Goal: Task Accomplishment & Management: Manage account settings

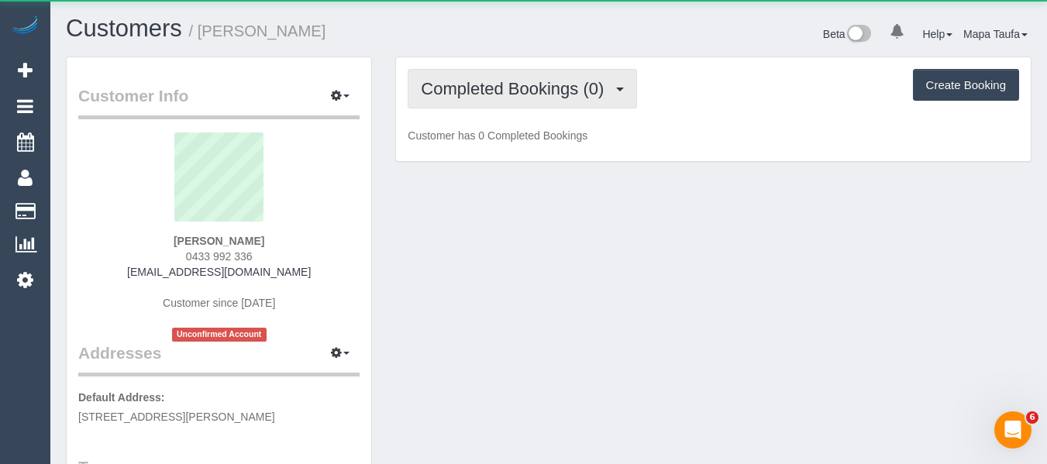
click at [468, 79] on span "Completed Bookings (0)" at bounding box center [516, 88] width 191 height 19
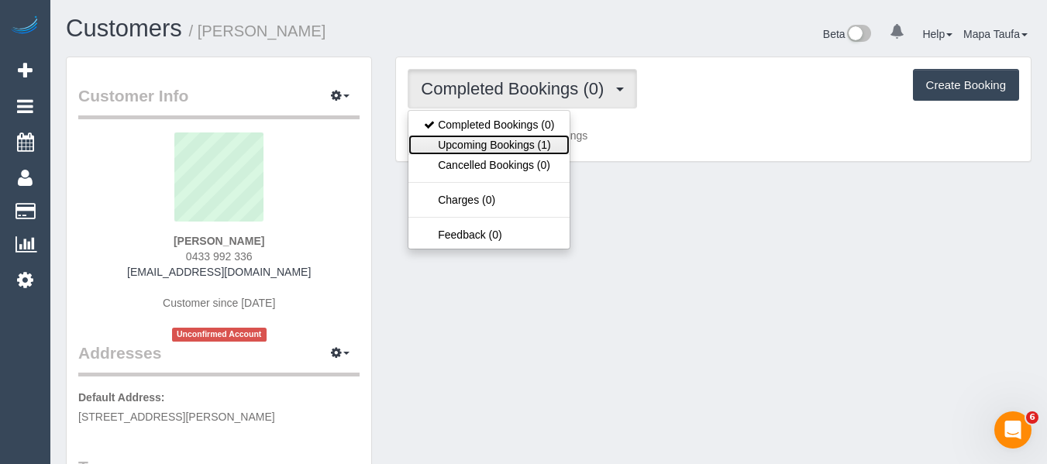
click at [467, 137] on link "Upcoming Bookings (1)" at bounding box center [488, 145] width 161 height 20
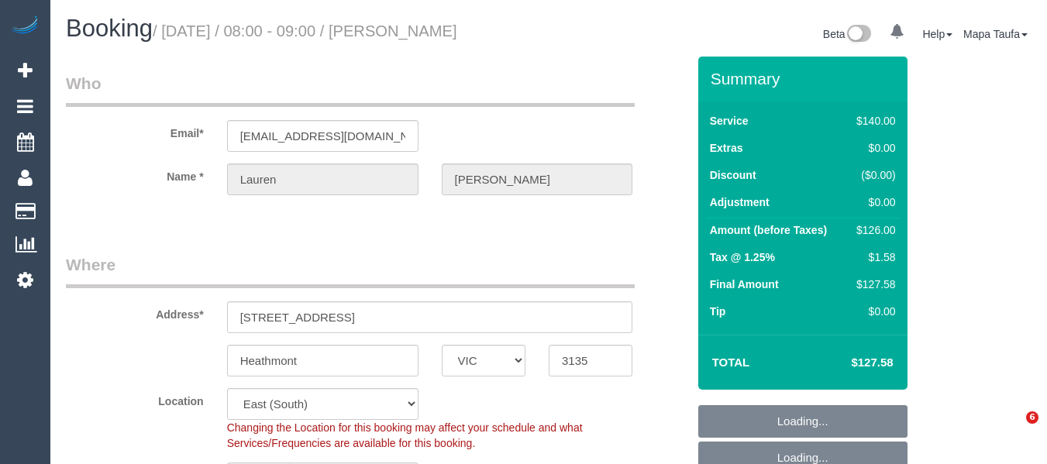
select select "VIC"
select select "number:28"
select select "number:14"
select select "number:19"
select select "number:25"
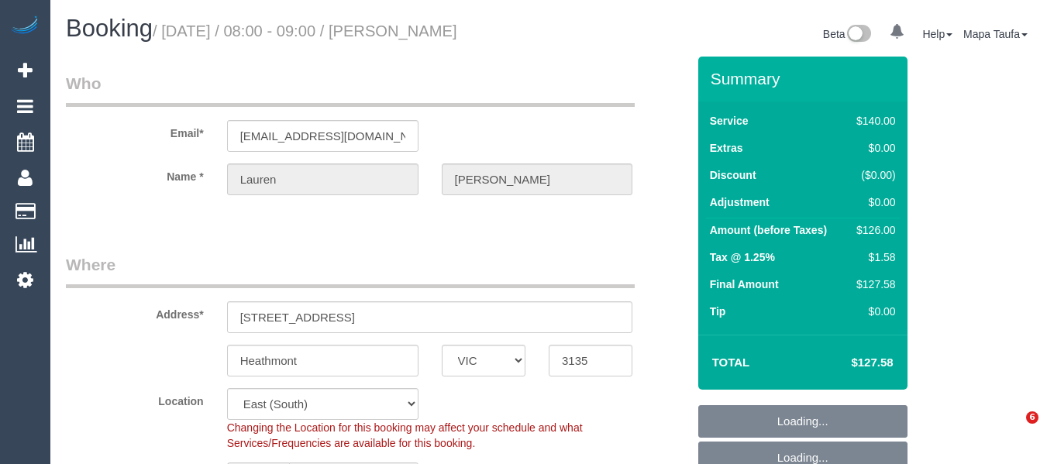
select select "number:34"
select select "number:11"
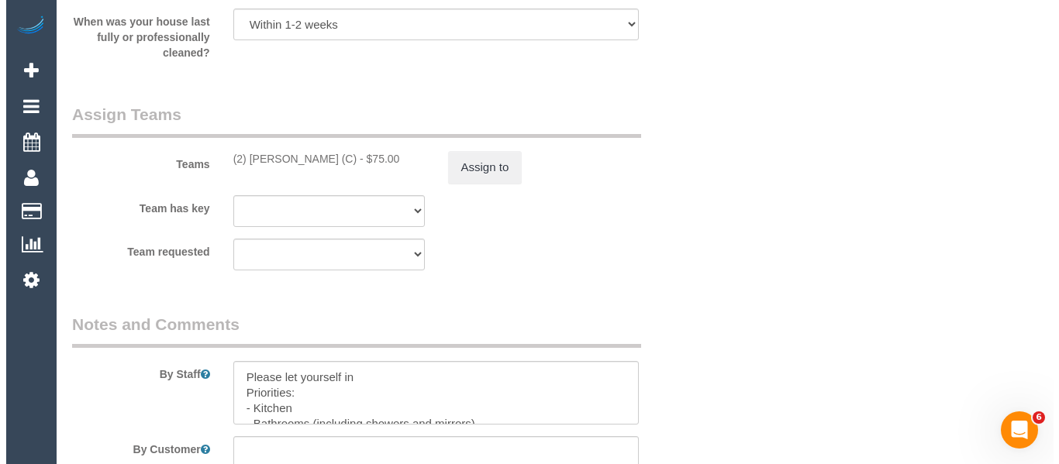
scroll to position [2456, 0]
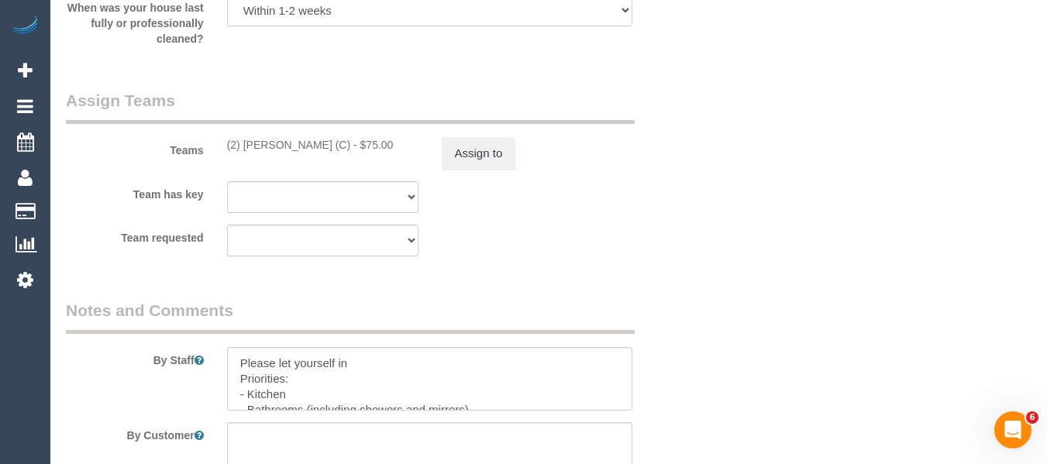
drag, startPoint x: 332, startPoint y: 150, endPoint x: 243, endPoint y: 146, distance: 88.4
click at [243, 146] on div "(2) Catalina Fabro (C) - $75.00" at bounding box center [322, 145] width 191 height 16
copy div "Catalina Fabro (C)"
click at [467, 151] on button "Assign to" at bounding box center [479, 153] width 74 height 33
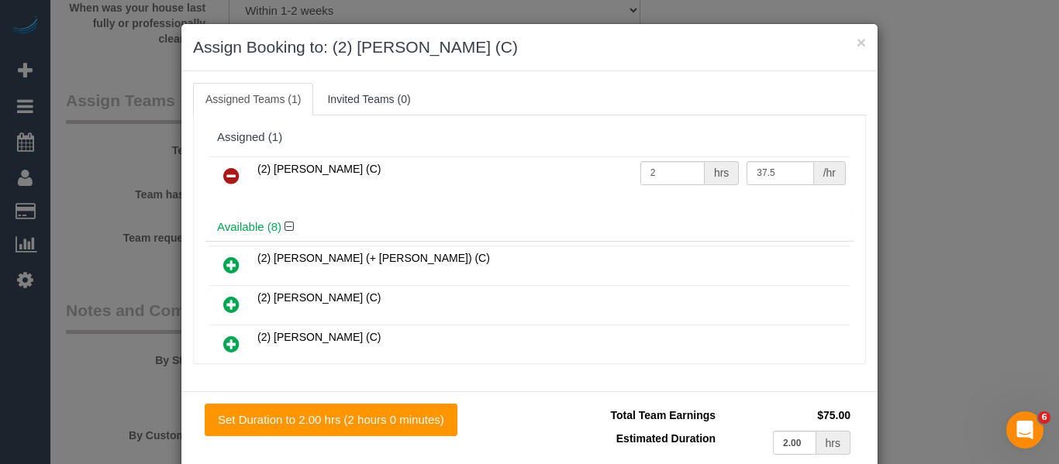
click at [236, 177] on link at bounding box center [231, 176] width 36 height 31
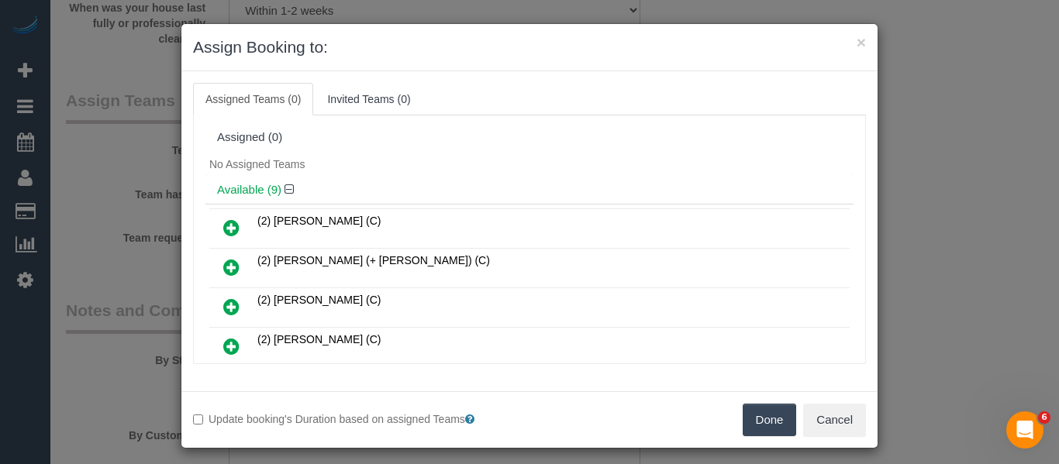
click at [775, 428] on button "Done" at bounding box center [769, 420] width 54 height 33
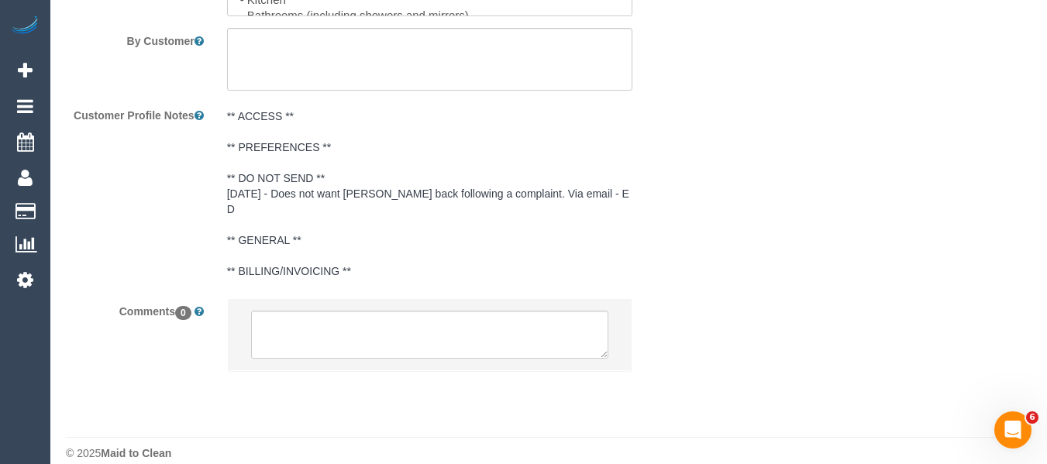
scroll to position [2854, 0]
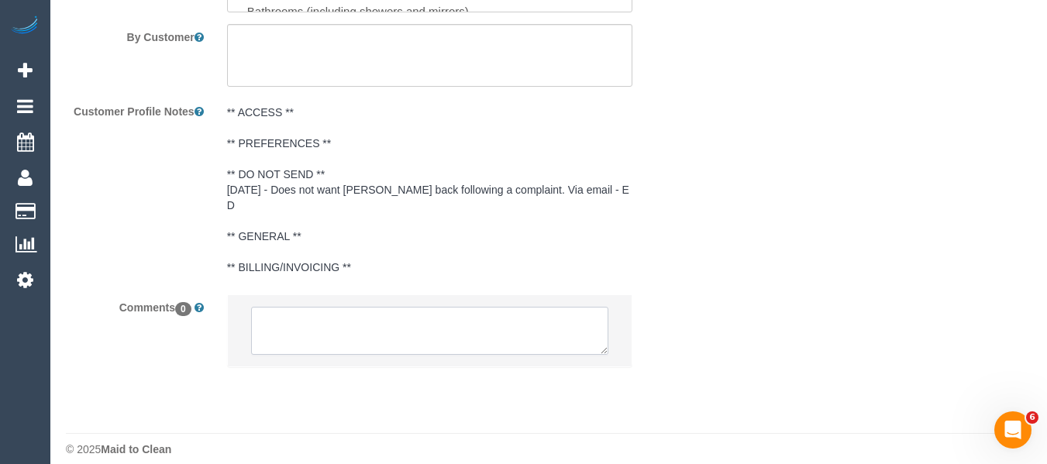
click at [376, 312] on textarea at bounding box center [430, 331] width 358 height 48
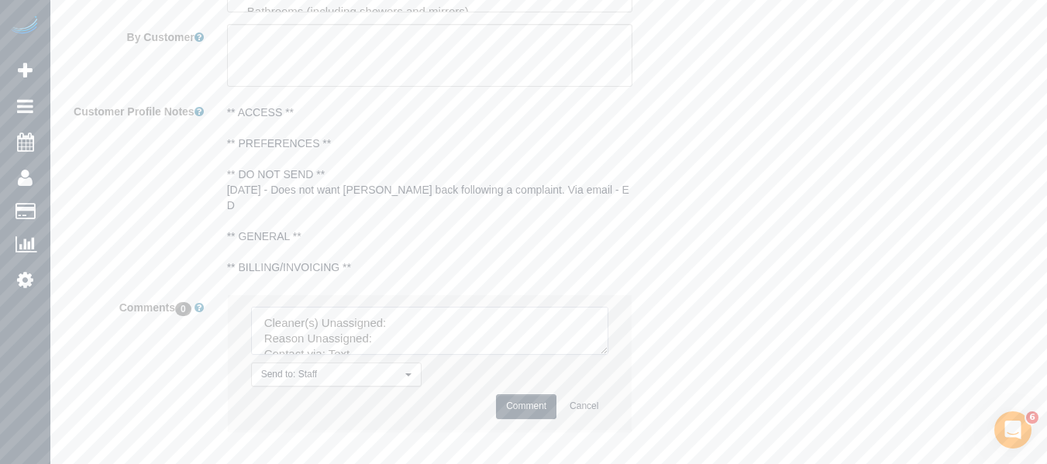
click at [412, 307] on textarea at bounding box center [430, 331] width 358 height 48
paste textarea "Catalina Fabro (C)"
drag, startPoint x: 606, startPoint y: 329, endPoint x: 573, endPoint y: 390, distance: 69.0
click at [609, 355] on textarea at bounding box center [430, 331] width 358 height 48
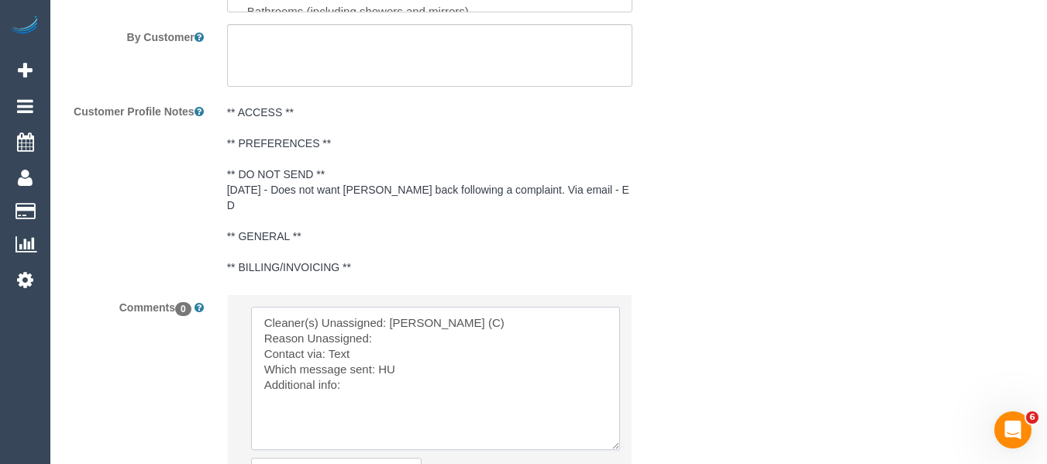
click at [433, 310] on textarea at bounding box center [435, 378] width 369 height 143
click at [425, 316] on textarea at bounding box center [435, 378] width 369 height 143
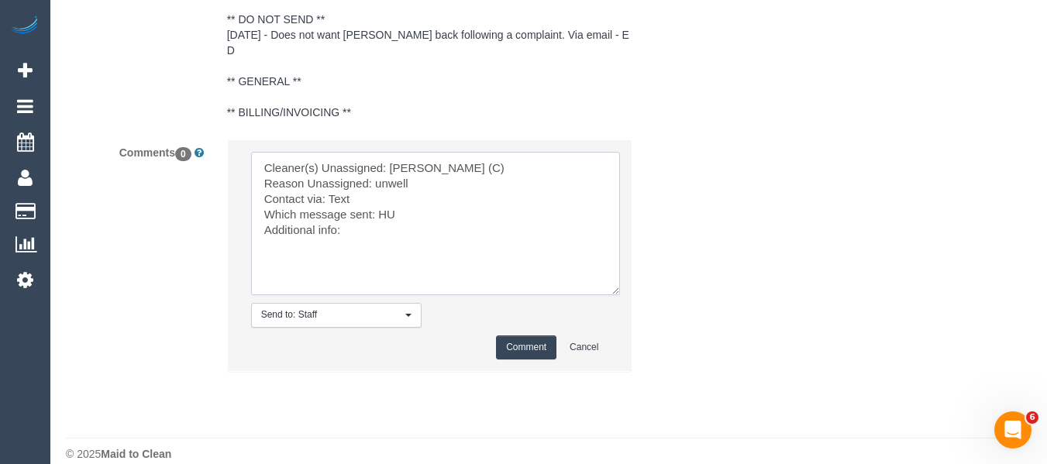
click at [412, 181] on textarea at bounding box center [435, 223] width 369 height 143
type textarea "Cleaner(s) Unassigned: Catalina Fabro (C) Reason Unassigned: unwell Contact via…"
click at [522, 336] on button "Comment" at bounding box center [526, 348] width 60 height 24
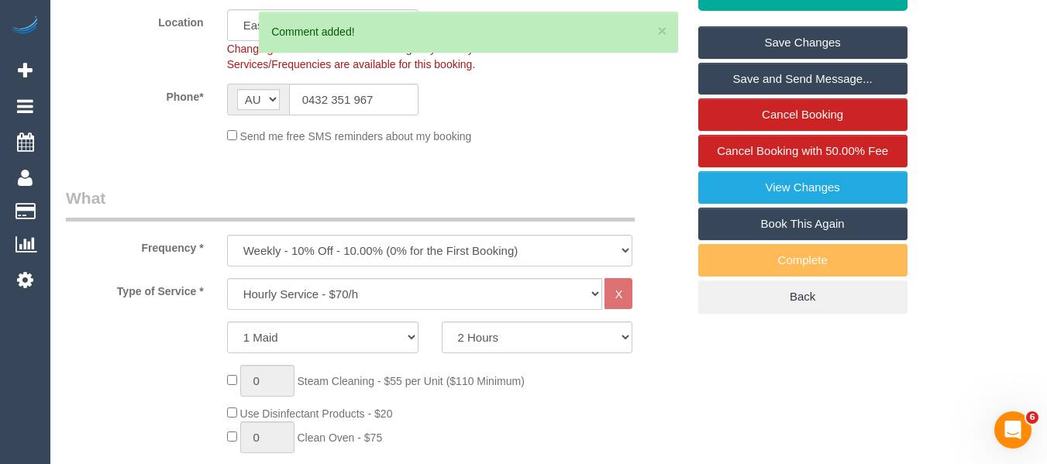
scroll to position [353, 0]
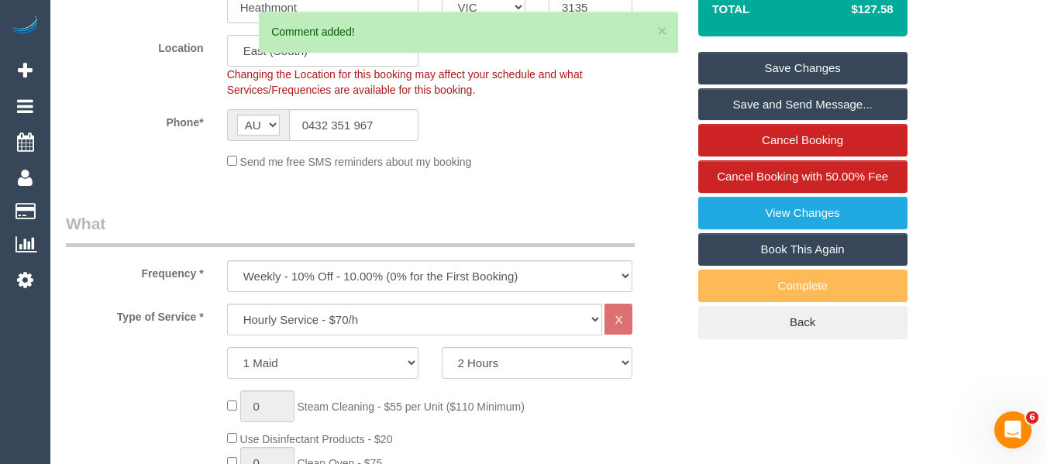
click at [808, 62] on link "Save Changes" at bounding box center [802, 68] width 209 height 33
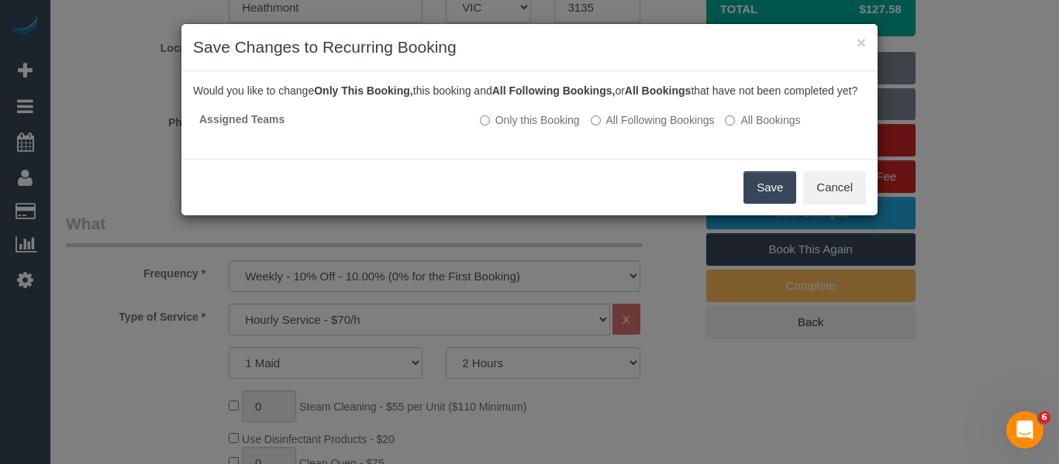
click at [786, 204] on button "Save" at bounding box center [769, 187] width 53 height 33
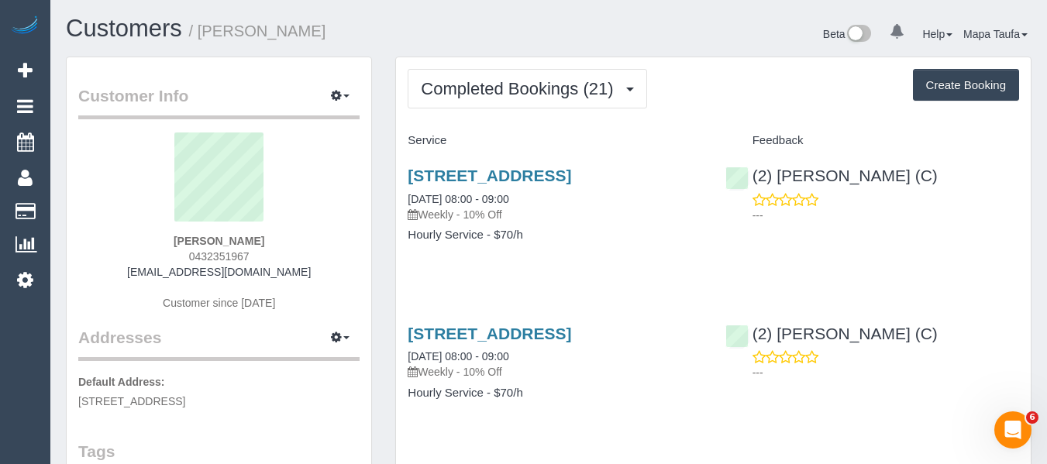
click at [277, 249] on div "Lauren Kotrba 0432351967 jlkotrba2@gmail.com Customer since 2025" at bounding box center [218, 230] width 281 height 194
drag, startPoint x: 270, startPoint y: 253, endPoint x: 199, endPoint y: 253, distance: 71.3
click at [175, 253] on div "Lauren Kotrba 0432351967 jlkotrba2@gmail.com Customer since 2025" at bounding box center [218, 230] width 281 height 194
copy span "0432351967"
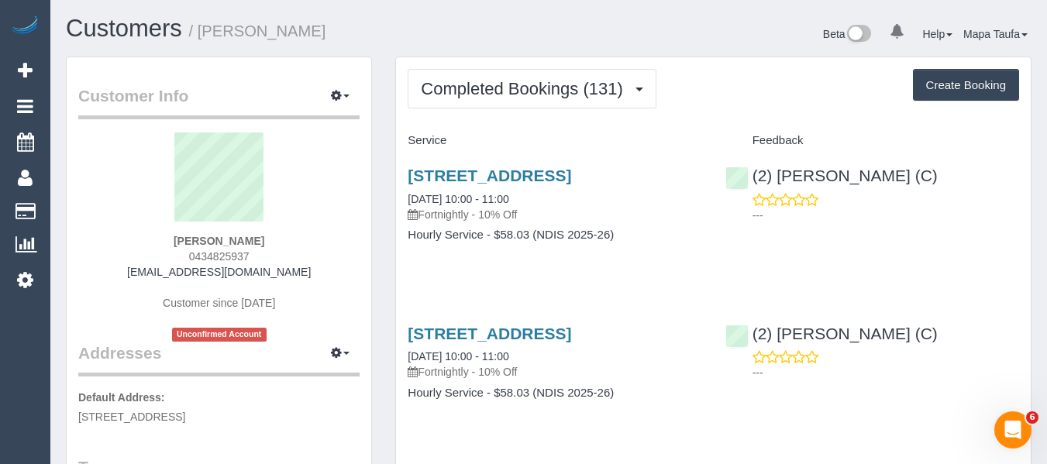
drag, startPoint x: 264, startPoint y: 253, endPoint x: 270, endPoint y: 172, distance: 81.6
click at [192, 253] on div "Michael Johnson 0434825937 ajpaish@hotmail.com Customer since 2020 Unconfirmed …" at bounding box center [218, 237] width 281 height 209
click at [285, 238] on div "Michael Johnson 0434825937 ajpaish@hotmail.com Customer since 2020 Unconfirmed …" at bounding box center [218, 237] width 281 height 209
drag, startPoint x: 256, startPoint y: 257, endPoint x: 161, endPoint y: 261, distance: 94.6
click at [161, 261] on div "Michael Johnson 0434825937 ajpaish@hotmail.com Customer since 2020 Unconfirmed …" at bounding box center [218, 237] width 281 height 209
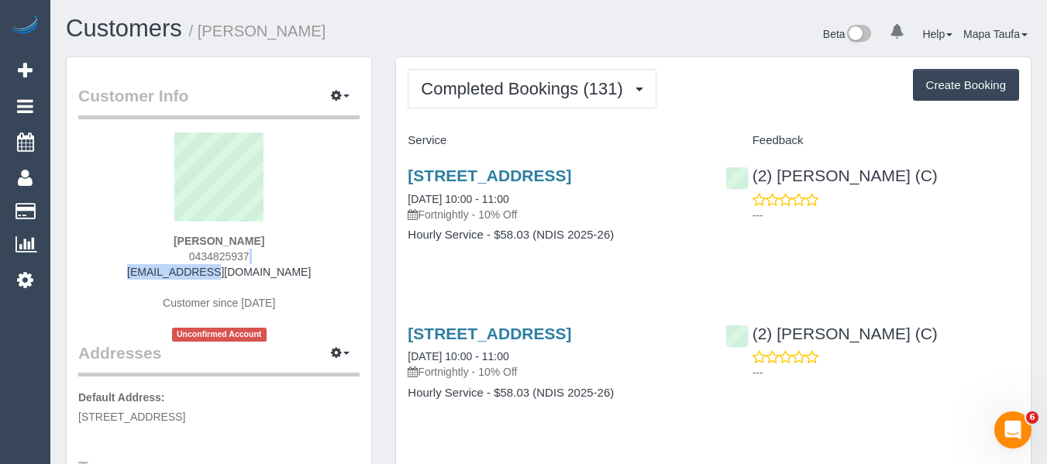
copy span "0434825937"
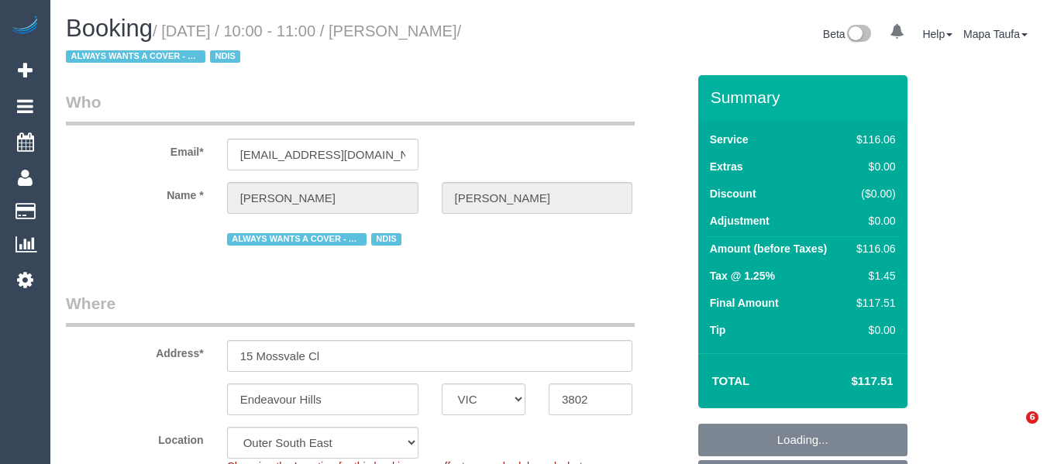
select select "VIC"
select select "number:32"
select select "number:14"
select select "number:19"
select select "number:22"
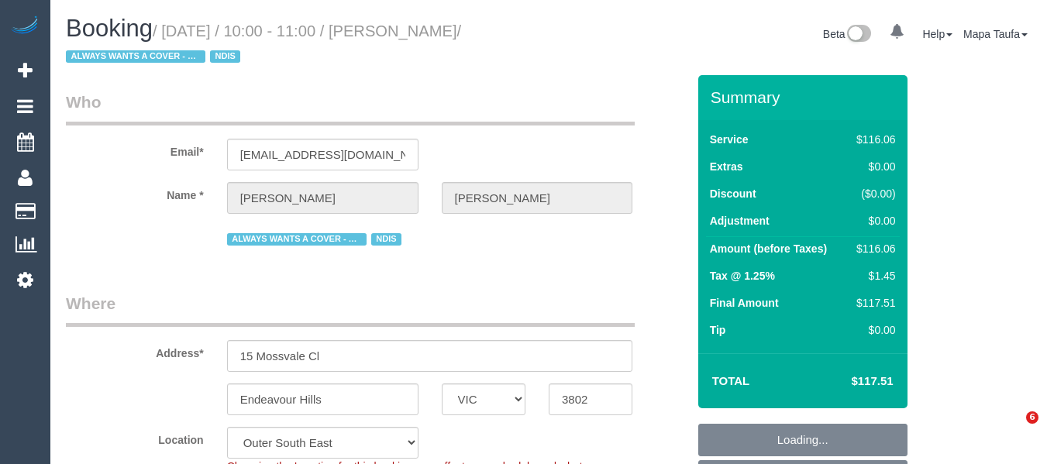
select select "number:33"
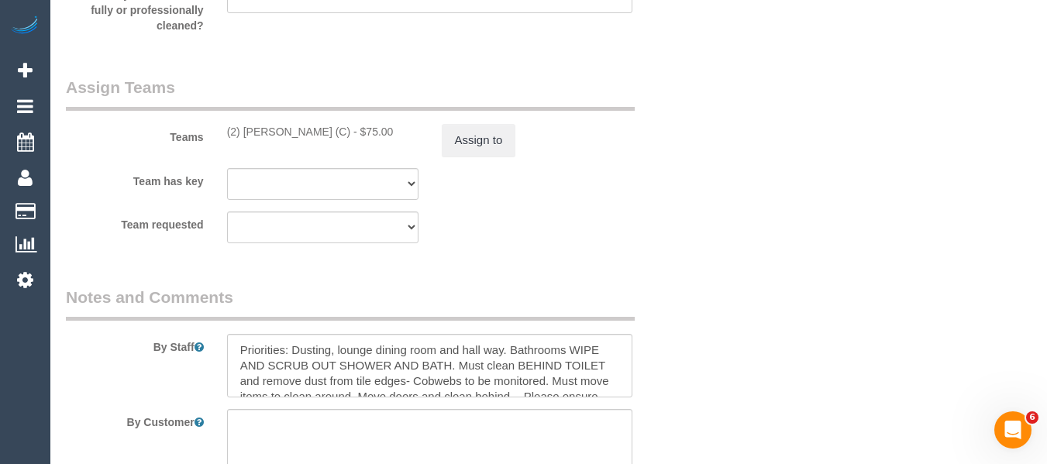
scroll to position [2030, 0]
drag, startPoint x: 330, startPoint y: 133, endPoint x: 241, endPoint y: 133, distance: 89.1
click at [241, 133] on div "(2) [PERSON_NAME] (C) - $75.00" at bounding box center [322, 131] width 191 height 16
copy div "Catalina Fabro (C"
click at [455, 141] on button "Assign to" at bounding box center [479, 139] width 74 height 33
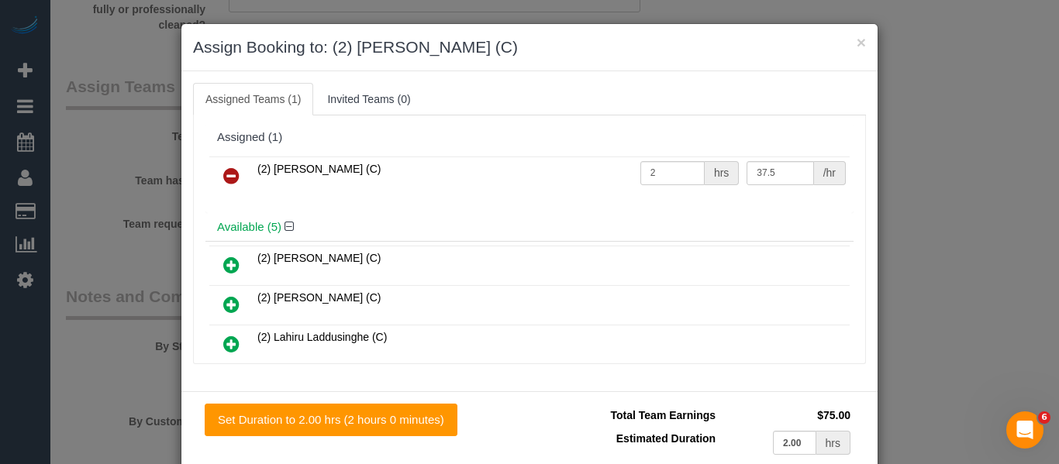
click at [228, 168] on icon at bounding box center [231, 176] width 16 height 19
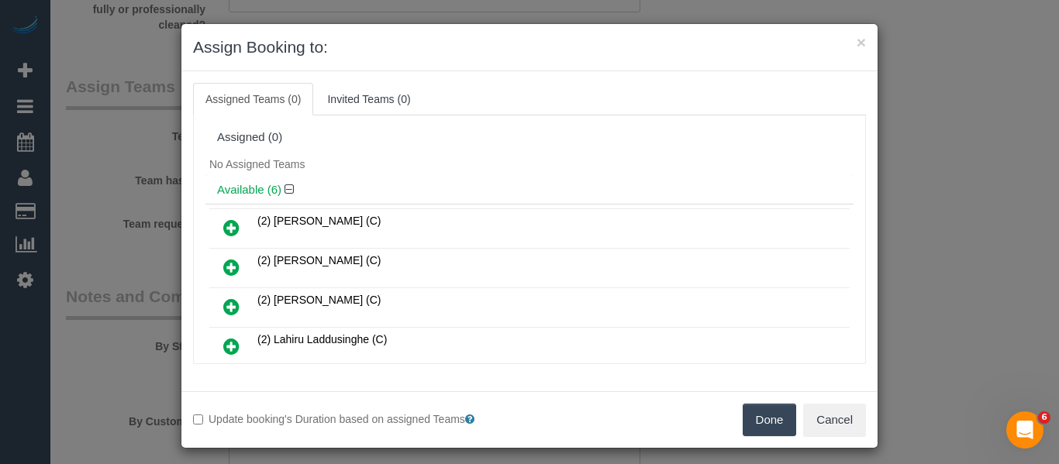
click at [759, 412] on button "Done" at bounding box center [769, 420] width 54 height 33
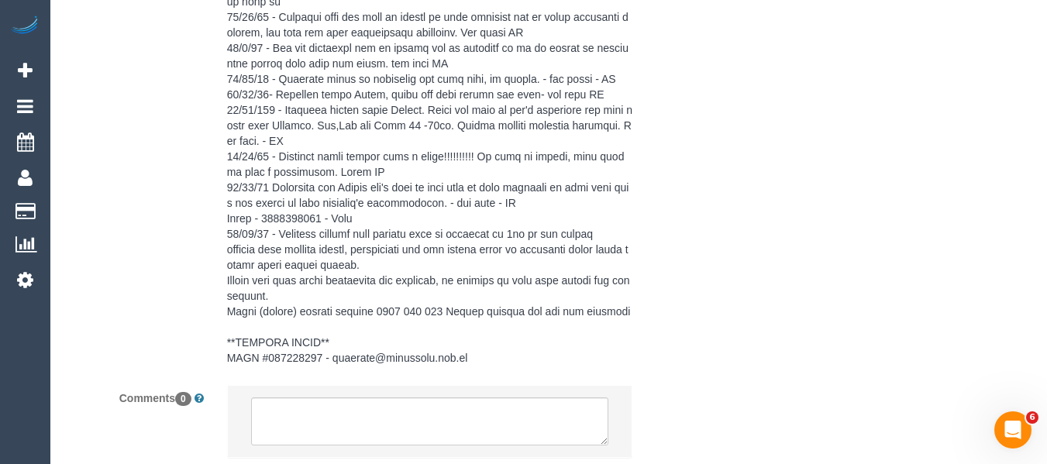
scroll to position [2895, 0]
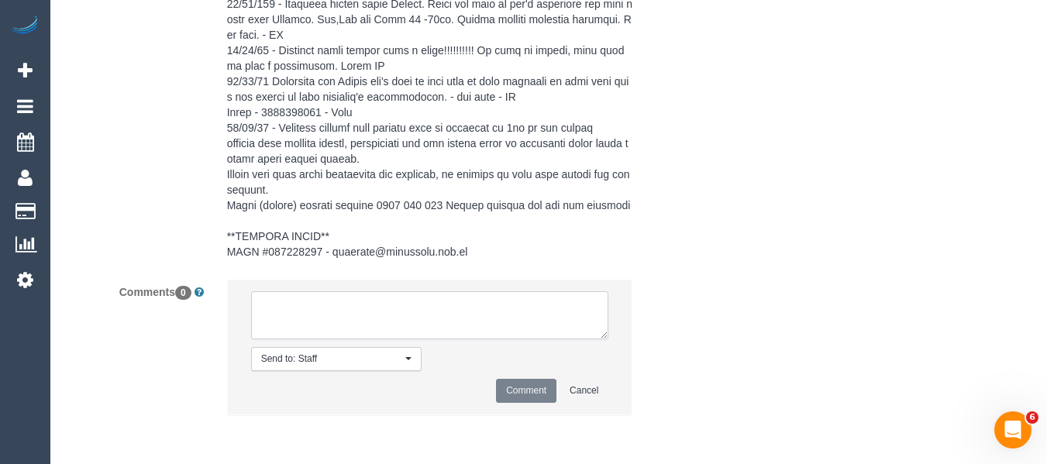
click at [290, 307] on textarea at bounding box center [430, 315] width 358 height 48
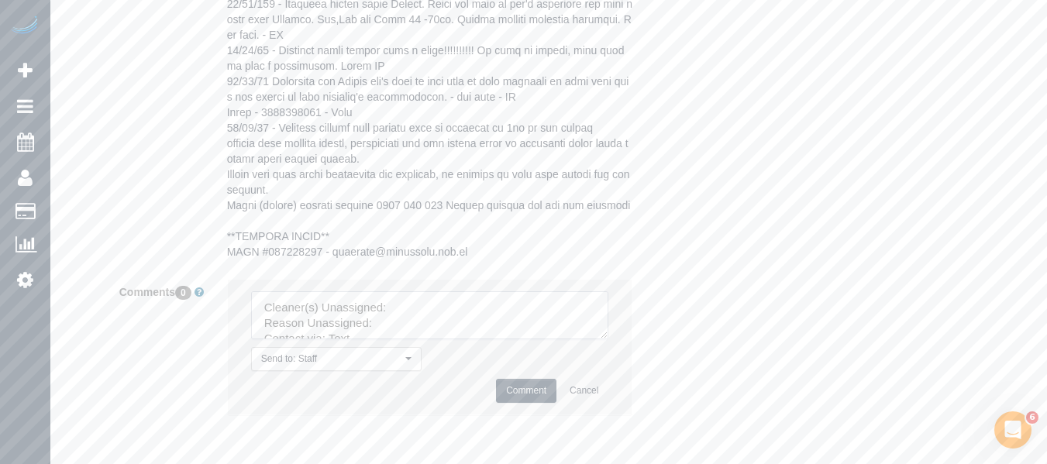
drag, startPoint x: 603, startPoint y: 363, endPoint x: 570, endPoint y: 405, distance: 52.9
click at [609, 339] on textarea at bounding box center [430, 315] width 358 height 48
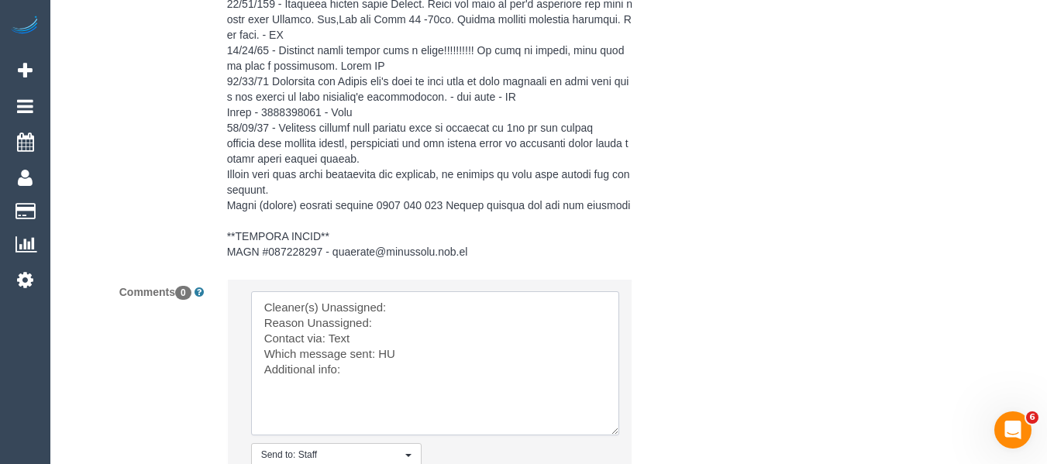
click at [421, 309] on textarea at bounding box center [435, 363] width 368 height 144
paste textarea "Catalina Fabro (C"
click at [412, 322] on textarea at bounding box center [435, 363] width 368 height 144
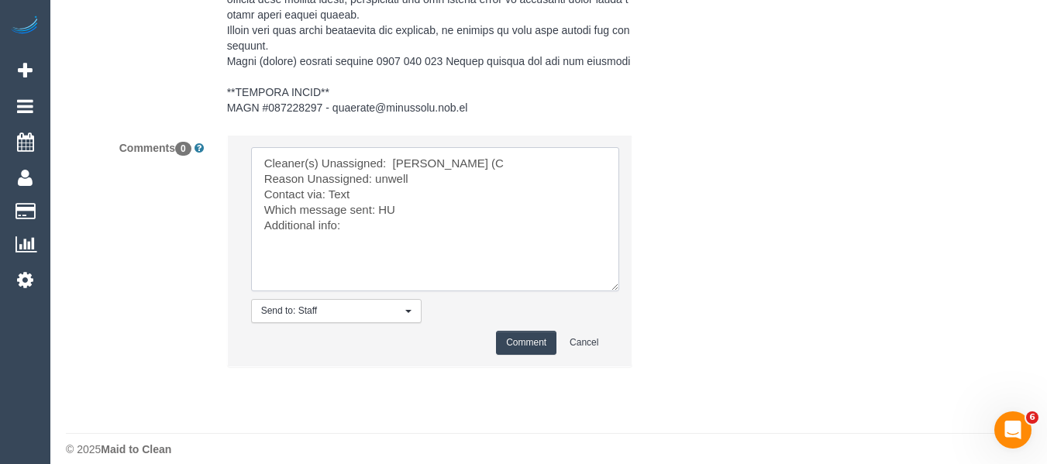
scroll to position [3050, 0]
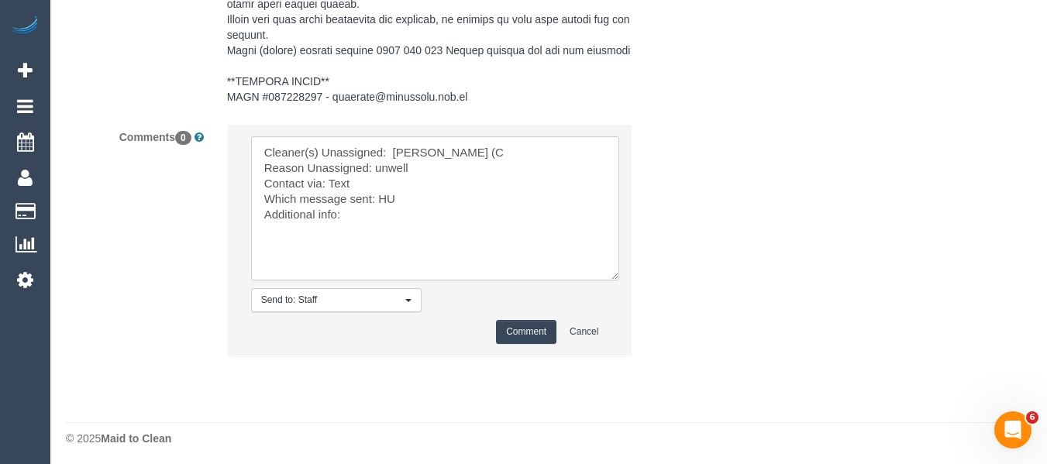
type textarea "Cleaner(s) Unassigned: Catalina Fabro (C Reason Unassigned: unwell Contact via:…"
click at [529, 322] on button "Comment" at bounding box center [526, 332] width 60 height 24
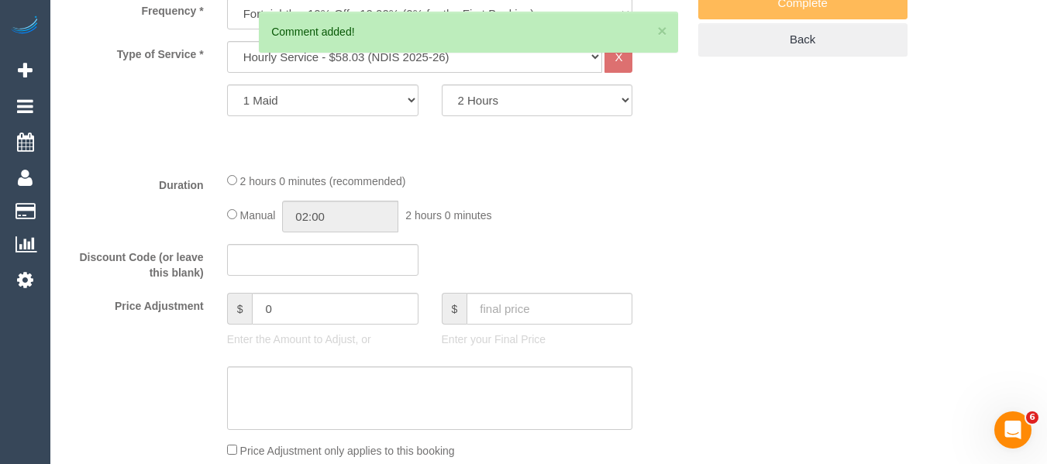
scroll to position [319, 0]
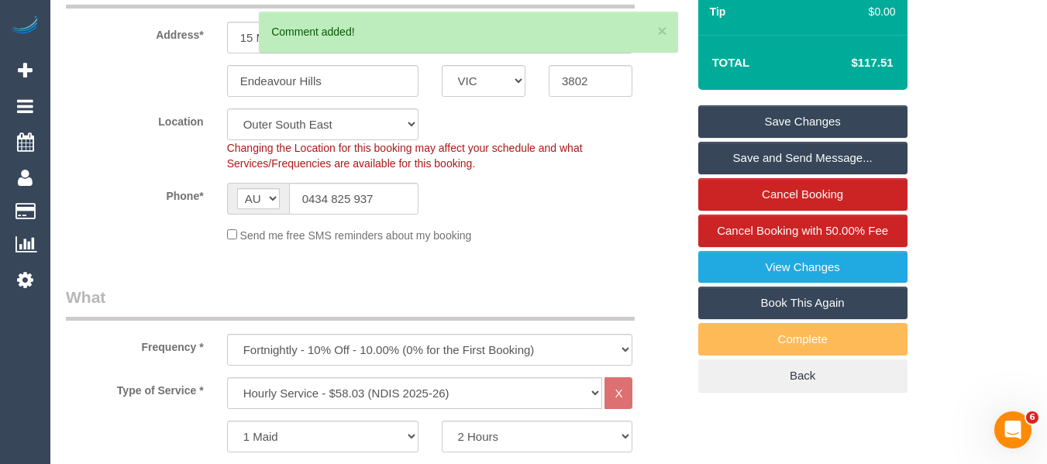
click at [804, 122] on link "Save Changes" at bounding box center [802, 121] width 209 height 33
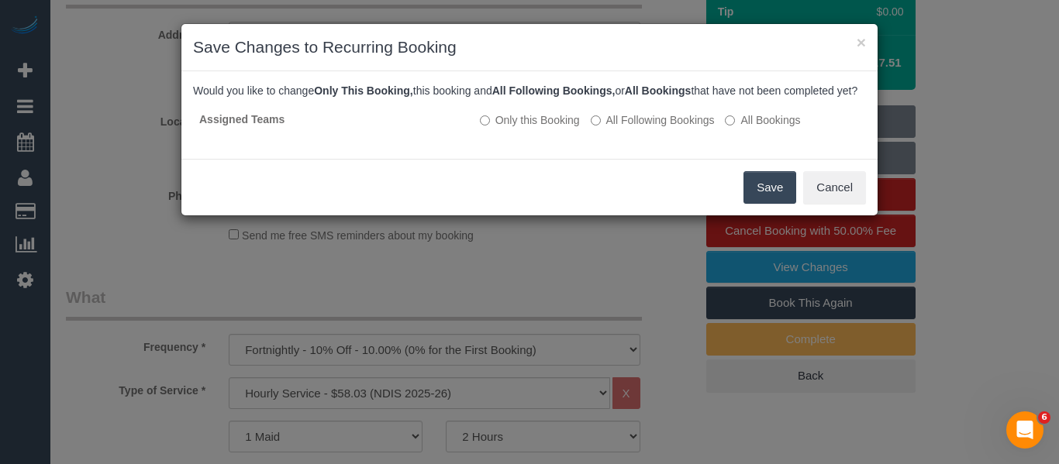
click at [758, 198] on button "Save" at bounding box center [769, 187] width 53 height 33
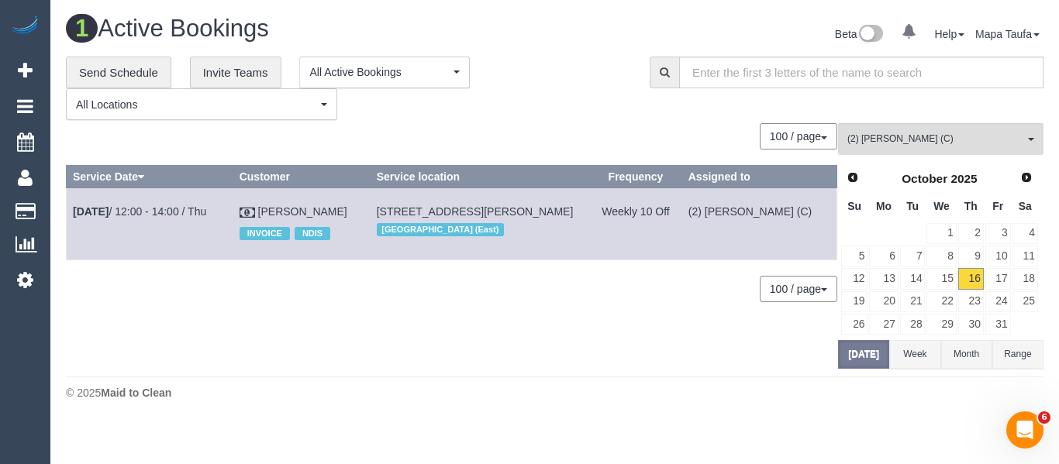
drag, startPoint x: 270, startPoint y: 212, endPoint x: 226, endPoint y: 276, distance: 77.4
click at [223, 278] on div "100 / page 10 / page 20 / page 30 / page 40 / page 50 / page 100 / page" at bounding box center [451, 289] width 771 height 26
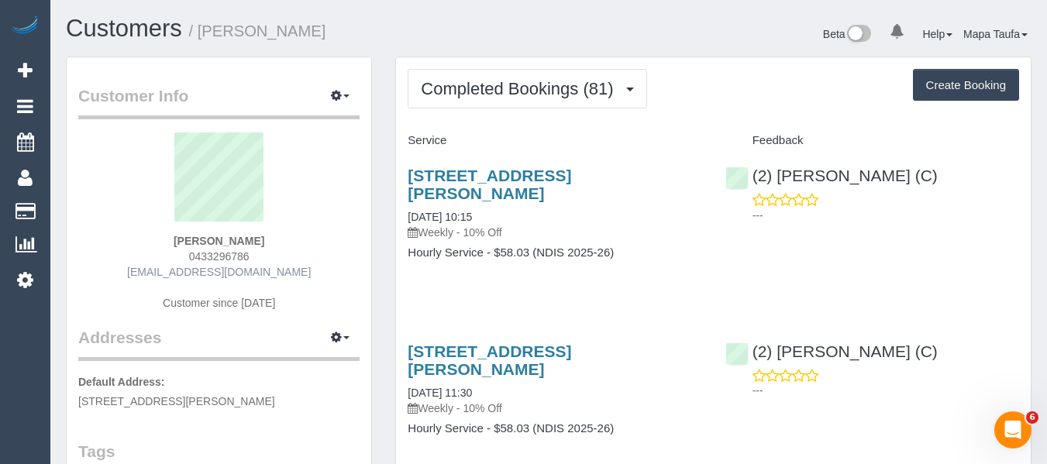
drag, startPoint x: 250, startPoint y: 254, endPoint x: 194, endPoint y: 267, distance: 57.2
click at [167, 270] on div "[PERSON_NAME] 0433296786 [EMAIL_ADDRESS][DOMAIN_NAME] Customer since [DATE]" at bounding box center [218, 230] width 281 height 194
copy div "s"
drag, startPoint x: 292, startPoint y: 269, endPoint x: 276, endPoint y: 257, distance: 20.5
click at [291, 269] on div "[PERSON_NAME] 0433296786 [EMAIL_ADDRESS][DOMAIN_NAME] Customer since [DATE]" at bounding box center [218, 230] width 281 height 194
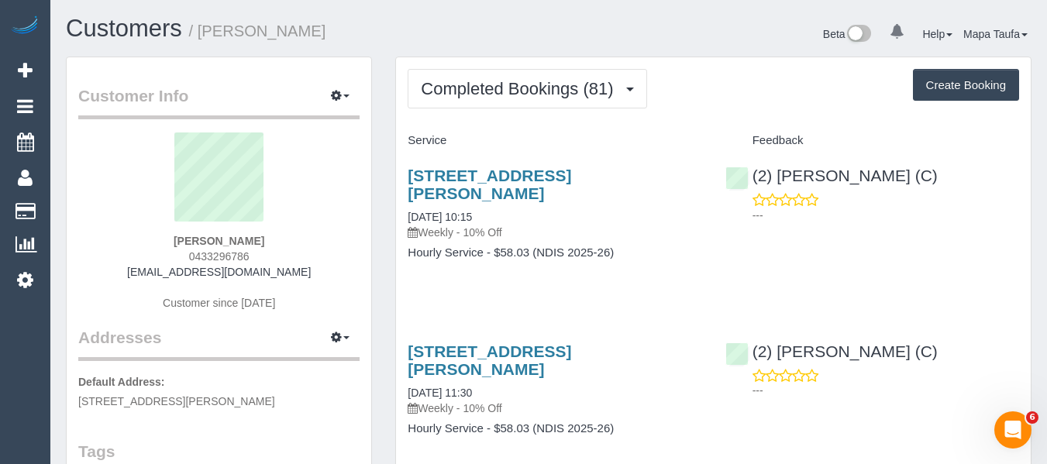
drag, startPoint x: 264, startPoint y: 254, endPoint x: 196, endPoint y: 254, distance: 67.4
click at [198, 254] on div "Shirani Wright 0433296786 shiraz76@hotmail.com Customer since 2023" at bounding box center [218, 230] width 281 height 194
click at [195, 254] on span "0433296786" at bounding box center [219, 256] width 60 height 12
click at [269, 256] on div "Shirani Wright 0433296786 shiraz76@hotmail.com Customer since 2023" at bounding box center [218, 230] width 281 height 194
click at [265, 256] on div "Shirani Wright 0433296786 shiraz76@hotmail.com Customer since 2023" at bounding box center [218, 230] width 281 height 194
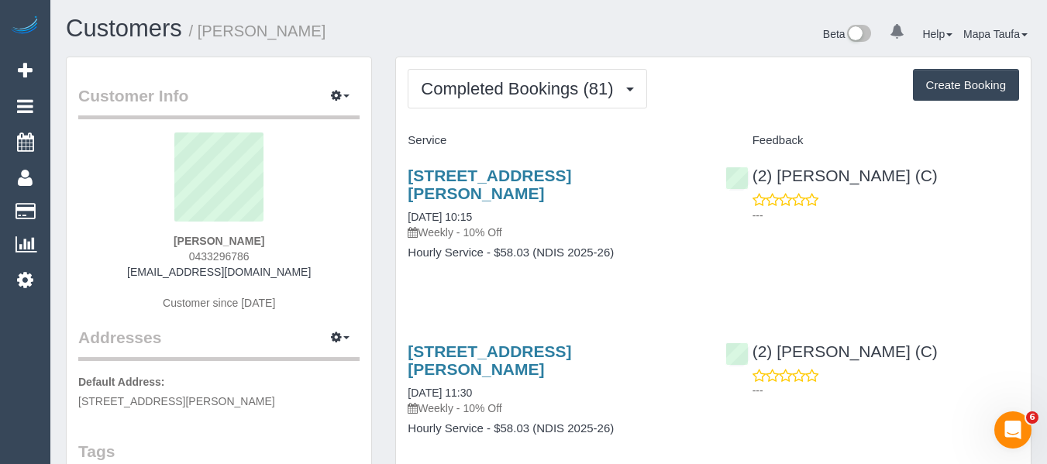
drag, startPoint x: 273, startPoint y: 256, endPoint x: 180, endPoint y: 260, distance: 93.1
click at [180, 260] on div "Shirani Wright 0433296786 shiraz76@hotmail.com Customer since 2023" at bounding box center [218, 230] width 281 height 194
copy span "0433296786"
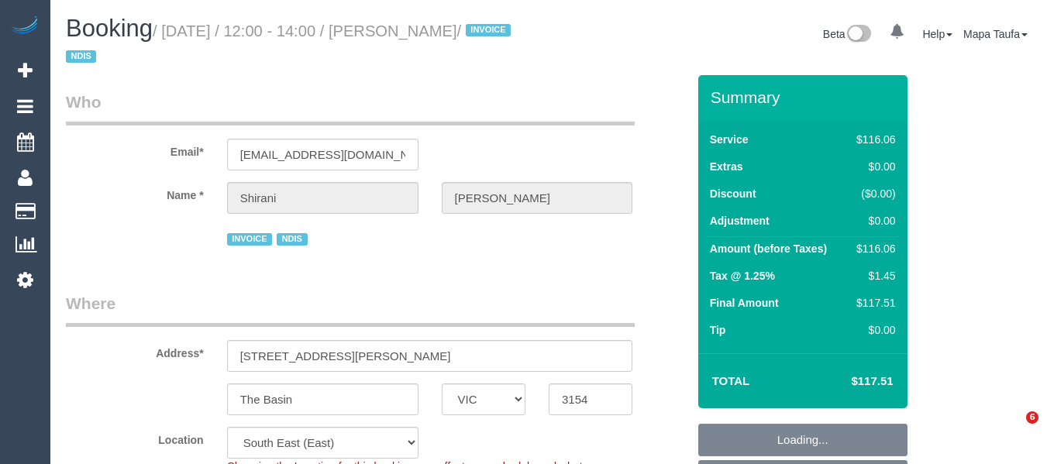
select select "VIC"
select select "number:29"
select select "number:14"
select select "number:19"
select select "number:36"
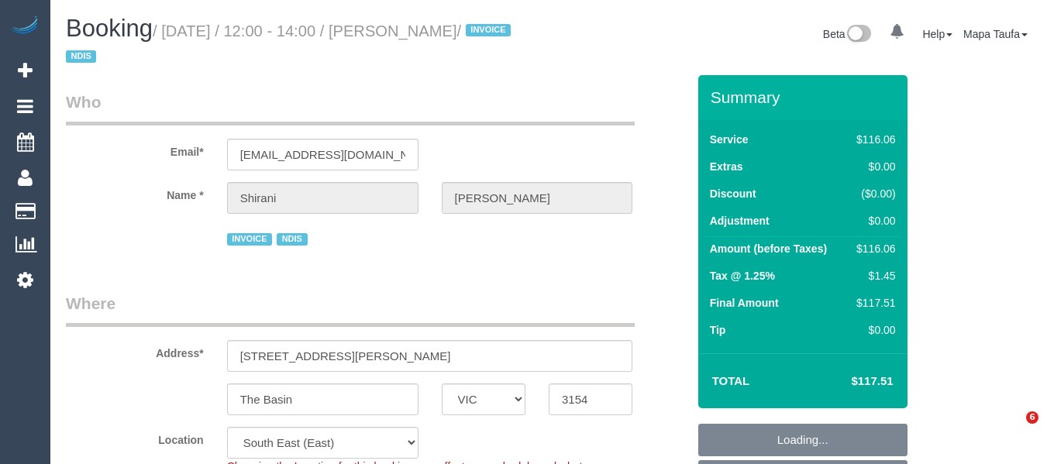
select select "number:35"
select select "number:12"
select select "spot1"
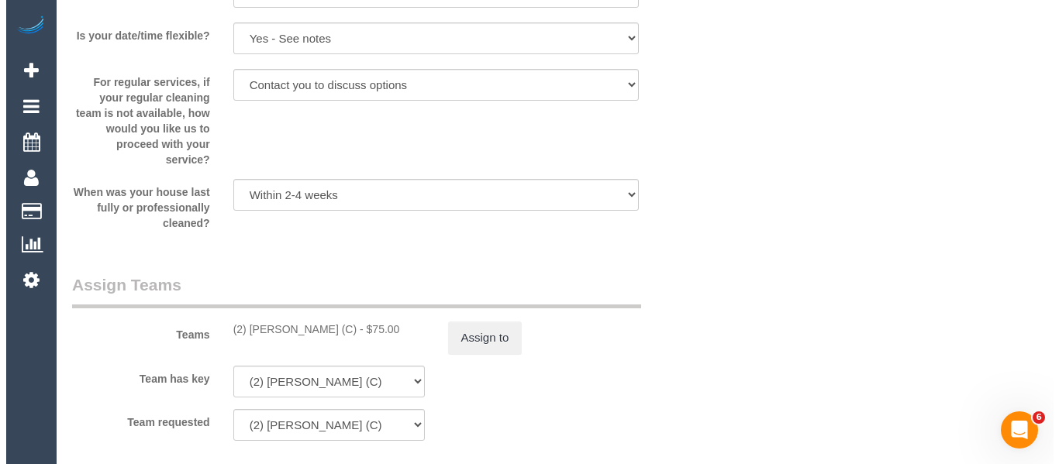
scroll to position [1783, 0]
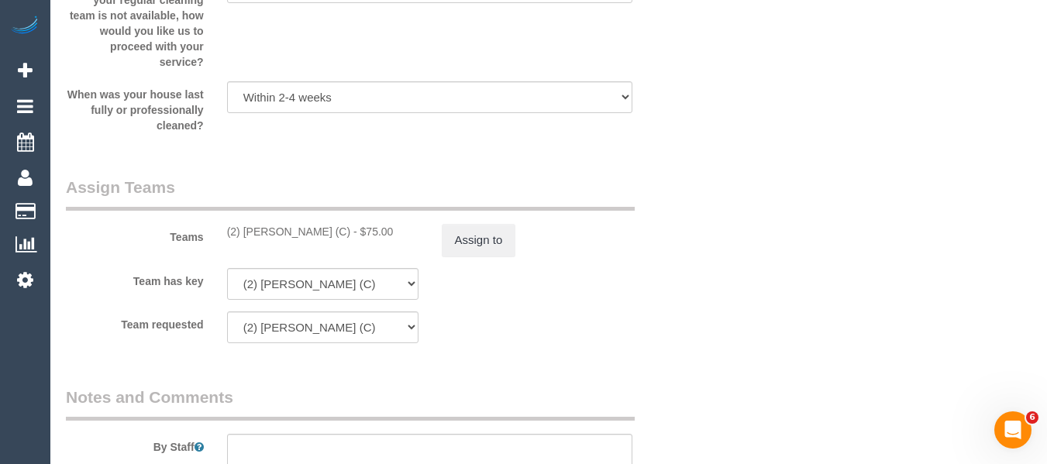
drag, startPoint x: 339, startPoint y: 230, endPoint x: 242, endPoint y: 229, distance: 96.9
click at [242, 229] on div "(2) [PERSON_NAME] (C) - $75.00" at bounding box center [322, 232] width 191 height 16
click at [477, 241] on button "Assign to" at bounding box center [479, 240] width 74 height 33
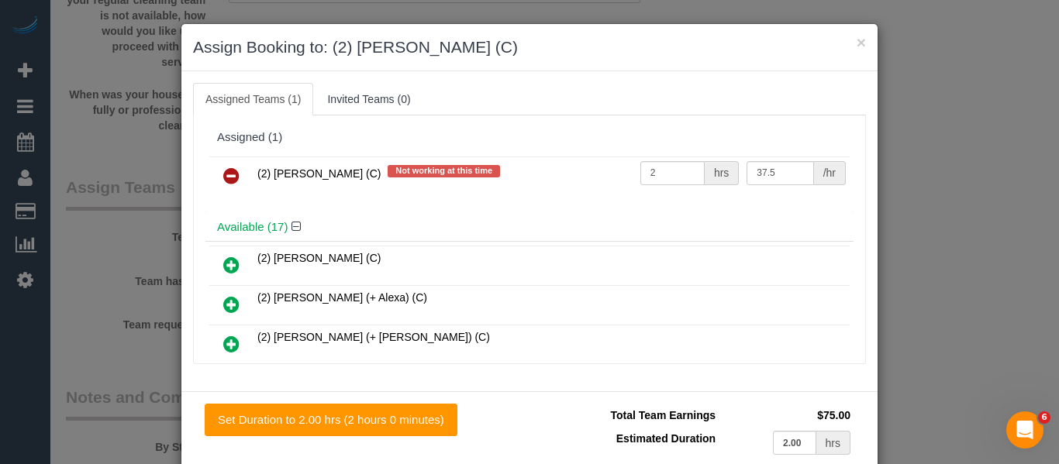
click at [216, 180] on link at bounding box center [231, 176] width 36 height 31
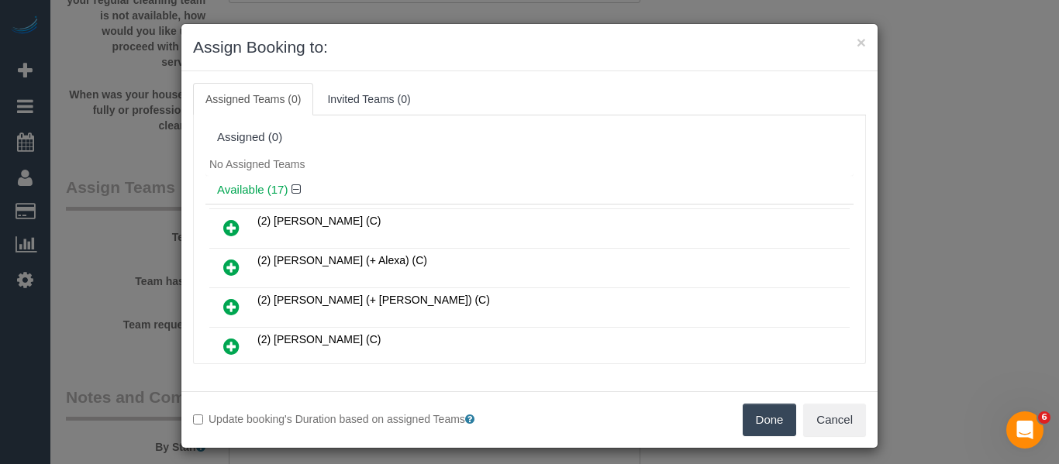
click at [752, 405] on button "Done" at bounding box center [769, 420] width 54 height 33
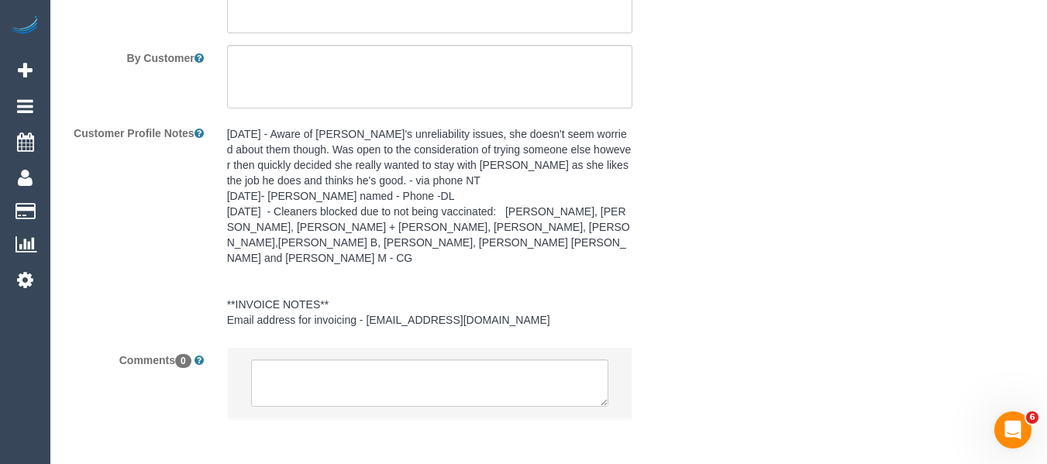
scroll to position [2299, 0]
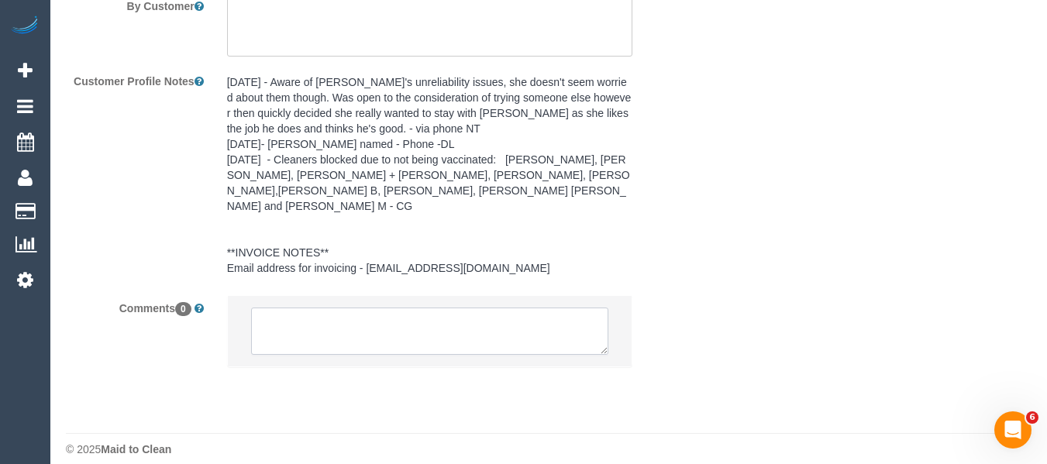
click at [315, 308] on textarea at bounding box center [430, 332] width 358 height 48
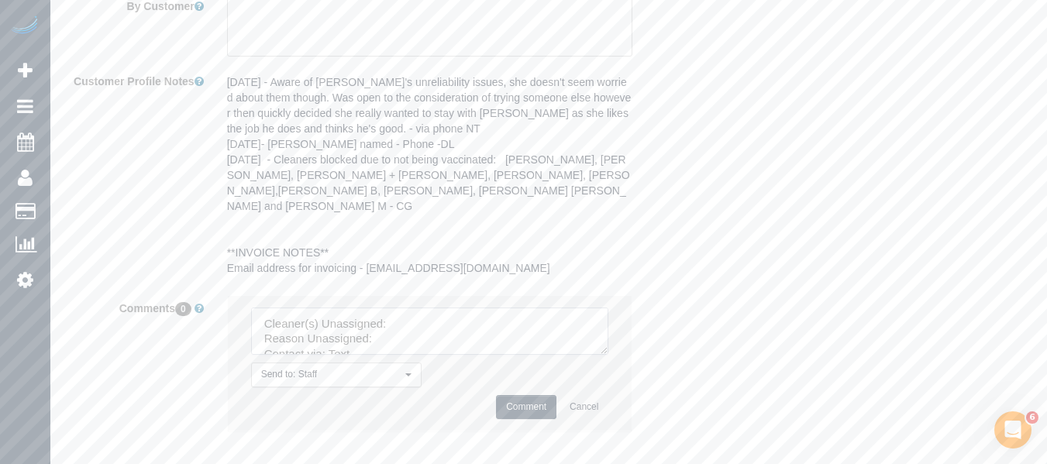
click at [405, 308] on textarea at bounding box center [430, 332] width 358 height 48
paste textarea "[PERSON_NAME] (C) -"
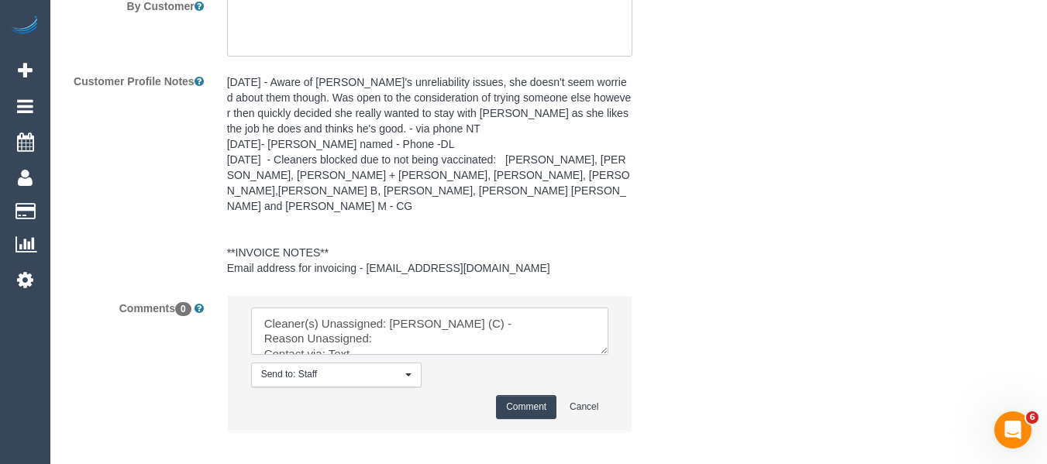
scroll to position [47, 0]
drag, startPoint x: 594, startPoint y: 330, endPoint x: 595, endPoint y: 392, distance: 62.0
click at [601, 433] on fieldset "Notes and Comments By Staff By Customer Customer Profile Notes [DATE] - Aware o…" at bounding box center [376, 164] width 621 height 589
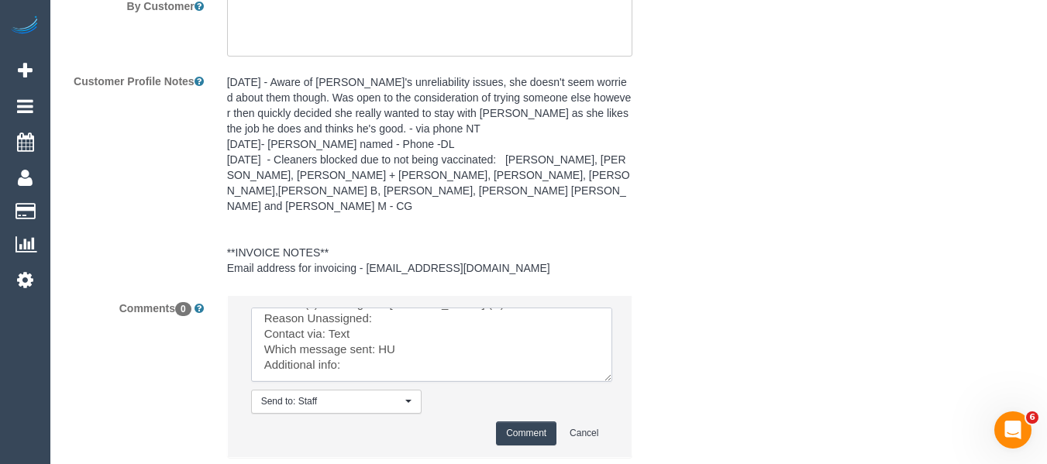
scroll to position [0, 0]
drag, startPoint x: 598, startPoint y: 334, endPoint x: 504, endPoint y: 358, distance: 97.6
click at [612, 382] on textarea at bounding box center [431, 345] width 361 height 74
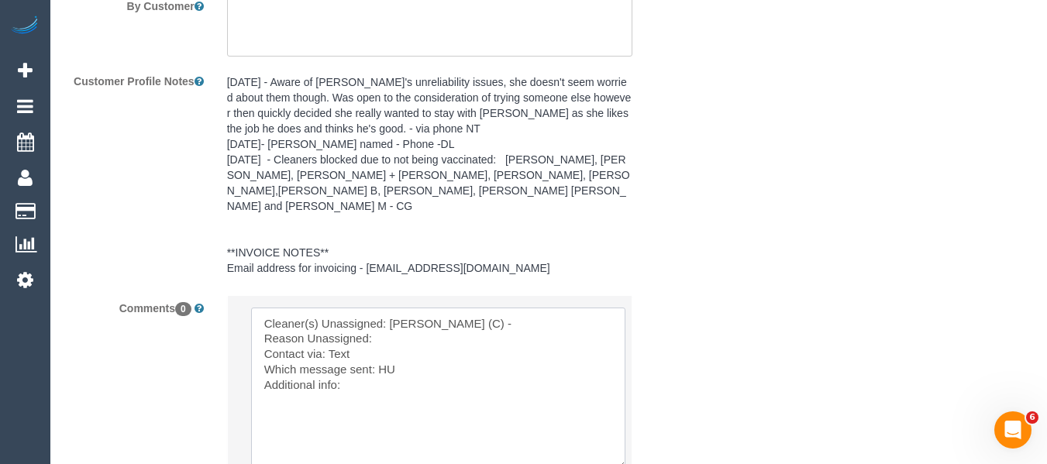
click at [417, 319] on textarea at bounding box center [438, 389] width 374 height 162
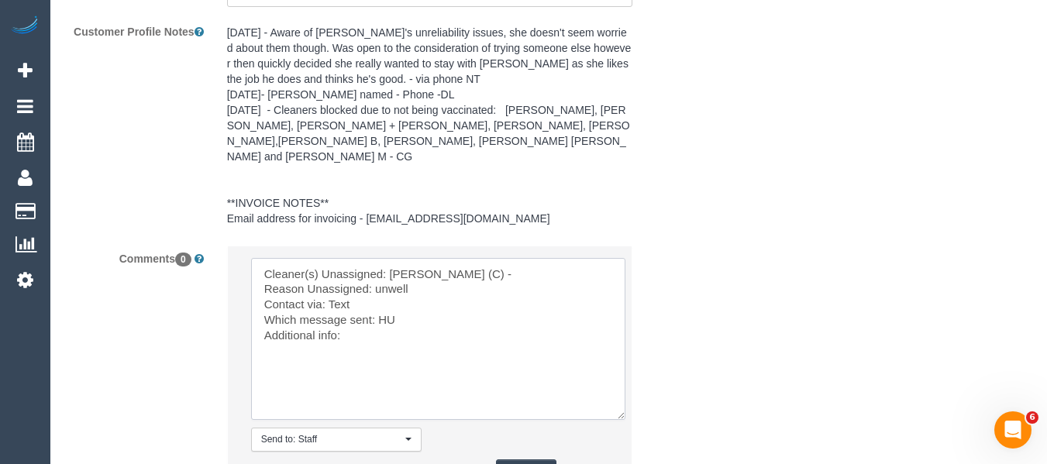
scroll to position [2376, 0]
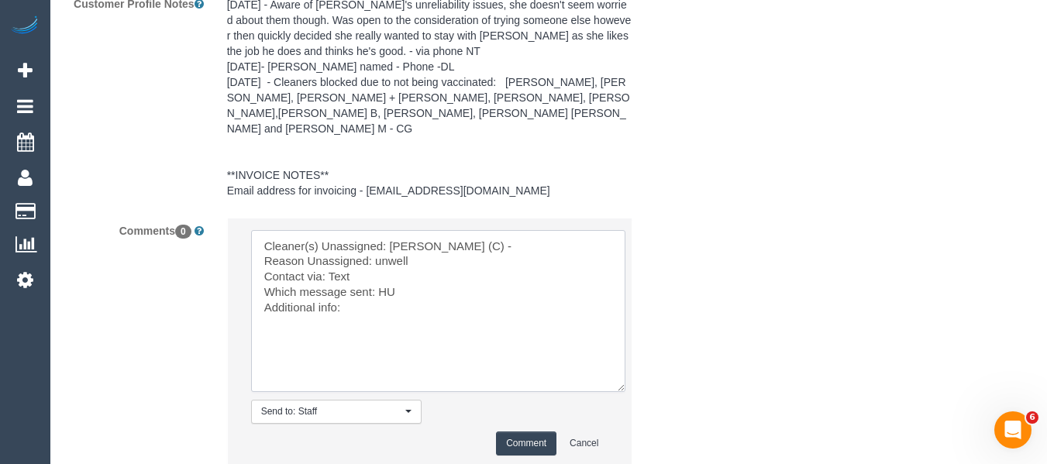
click at [384, 276] on textarea at bounding box center [438, 311] width 374 height 162
type textarea "Cleaner(s) Unassigned: Catalina Fabro (C) - Reason Unassigned: unwell Contact v…"
click at [507, 432] on button "Comment" at bounding box center [526, 444] width 60 height 24
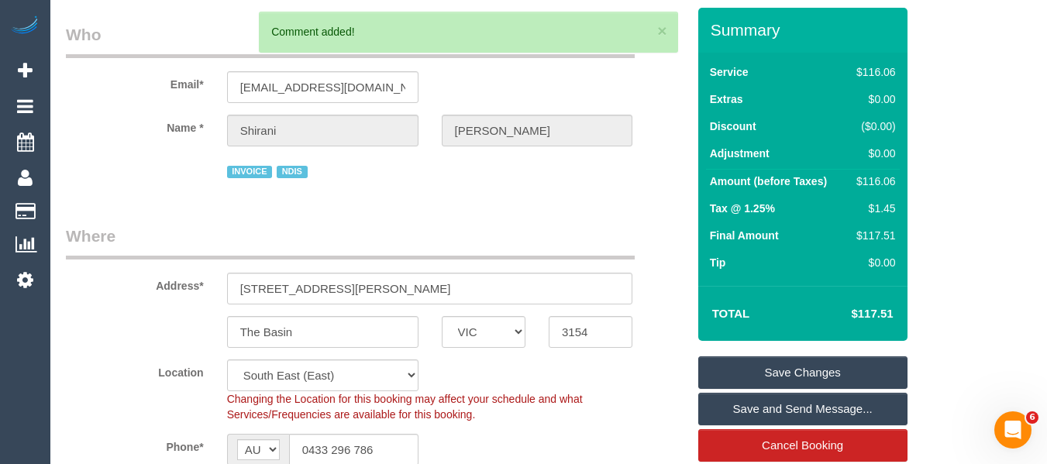
scroll to position [18, 0]
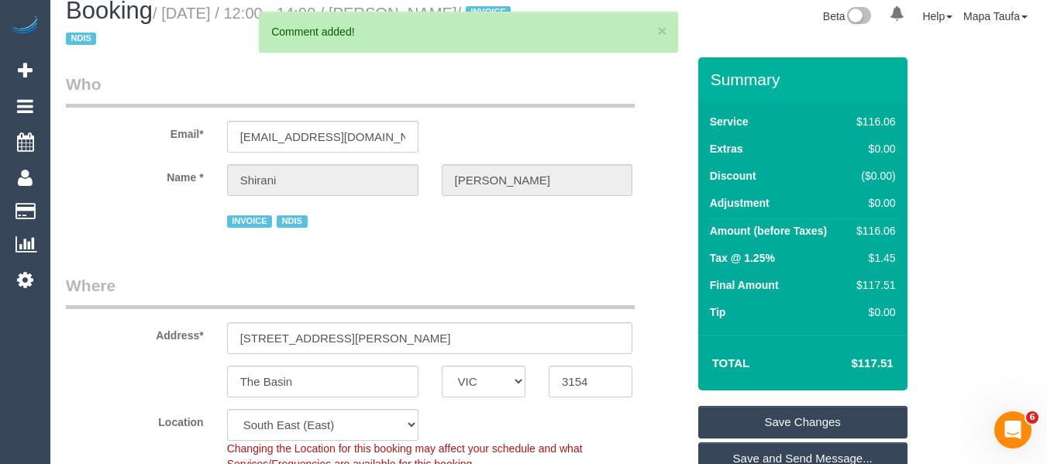
click at [749, 414] on link "Save Changes" at bounding box center [802, 422] width 209 height 33
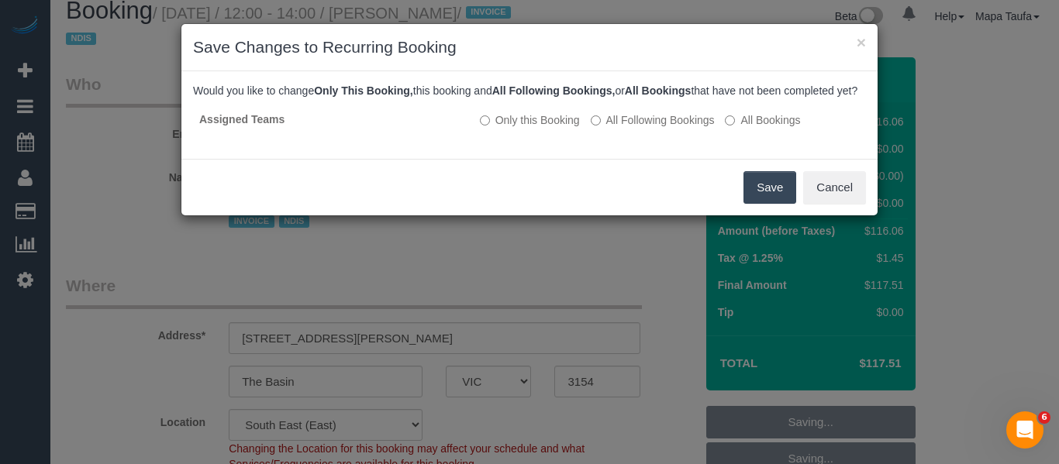
click at [756, 203] on button "Save" at bounding box center [769, 187] width 53 height 33
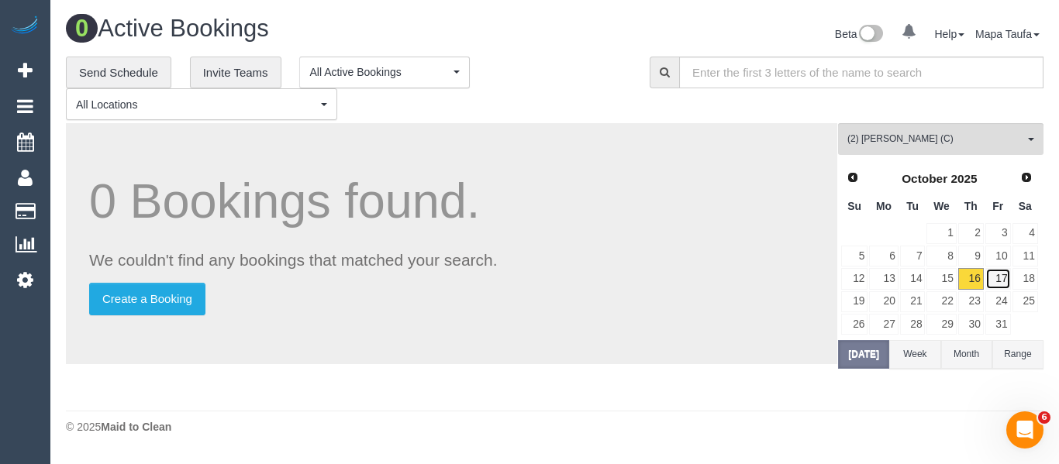
click at [994, 286] on link "17" at bounding box center [998, 278] width 26 height 21
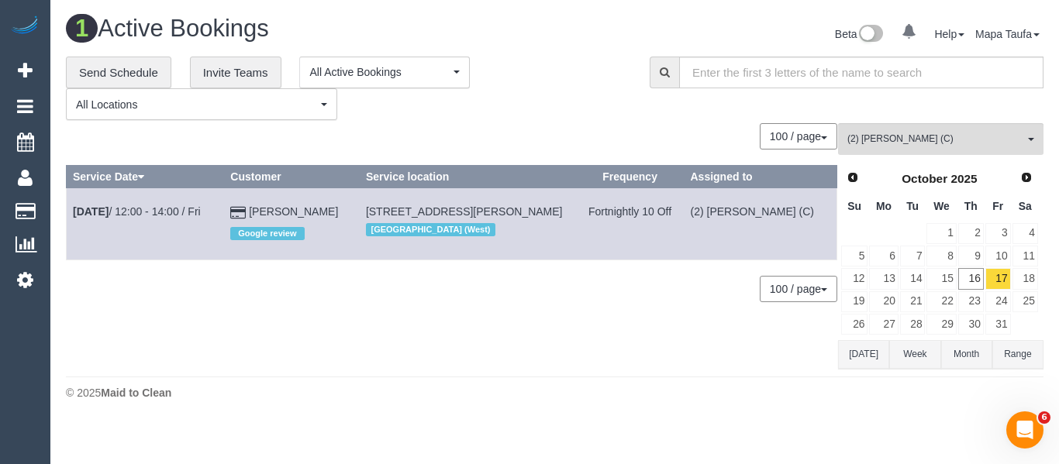
click at [869, 363] on button "[DATE]" at bounding box center [863, 354] width 51 height 29
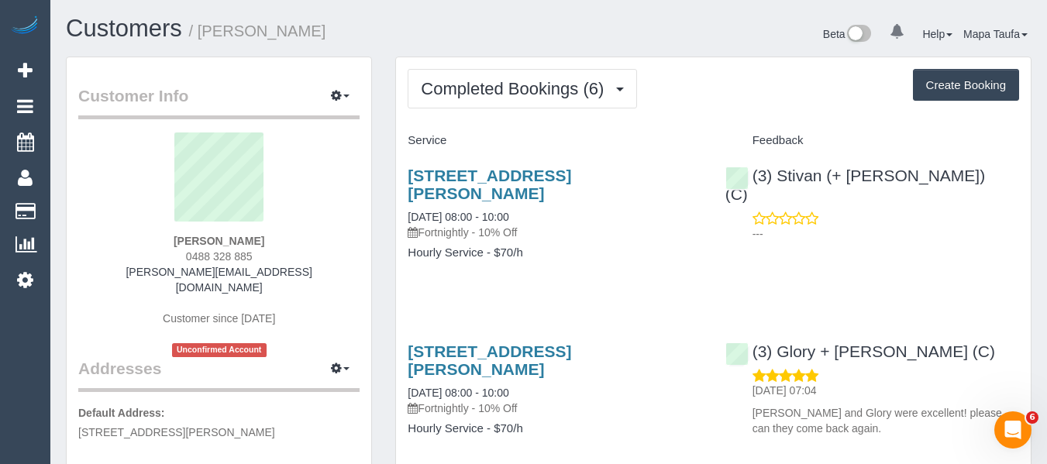
drag, startPoint x: 203, startPoint y: 255, endPoint x: 189, endPoint y: 255, distance: 14.0
click at [189, 255] on div "Joanne Piani 0488 328 885 joanne.piani@gmail.com Customer since 2025 Unconfirme…" at bounding box center [218, 245] width 281 height 225
click at [268, 253] on div "Joanne Piani 0488 328 885 joanne.piani@gmail.com Customer since 2025 Unconfirme…" at bounding box center [218, 245] width 281 height 225
click at [267, 253] on div "Joanne Piani 0488 328 885 joanne.piani@gmail.com Customer since 2025 Unconfirme…" at bounding box center [218, 245] width 281 height 225
drag, startPoint x: 274, startPoint y: 249, endPoint x: 178, endPoint y: 254, distance: 95.5
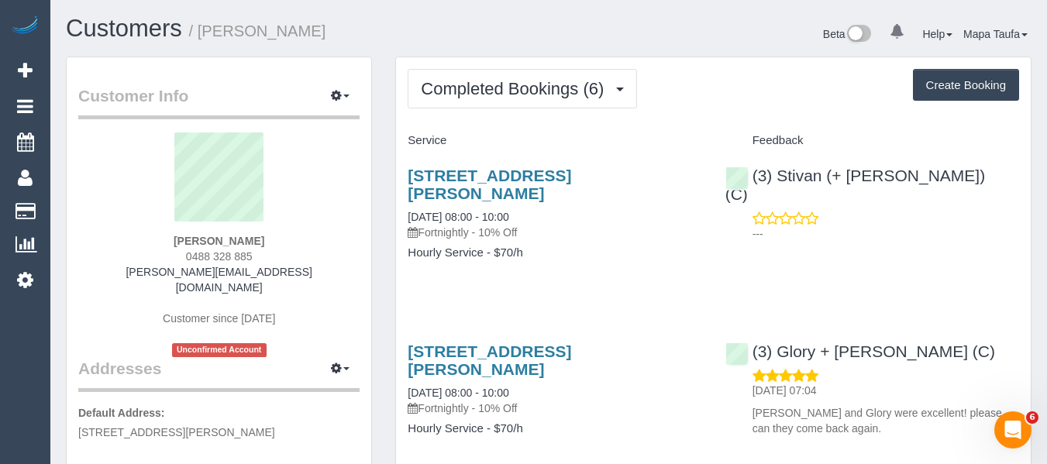
click at [184, 257] on div "Joanne Piani 0488 328 885 joanne.piani@gmail.com Customer since 2025 Unconfirme…" at bounding box center [218, 245] width 281 height 225
copy span "0488 328 885"
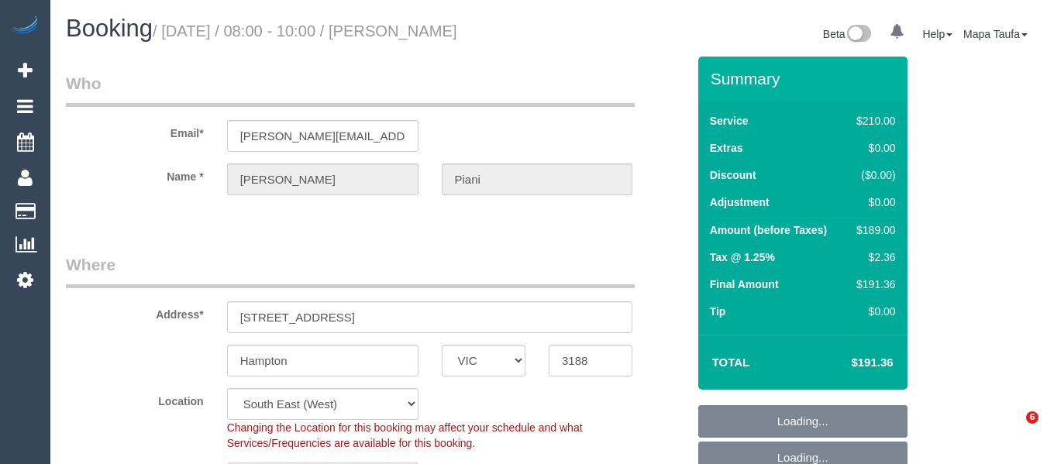
select select "VIC"
select select "180"
select select "number:29"
select select "number:14"
select select "number:19"
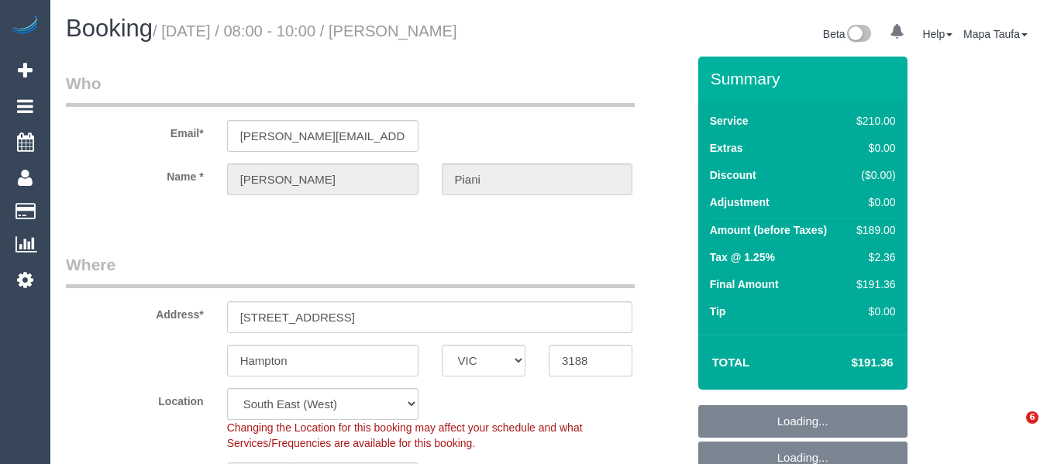
select select "number:36"
select select "number:34"
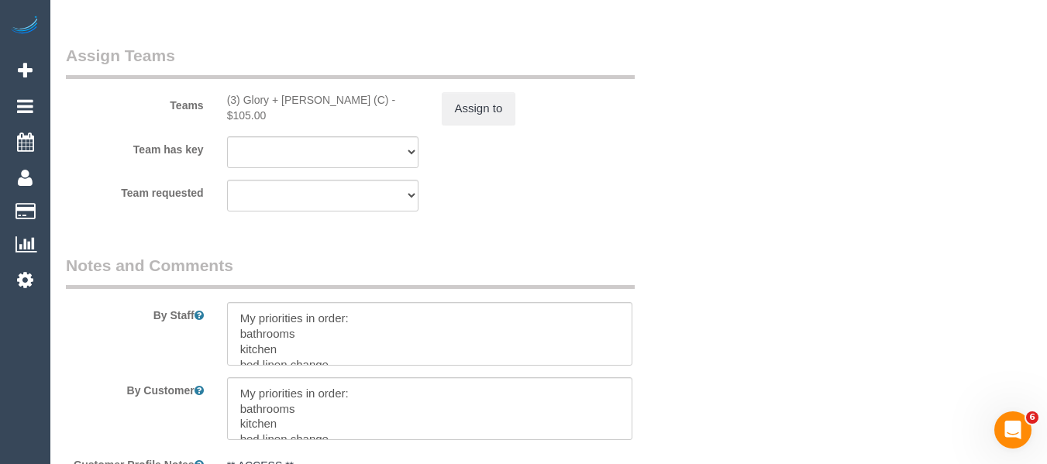
scroll to position [2504, 0]
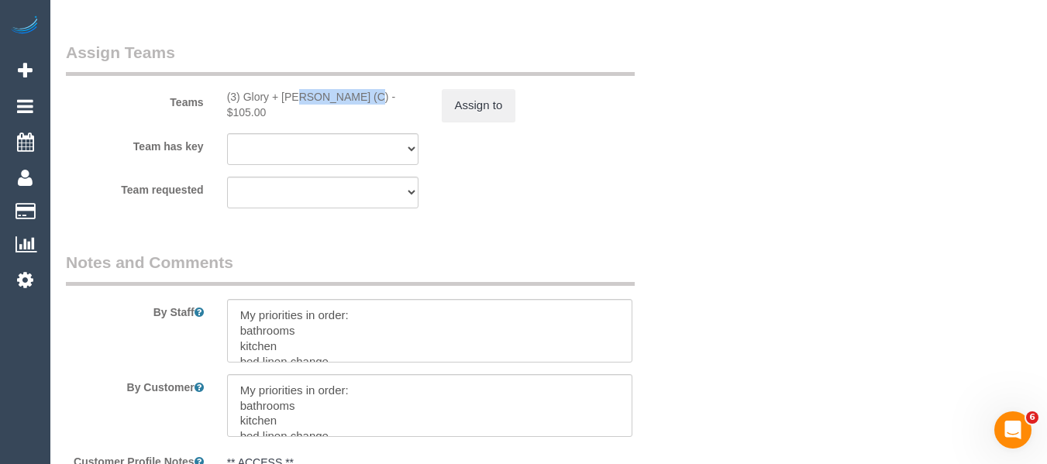
drag, startPoint x: 318, startPoint y: 98, endPoint x: 344, endPoint y: 112, distance: 29.8
click at [255, 95] on div "(3) Glory + Mary (C) - $105.00" at bounding box center [322, 104] width 191 height 31
drag, startPoint x: 344, startPoint y: 112, endPoint x: 331, endPoint y: 113, distance: 13.3
click at [344, 113] on div "Teams (3) Glory + Mary (C) - $105.00 Assign to" at bounding box center [376, 81] width 644 height 81
drag, startPoint x: 323, startPoint y: 98, endPoint x: 241, endPoint y: 96, distance: 82.2
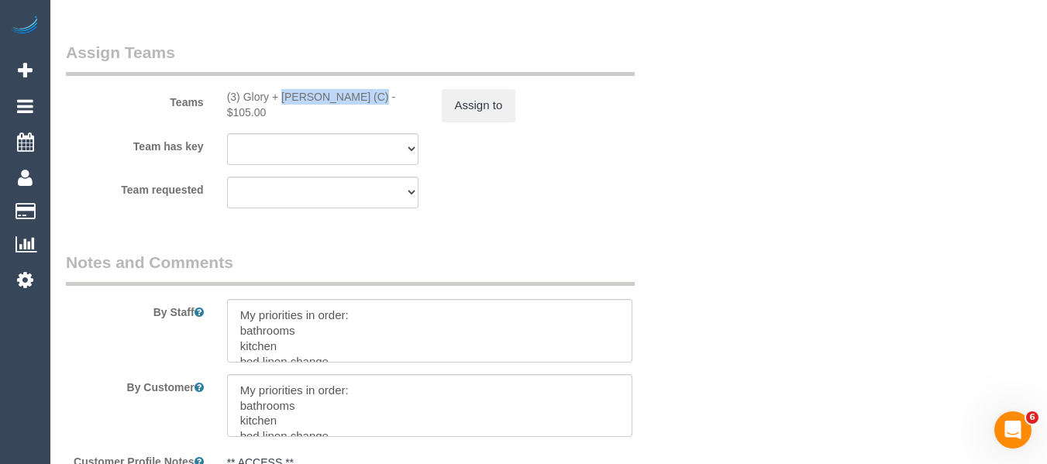
click at [241, 96] on div "(3) Glory + Mary (C) - $105.00" at bounding box center [322, 104] width 191 height 31
copy div "Glory + Mary (C)"
click at [477, 101] on button "Assign to" at bounding box center [479, 105] width 74 height 33
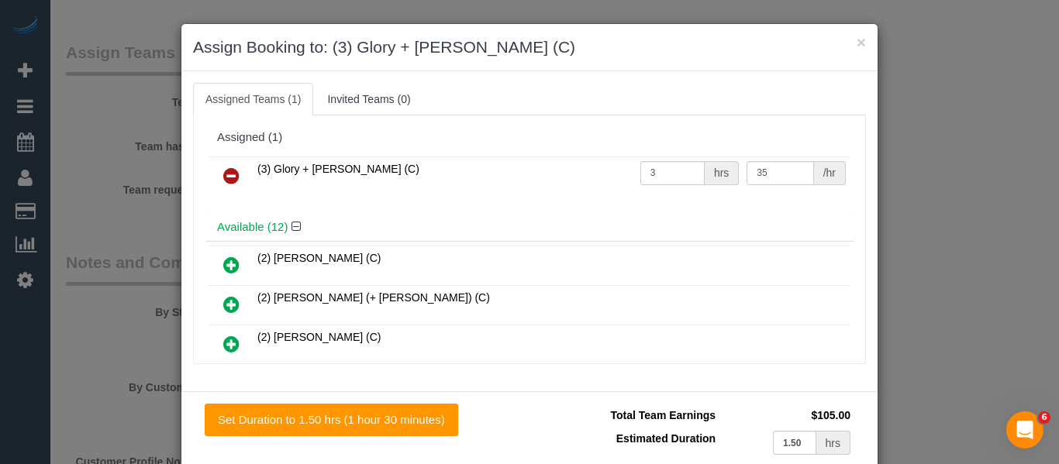
click at [233, 179] on link at bounding box center [231, 176] width 36 height 31
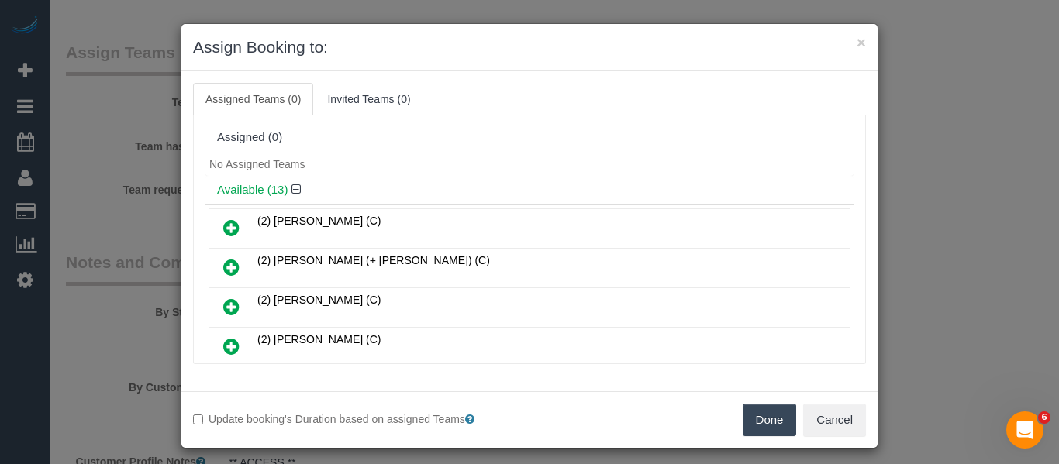
click at [734, 410] on div "Done Cancel" at bounding box center [703, 420] width 348 height 33
click at [752, 408] on button "Done" at bounding box center [769, 420] width 54 height 33
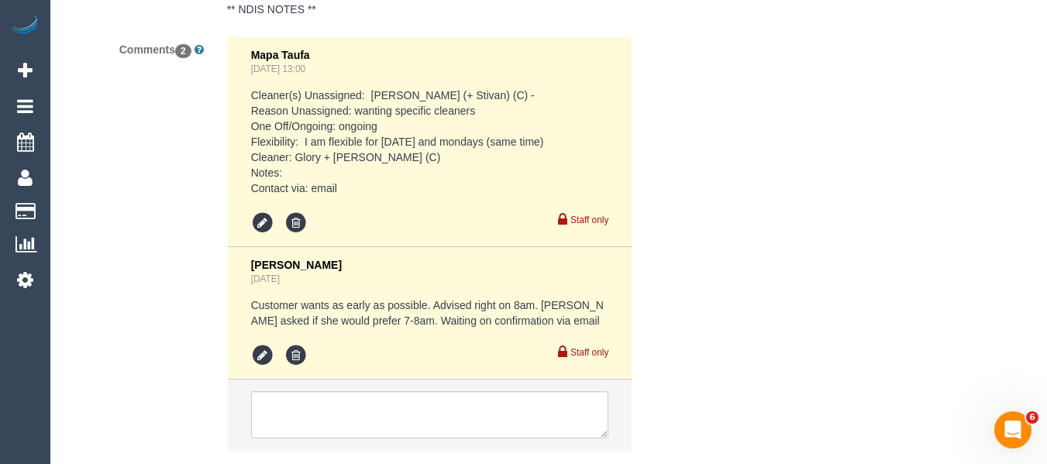
scroll to position [3258, 0]
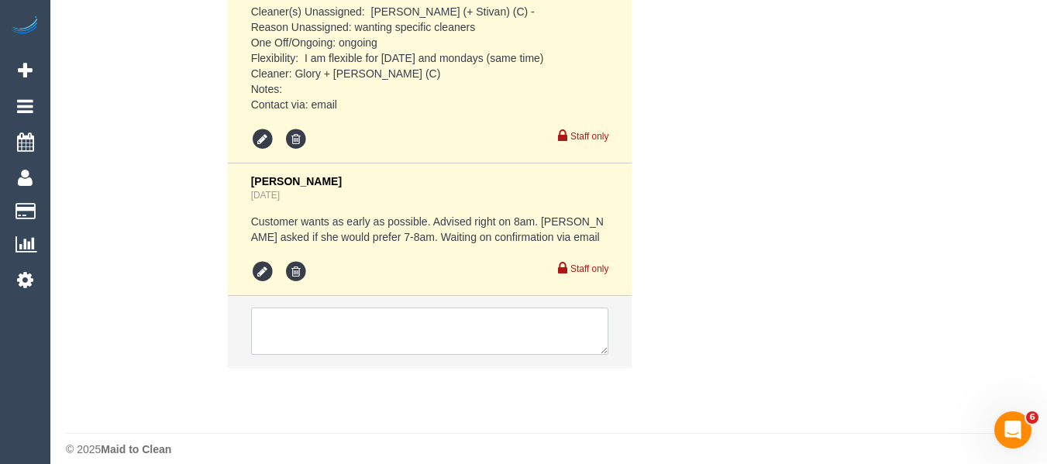
click at [316, 308] on textarea at bounding box center [430, 332] width 358 height 48
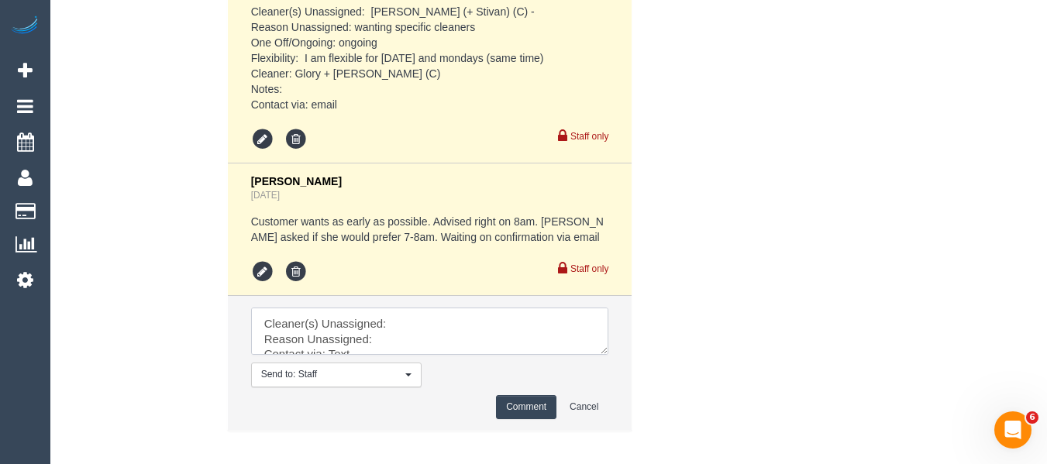
drag, startPoint x: 605, startPoint y: 330, endPoint x: 604, endPoint y: 422, distance: 91.5
click at [609, 356] on textarea at bounding box center [430, 332] width 358 height 48
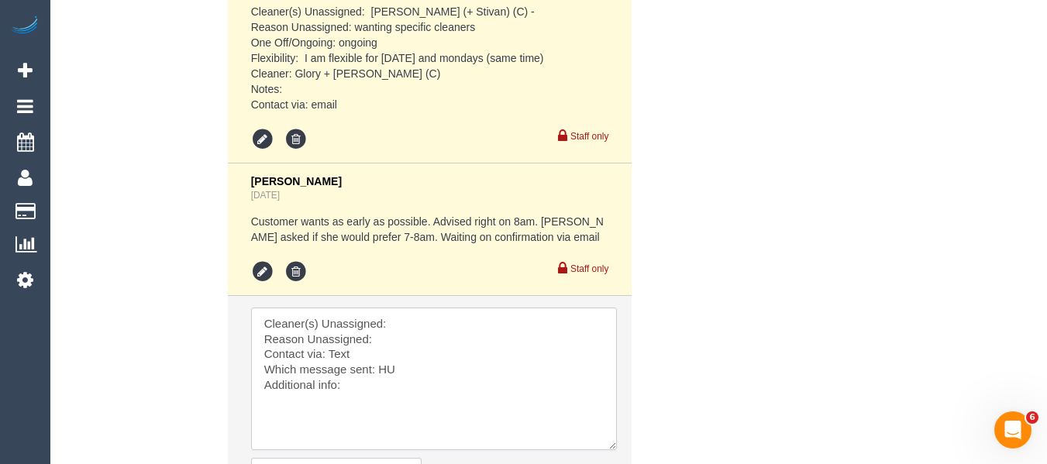
click at [447, 308] on textarea at bounding box center [434, 379] width 366 height 143
paste textarea "Glory + Mary (C)"
click at [429, 322] on textarea at bounding box center [434, 379] width 366 height 143
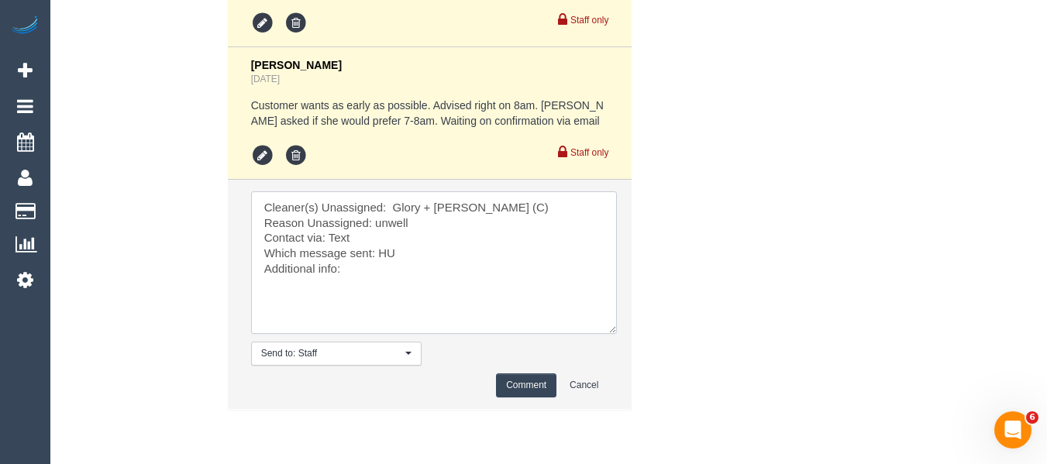
scroll to position [3413, 0]
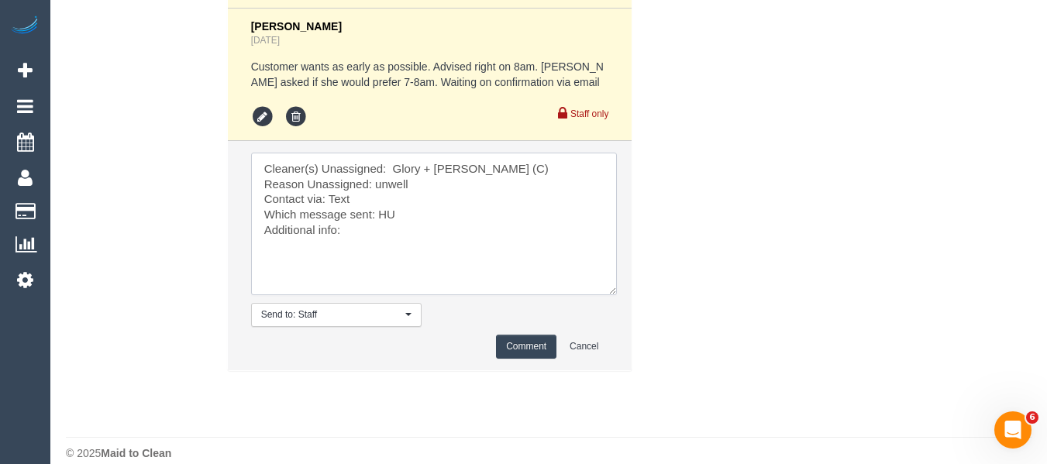
type textarea "Cleaner(s) Unassigned: Glory + Mary (C) Reason Unassigned: unwell Contact via: …"
click at [522, 335] on button "Comment" at bounding box center [526, 347] width 60 height 24
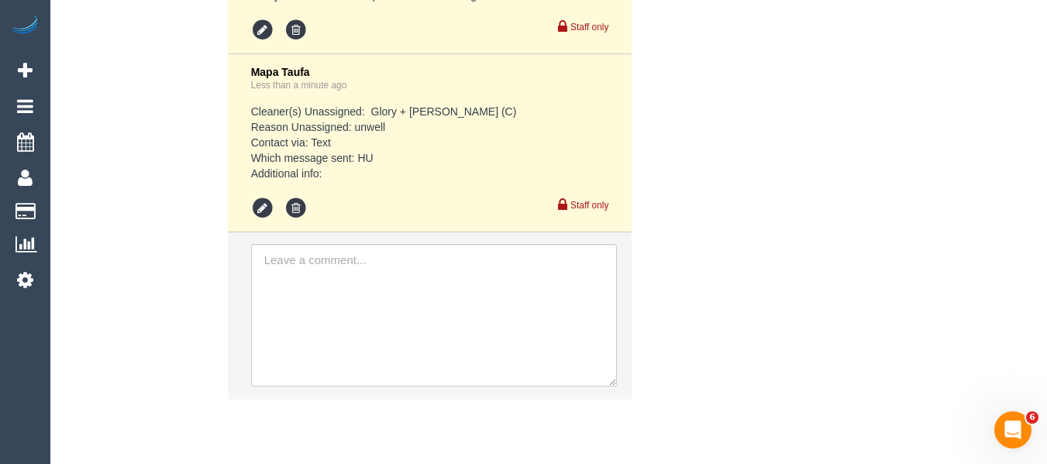
scroll to position [3532, 0]
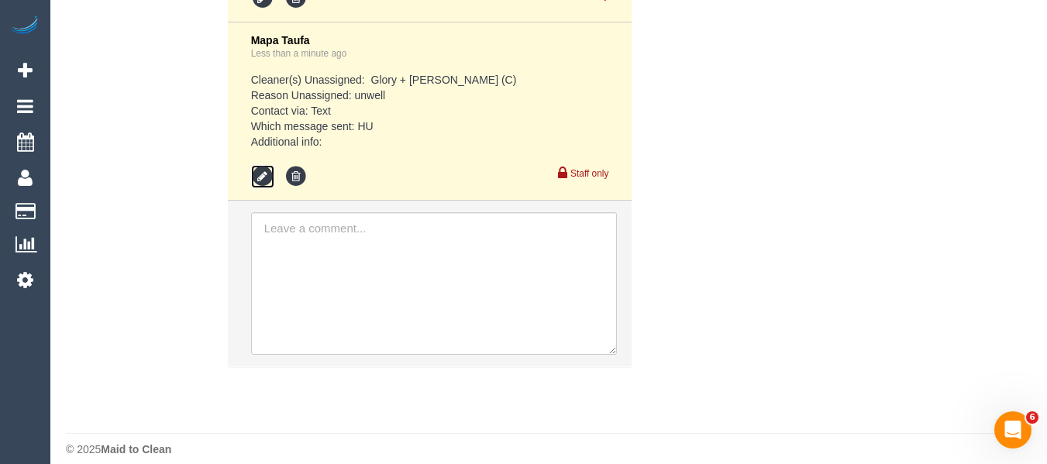
click at [270, 165] on icon at bounding box center [262, 176] width 23 height 23
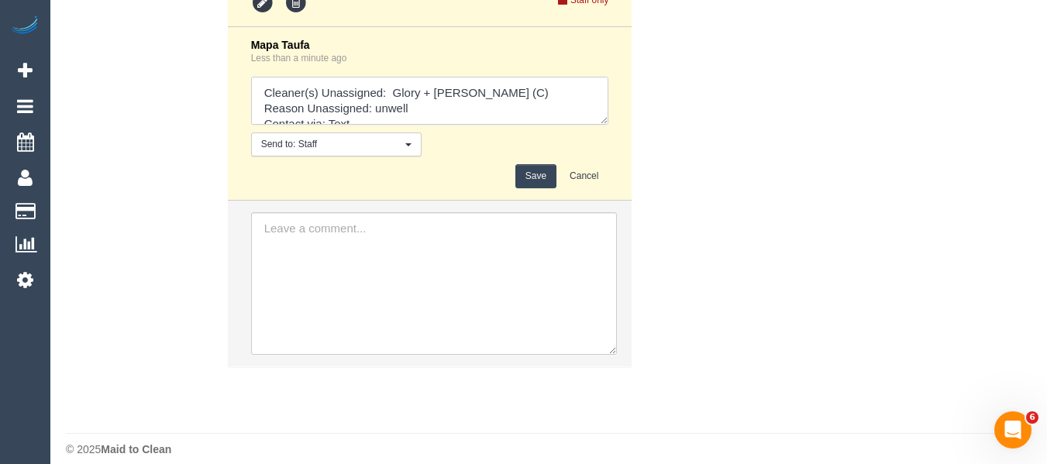
click at [372, 102] on textarea at bounding box center [430, 101] width 358 height 48
type textarea "Cleaner(s) Unassigned: Glory + Mary (C) Reason Unassigned: unwell Contact via: …"
click at [551, 164] on button "Save" at bounding box center [535, 176] width 41 height 24
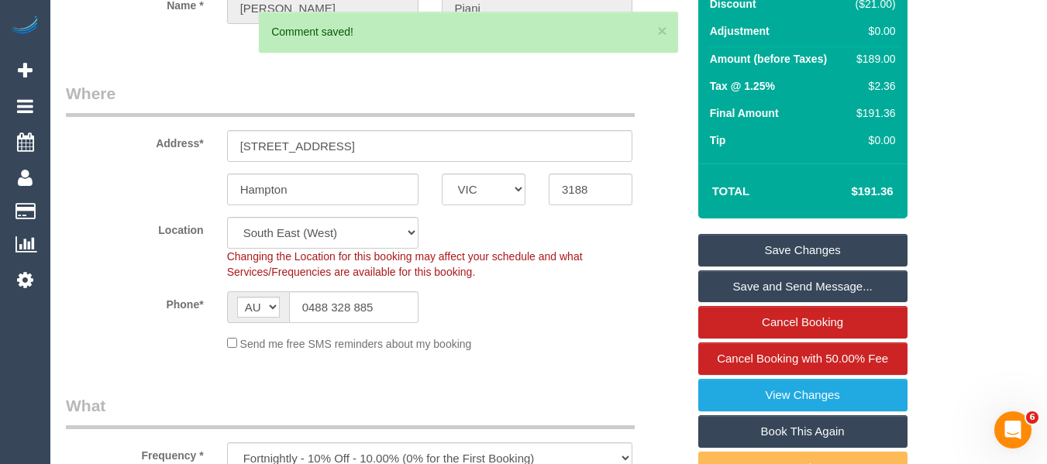
scroll to position [157, 0]
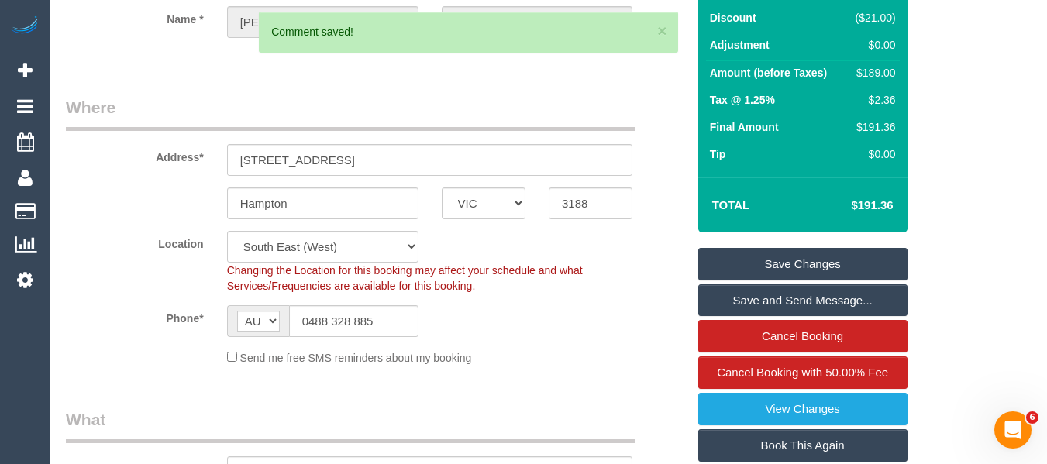
click at [784, 264] on link "Save Changes" at bounding box center [802, 264] width 209 height 33
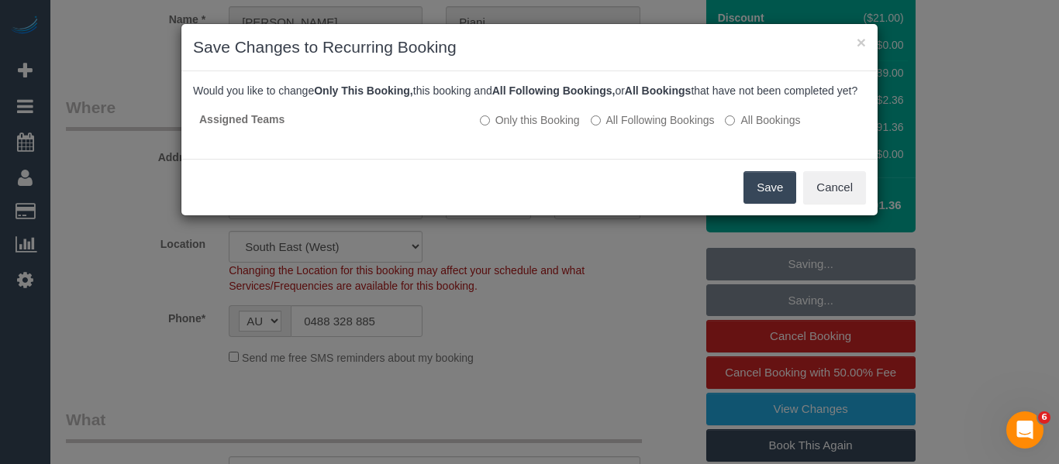
click at [774, 193] on button "Save" at bounding box center [769, 187] width 53 height 33
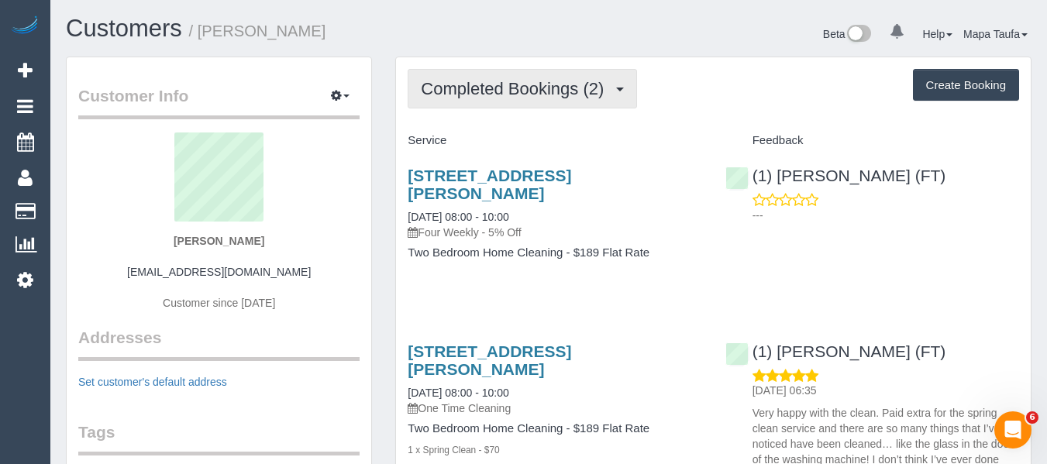
click at [434, 87] on span "Completed Bookings (2)" at bounding box center [516, 88] width 191 height 19
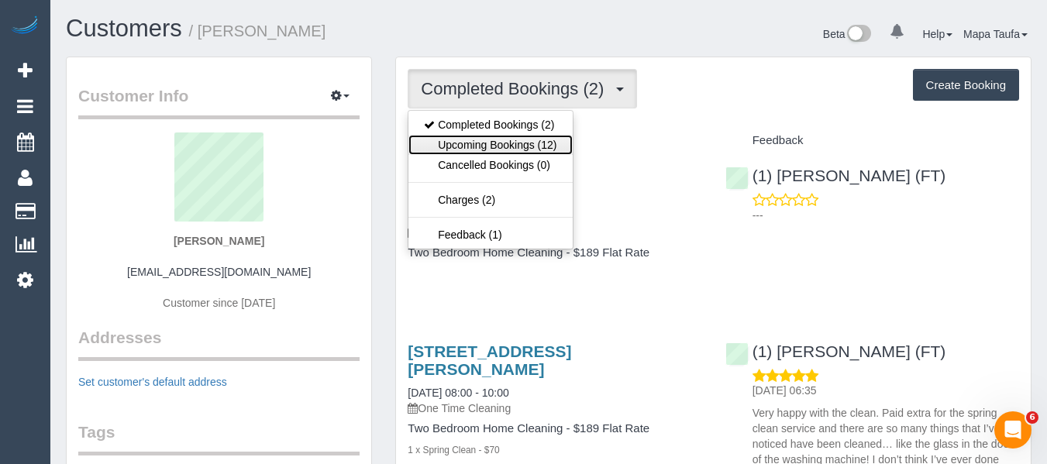
click at [467, 140] on link "Upcoming Bookings (12)" at bounding box center [490, 145] width 164 height 20
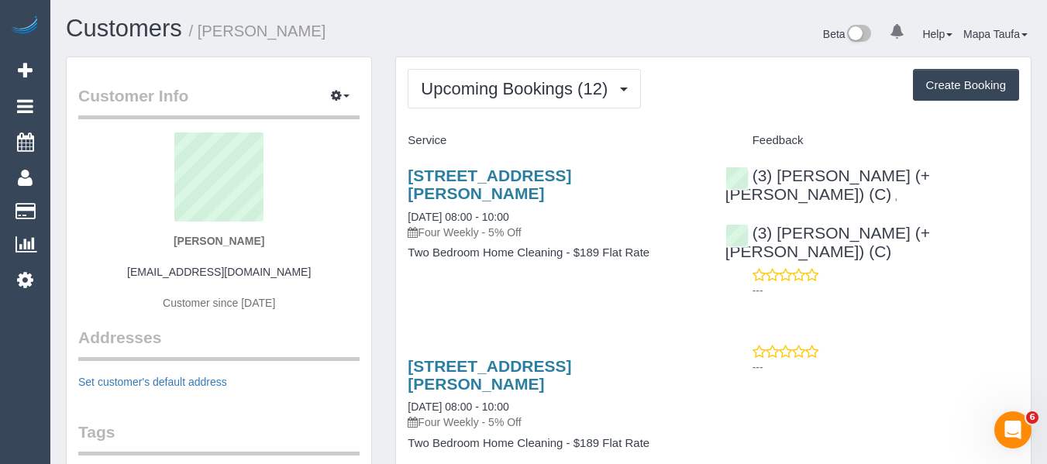
drag, startPoint x: 279, startPoint y: 238, endPoint x: 185, endPoint y: 244, distance: 94.0
click at [185, 243] on div "[PERSON_NAME] [EMAIL_ADDRESS][DOMAIN_NAME] Customer since [DATE]" at bounding box center [218, 230] width 281 height 194
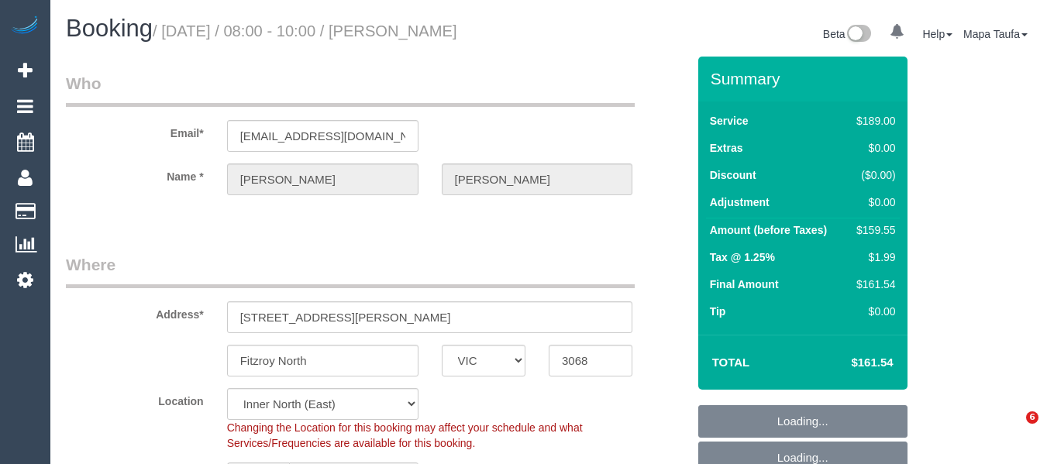
select select "VIC"
select select "number:28"
select select "number:14"
select select "number:19"
select select "number:24"
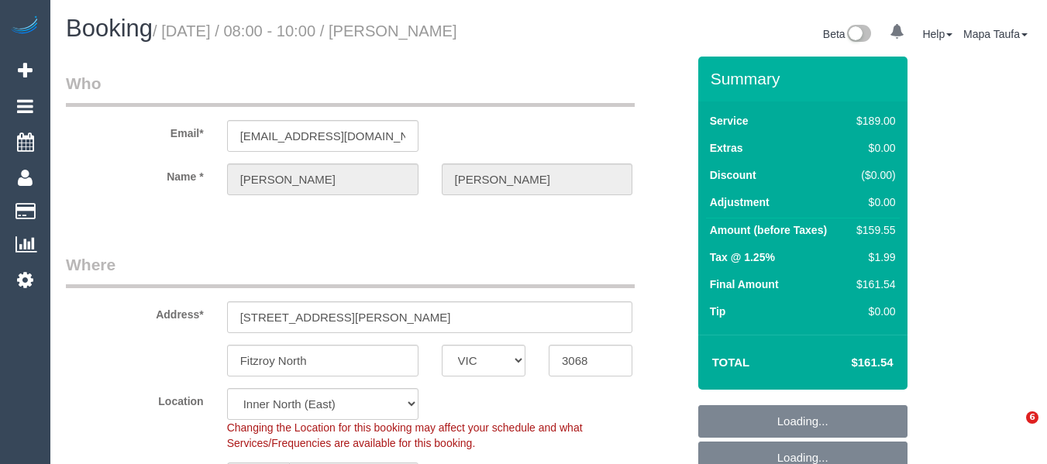
select select "number:26"
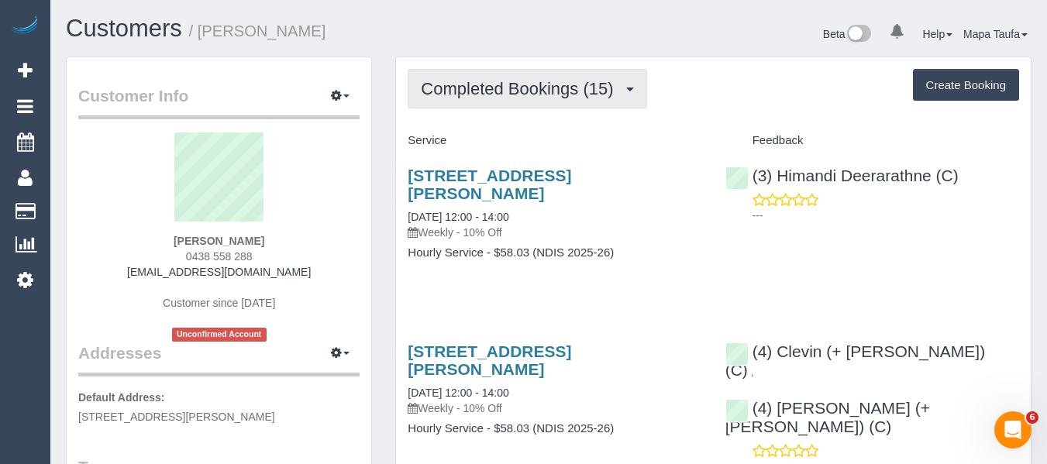
drag, startPoint x: 508, startPoint y: 98, endPoint x: 502, endPoint y: 129, distance: 30.9
click at [507, 98] on button "Completed Bookings (15)" at bounding box center [527, 89] width 239 height 40
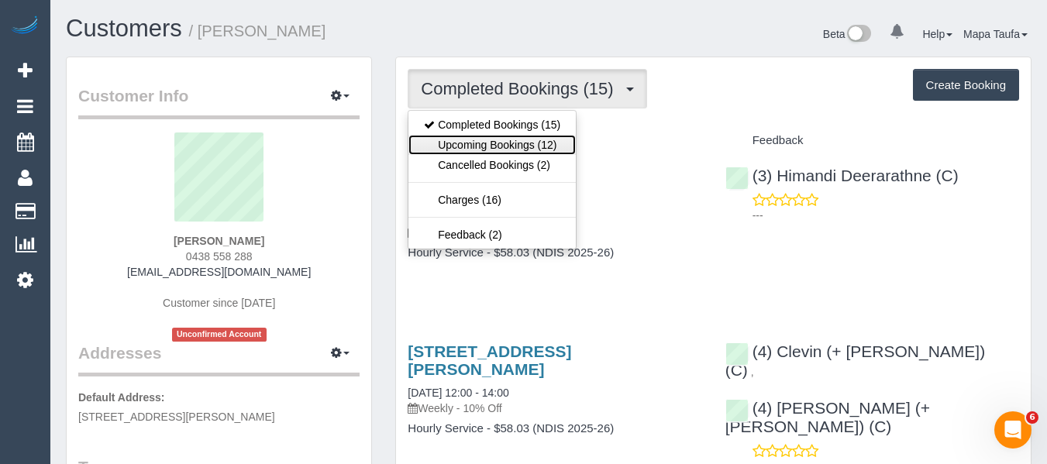
click at [502, 146] on link "Upcoming Bookings (12)" at bounding box center [491, 145] width 167 height 20
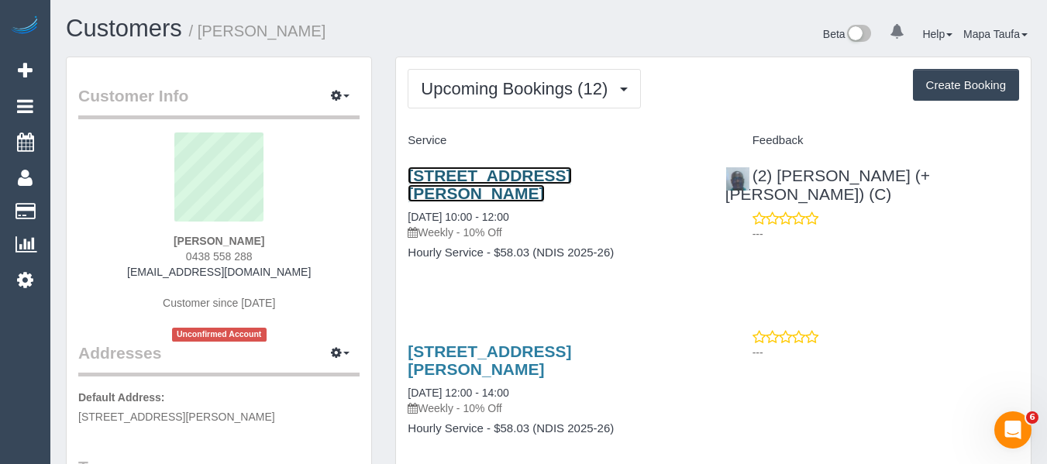
click at [465, 175] on link "4 Merso Ct, Carrum Downs, VIC 3201" at bounding box center [490, 185] width 164 height 36
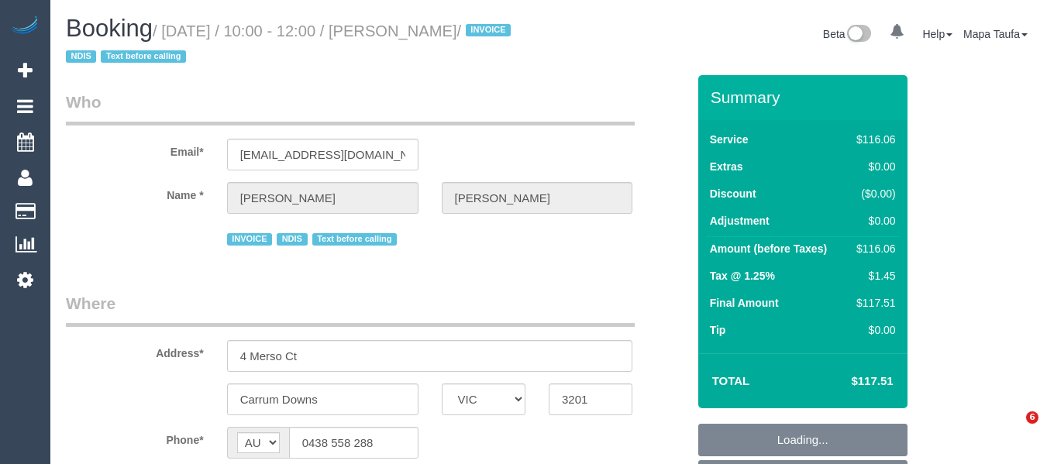
select select "VIC"
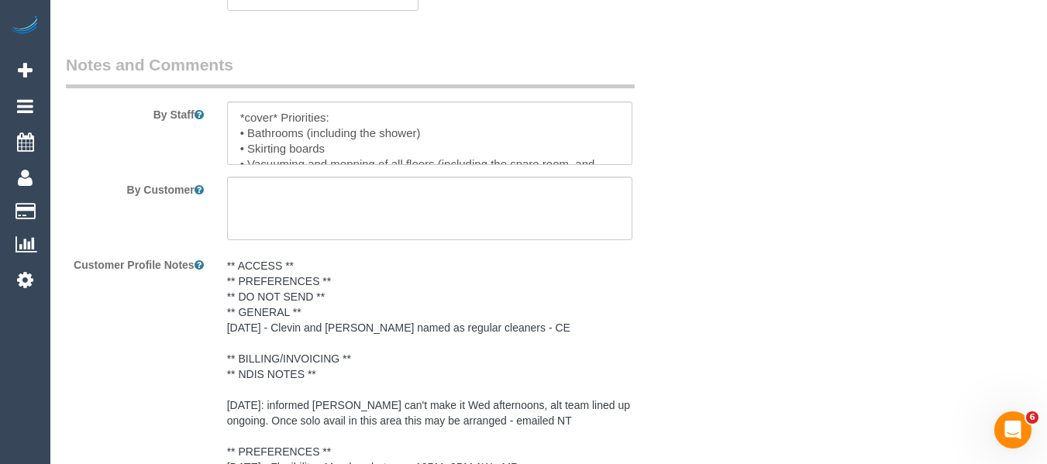
select select "object:727"
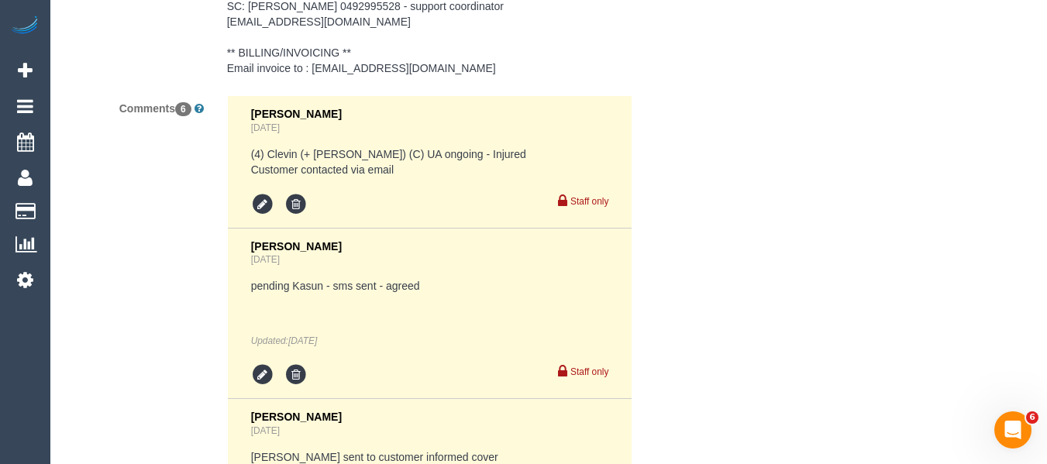
select select "number:27"
select select "number:14"
select select "number:18"
select select "number:36"
select select "number:34"
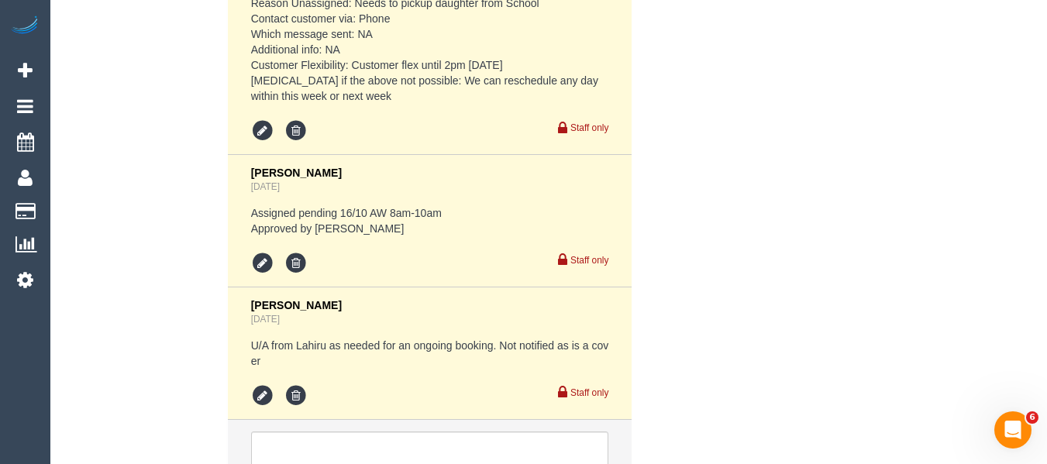
scroll to position [3420, 0]
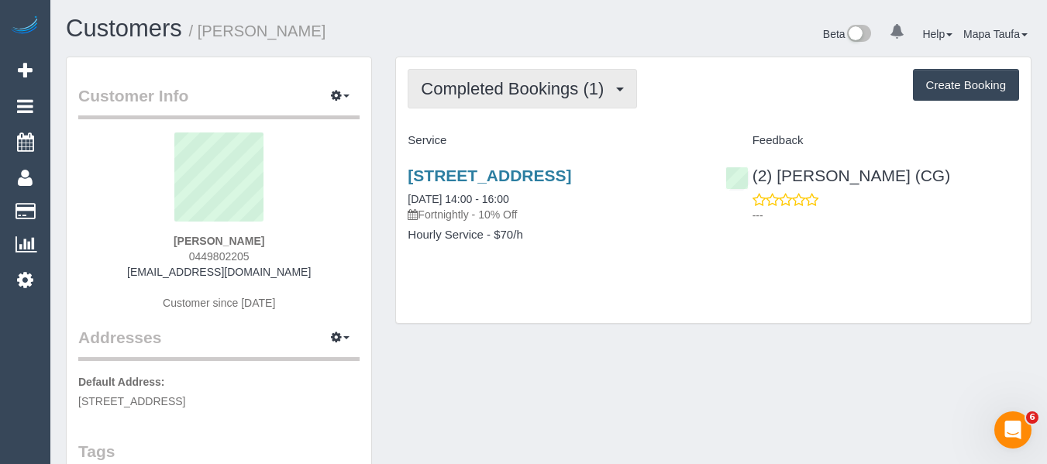
click at [484, 81] on span "Completed Bookings (1)" at bounding box center [516, 88] width 191 height 19
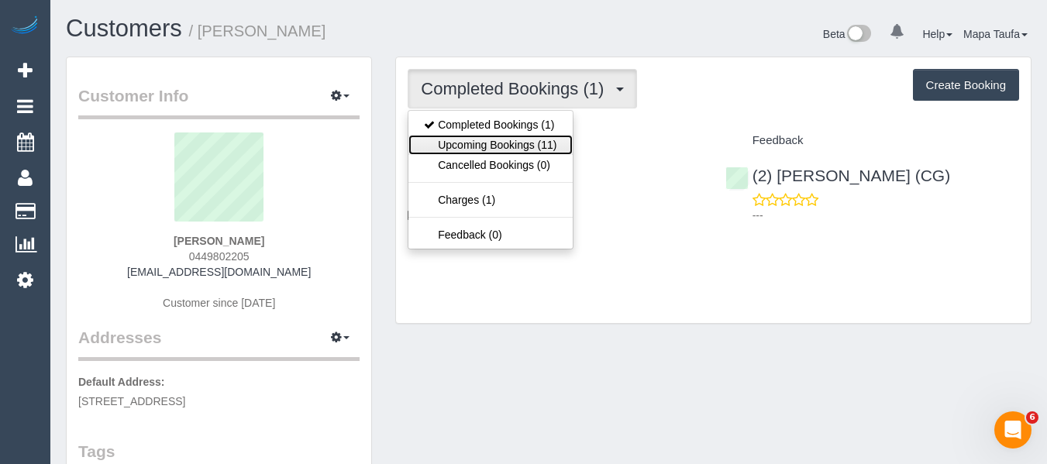
click at [487, 143] on link "Upcoming Bookings (11)" at bounding box center [490, 145] width 164 height 20
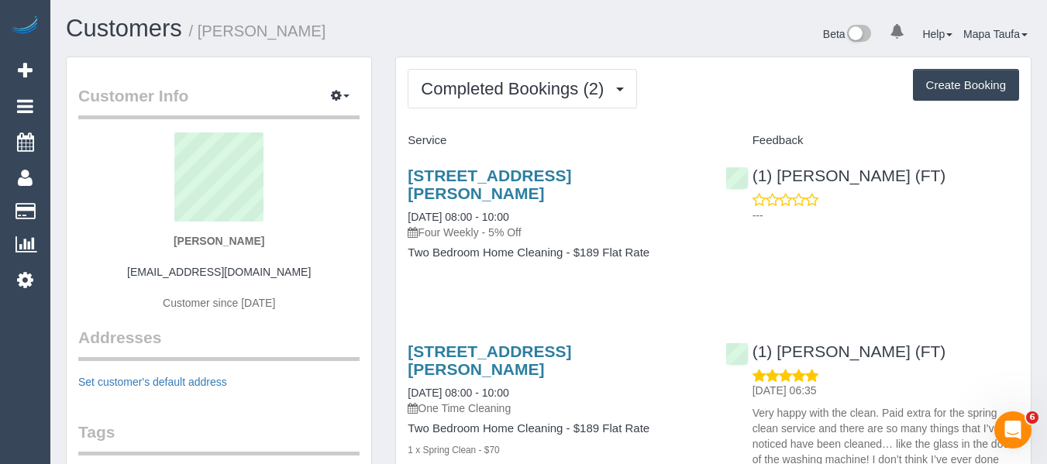
drag, startPoint x: 224, startPoint y: 239, endPoint x: 178, endPoint y: 250, distance: 47.0
click at [182, 239] on div "Paul Mullan paulmullan@outlook.com.au Customer since 2025" at bounding box center [218, 230] width 281 height 194
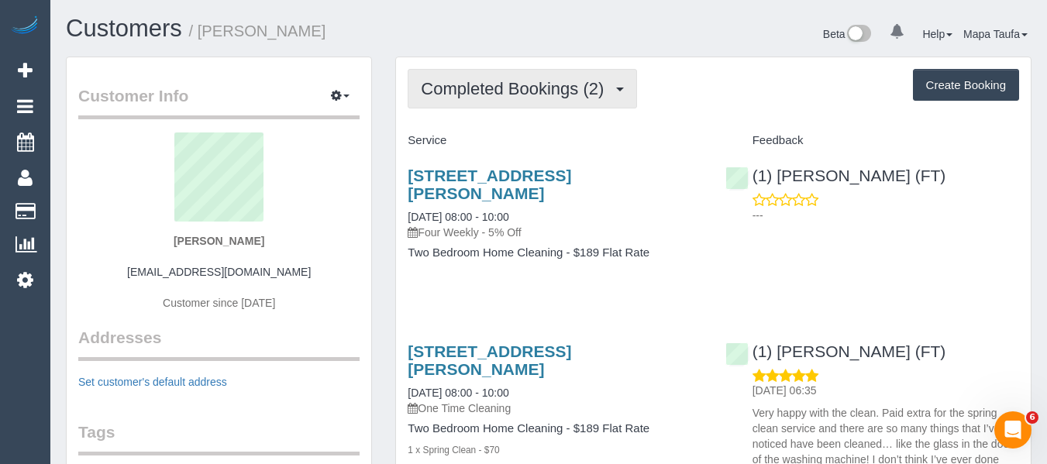
click at [549, 101] on button "Completed Bookings (2)" at bounding box center [522, 89] width 229 height 40
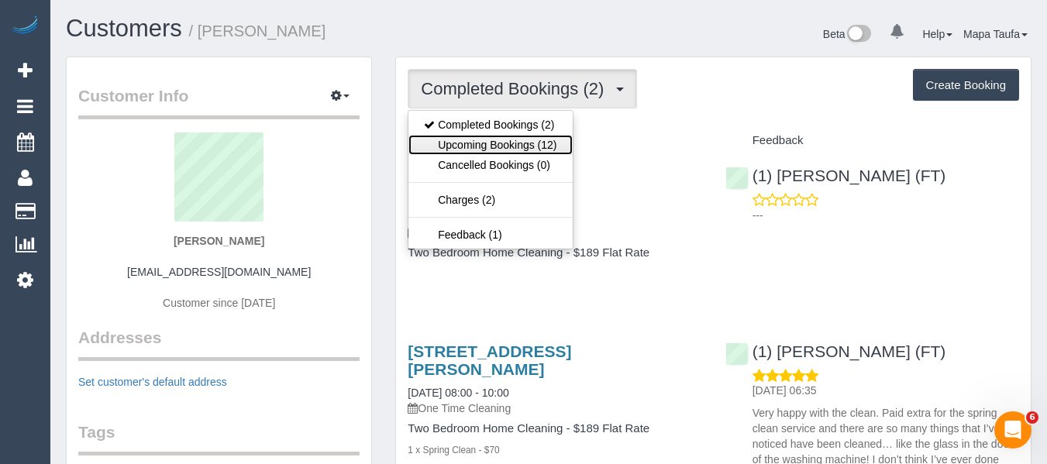
click at [544, 143] on link "Upcoming Bookings (12)" at bounding box center [490, 145] width 164 height 20
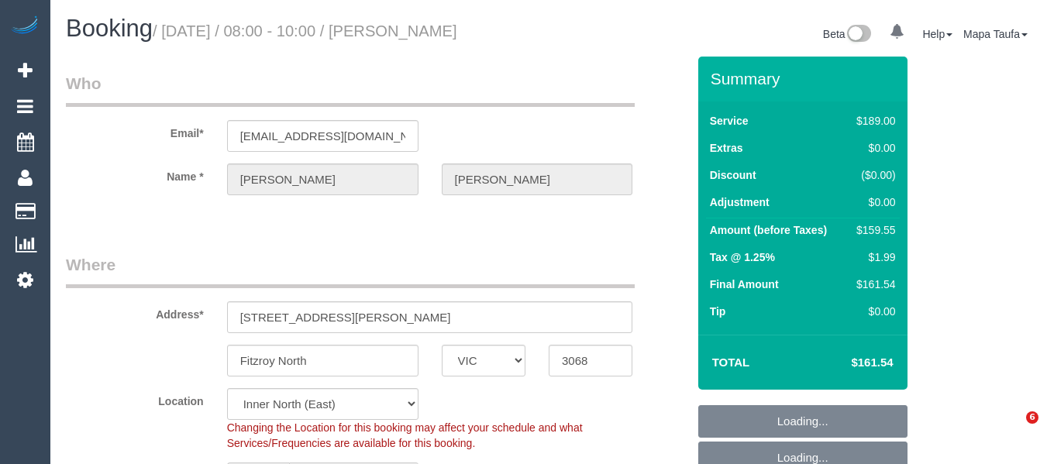
select select "VIC"
select select "number:28"
select select "number:14"
select select "number:19"
select select "number:24"
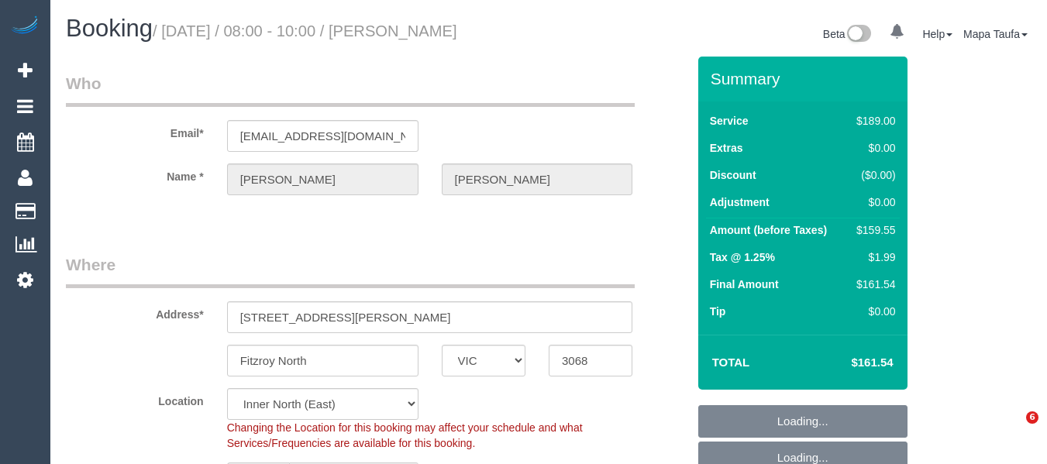
select select "number:26"
select select "object:1563"
select select "string:stripe-pm_1RxPsu2GScqysDRVlmbv5yIl"
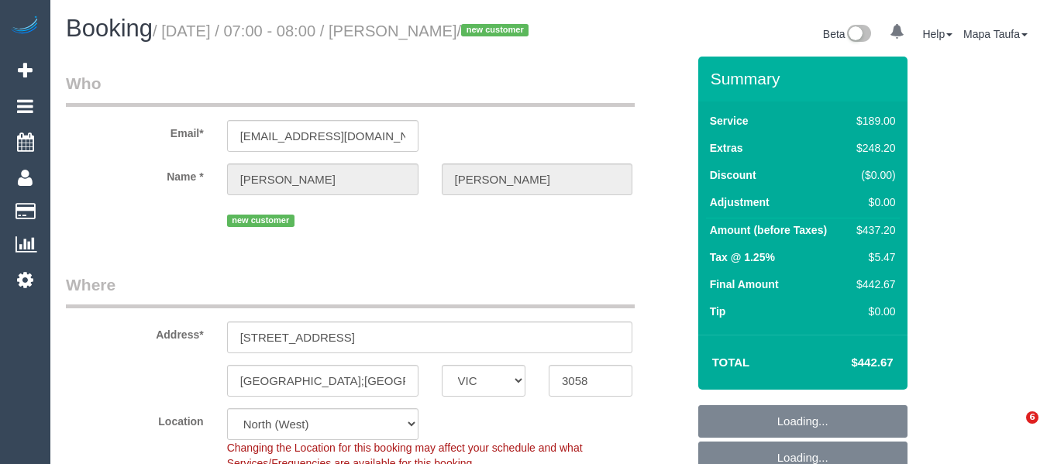
select select "VIC"
select select "string:AU"
select select "object:592"
select select "string:stripe-pm_1SFQ3z2GScqysDRVUja5fqmj"
select select "number:28"
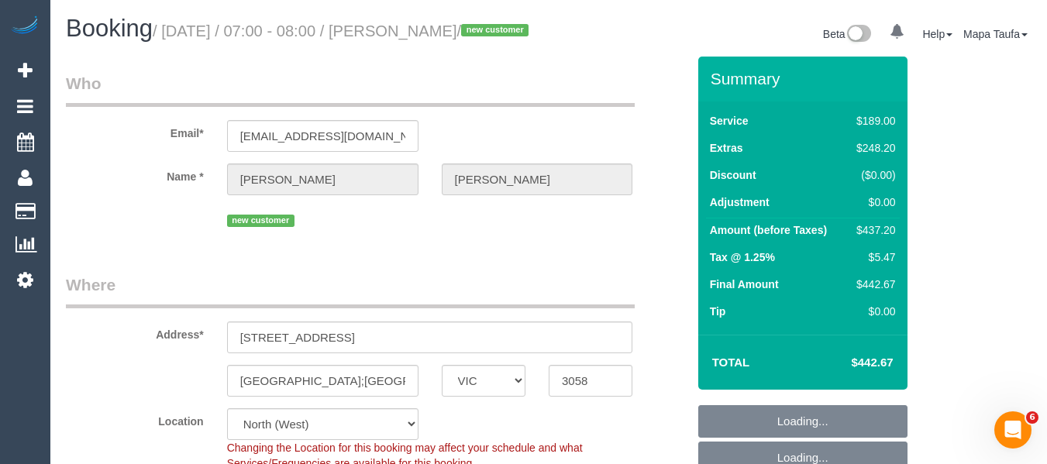
select select "number:16"
select select "number:18"
select select "number:24"
select select "number:11"
select select "object:1413"
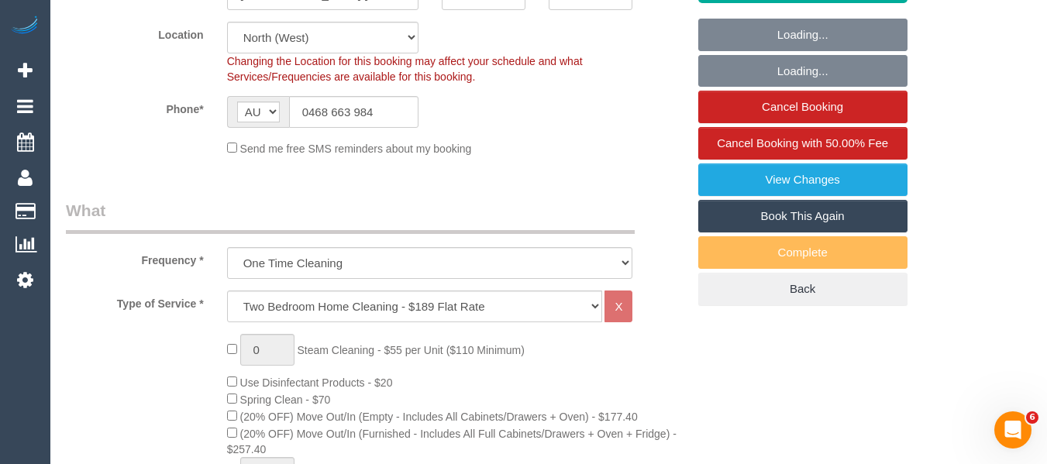
scroll to position [388, 0]
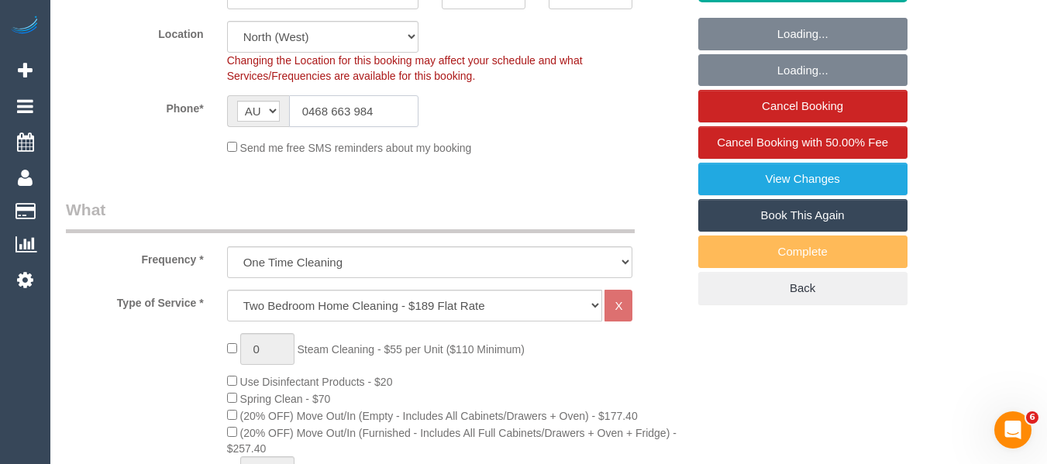
click at [389, 122] on input "0468 663 984" at bounding box center [353, 111] width 129 height 32
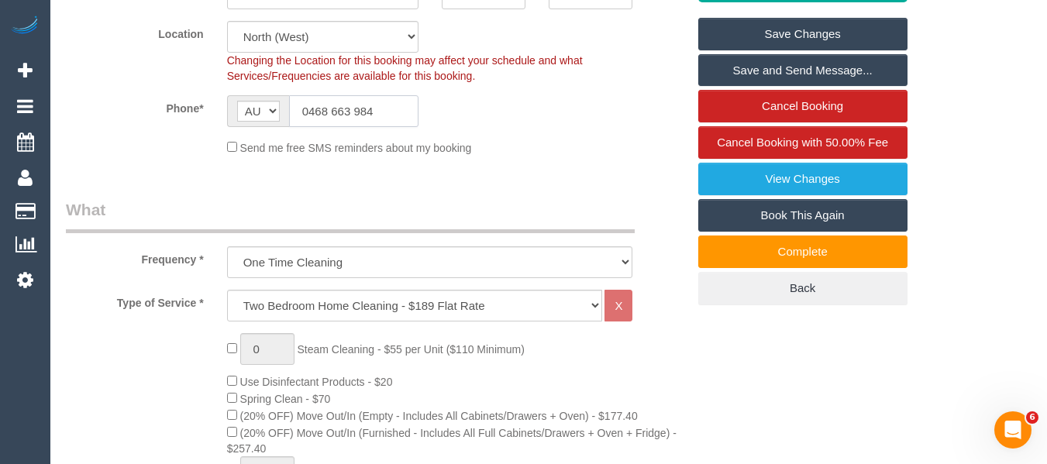
click at [389, 122] on input "0468 663 984" at bounding box center [353, 111] width 129 height 32
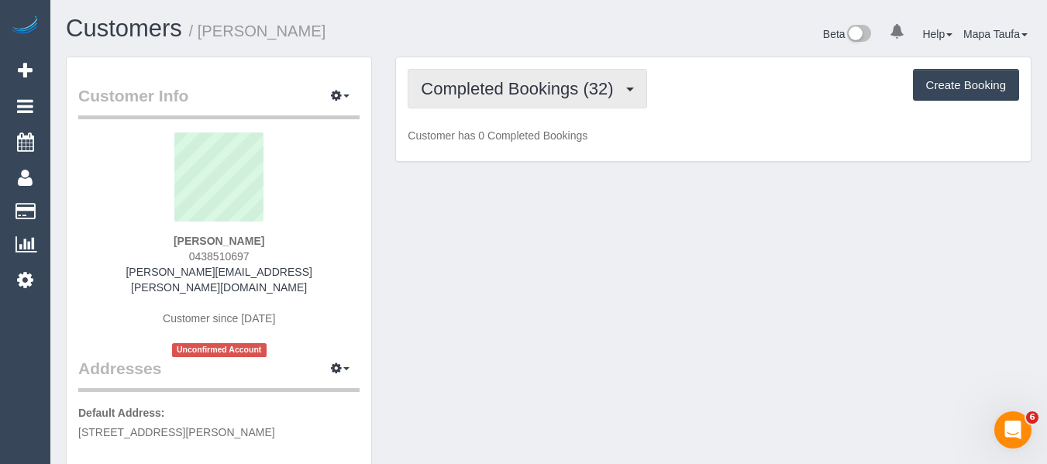
click at [463, 91] on span "Completed Bookings (32)" at bounding box center [521, 88] width 200 height 19
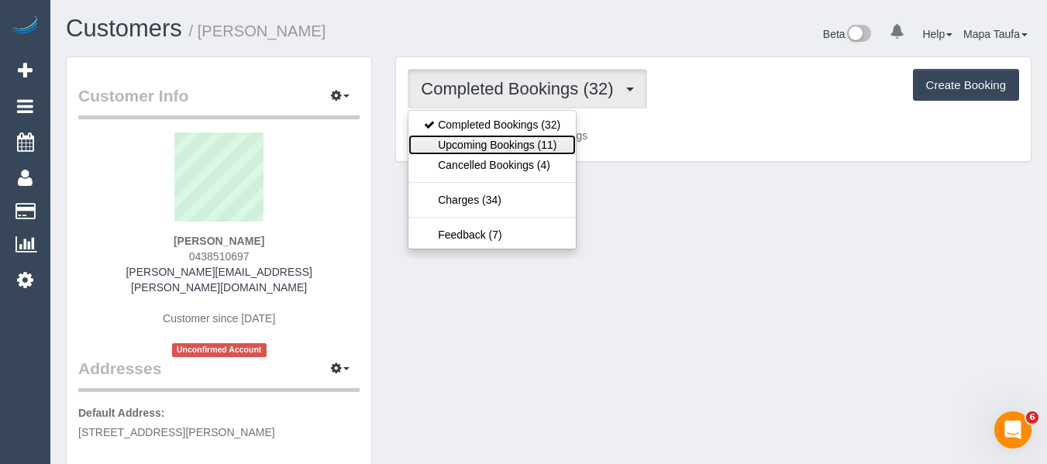
click at [466, 139] on link "Upcoming Bookings (11)" at bounding box center [491, 145] width 167 height 20
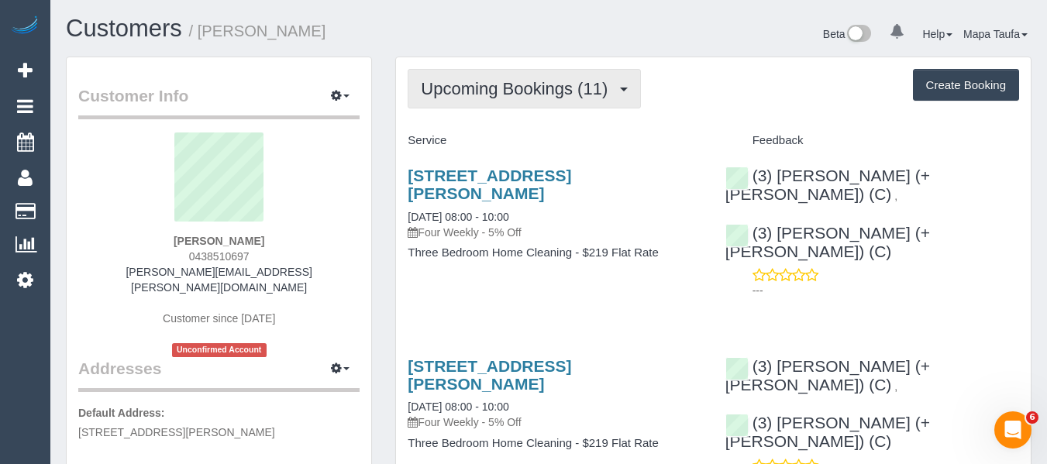
drag, startPoint x: 471, startPoint y: 67, endPoint x: 470, endPoint y: 81, distance: 14.0
drag, startPoint x: 470, startPoint y: 81, endPoint x: 470, endPoint y: 100, distance: 18.6
click at [470, 84] on span "Upcoming Bookings (11)" at bounding box center [518, 88] width 195 height 19
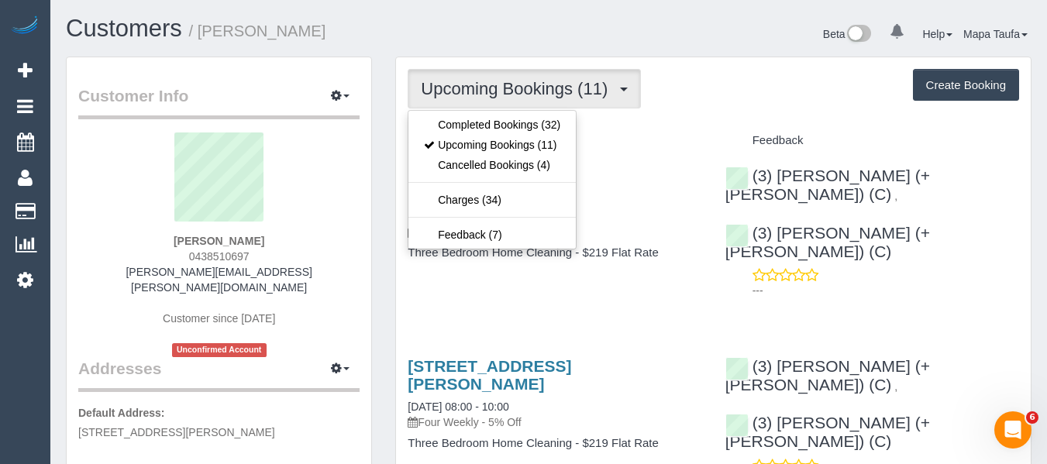
click at [470, 112] on ul "Completed Bookings (32) Upcoming Bookings (11) Cancelled Bookings (4) Charges (…" at bounding box center [492, 180] width 169 height 140
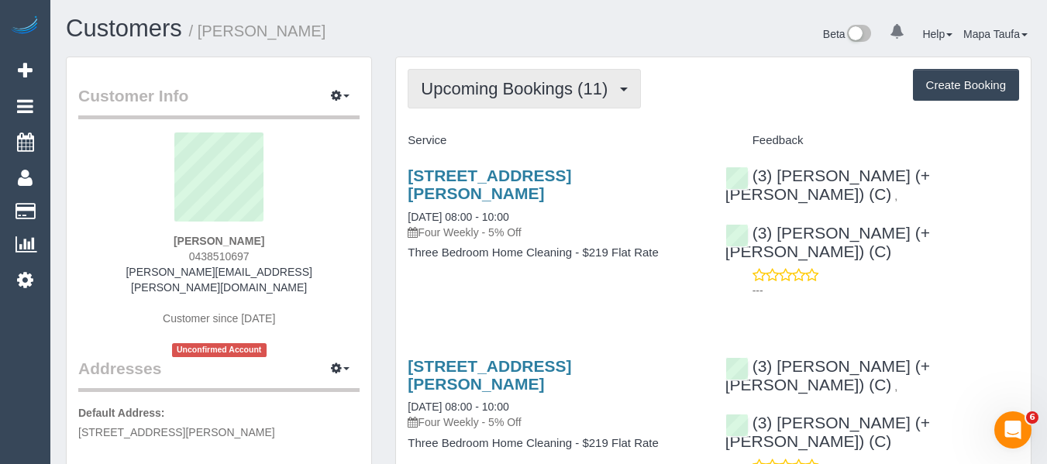
drag, startPoint x: 475, startPoint y: 86, endPoint x: 472, endPoint y: 105, distance: 18.9
click at [475, 89] on span "Upcoming Bookings (11)" at bounding box center [518, 88] width 195 height 19
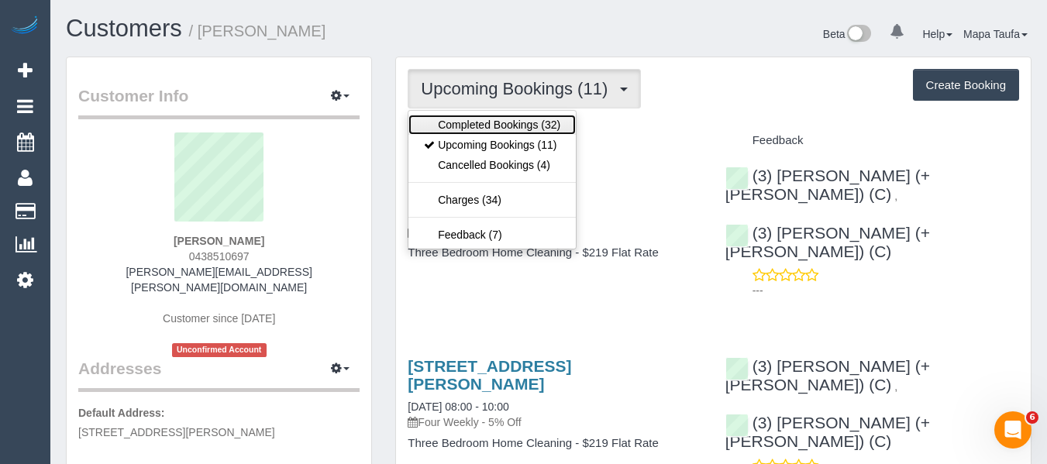
click at [471, 125] on link "Completed Bookings (32)" at bounding box center [491, 125] width 167 height 20
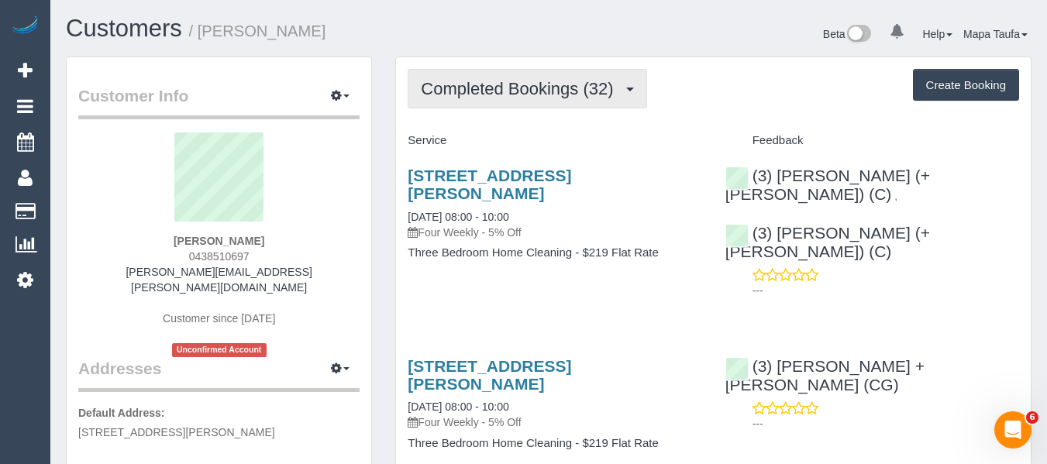
click at [501, 84] on span "Completed Bookings (32)" at bounding box center [521, 88] width 200 height 19
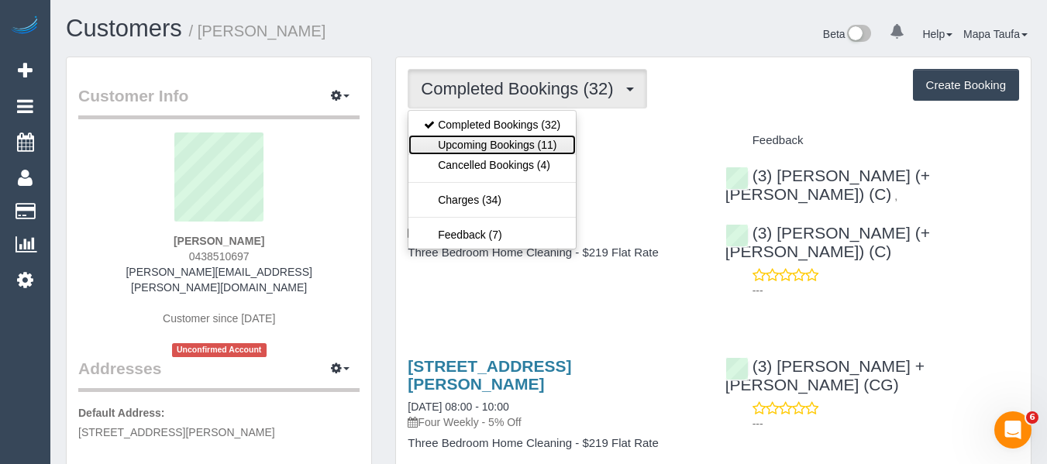
click at [513, 142] on link "Upcoming Bookings (11)" at bounding box center [491, 145] width 167 height 20
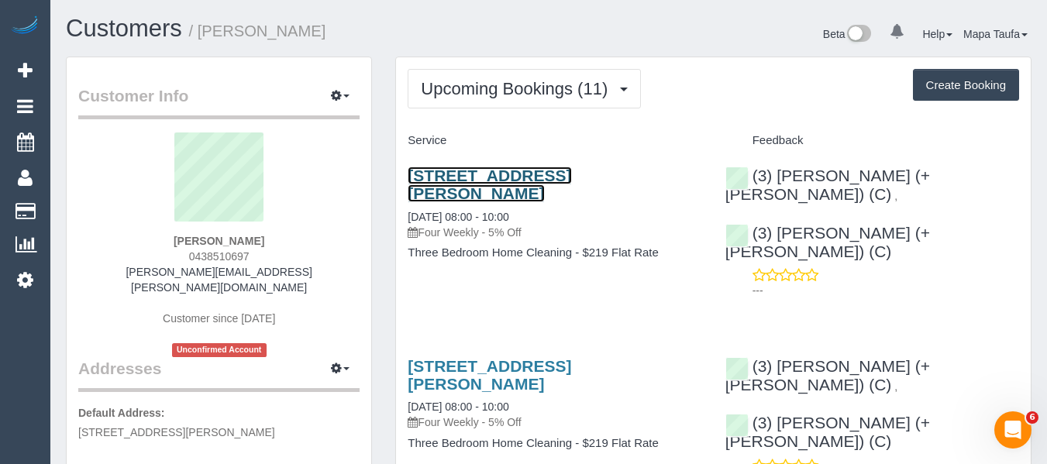
click at [489, 174] on link "[STREET_ADDRESS][PERSON_NAME]" at bounding box center [490, 185] width 164 height 36
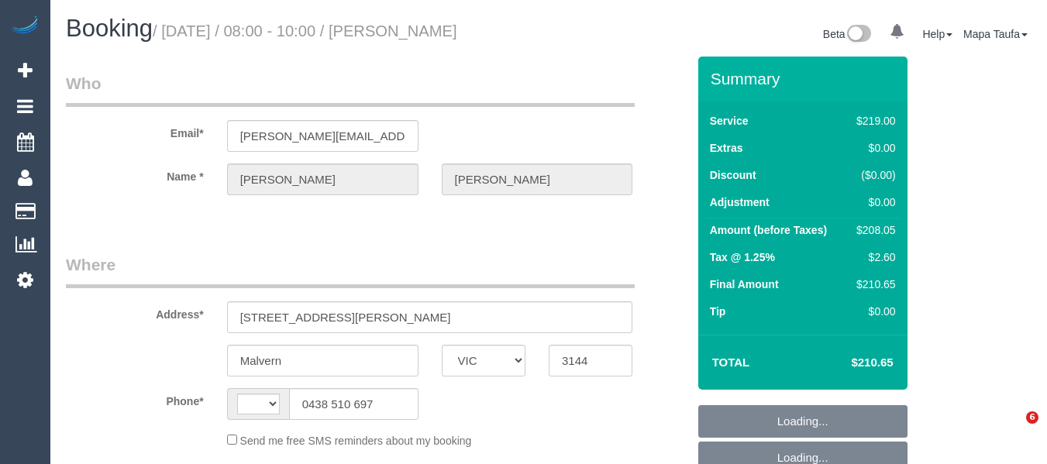
select select "VIC"
select select "string:stripe-pm_1MI3lD2GScqysDRVulBU1Wks"
select select "number:28"
select select "number:14"
select select "number:19"
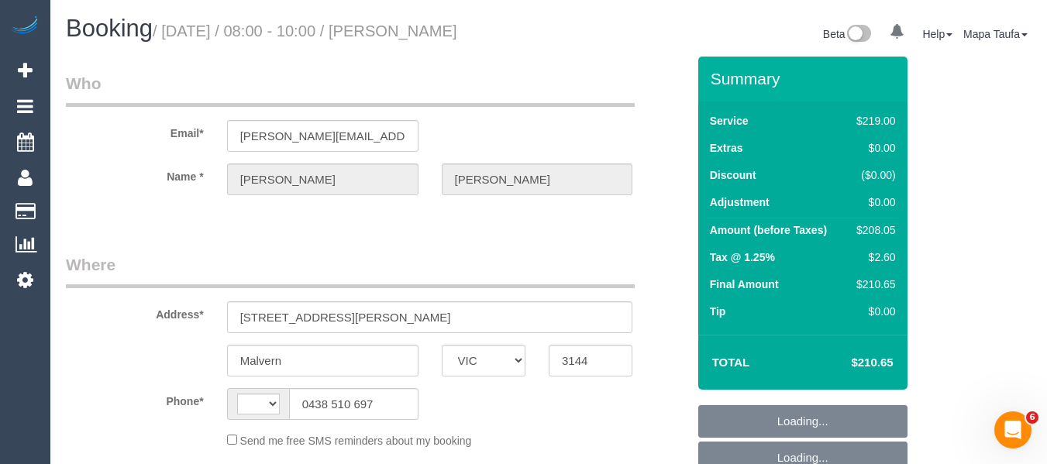
select select "number:22"
select select "number:34"
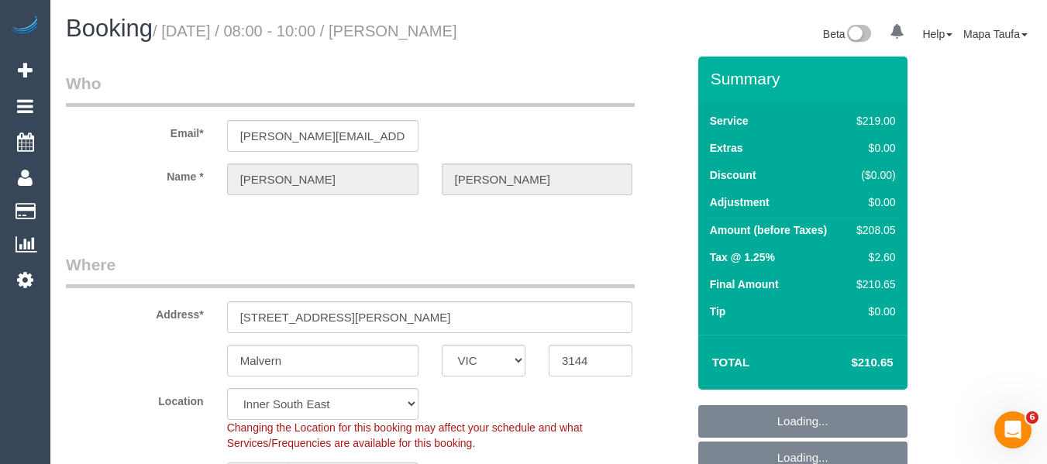
select select "object:689"
select select "string:AU"
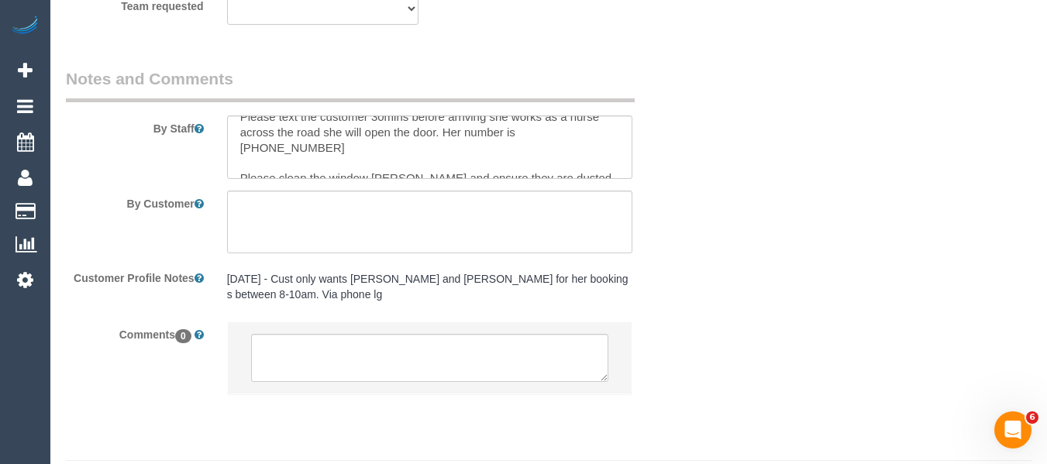
scroll to position [2754, 0]
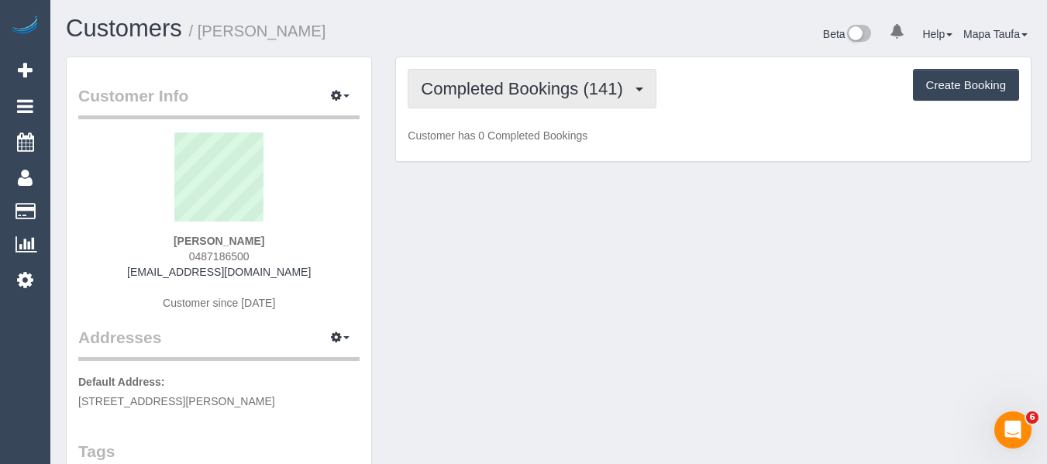
click at [447, 95] on span "Completed Bookings (141)" at bounding box center [525, 88] width 209 height 19
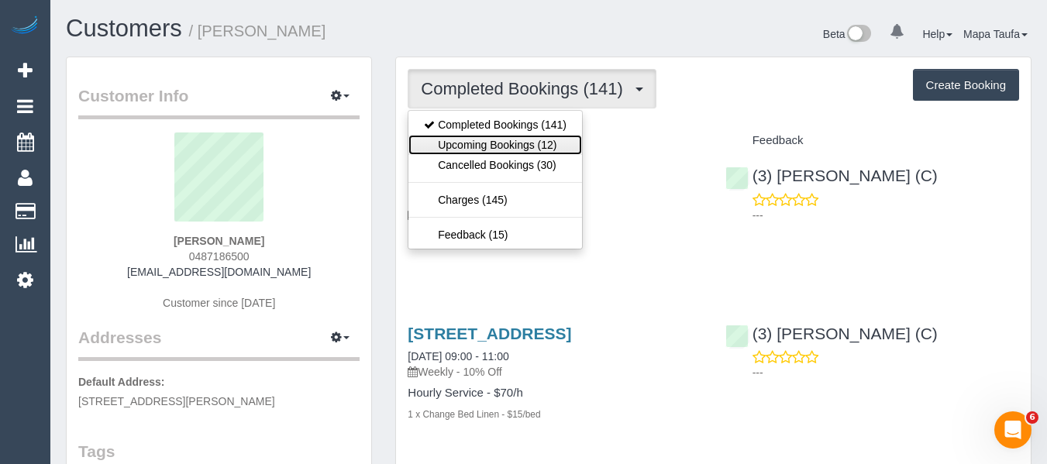
click at [463, 143] on link "Upcoming Bookings (12)" at bounding box center [495, 145] width 174 height 20
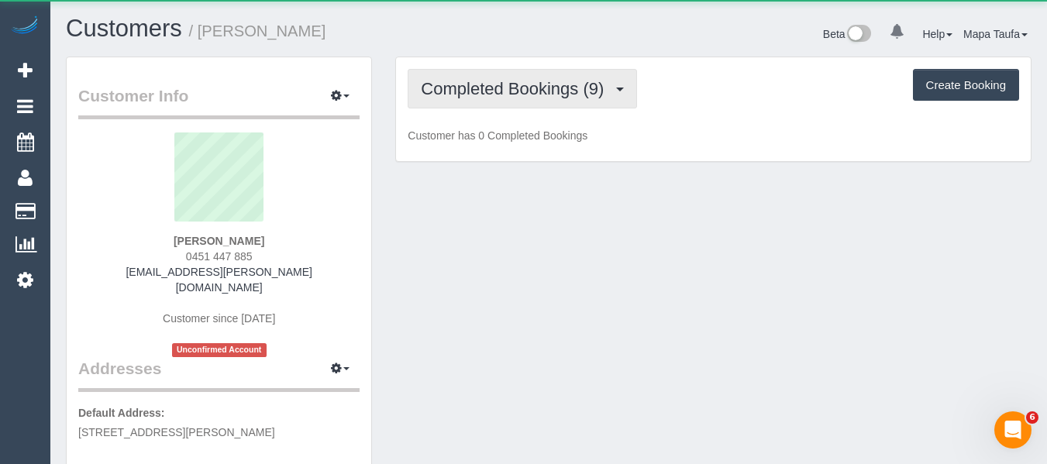
drag, startPoint x: 549, startPoint y: 87, endPoint x: 544, endPoint y: 95, distance: 9.5
click at [549, 87] on span "Completed Bookings (9)" at bounding box center [516, 88] width 191 height 19
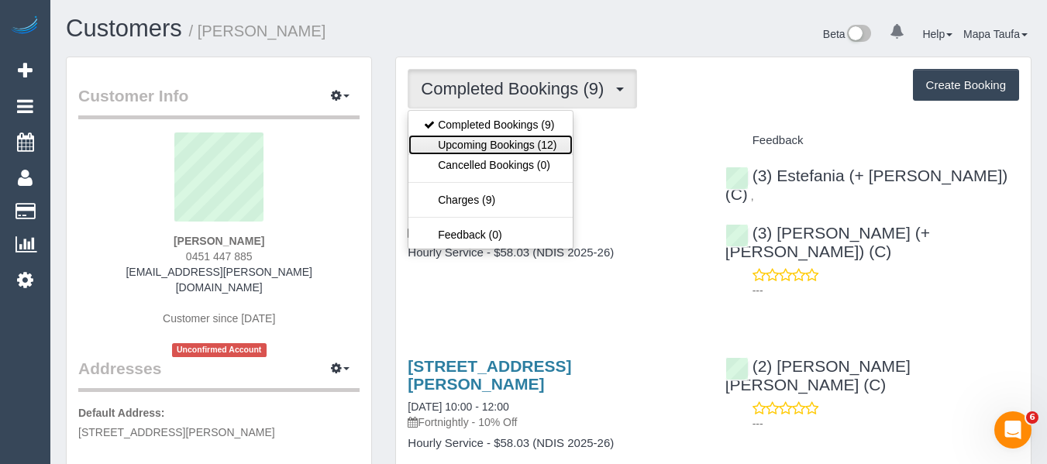
click at [519, 146] on link "Upcoming Bookings (12)" at bounding box center [490, 145] width 164 height 20
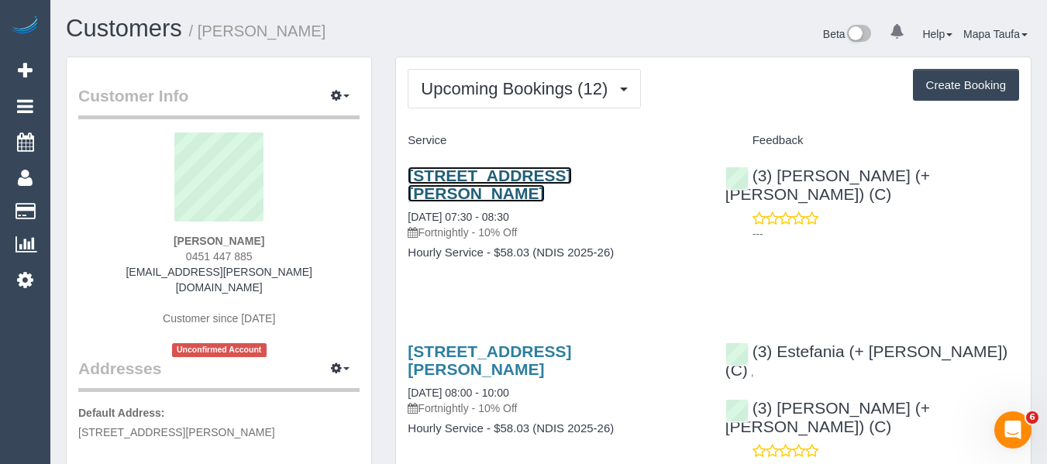
click at [521, 171] on link "1/50 Railway Parade, Pascoe Vale, VIC 3044" at bounding box center [490, 185] width 164 height 36
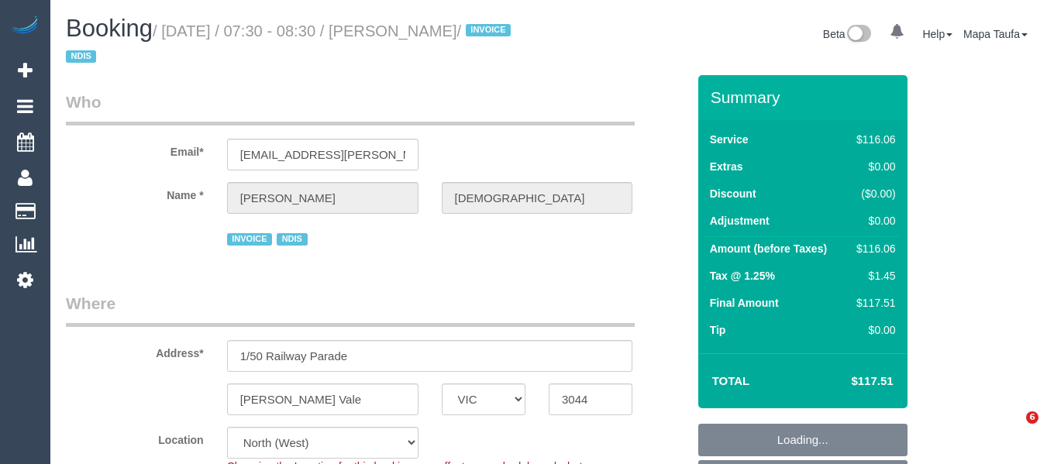
select select "VIC"
select select "number:27"
select select "number:14"
select select "number:19"
select select "number:36"
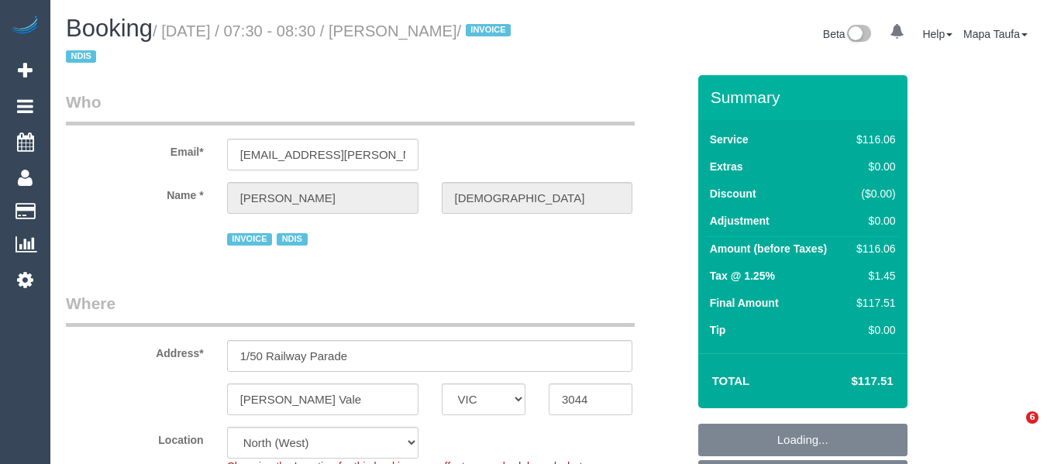
select select "number:35"
select select "number:12"
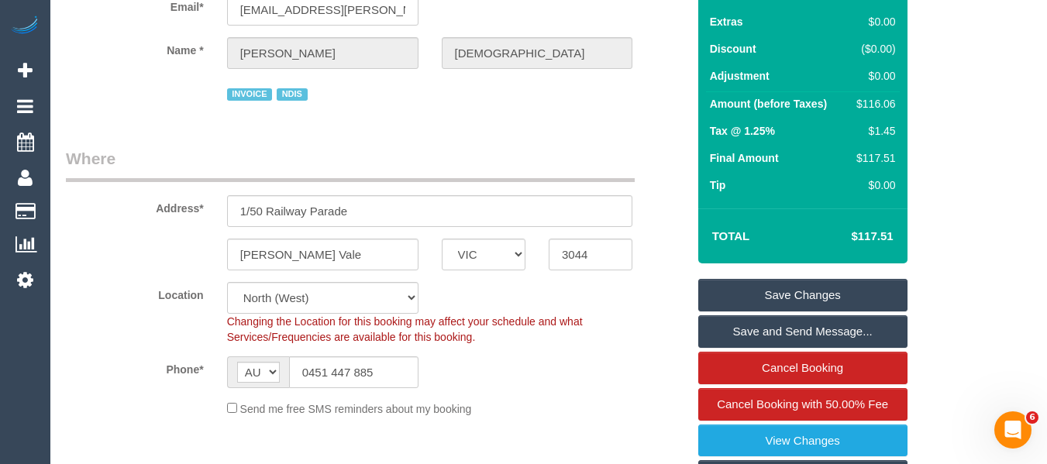
scroll to position [158, 0]
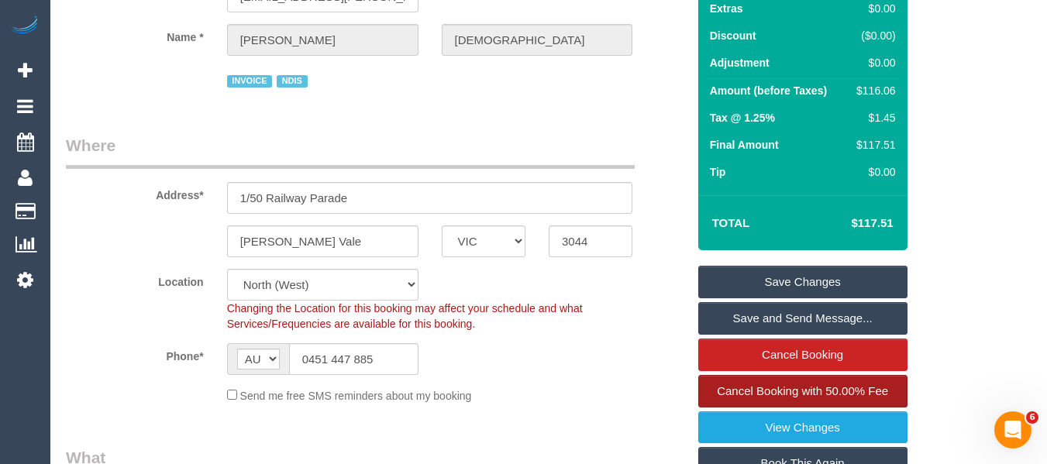
click at [822, 388] on span "Cancel Booking with 50.00% Fee" at bounding box center [802, 390] width 171 height 13
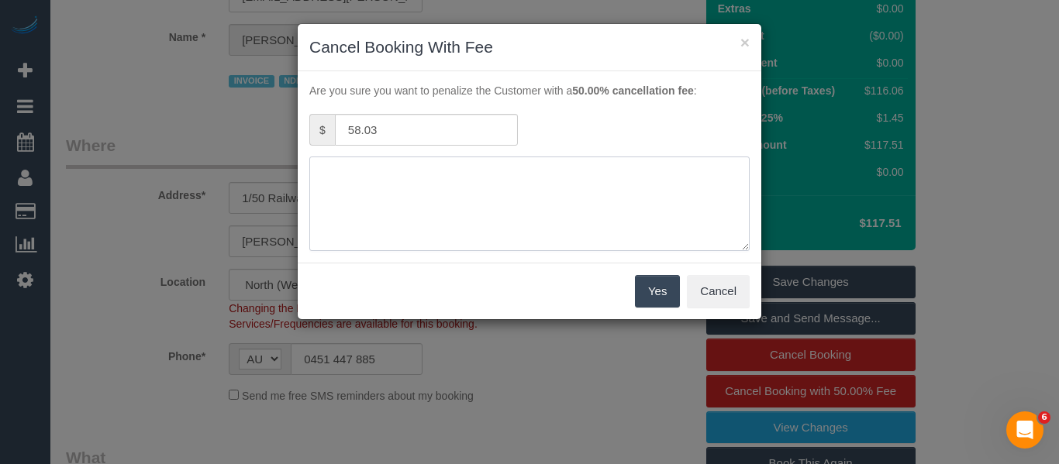
click at [546, 233] on textarea at bounding box center [529, 204] width 440 height 95
type textarea "unwell adv fee via text -MT"
click at [640, 283] on button "Yes" at bounding box center [657, 291] width 45 height 33
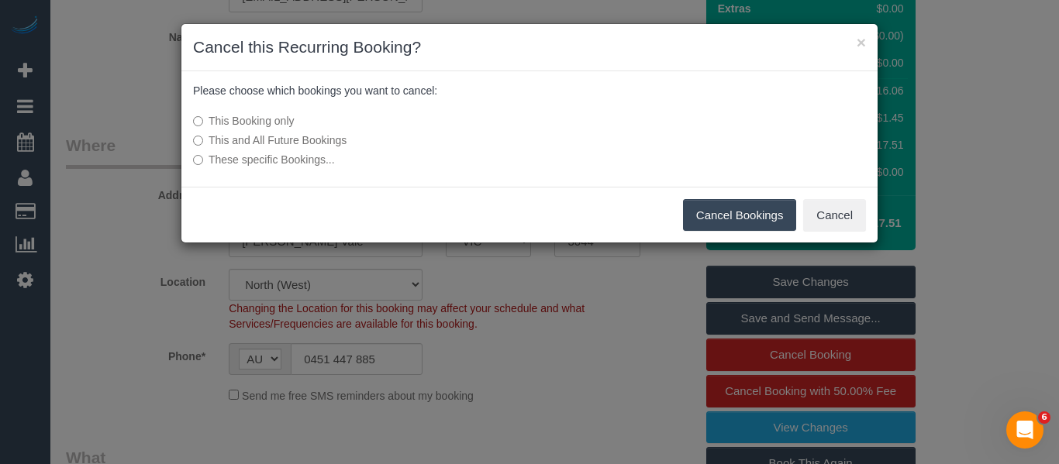
click at [722, 218] on button "Cancel Bookings" at bounding box center [740, 215] width 114 height 33
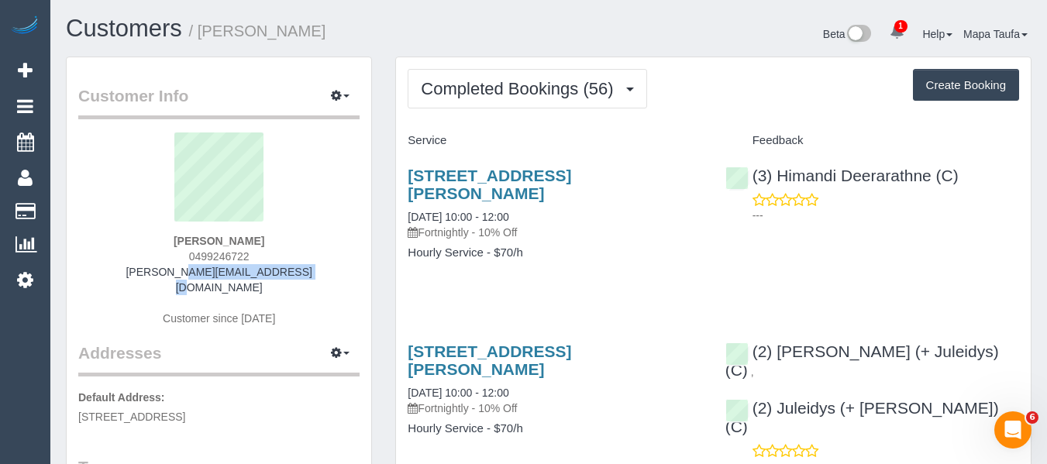
drag, startPoint x: 290, startPoint y: 271, endPoint x: 133, endPoint y: 273, distance: 157.3
click at [132, 270] on div "[PERSON_NAME] 0499246722 [PERSON_NAME][EMAIL_ADDRESS][DOMAIN_NAME] Customer sin…" at bounding box center [218, 237] width 281 height 209
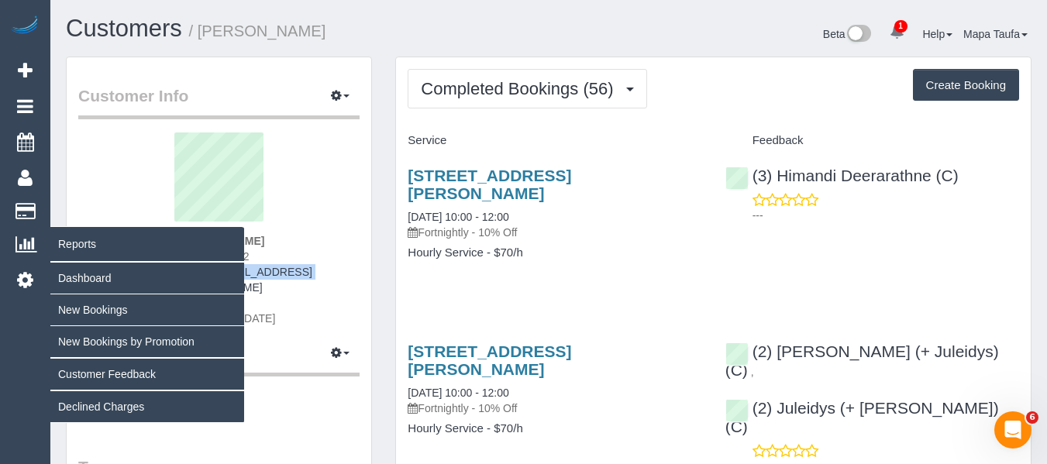
copy link "[PERSON_NAME][EMAIL_ADDRESS][DOMAIN_NAME]"
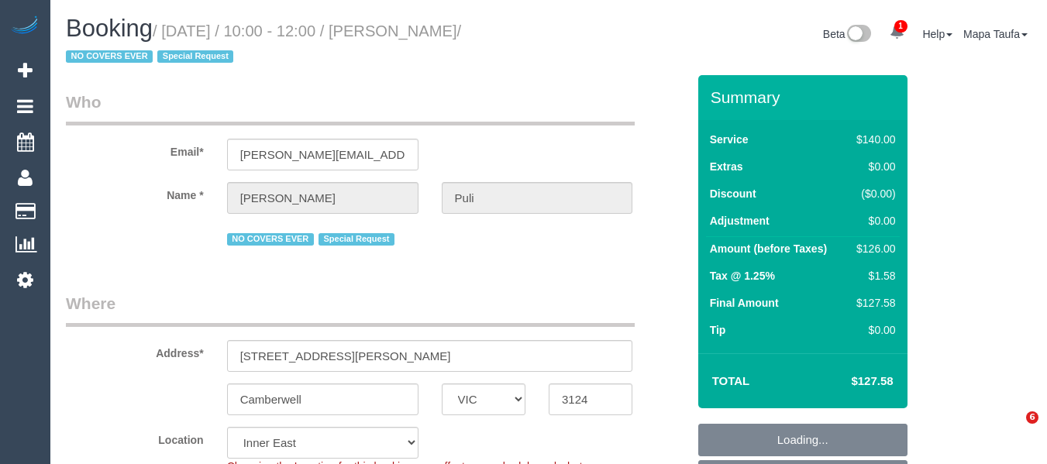
select select "VIC"
select select "string:stripe-pm_1Oz9OZ2GScqysDRVIPqxEaCB"
select select "number:27"
select select "number:14"
select select "number:18"
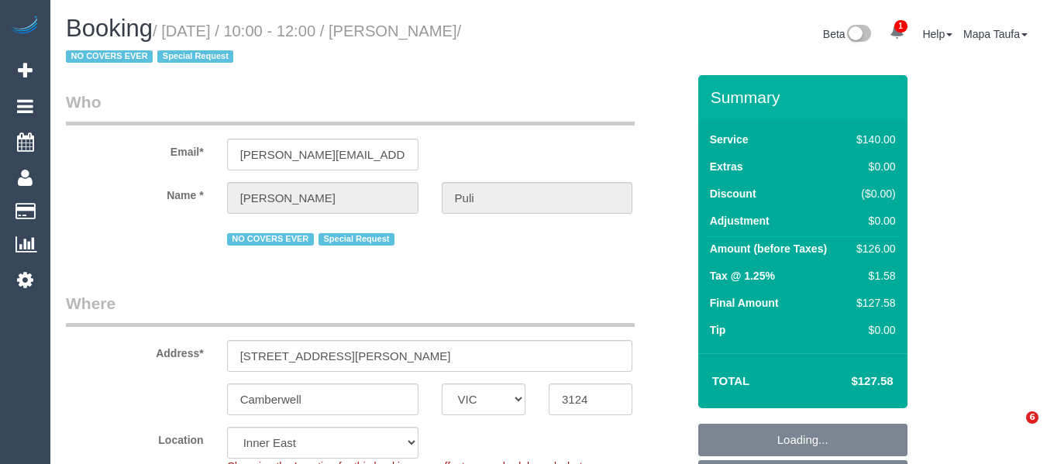
select select "number:22"
select select "number:35"
select select "number:13"
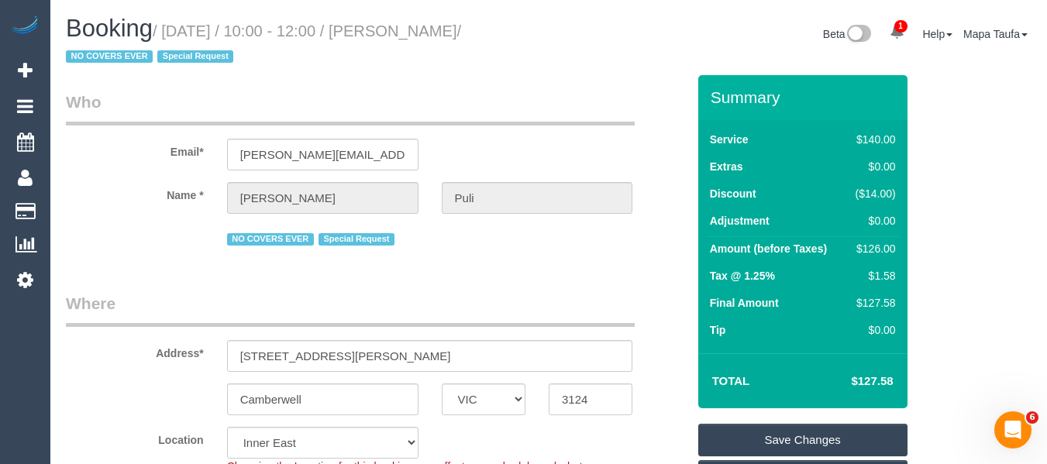
scroll to position [2909, 0]
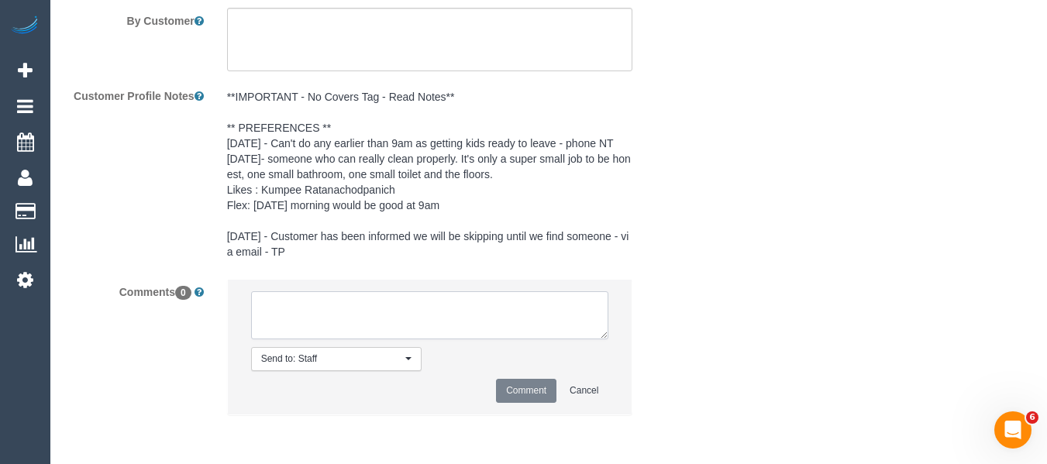
click at [374, 329] on textarea at bounding box center [430, 315] width 358 height 48
type textarea "N"
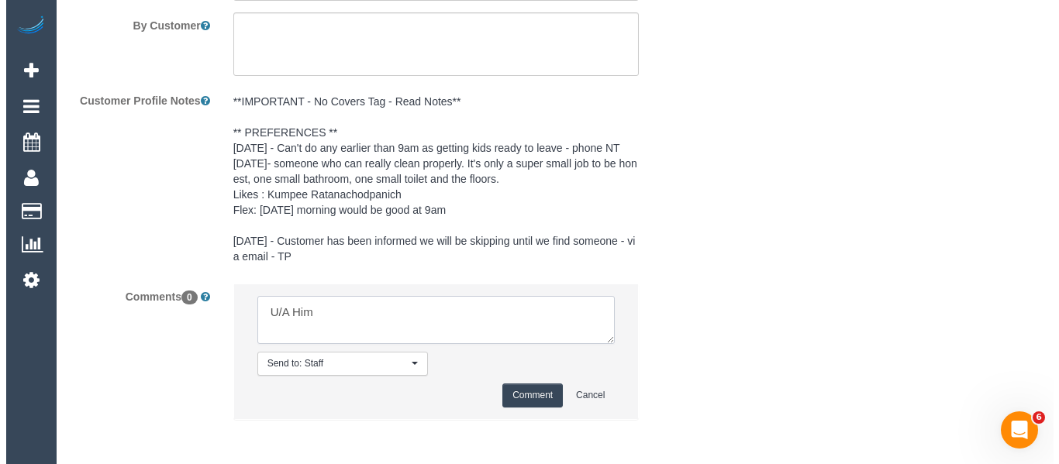
scroll to position [2599, 0]
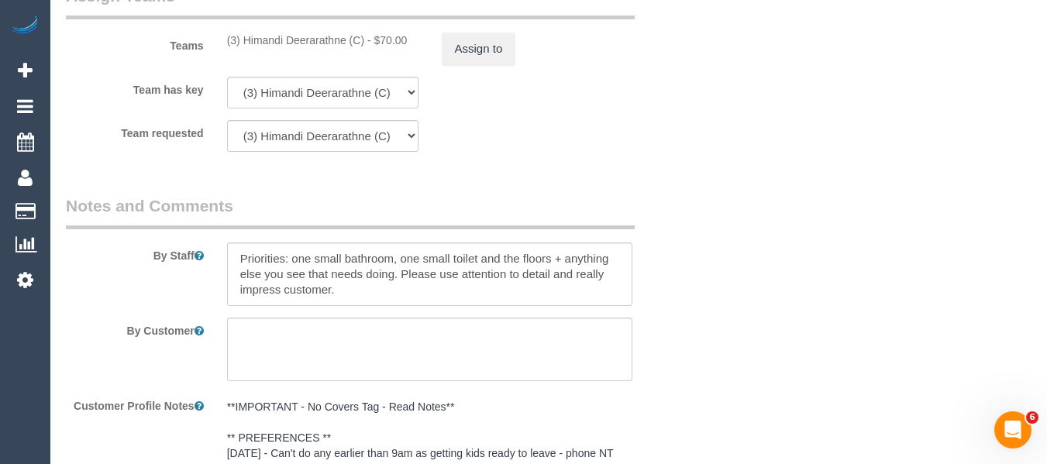
type textarea "U/A Him"
drag, startPoint x: 363, startPoint y: 43, endPoint x: 285, endPoint y: 42, distance: 78.3
click at [243, 38] on div "(3) Himandi Deerarathne (C) - $70.00" at bounding box center [322, 41] width 191 height 16
copy div "Himandi Deerarathne (C)"
click at [478, 47] on button "Assign to" at bounding box center [479, 49] width 74 height 33
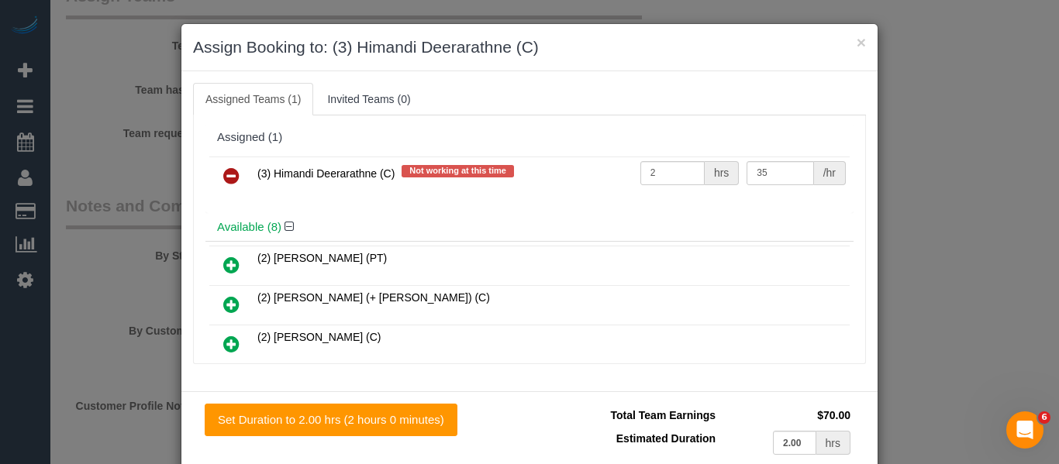
click at [223, 174] on icon at bounding box center [231, 176] width 16 height 19
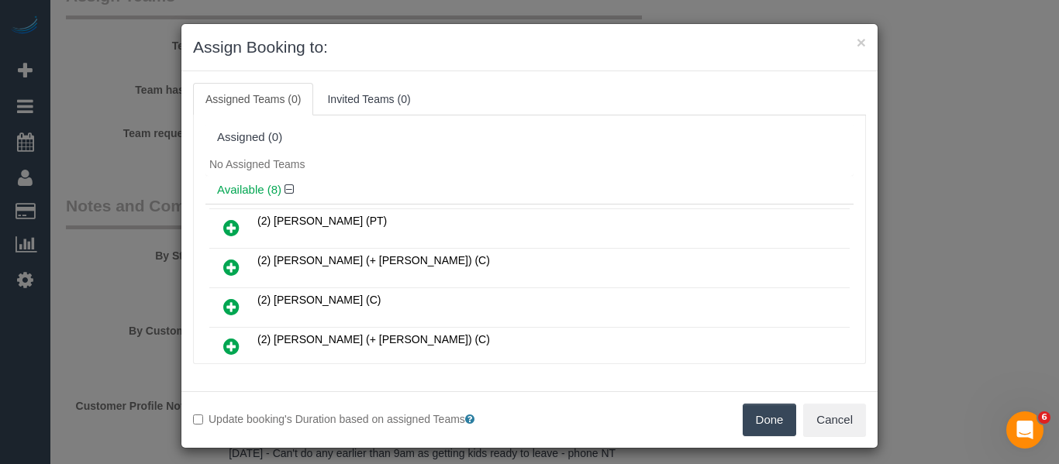
click at [767, 402] on div "Update booking's Duration based on assigned Teams Done Cancel" at bounding box center [529, 419] width 696 height 57
drag, startPoint x: 767, startPoint y: 412, endPoint x: 763, endPoint y: 398, distance: 14.0
click at [766, 414] on button "Done" at bounding box center [769, 420] width 54 height 33
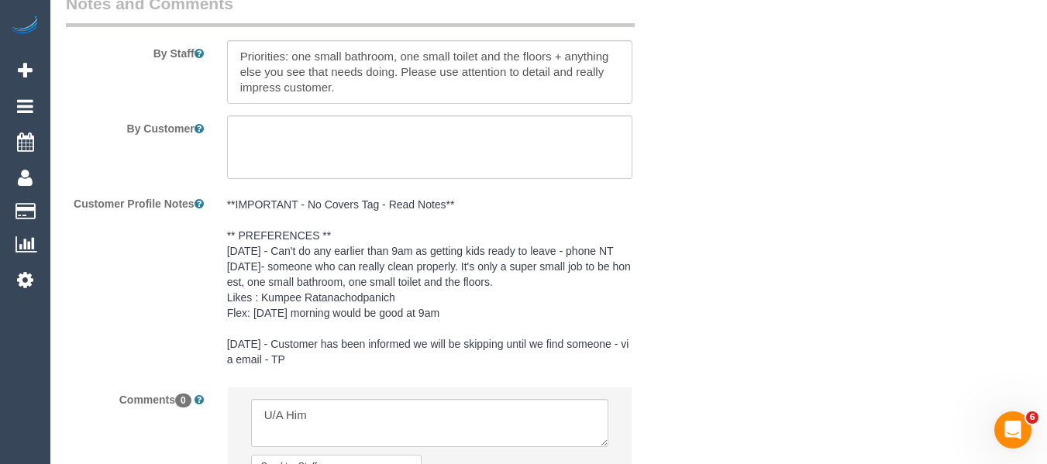
scroll to position [2973, 0]
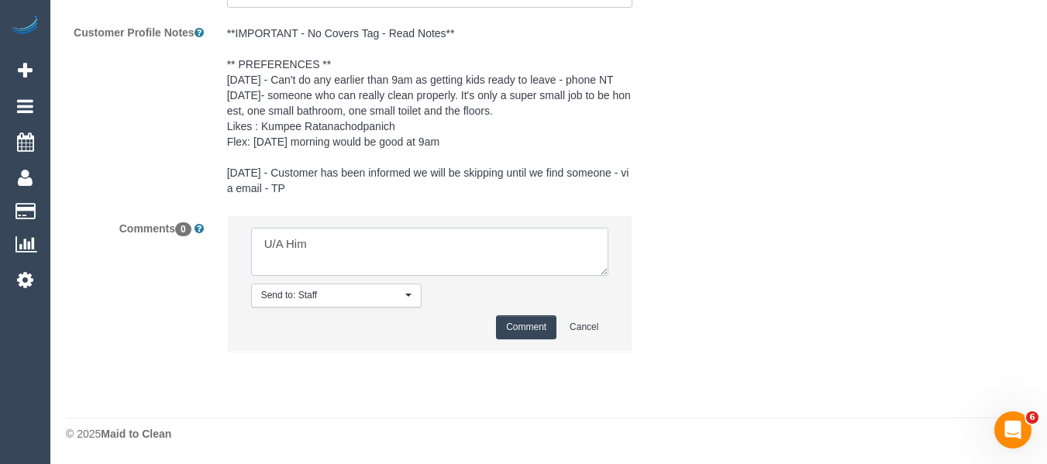
click at [300, 243] on textarea at bounding box center [430, 252] width 358 height 48
paste textarea "andi Deerarathne (C)"
type textarea "U/A Himandi Deerarathne (C) as her car needs to be repaired. No cover tag not c…"
click at [528, 328] on button "Comment" at bounding box center [526, 327] width 60 height 24
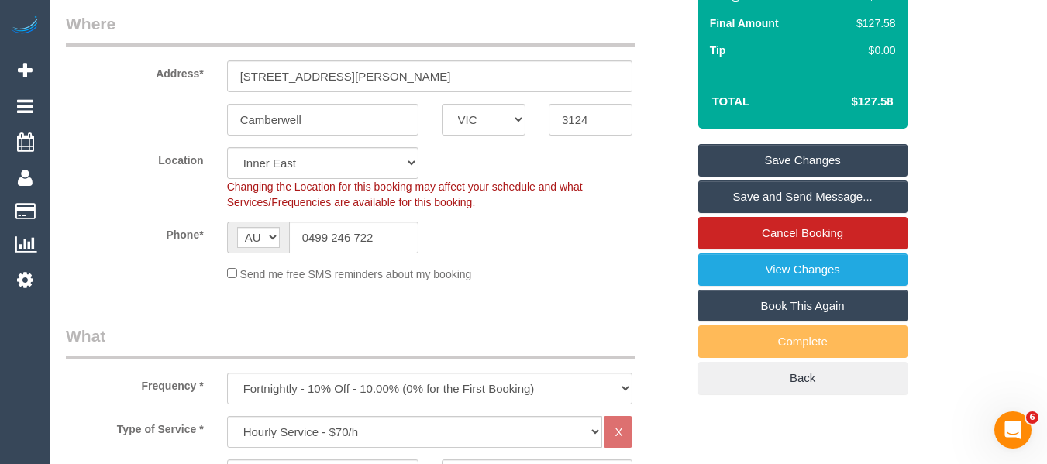
scroll to position [261, 0]
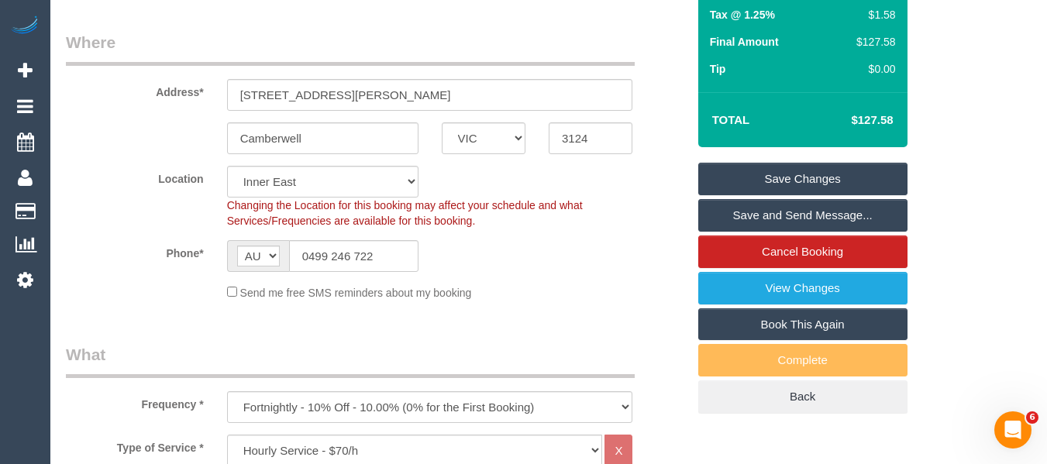
click at [848, 176] on link "Save Changes" at bounding box center [802, 179] width 209 height 33
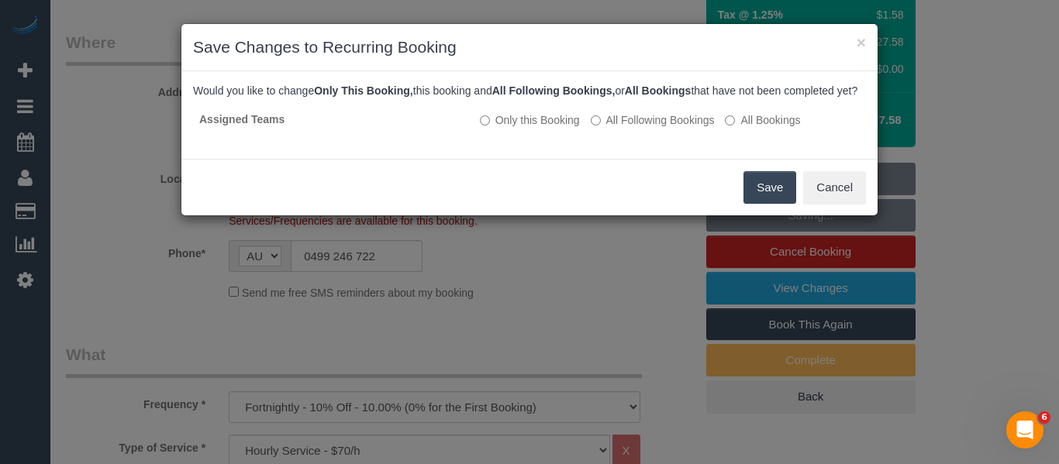
click at [781, 198] on button "Save" at bounding box center [769, 187] width 53 height 33
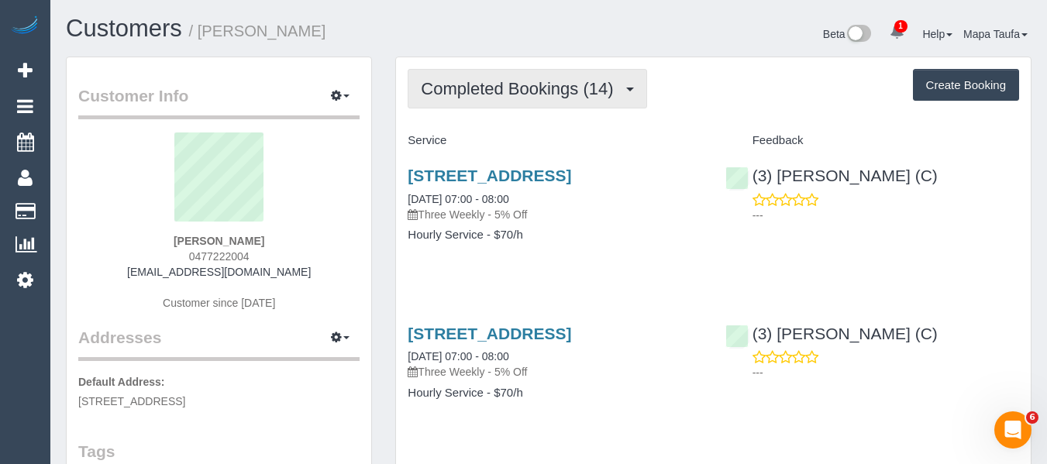
click at [462, 103] on button "Completed Bookings (14)" at bounding box center [527, 89] width 239 height 40
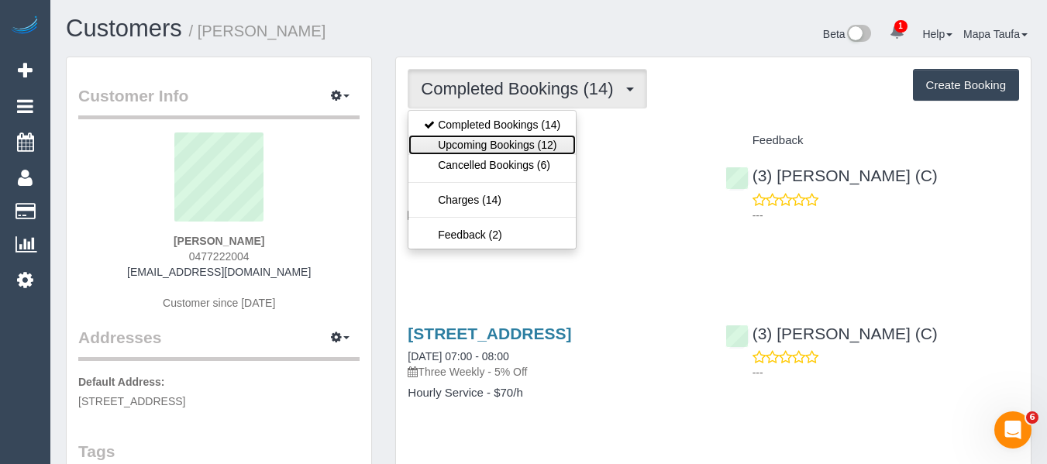
click at [470, 136] on link "Upcoming Bookings (12)" at bounding box center [491, 145] width 167 height 20
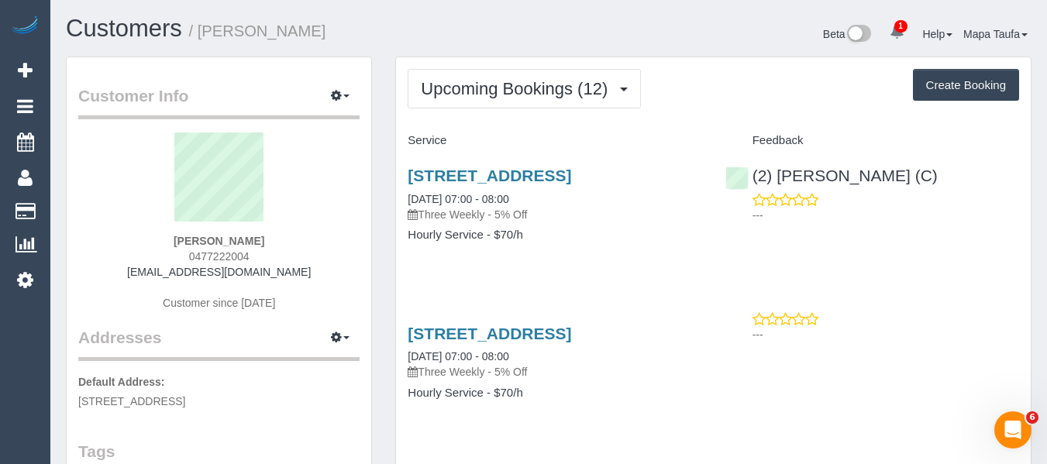
drag, startPoint x: 232, startPoint y: 251, endPoint x: 164, endPoint y: 255, distance: 68.3
click at [164, 255] on div "Luke Zagami 0477222004 lukezag@hotmail.com Customer since 2024" at bounding box center [218, 230] width 281 height 194
copy span "0477222004"
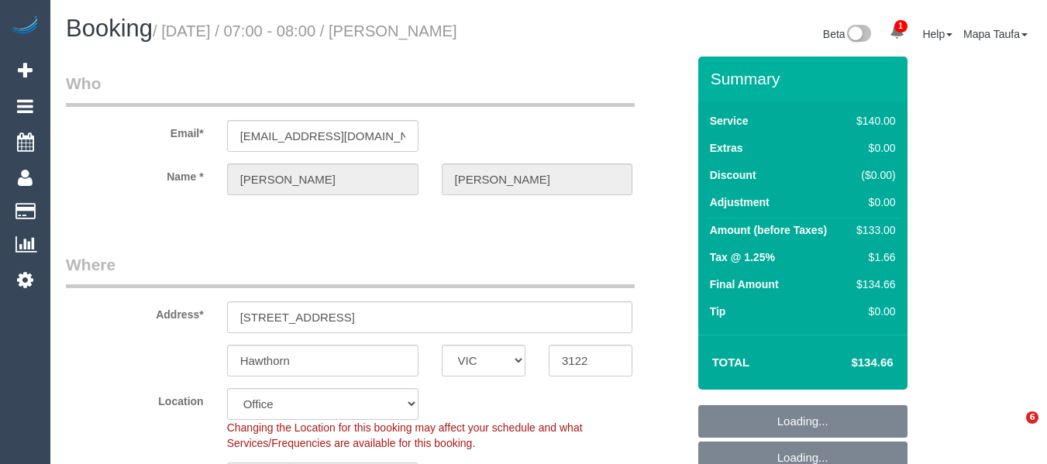
select select "VIC"
select select "number:28"
select select "number:14"
select select "number:19"
select select "number:23"
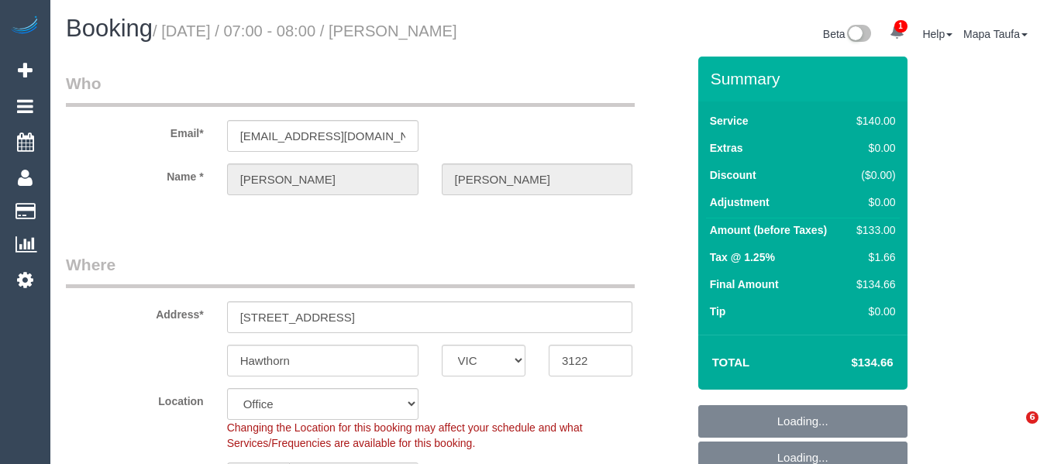
select select "number:34"
select select "number:26"
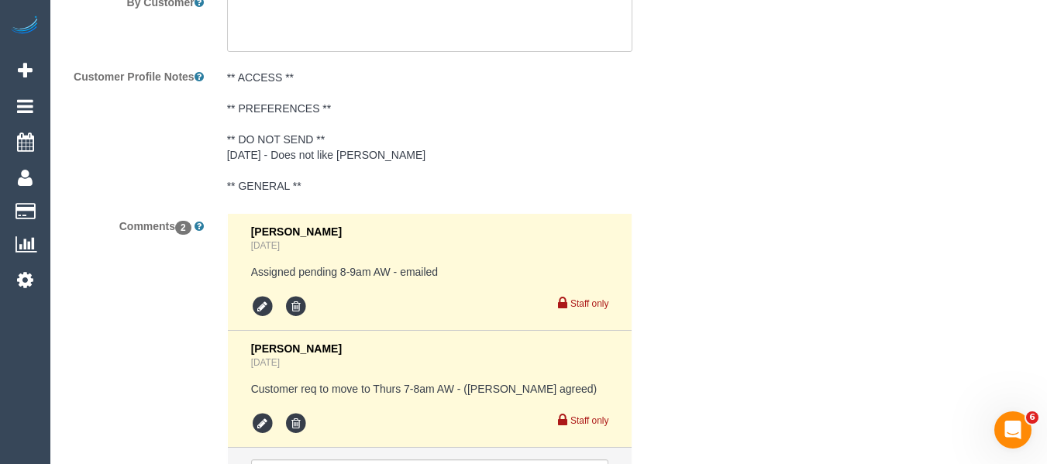
scroll to position [3046, 0]
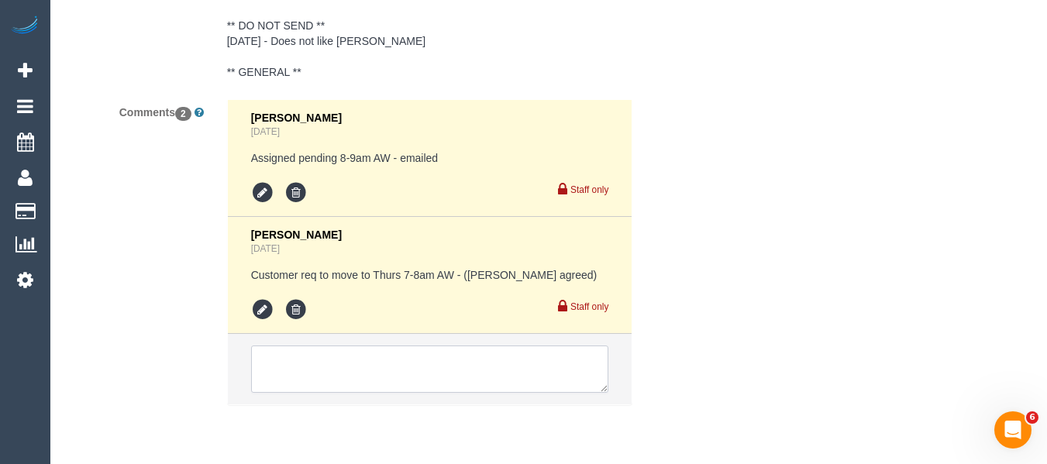
click at [517, 378] on textarea at bounding box center [430, 370] width 358 height 48
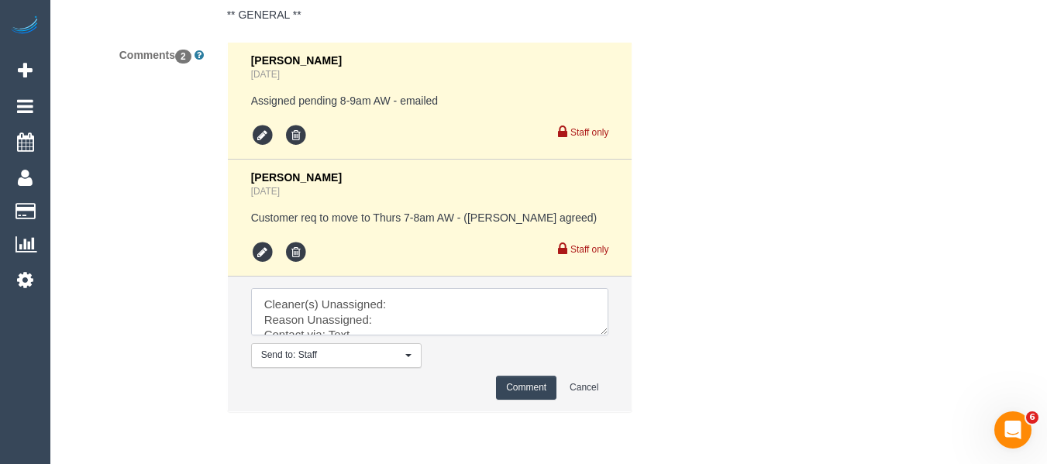
scroll to position [3164, 0]
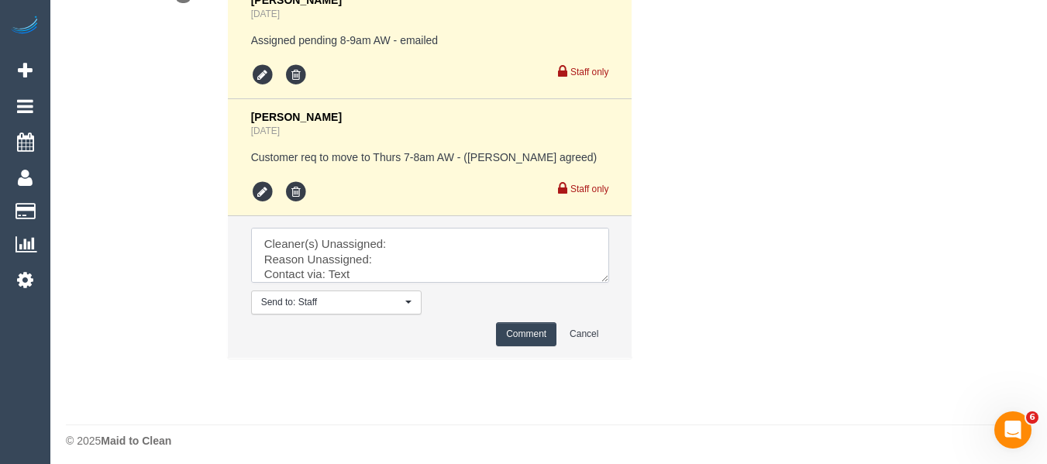
drag, startPoint x: 602, startPoint y: 272, endPoint x: 622, endPoint y: 315, distance: 47.5
click at [609, 283] on textarea at bounding box center [430, 255] width 358 height 55
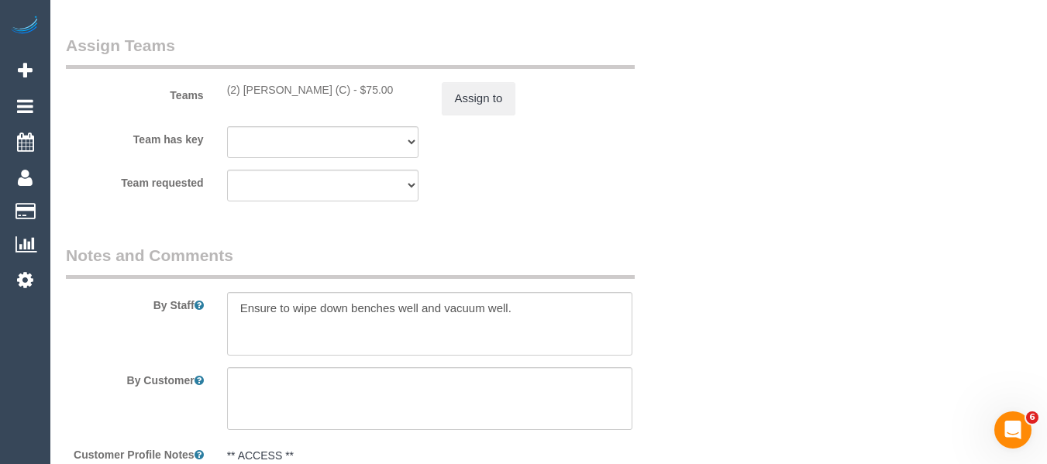
scroll to position [2544, 0]
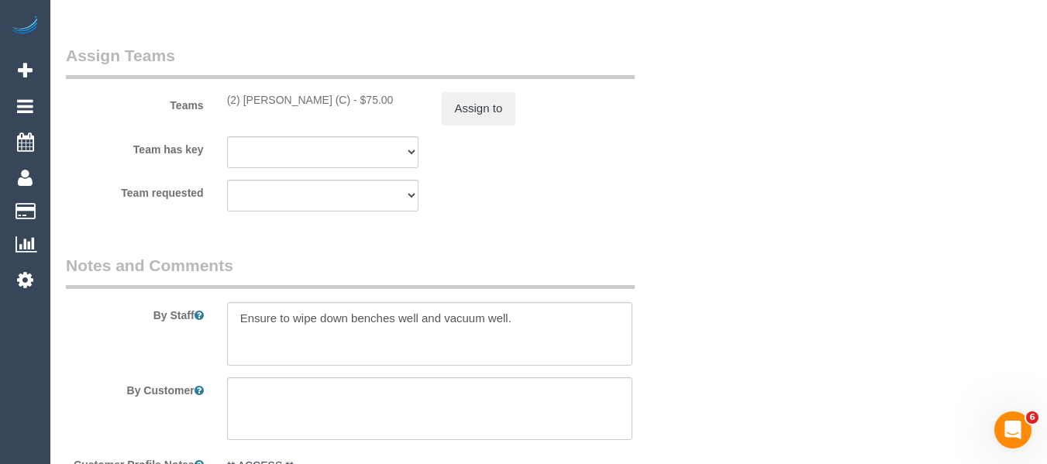
drag, startPoint x: 325, startPoint y: 99, endPoint x: 243, endPoint y: 98, distance: 81.4
click at [243, 98] on div "(2) Megan Kaewpinich (C) - $75.00" at bounding box center [322, 100] width 191 height 16
copy div "Megan Kaewpinich (C)"
click at [508, 103] on button "Assign to" at bounding box center [479, 108] width 74 height 33
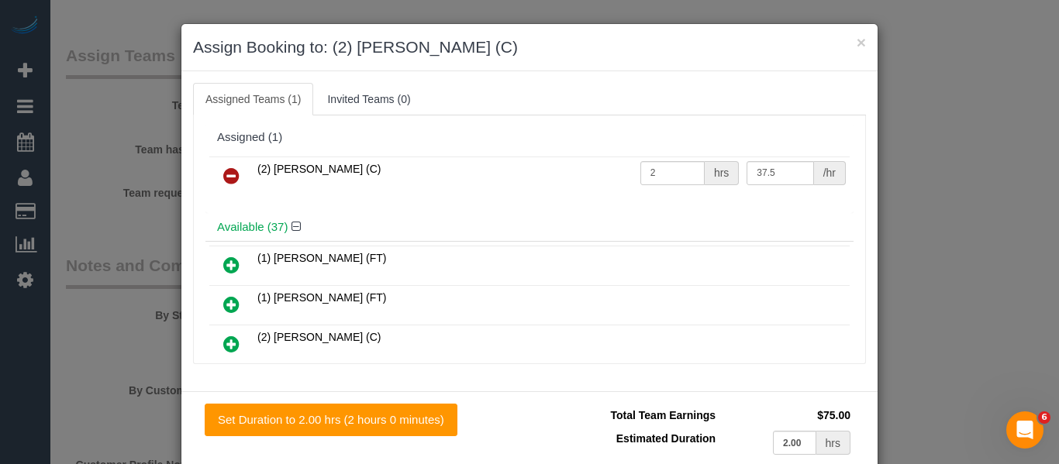
click at [223, 177] on icon at bounding box center [231, 176] width 16 height 19
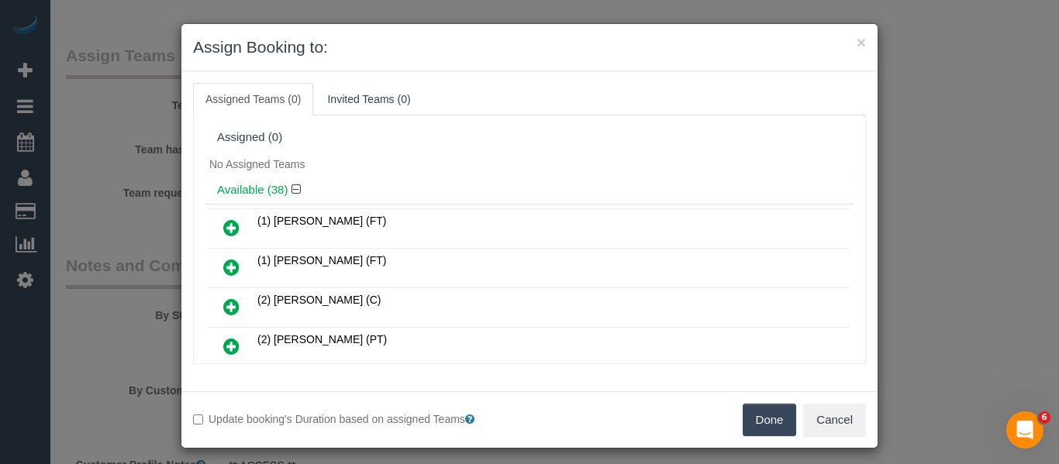
click at [775, 413] on button "Done" at bounding box center [769, 420] width 54 height 33
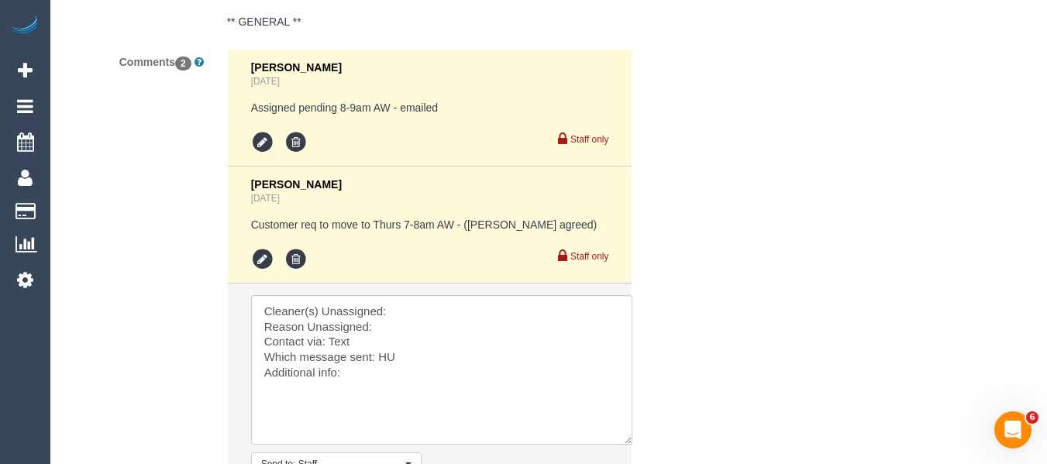
scroll to position [3241, 0]
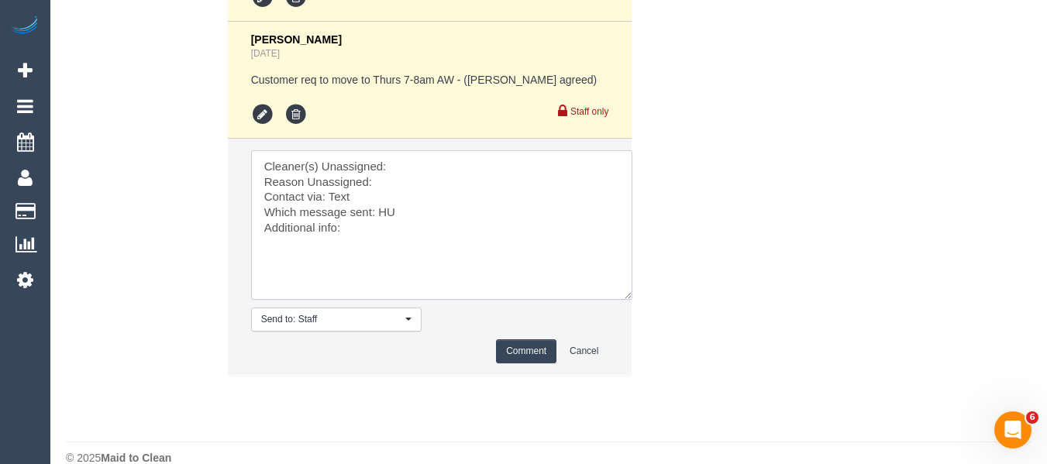
drag, startPoint x: 427, startPoint y: 170, endPoint x: 420, endPoint y: 177, distance: 9.9
click at [427, 169] on textarea at bounding box center [441, 225] width 381 height 150
paste textarea "Megan Kaewpinich (C)"
click at [419, 181] on textarea at bounding box center [441, 225] width 381 height 150
click at [335, 201] on textarea at bounding box center [441, 225] width 381 height 150
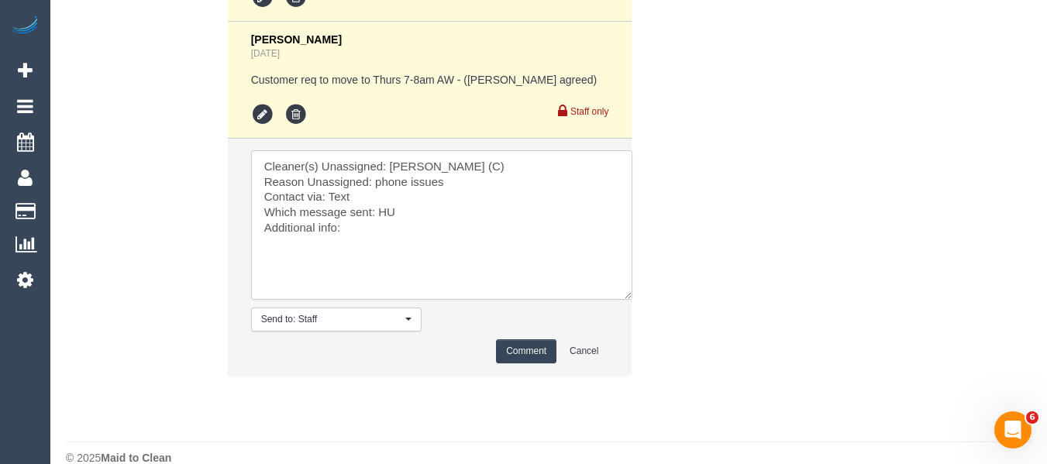
click at [335, 201] on textarea at bounding box center [441, 225] width 381 height 150
click at [386, 212] on textarea at bounding box center [441, 225] width 381 height 150
click at [376, 227] on textarea at bounding box center [441, 225] width 381 height 150
click at [490, 220] on textarea at bounding box center [441, 225] width 381 height 150
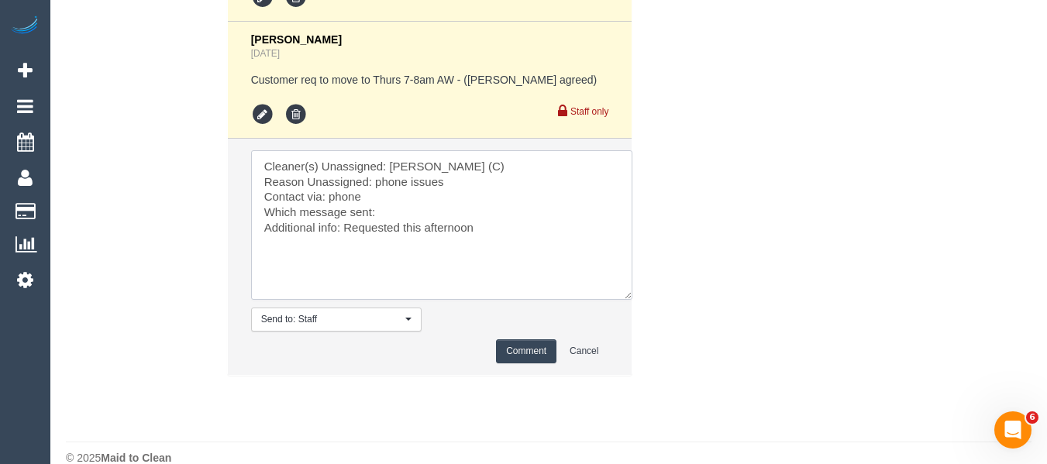
click at [490, 236] on textarea at bounding box center [441, 225] width 381 height 150
type textarea "Cleaner(s) Unassigned: Megan Kaewpinich (C) Reason Unassigned: phone issues Con…"
click at [521, 343] on button "Comment" at bounding box center [526, 351] width 60 height 24
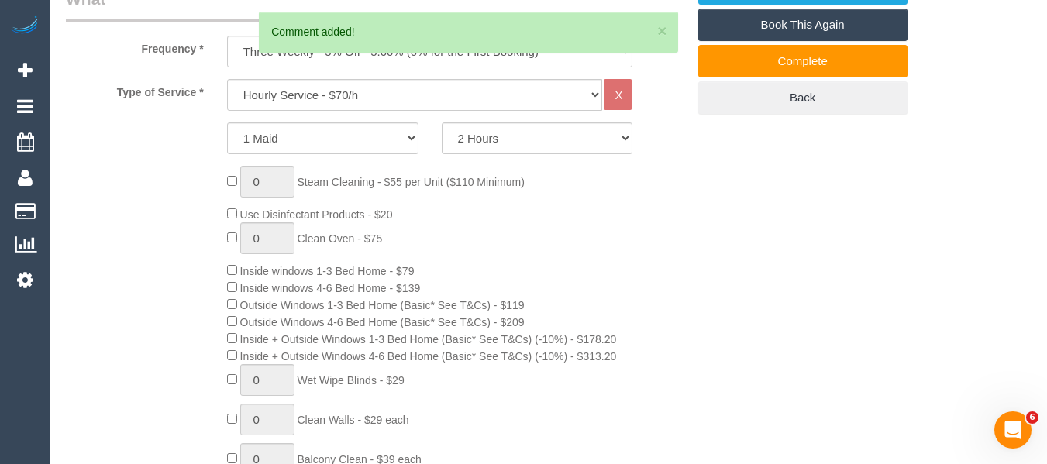
scroll to position [268, 0]
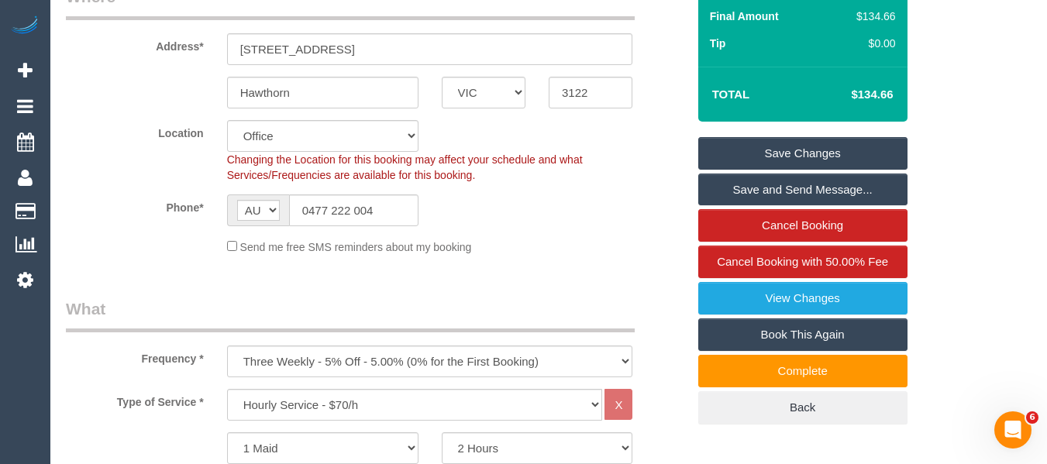
click at [815, 141] on link "Save Changes" at bounding box center [802, 153] width 209 height 33
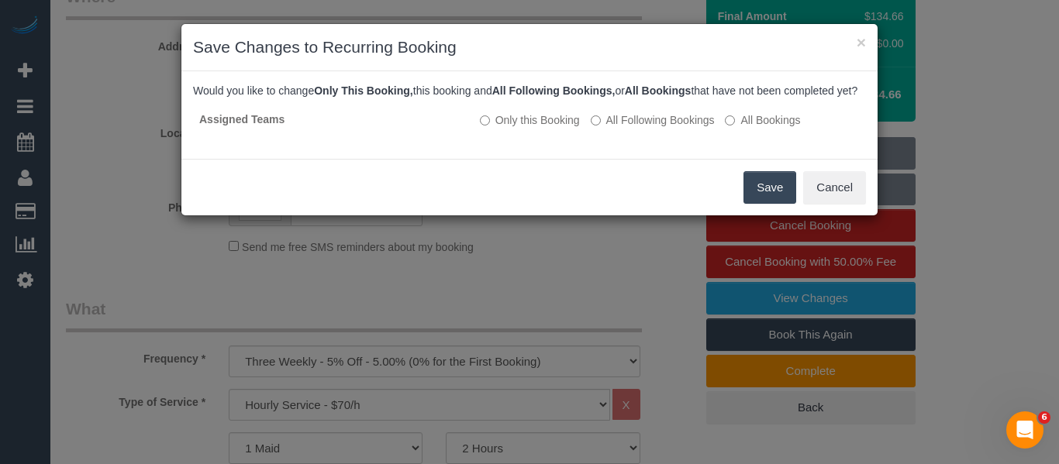
click at [766, 204] on button "Save" at bounding box center [769, 187] width 53 height 33
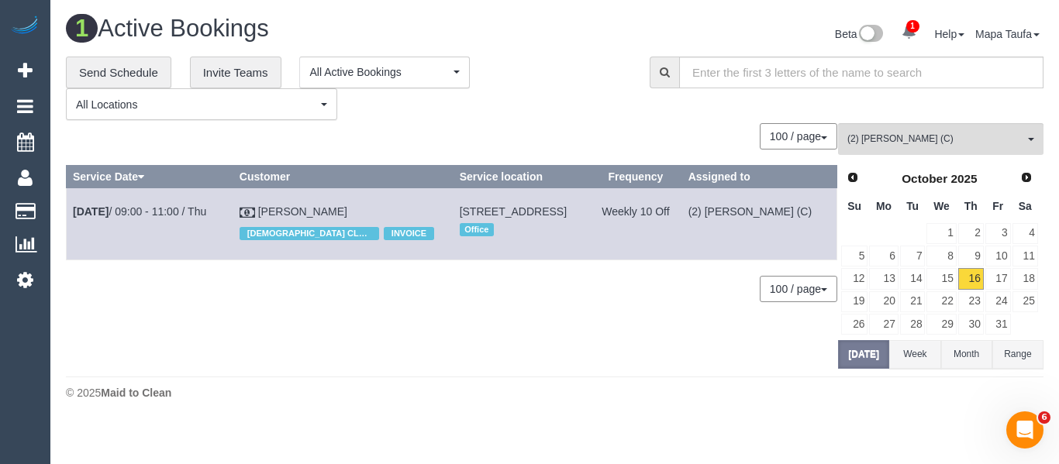
drag, startPoint x: 266, startPoint y: 219, endPoint x: 248, endPoint y: 210, distance: 19.8
drag, startPoint x: 248, startPoint y: 210, endPoint x: 180, endPoint y: 257, distance: 83.0
click at [159, 280] on div "0 Bookings found. We couldn't find any bookings that matched your search. Creat…" at bounding box center [452, 245] width 772 height 245
drag, startPoint x: 901, startPoint y: 133, endPoint x: 905, endPoint y: 160, distance: 27.5
click at [901, 133] on span "(2) Megan Kaewpinich (C)" at bounding box center [935, 139] width 177 height 13
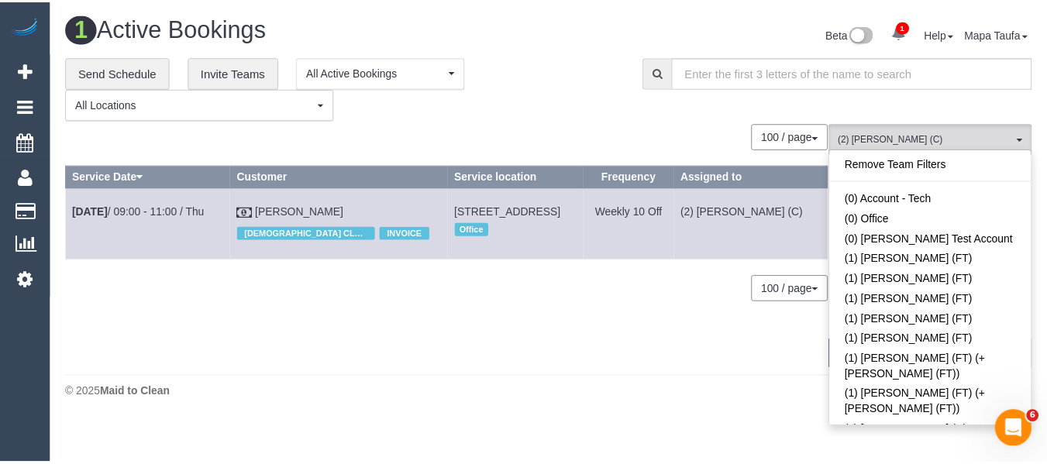
scroll to position [1059, 0]
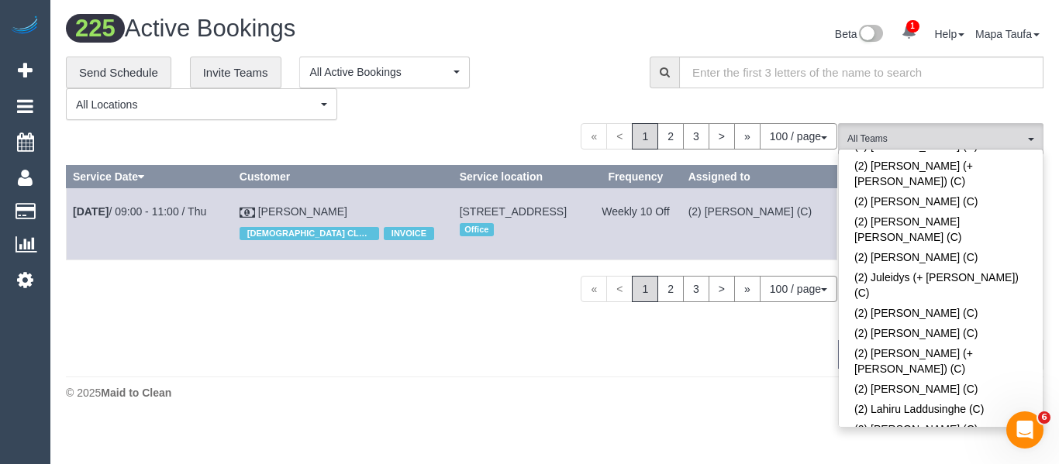
click at [689, 119] on div "**********" at bounding box center [554, 89] width 1001 height 64
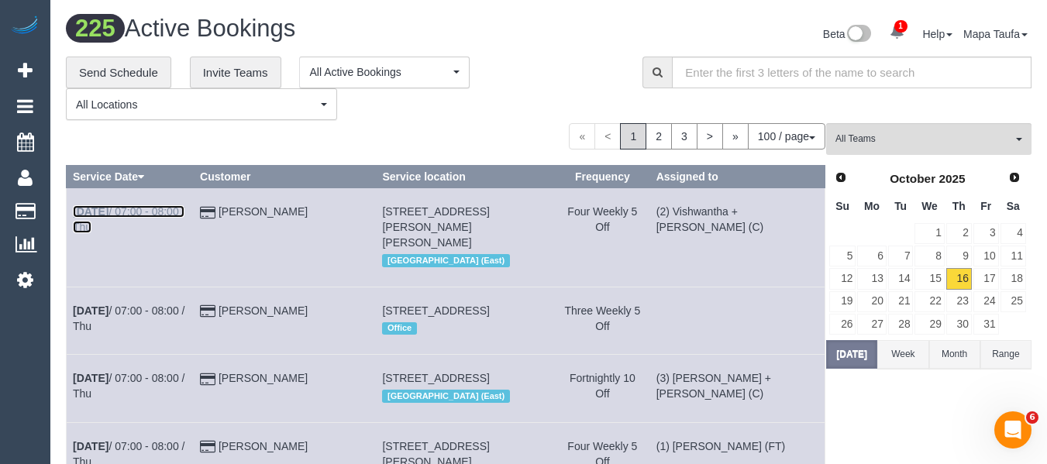
click at [135, 213] on link "Oct 16th / 07:00 - 08:00 / Thu" at bounding box center [129, 219] width 112 height 28
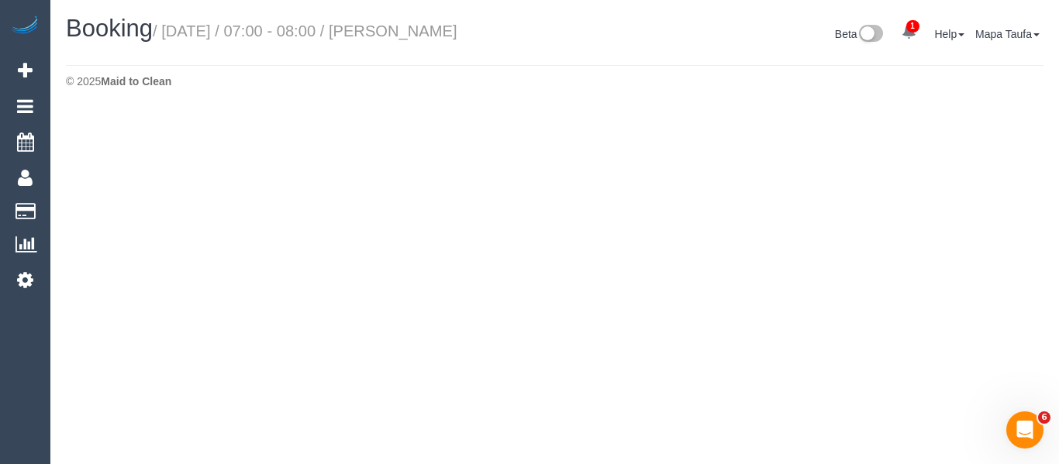
select select "VIC"
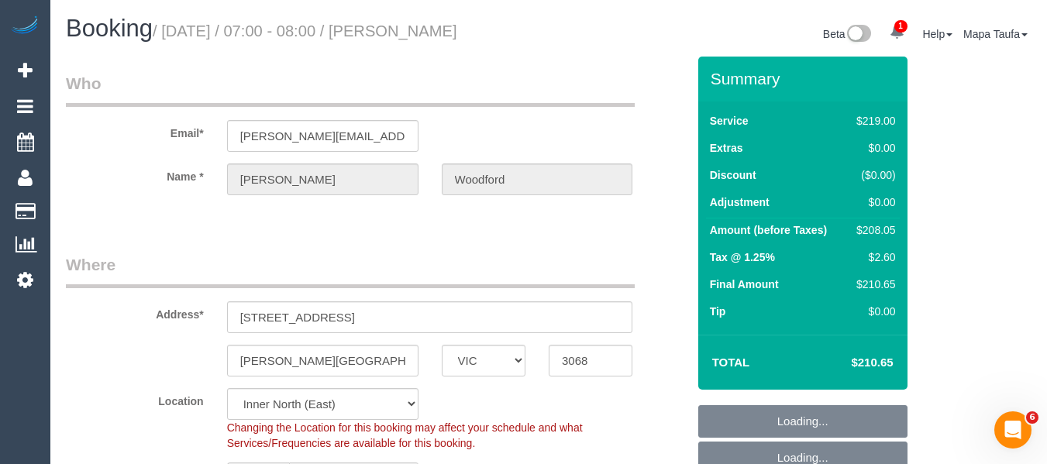
select select "object:9074"
select select "string:stripe-pm_1RBr5N2GScqysDRVJMNDFezK"
select select "object:9331"
select select "number:28"
select select "number:14"
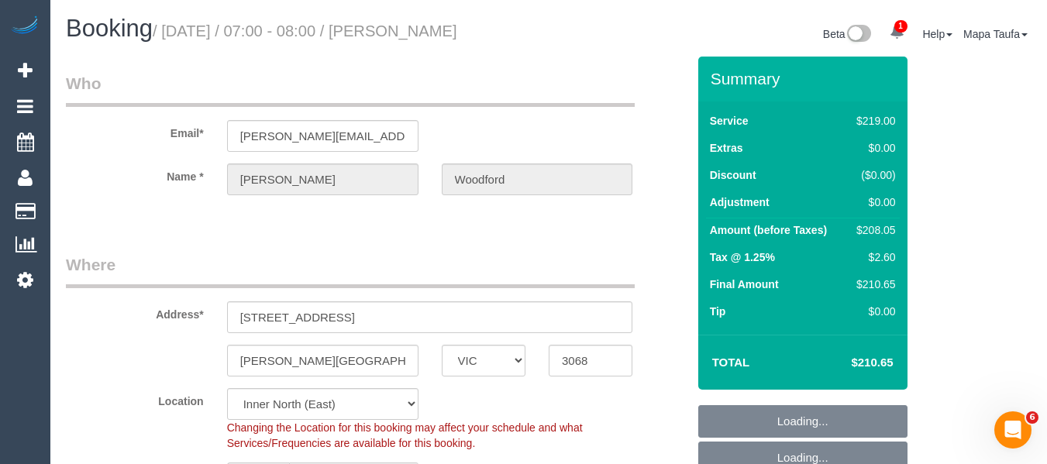
select select "number:19"
select select "number:25"
select select "number:34"
select select "number:26"
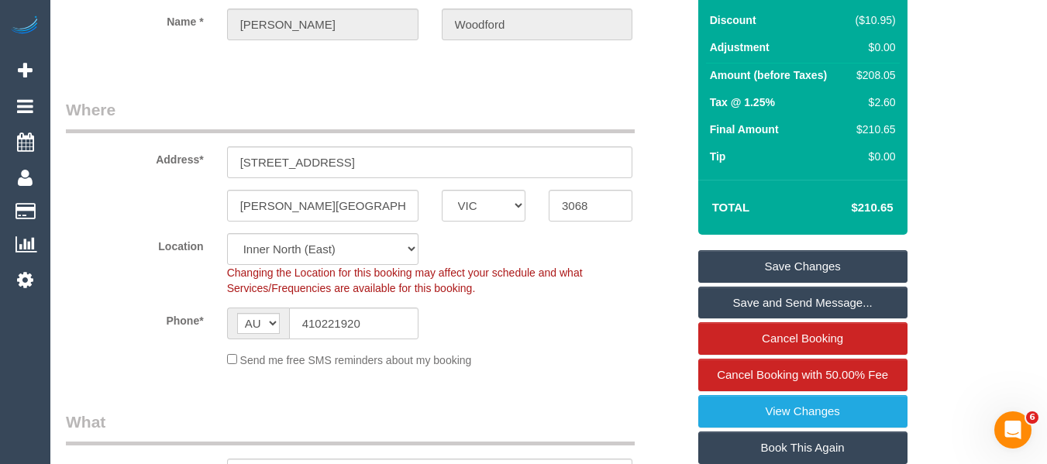
scroll to position [78, 0]
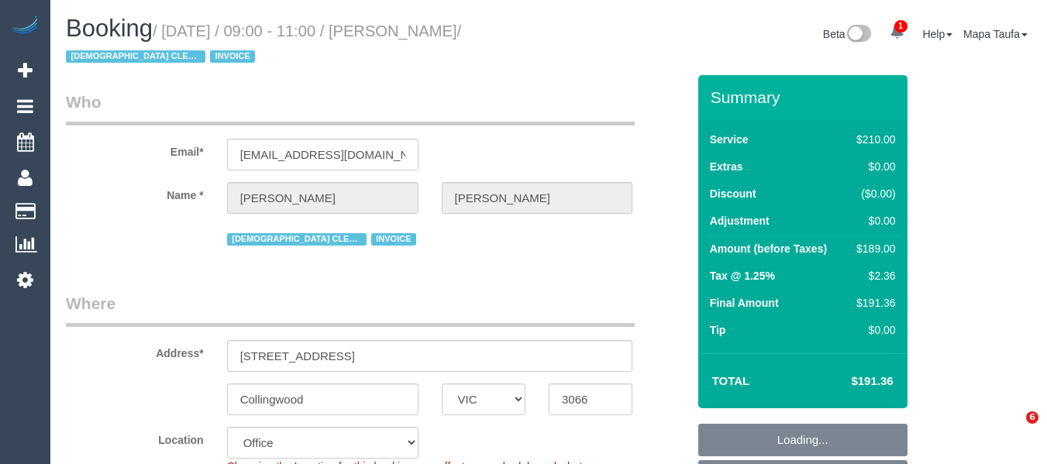
select select "VIC"
select select "180"
select select "string:check"
select select "number:30"
select select "number:14"
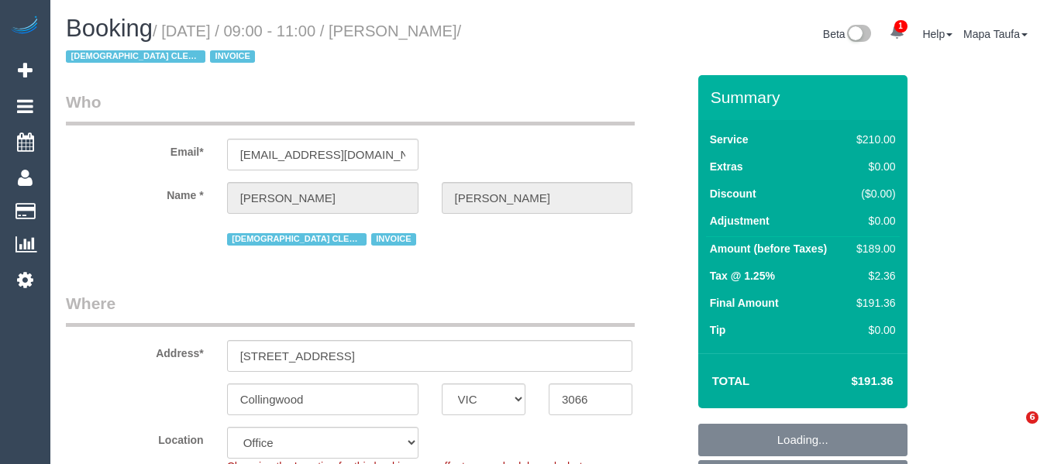
select select "number:19"
select select "number:25"
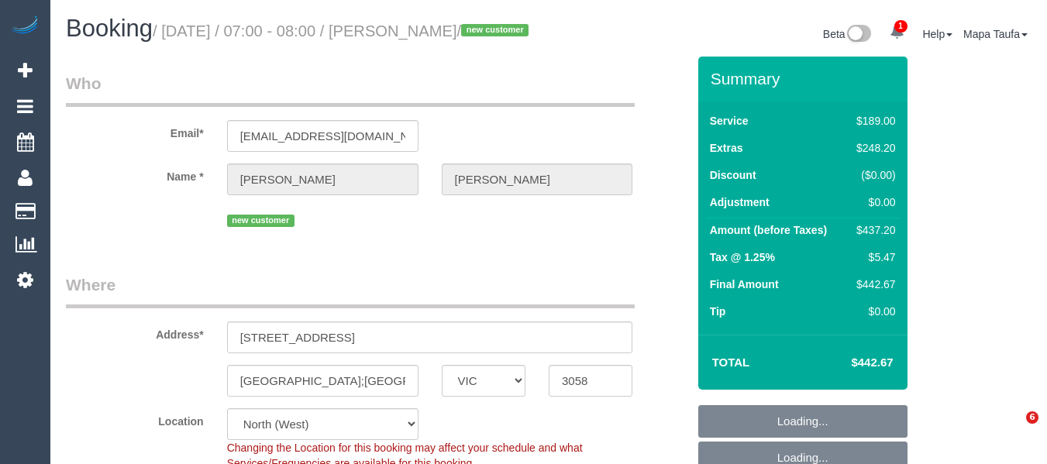
select select "VIC"
select select "number:28"
select select "number:16"
select select "number:18"
select select "number:24"
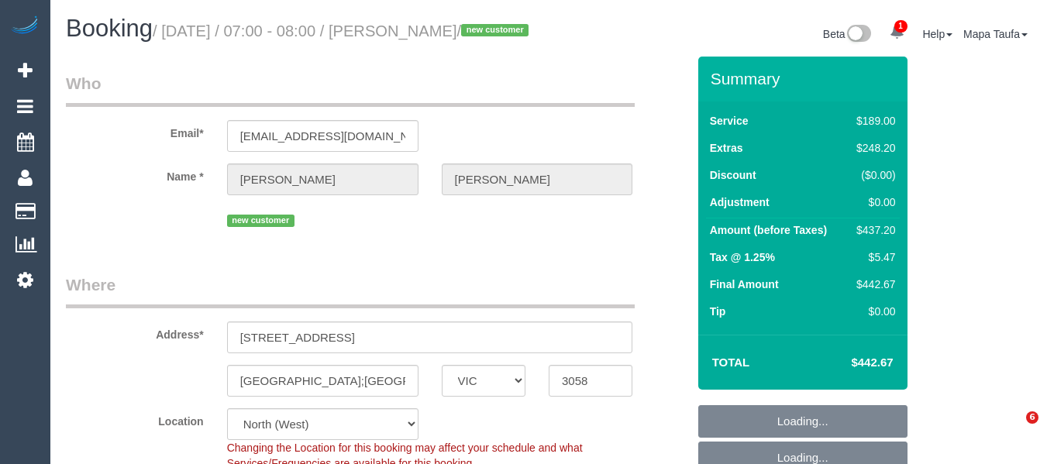
select select "number:11"
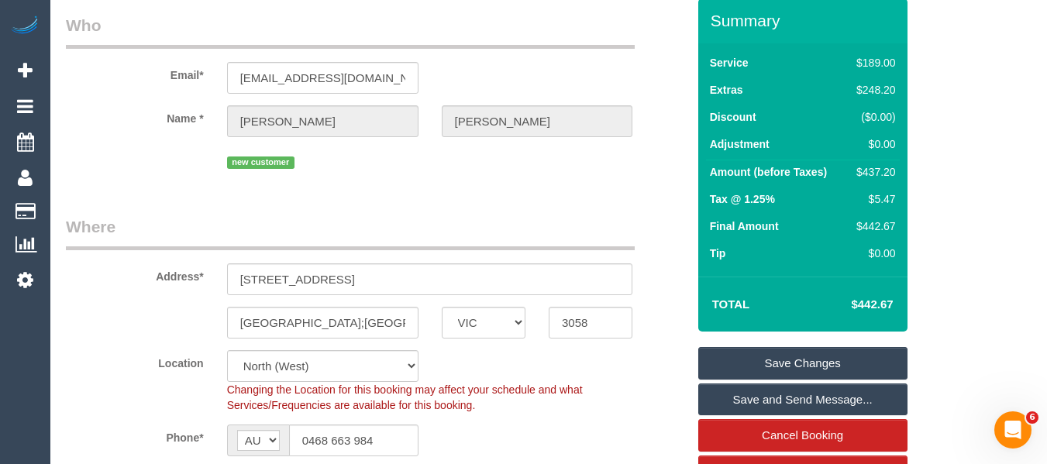
scroll to position [155, 0]
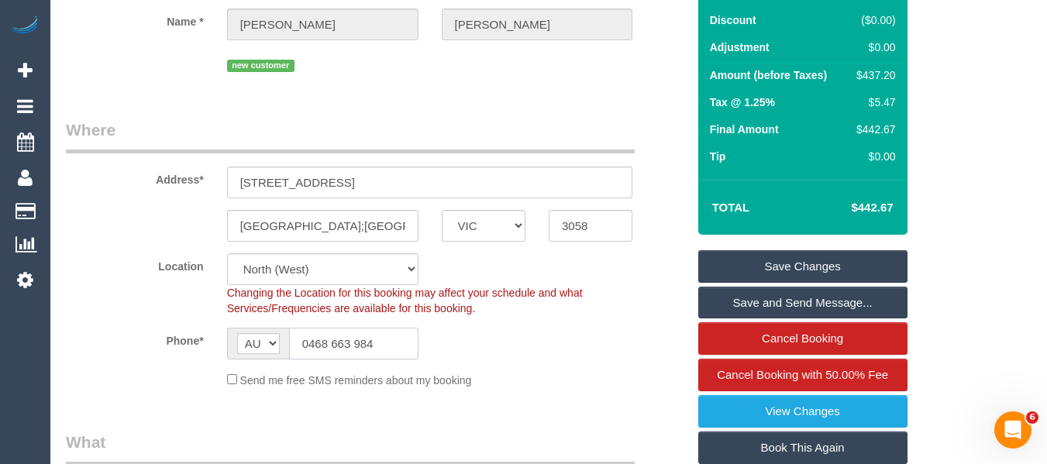
click at [382, 353] on input "0468 663 984" at bounding box center [353, 344] width 129 height 32
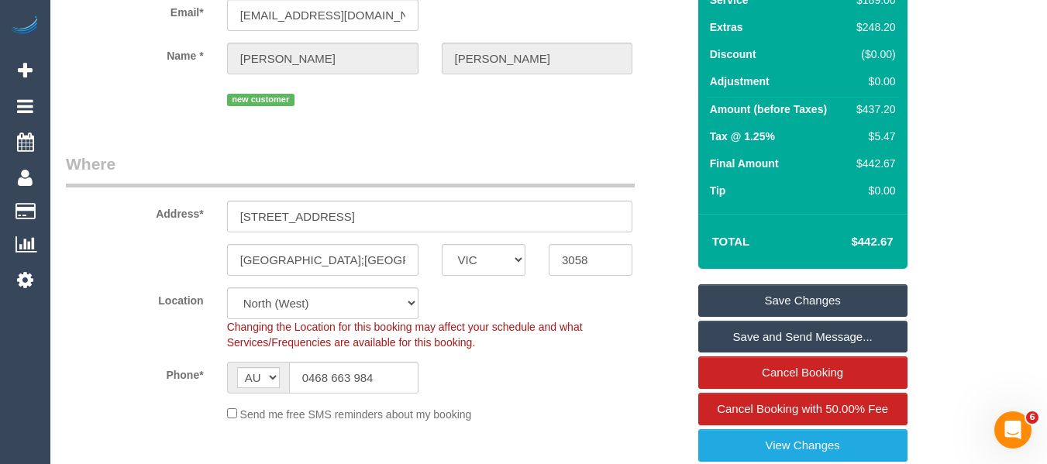
scroll to position [233, 0]
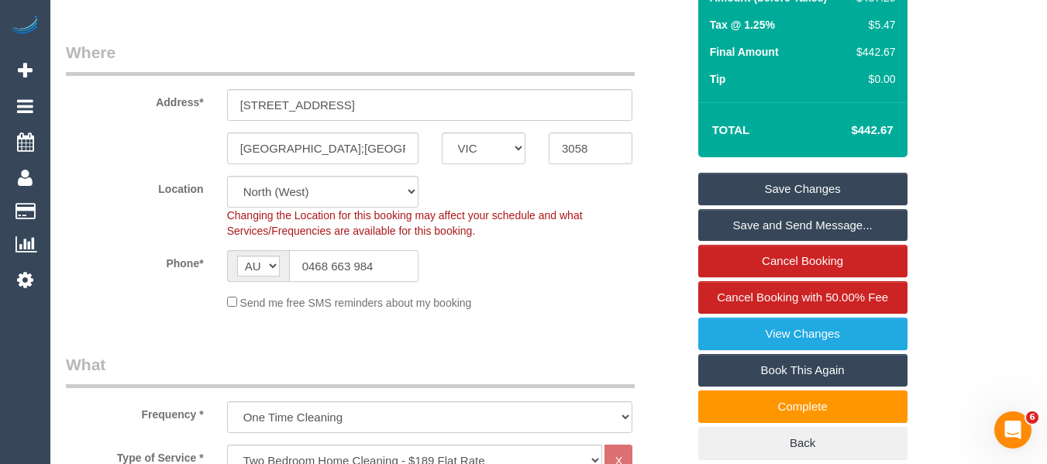
click at [363, 282] on input "0468 663 984" at bounding box center [353, 266] width 129 height 32
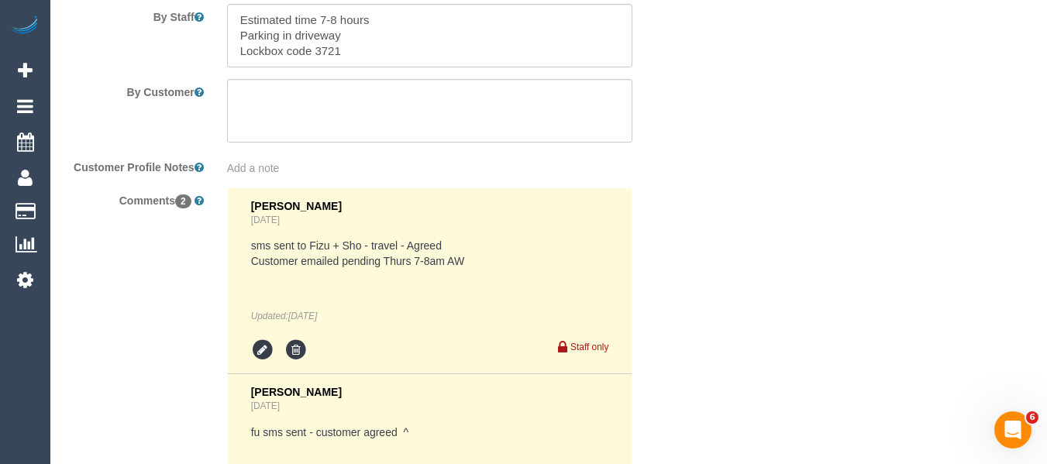
scroll to position [2837, 0]
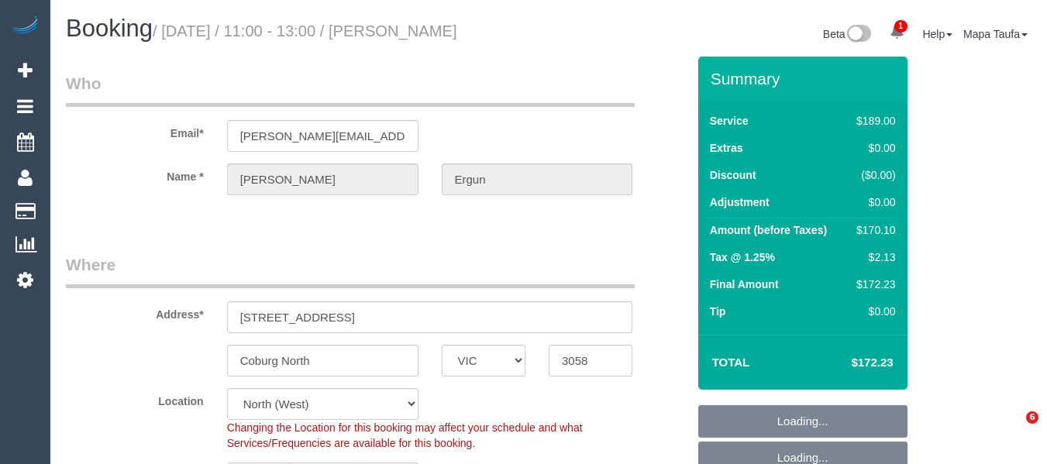
select select "VIC"
select select "string:stripe-pm_1RUFtE2GScqysDRVtYGwXJA0"
select select "number:28"
select select "number:14"
select select "number:19"
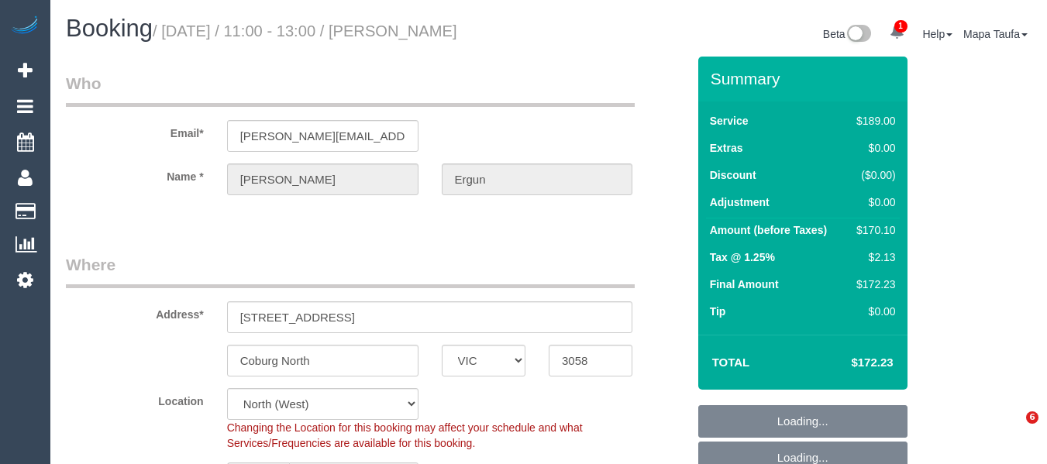
select select "number:25"
select select "number:33"
select select "number:13"
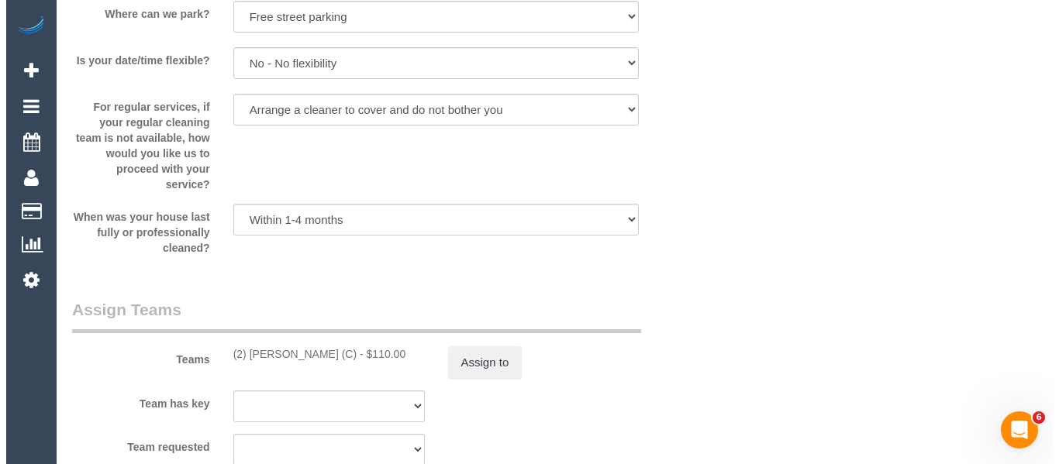
scroll to position [2501, 0]
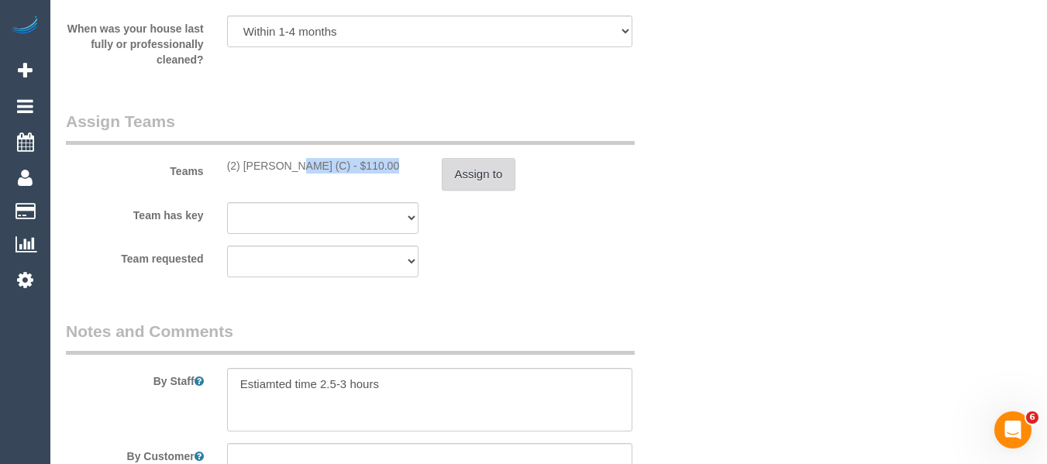
drag, startPoint x: 343, startPoint y: 167, endPoint x: 505, endPoint y: 182, distance: 162.7
click at [244, 171] on div "(2) [PERSON_NAME] (C) - $110.00" at bounding box center [322, 166] width 191 height 16
click at [487, 180] on button "Assign to" at bounding box center [479, 174] width 74 height 33
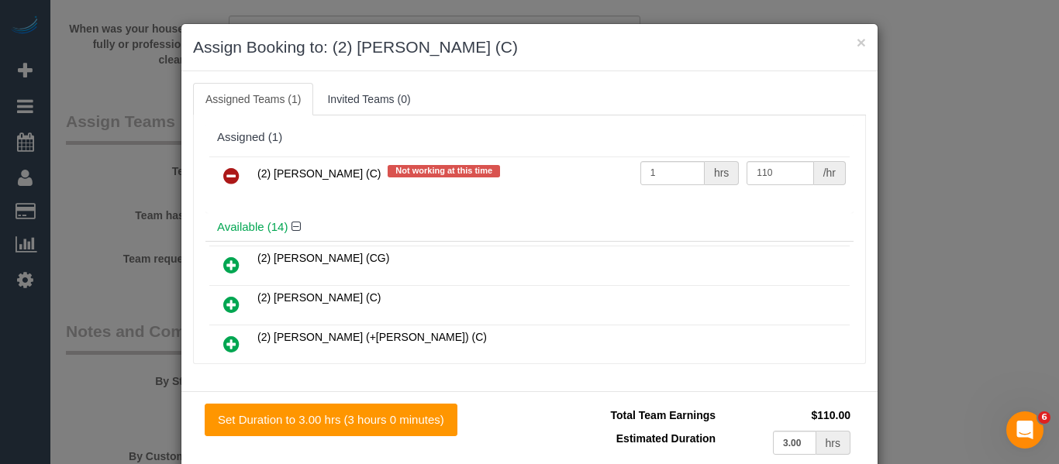
click at [233, 169] on icon at bounding box center [231, 176] width 16 height 19
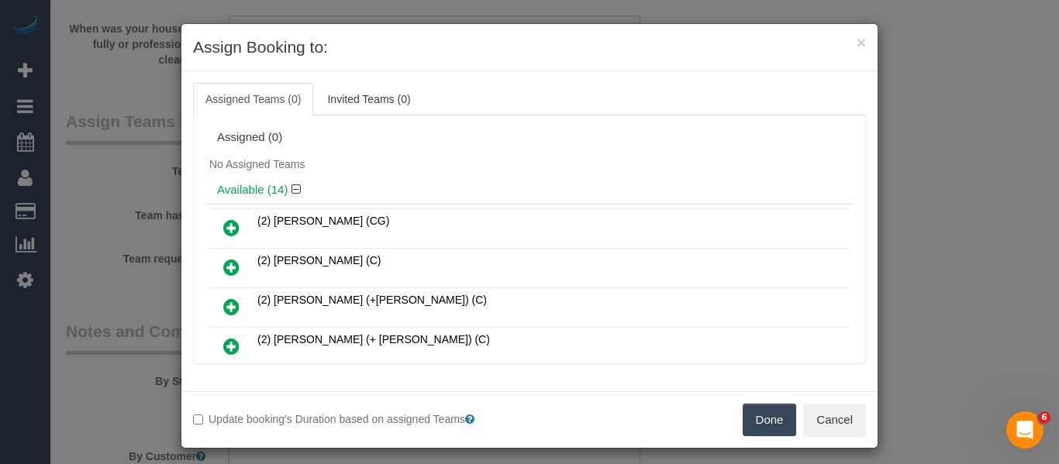
drag, startPoint x: 771, startPoint y: 426, endPoint x: 776, endPoint y: 411, distance: 16.2
click at [773, 426] on button "Done" at bounding box center [769, 420] width 54 height 33
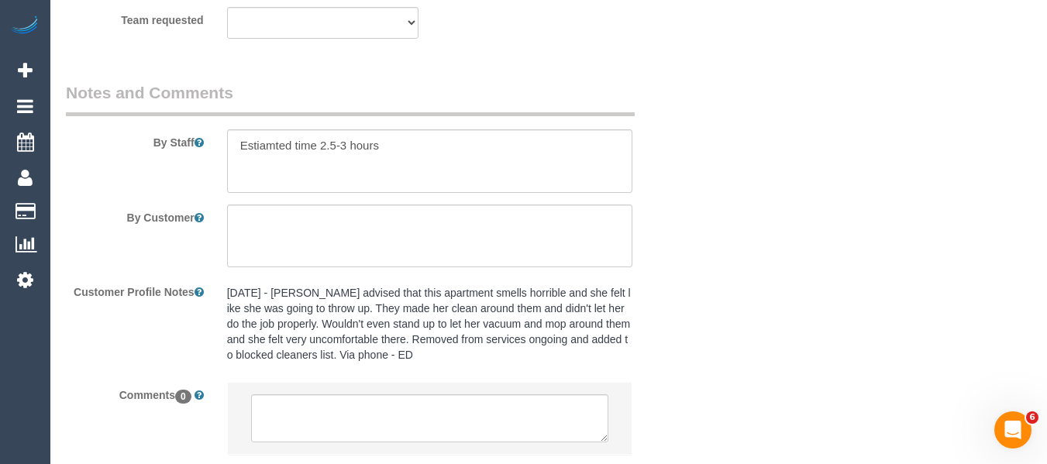
scroll to position [2843, 0]
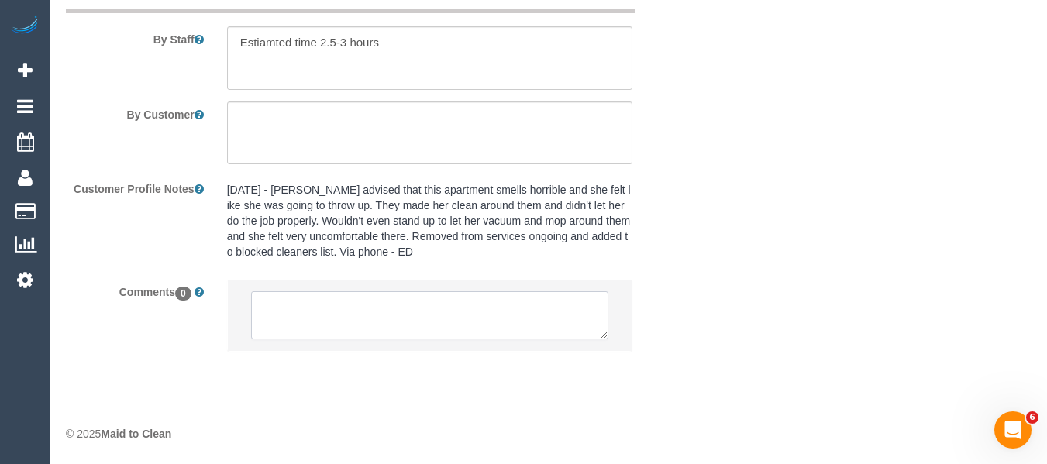
click at [398, 298] on textarea at bounding box center [430, 315] width 358 height 48
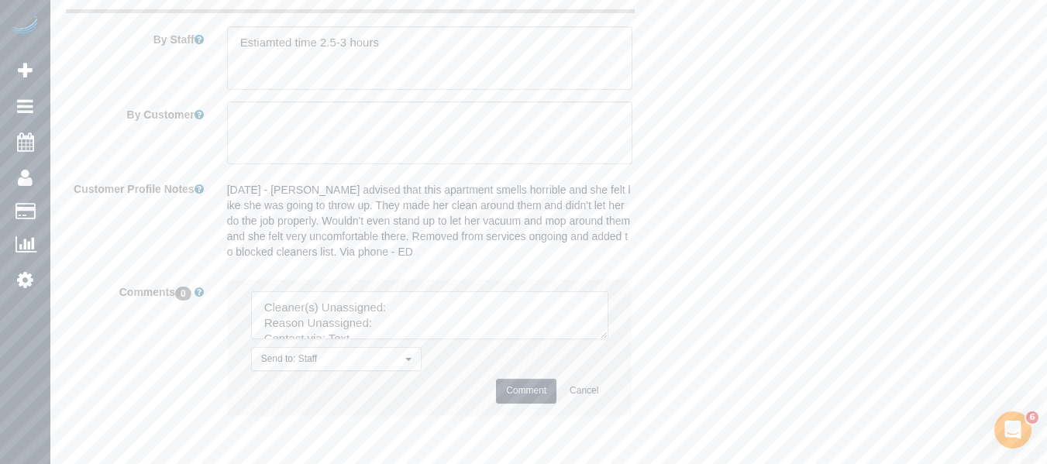
click at [472, 328] on textarea at bounding box center [430, 315] width 358 height 48
drag, startPoint x: 463, startPoint y: 309, endPoint x: 487, endPoint y: 316, distance: 25.8
click at [462, 309] on textarea at bounding box center [430, 315] width 358 height 48
paste textarea "[PERSON_NAME] (C)"
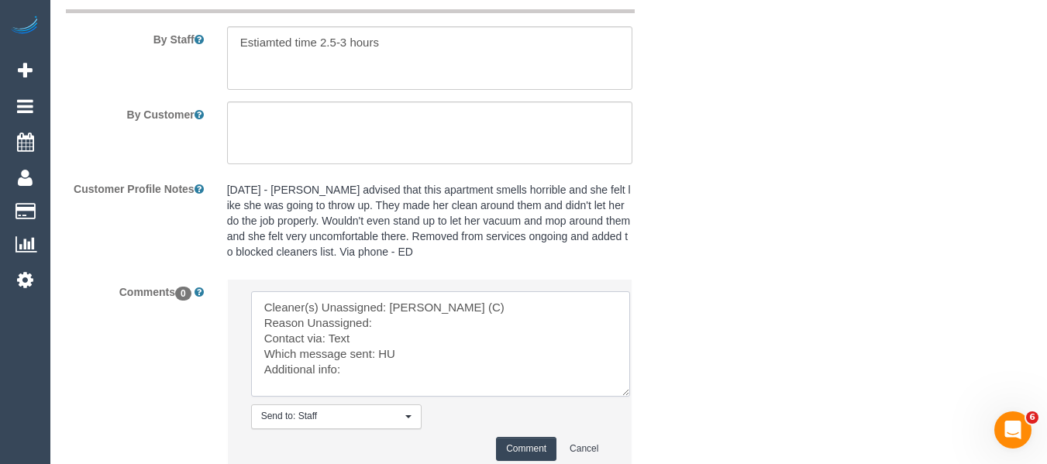
drag, startPoint x: 620, startPoint y: 389, endPoint x: 467, endPoint y: 343, distance: 160.1
click at [618, 397] on textarea at bounding box center [440, 343] width 379 height 105
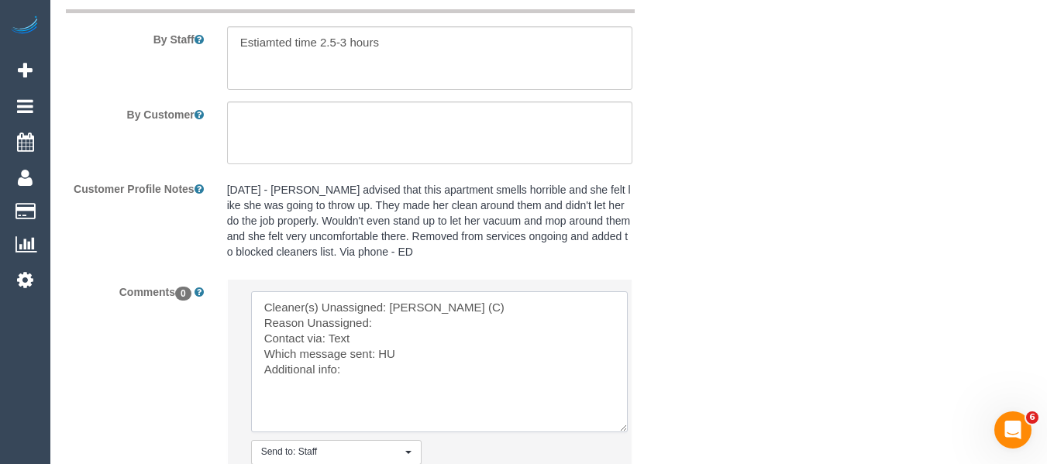
click at [434, 315] on textarea at bounding box center [439, 361] width 377 height 141
click at [421, 332] on textarea at bounding box center [439, 361] width 377 height 141
click at [421, 333] on textarea at bounding box center [439, 361] width 377 height 141
click at [419, 326] on textarea at bounding box center [439, 361] width 377 height 141
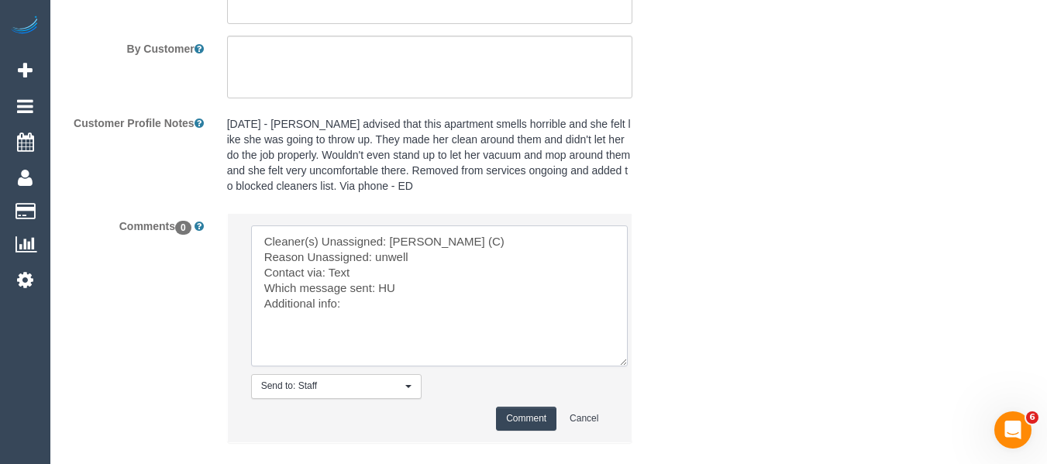
scroll to position [2998, 0]
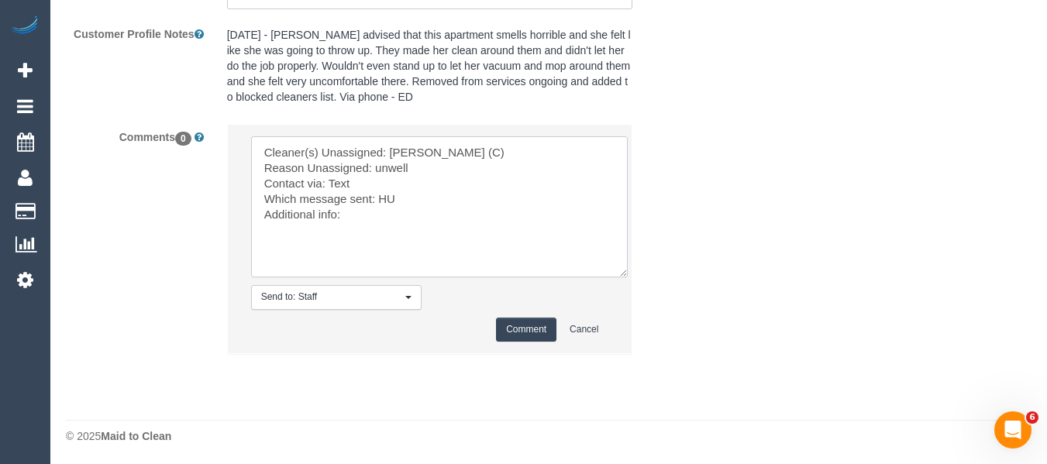
type textarea "Cleaner(s) Unassigned: Harry Dhasmana (C) Reason Unassigned: unwell Contact via…"
drag, startPoint x: 524, startPoint y: 326, endPoint x: 517, endPoint y: 351, distance: 26.5
click at [523, 326] on button "Comment" at bounding box center [526, 330] width 60 height 24
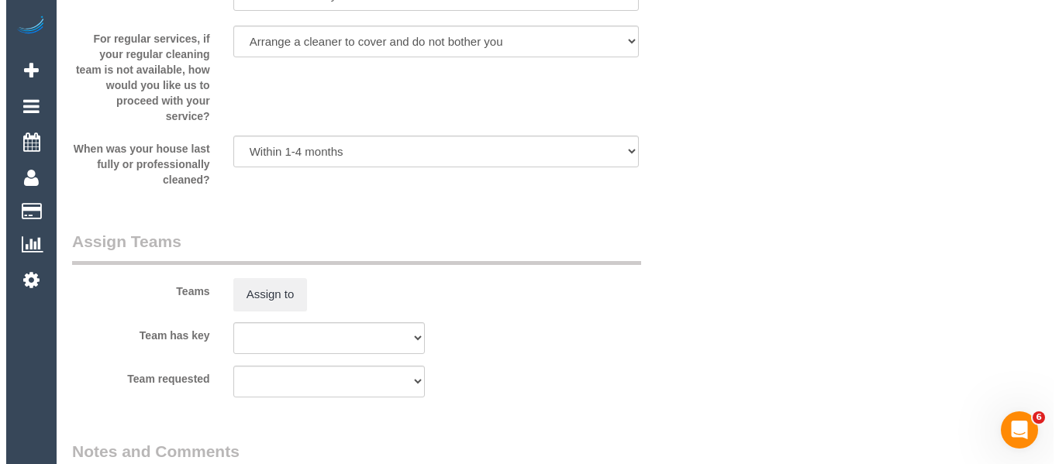
scroll to position [0, 0]
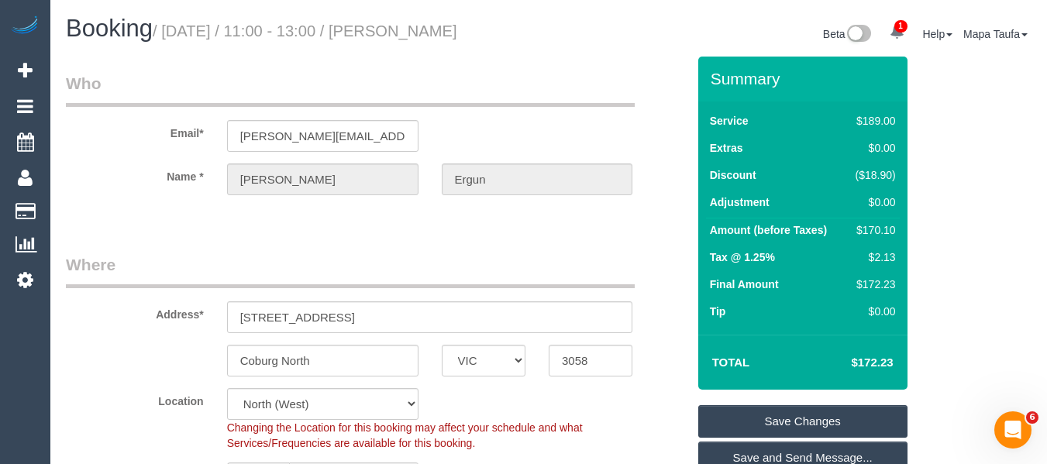
click at [766, 422] on link "Save Changes" at bounding box center [802, 421] width 209 height 33
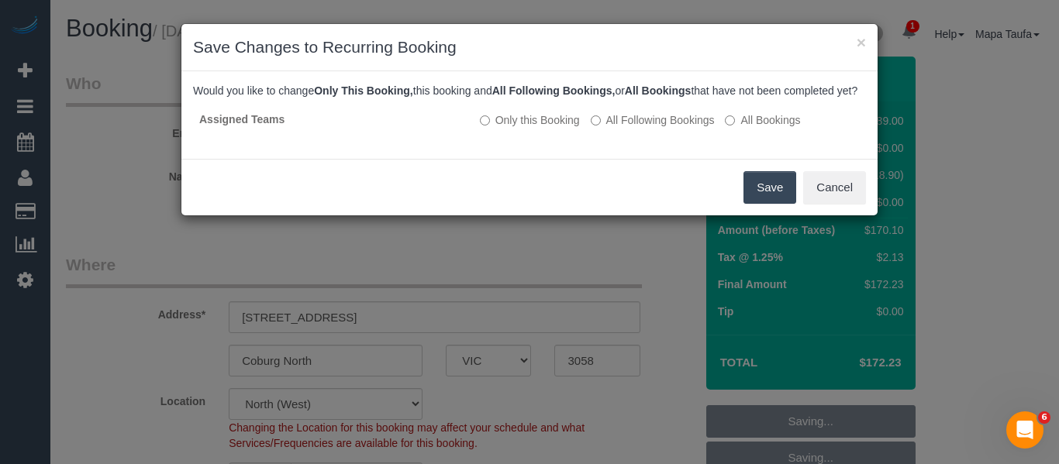
click at [772, 202] on button "Save" at bounding box center [769, 187] width 53 height 33
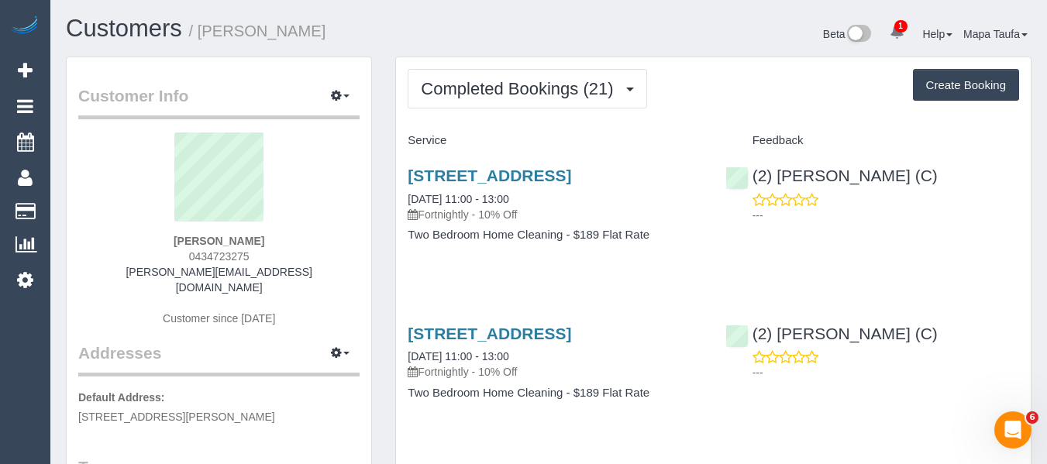
drag, startPoint x: 261, startPoint y: 252, endPoint x: 147, endPoint y: 261, distance: 114.3
click at [152, 257] on div "[PERSON_NAME] 0434723275 [PERSON_NAME][EMAIL_ADDRESS][DOMAIN_NAME] Customer sin…" at bounding box center [218, 237] width 281 height 209
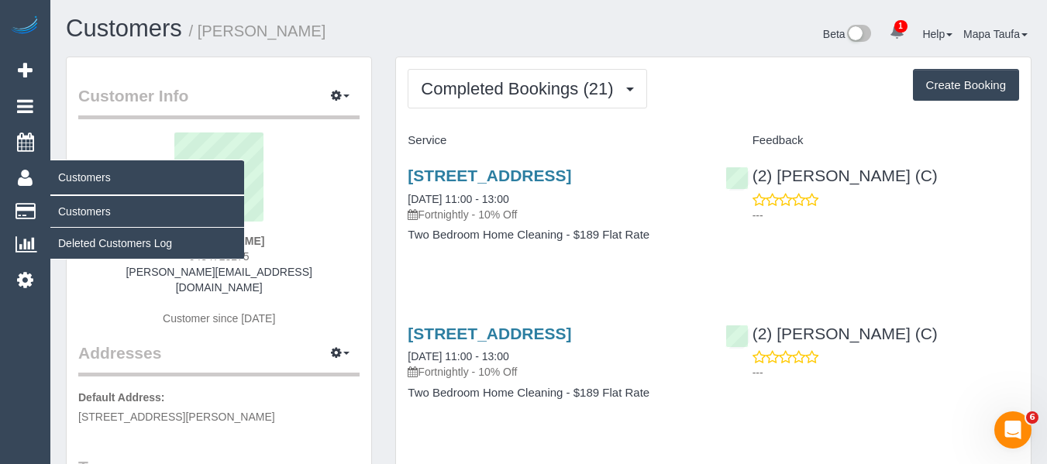
copy span "0434723275"
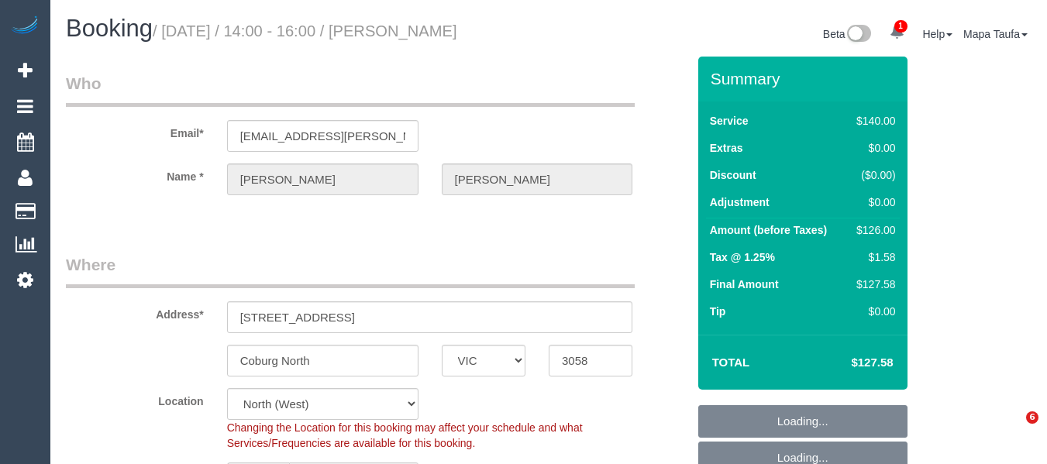
select select "VIC"
select select "number:28"
select select "number:14"
select select "number:19"
select select "number:22"
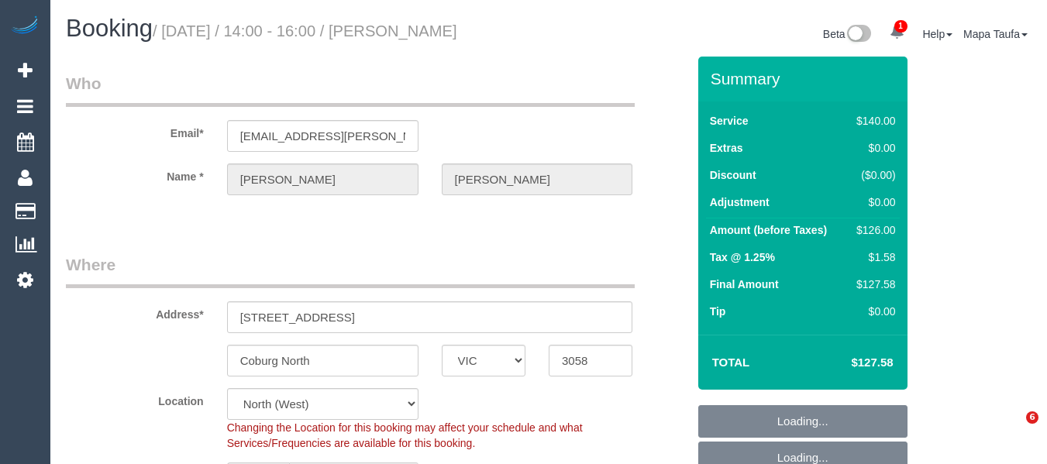
select select "number:34"
select select "number:26"
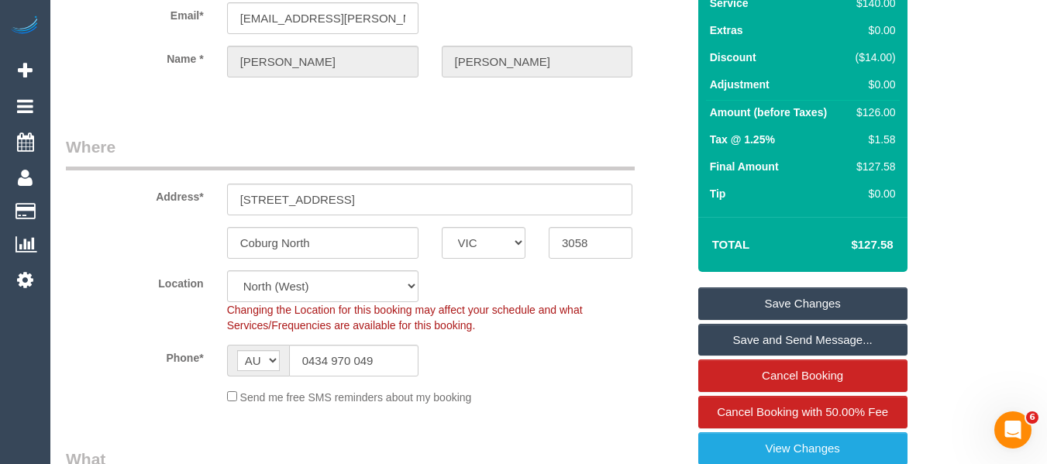
scroll to position [310, 0]
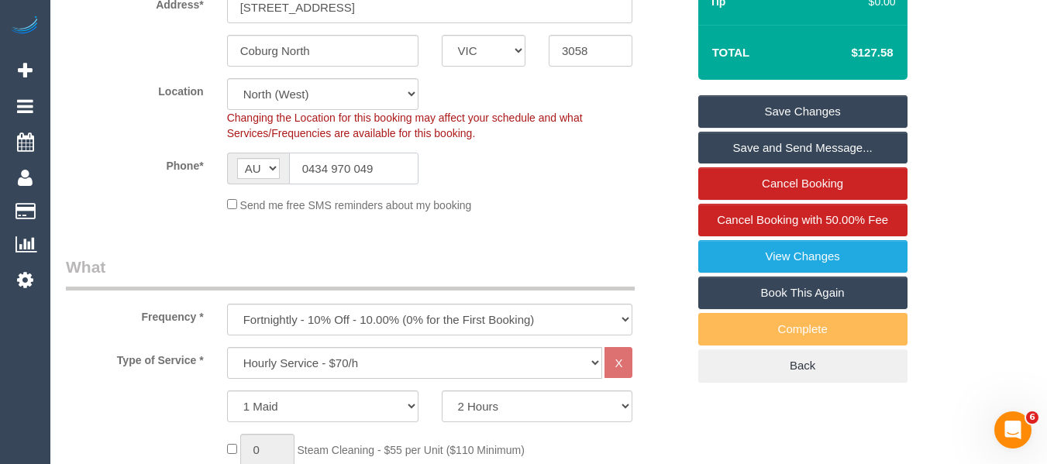
click at [394, 176] on input "0434 970 049" at bounding box center [353, 169] width 129 height 32
click at [402, 162] on input "0434 970 049" at bounding box center [353, 169] width 129 height 32
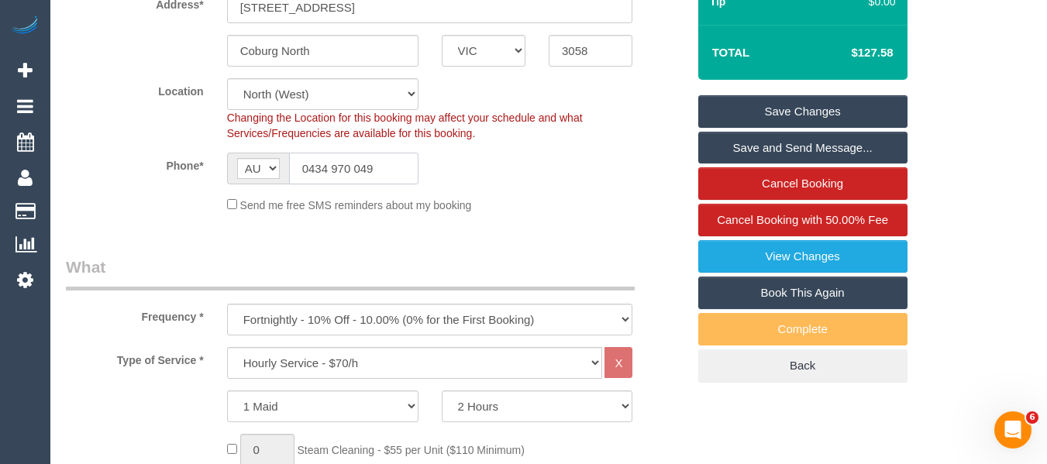
click at [402, 162] on input "0434 970 049" at bounding box center [353, 169] width 129 height 32
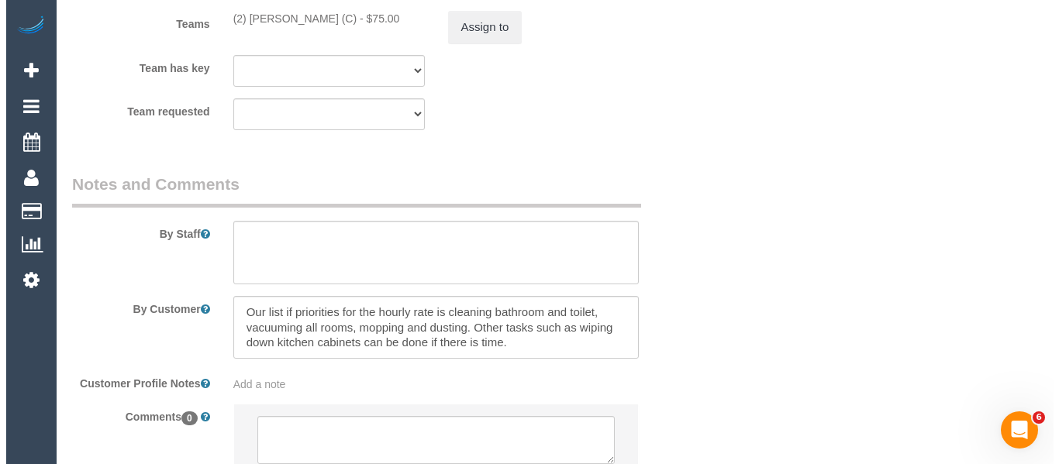
scroll to position [2598, 0]
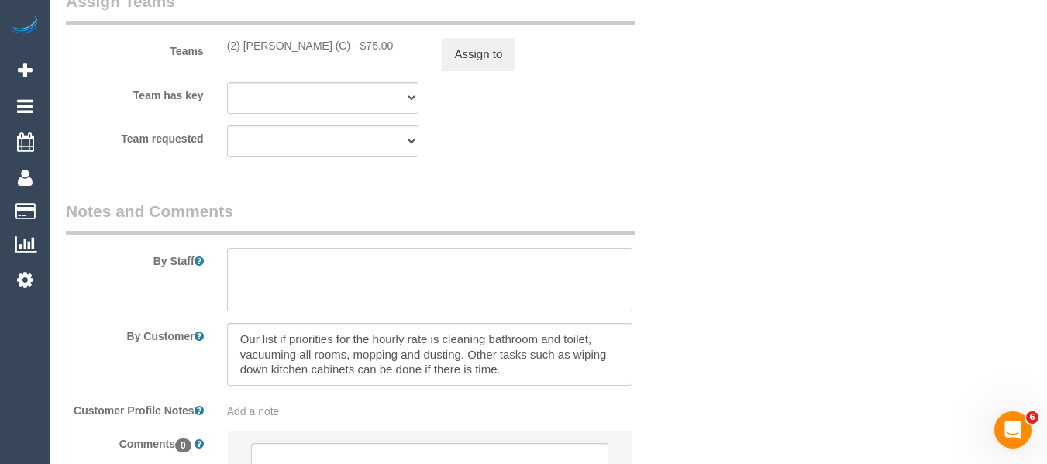
drag, startPoint x: 346, startPoint y: 44, endPoint x: 237, endPoint y: 39, distance: 109.4
click at [237, 39] on div "(2) Harry Dhasmana (C) - $75.00" at bounding box center [322, 46] width 191 height 16
click at [467, 55] on button "Assign to" at bounding box center [479, 54] width 74 height 33
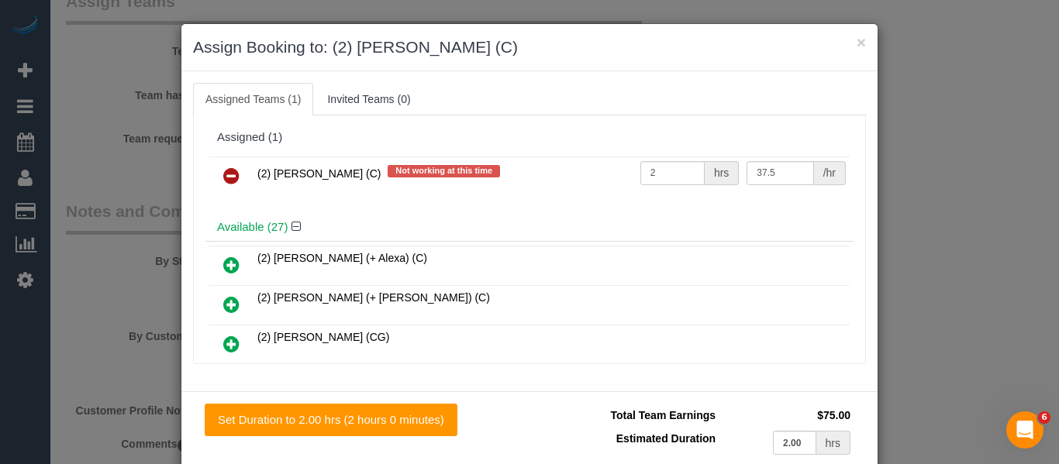
click at [226, 177] on icon at bounding box center [231, 176] width 16 height 19
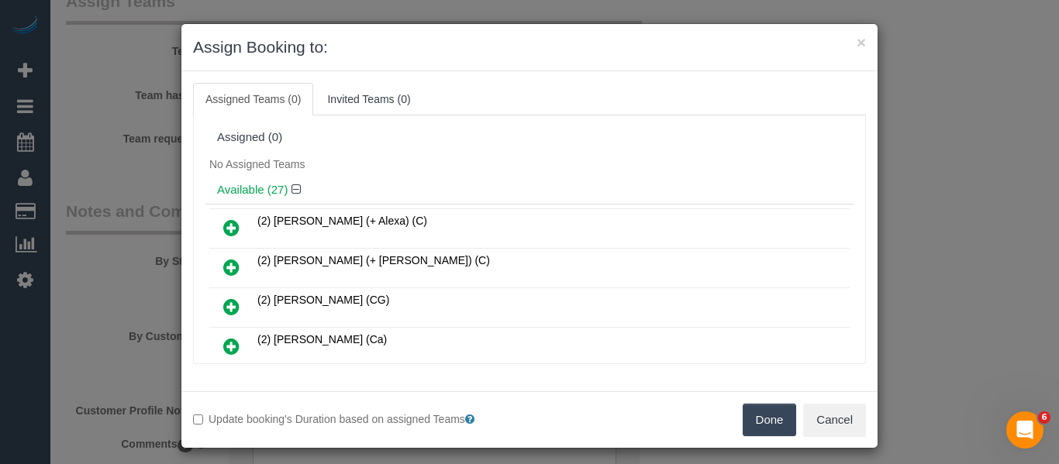
click at [767, 429] on button "Done" at bounding box center [769, 420] width 54 height 33
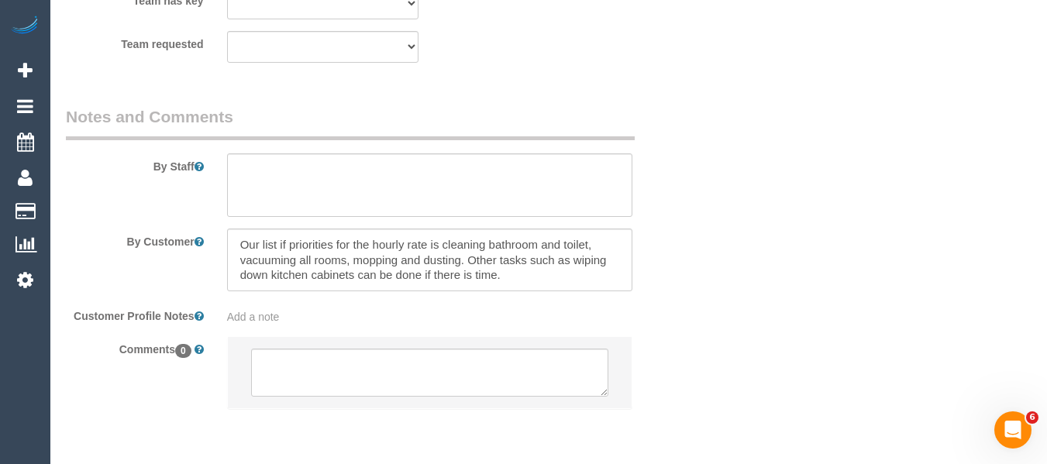
scroll to position [2750, 0]
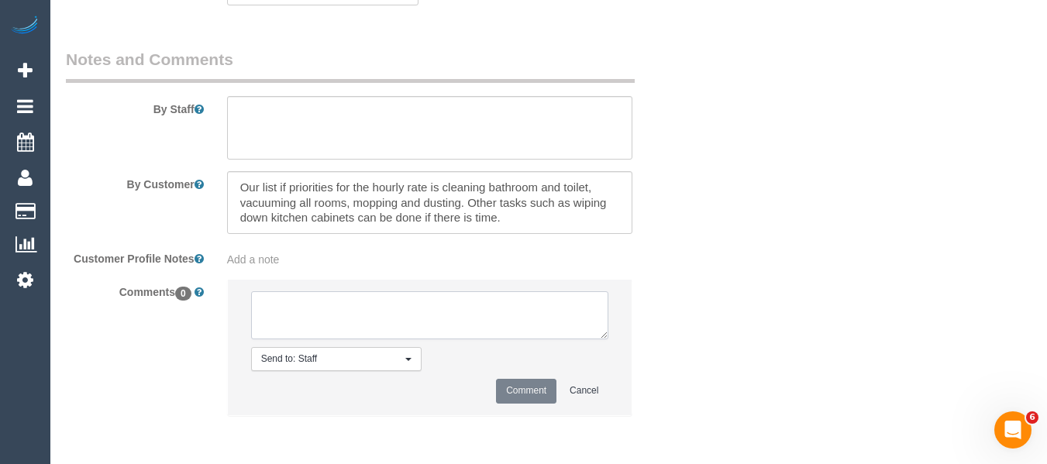
click at [343, 329] on textarea at bounding box center [430, 315] width 358 height 48
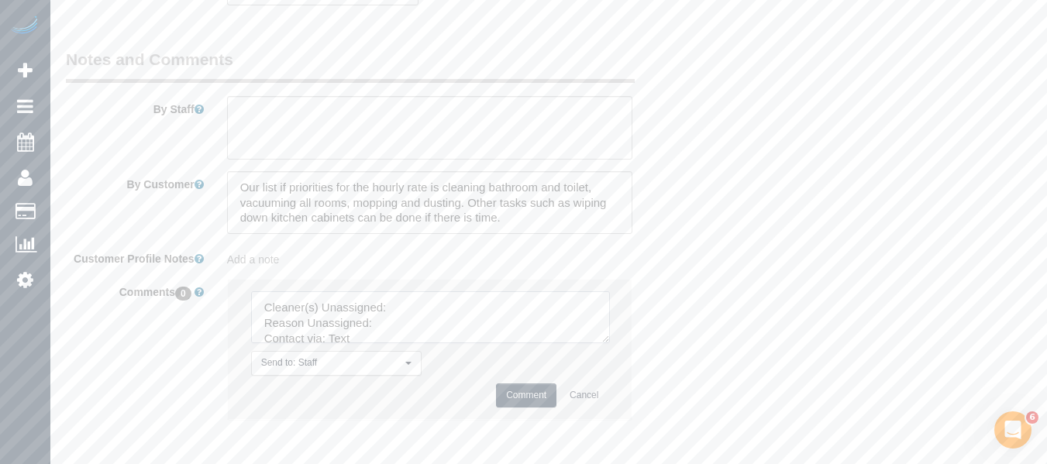
drag, startPoint x: 603, startPoint y: 339, endPoint x: 592, endPoint y: 398, distance: 60.7
click at [610, 343] on textarea at bounding box center [430, 317] width 359 height 52
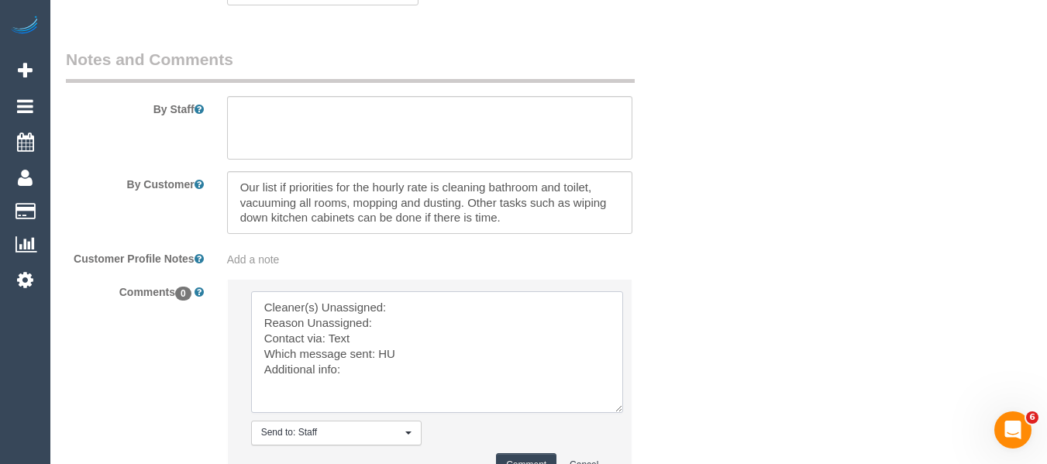
click at [430, 300] on textarea at bounding box center [437, 352] width 372 height 122
paste textarea ") Harry Dhasmana (C)"
click at [411, 320] on textarea at bounding box center [437, 352] width 372 height 122
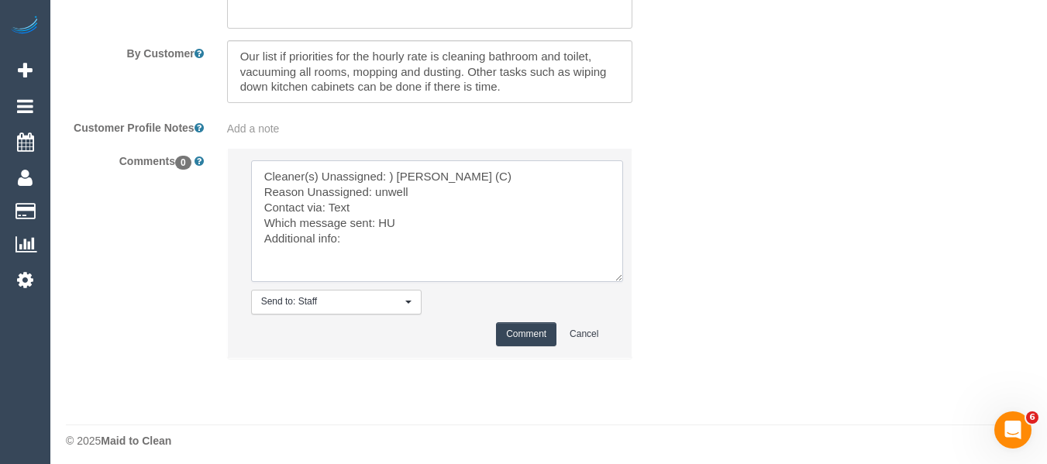
scroll to position [2888, 0]
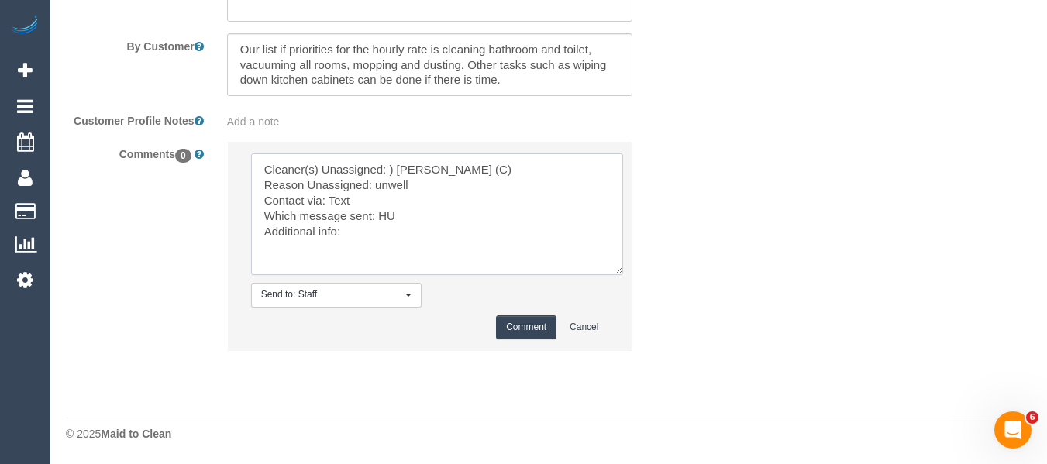
type textarea "Cleaner(s) Unassigned: ) Harry Dhasmana (C) Reason Unassigned: unwell Contact v…"
click at [528, 328] on button "Comment" at bounding box center [526, 327] width 60 height 24
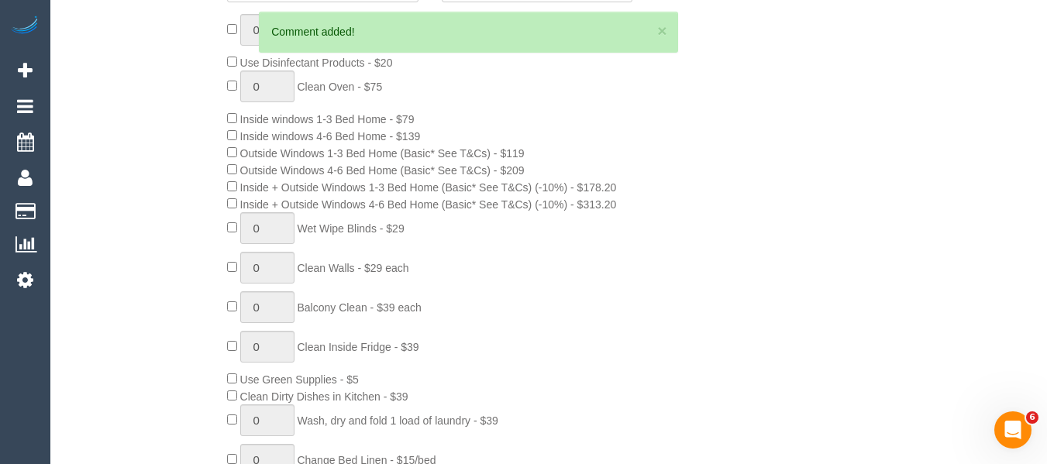
scroll to position [183, 0]
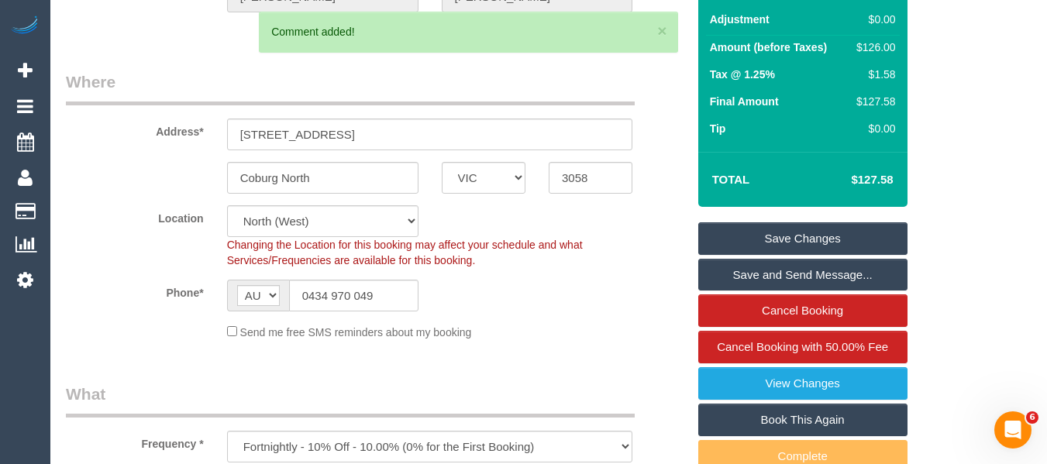
click at [856, 227] on link "Save Changes" at bounding box center [802, 238] width 209 height 33
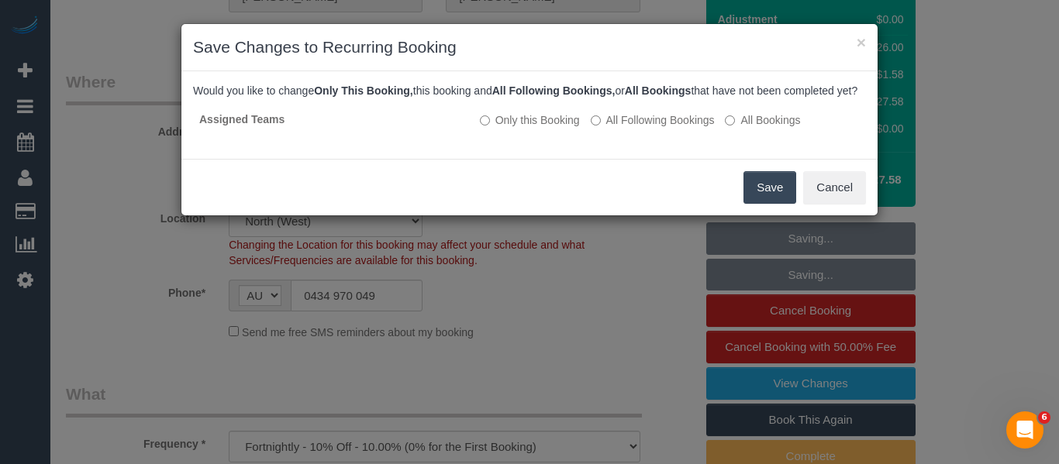
click at [766, 204] on button "Save" at bounding box center [769, 187] width 53 height 33
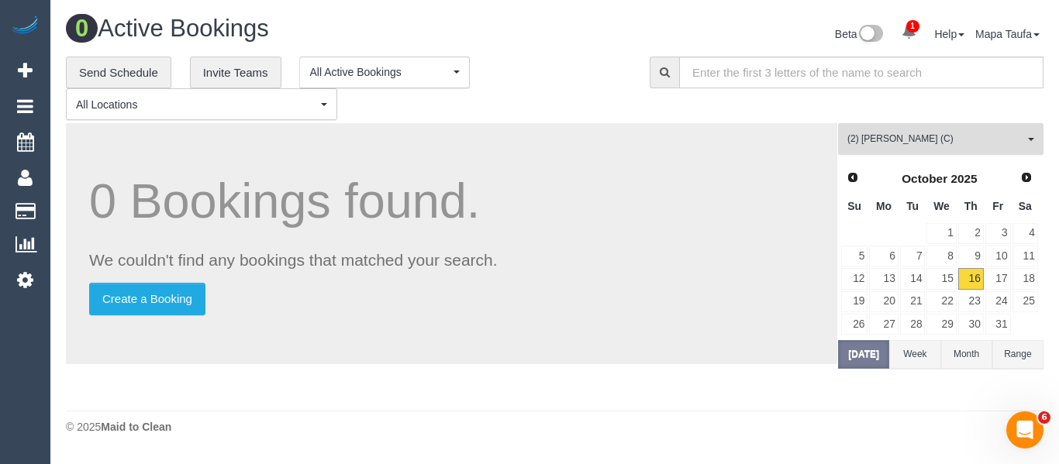
click at [901, 133] on span "(2) Harry Dhasmana (C)" at bounding box center [935, 139] width 177 height 13
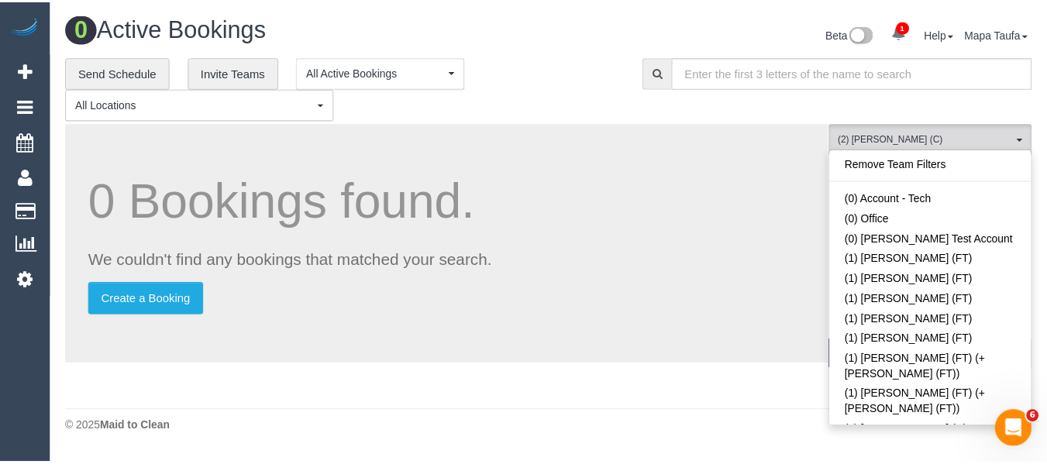
scroll to position [736, 0]
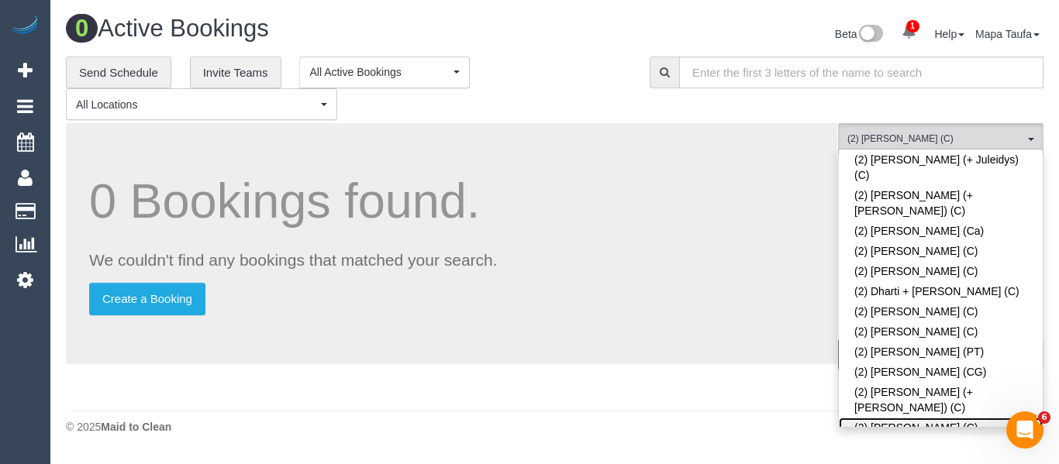
click at [904, 418] on link "(2) Harry Dhasmana (C)" at bounding box center [941, 428] width 204 height 20
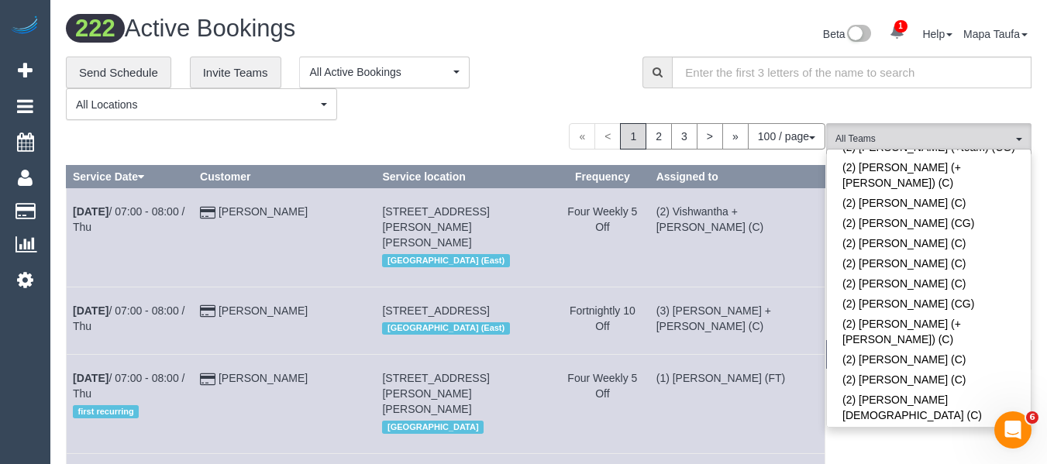
scroll to position [3195, 0]
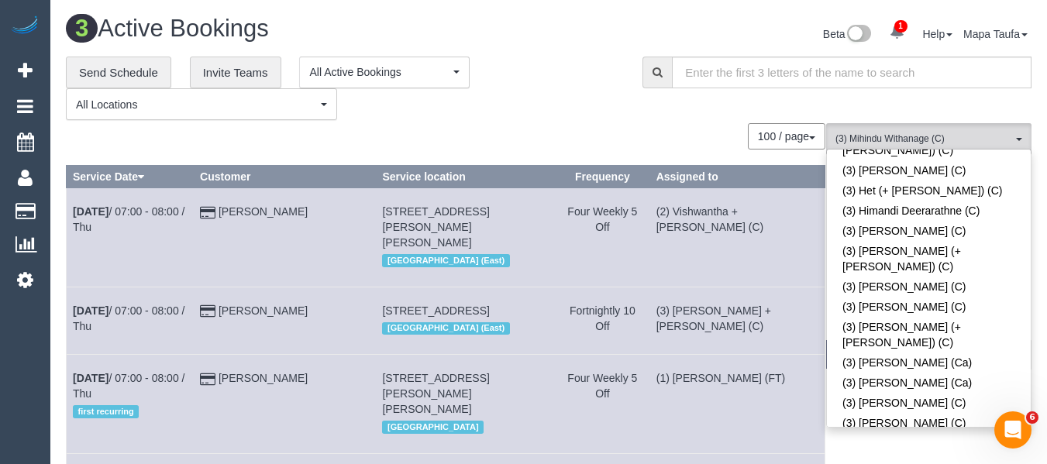
click at [570, 115] on div "**********" at bounding box center [342, 89] width 553 height 64
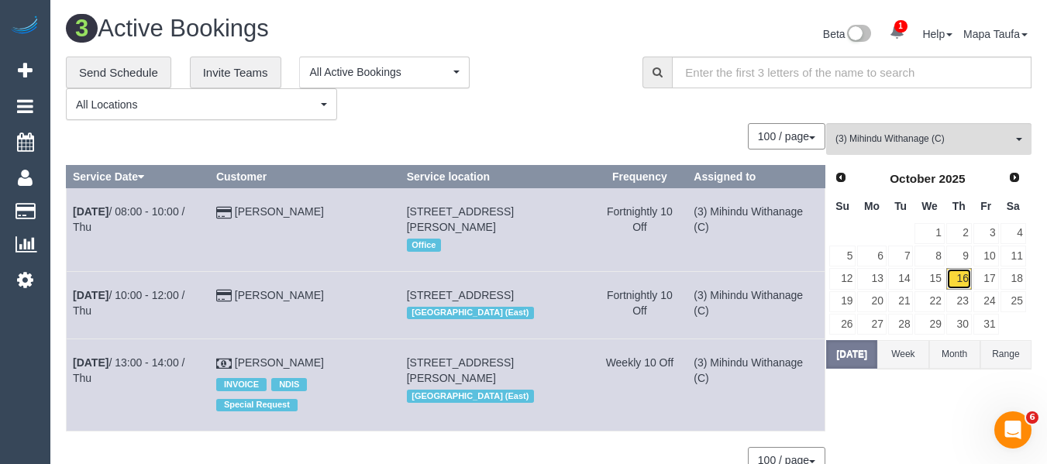
click at [962, 283] on link "16" at bounding box center [959, 278] width 26 height 21
click at [982, 282] on link "17" at bounding box center [986, 278] width 26 height 21
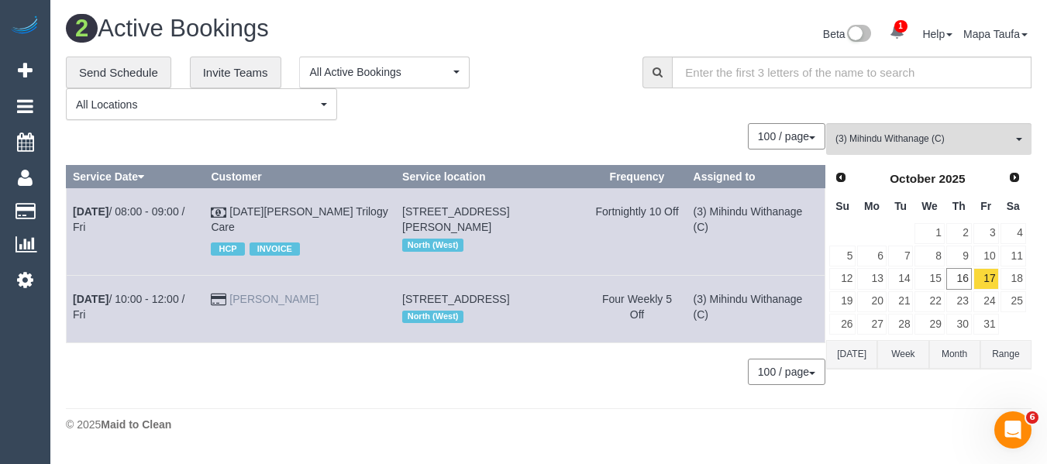
drag, startPoint x: 315, startPoint y: 298, endPoint x: 240, endPoint y: 298, distance: 74.4
click at [240, 298] on td "Harriet Dillon" at bounding box center [300, 308] width 191 height 67
copy link "Harriet Dillon"
click at [859, 144] on span "(3) Mihindu Withanage (C)" at bounding box center [923, 139] width 177 height 13
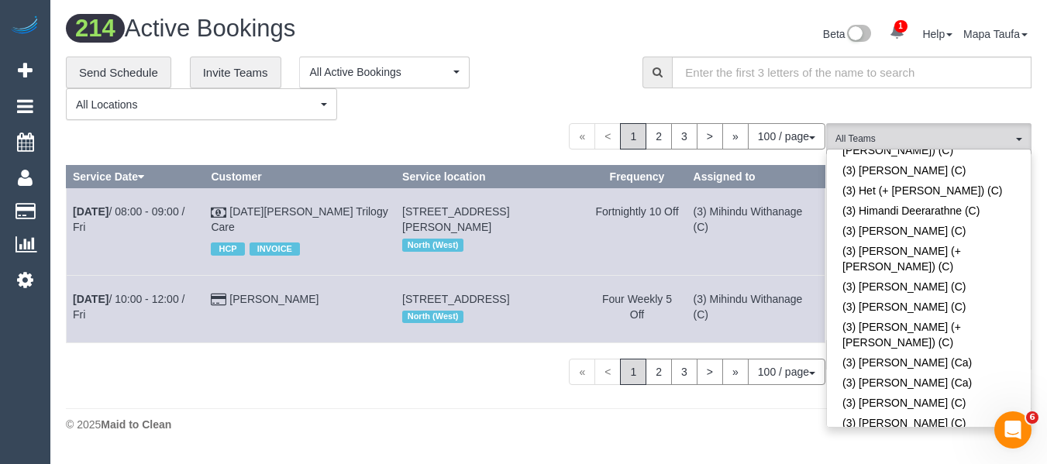
scroll to position [2127, 0]
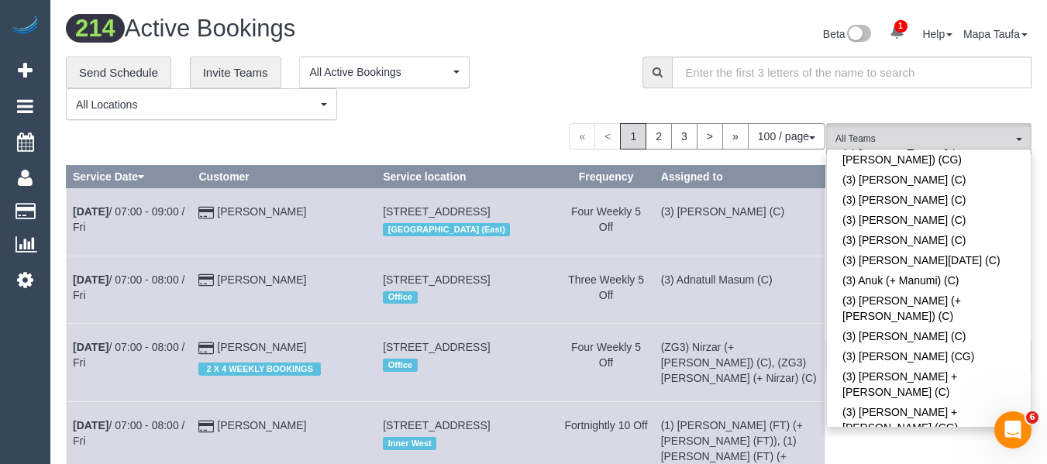
click at [553, 109] on div "**********" at bounding box center [342, 89] width 553 height 64
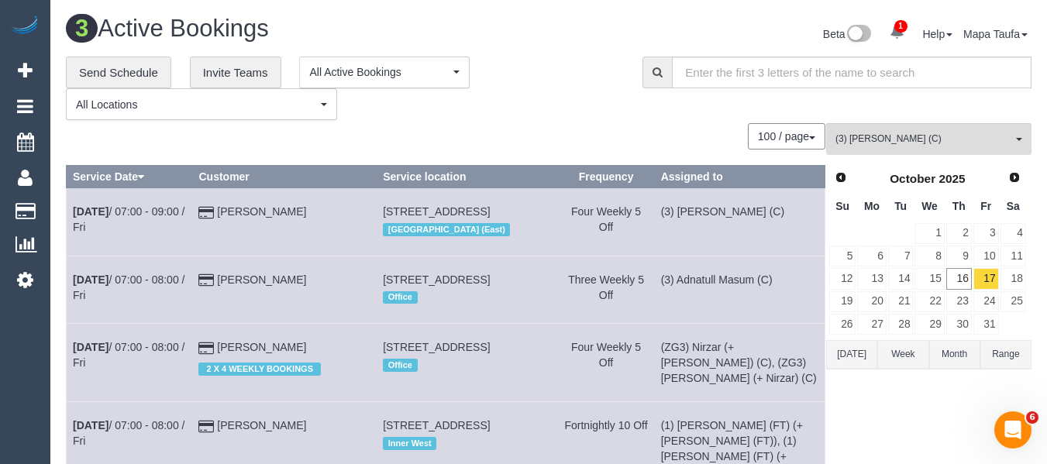
click at [863, 363] on button "[DATE]" at bounding box center [851, 354] width 51 height 29
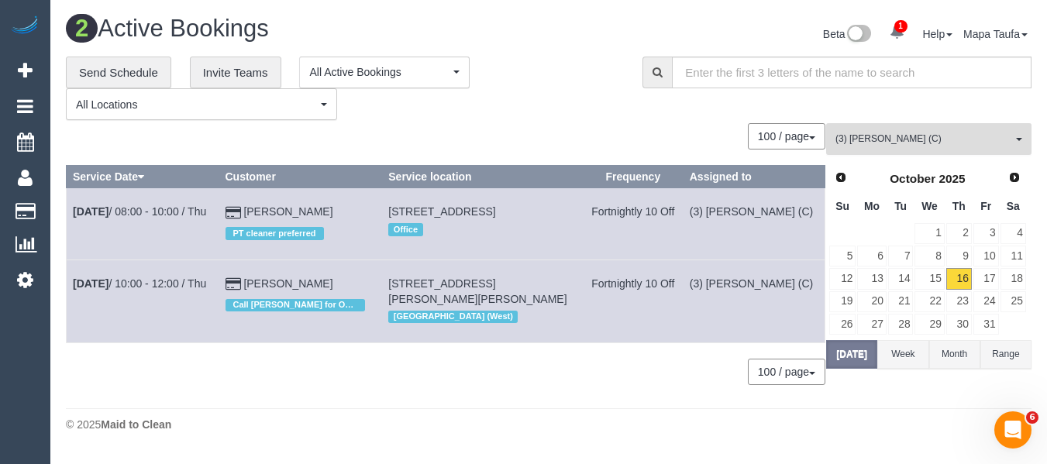
click at [853, 126] on button "(3) Danyal Ali (C) All Teams" at bounding box center [928, 139] width 205 height 32
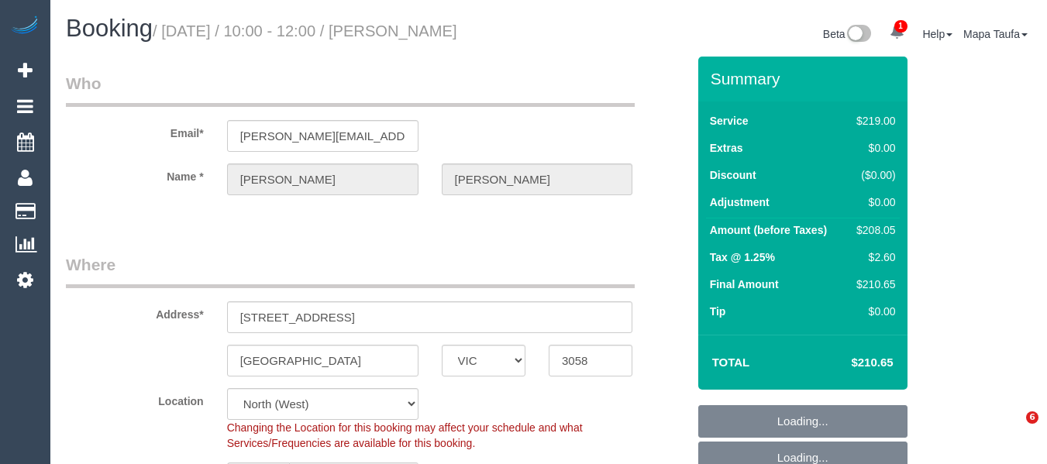
select select "VIC"
select select "number:28"
select select "number:14"
select select "number:21"
select select "number:36"
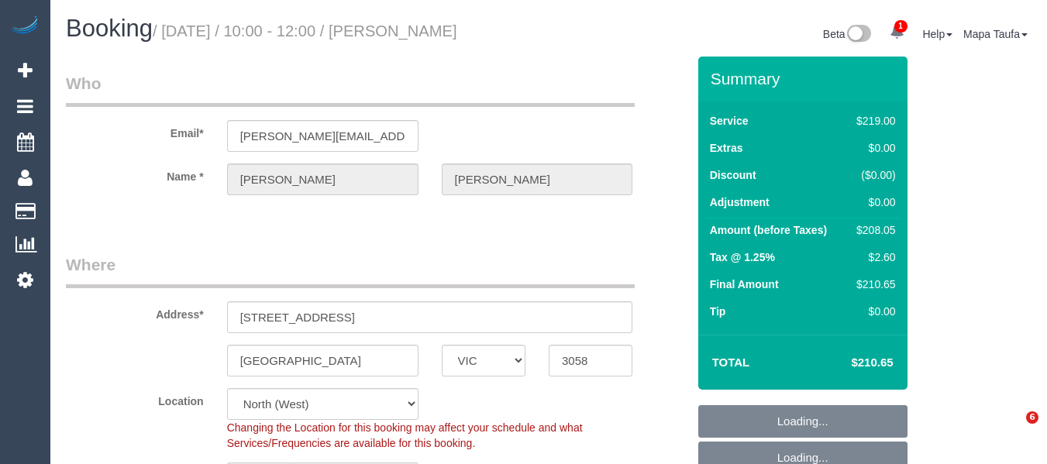
select select "number:34"
select select "number:13"
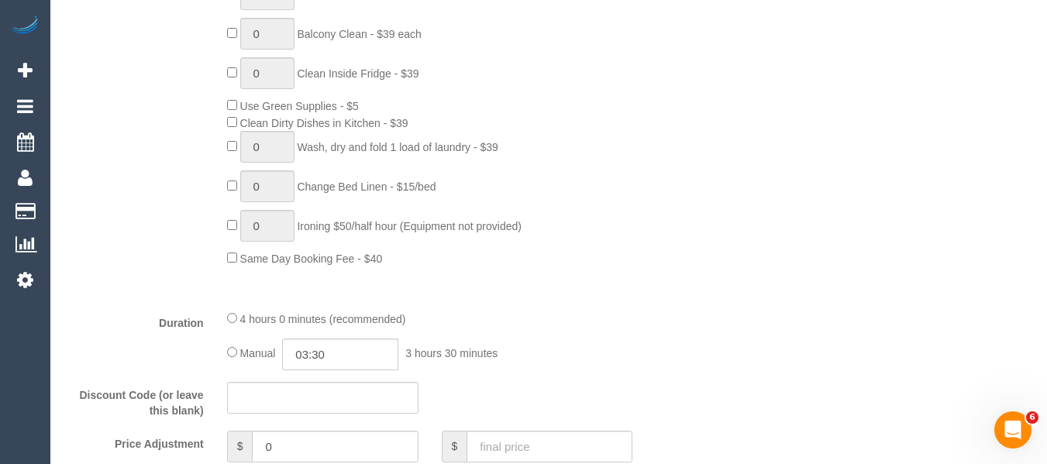
scroll to position [1148, 0]
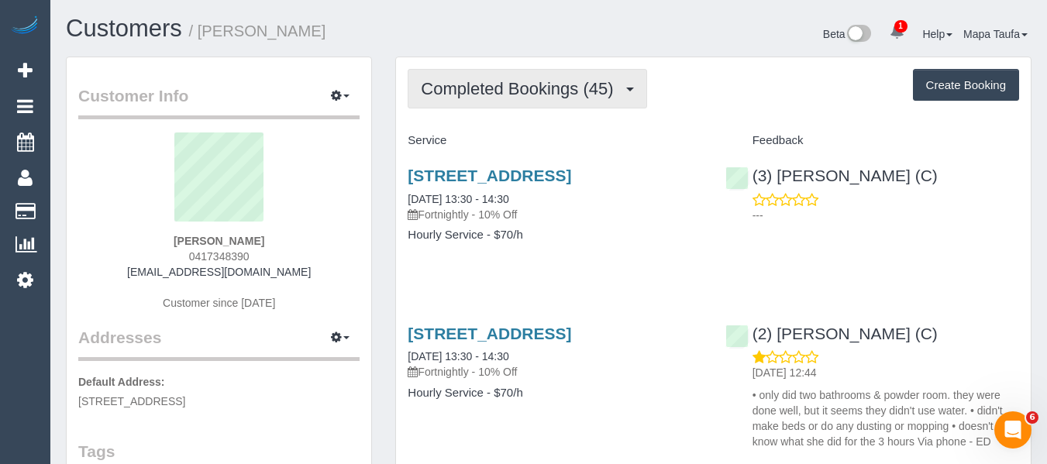
click at [512, 81] on span "Completed Bookings (45)" at bounding box center [521, 88] width 200 height 19
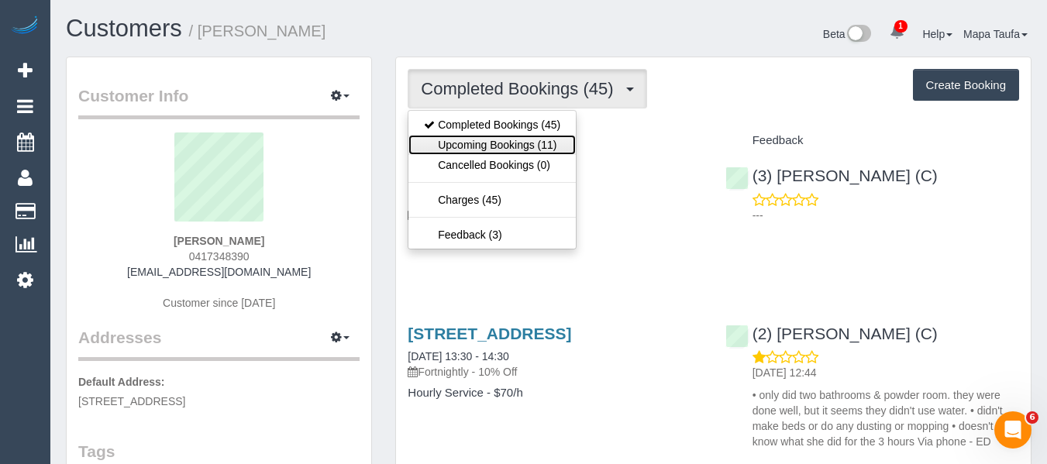
click at [525, 140] on link "Upcoming Bookings (11)" at bounding box center [491, 145] width 167 height 20
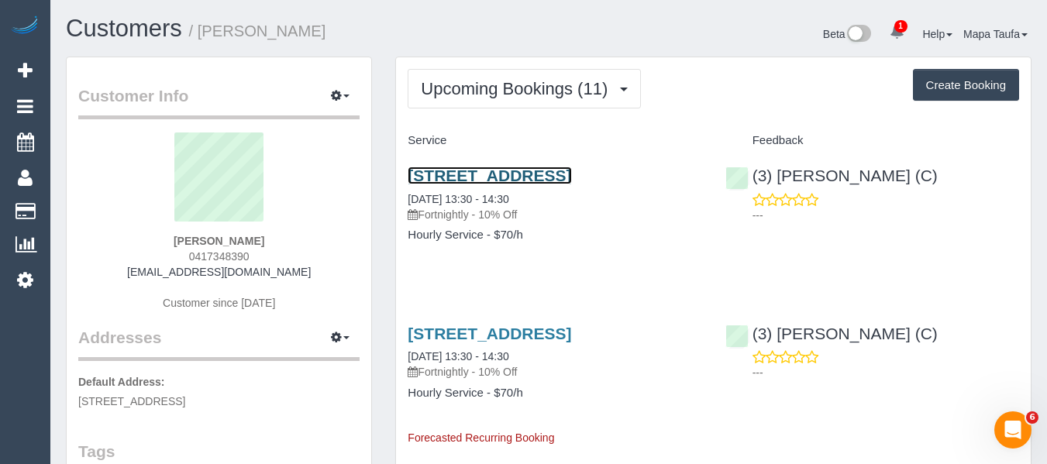
click at [510, 174] on link "[STREET_ADDRESS]" at bounding box center [490, 176] width 164 height 18
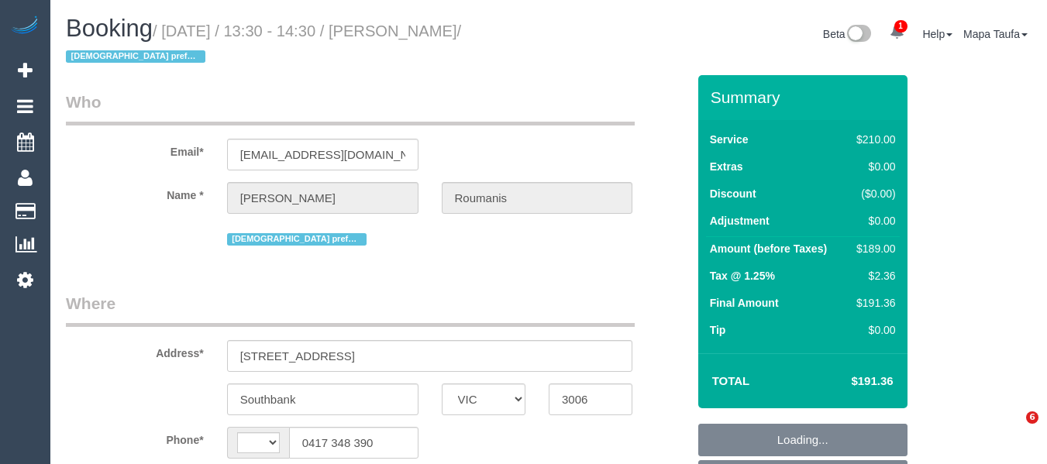
select select "VIC"
select select "string:stripe-pm_1OcEQ82GScqysDRV94NYG0ww"
select select "number:28"
select select "number:14"
select select "number:20"
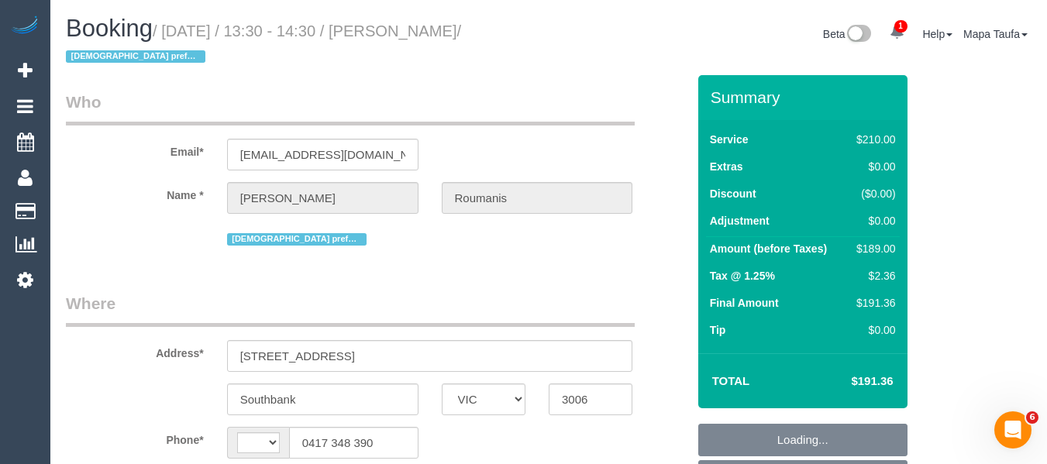
select select "number:36"
select select "number:35"
select select "object:875"
select select "string:AU"
select select "180"
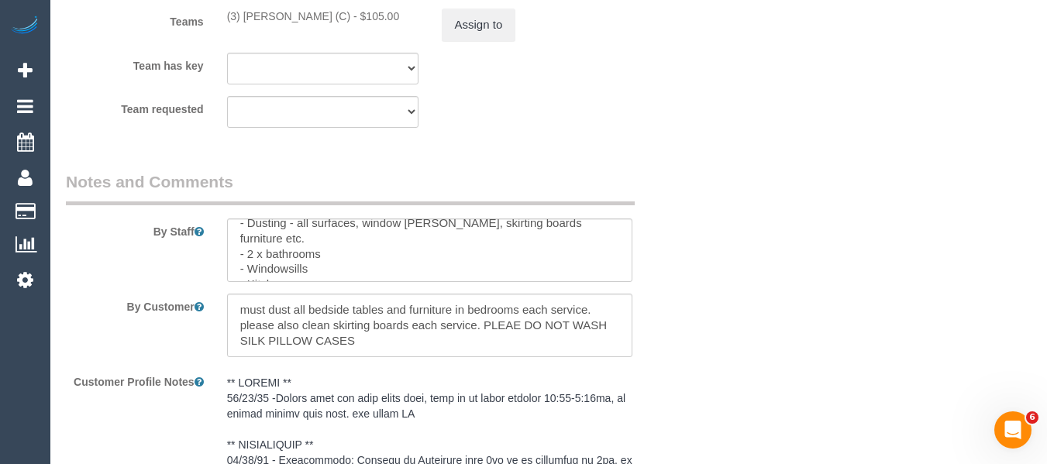
scroll to position [216, 0]
click at [239, 306] on textarea at bounding box center [430, 326] width 406 height 64
paste textarea "just to let you know there will be a dog in my apartment. The dog will be in hi…"
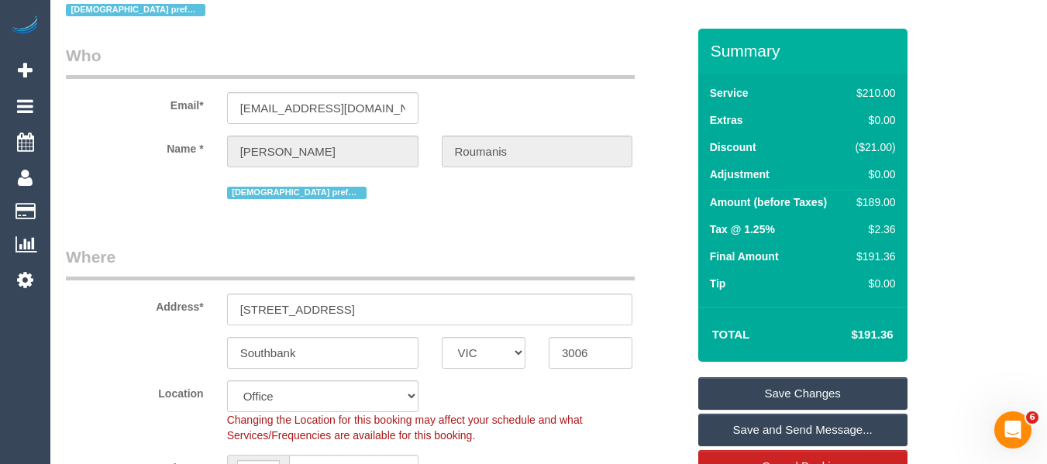
scroll to position [60, 0]
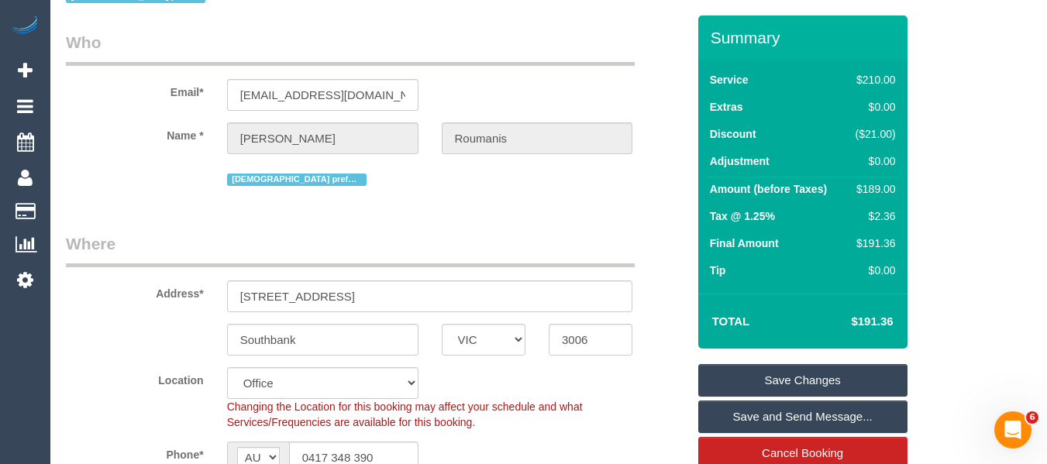
type textarea "just to let you know there will be a dog in my apartment. The dog will be in hi…"
click at [779, 381] on link "Save Changes" at bounding box center [802, 380] width 209 height 33
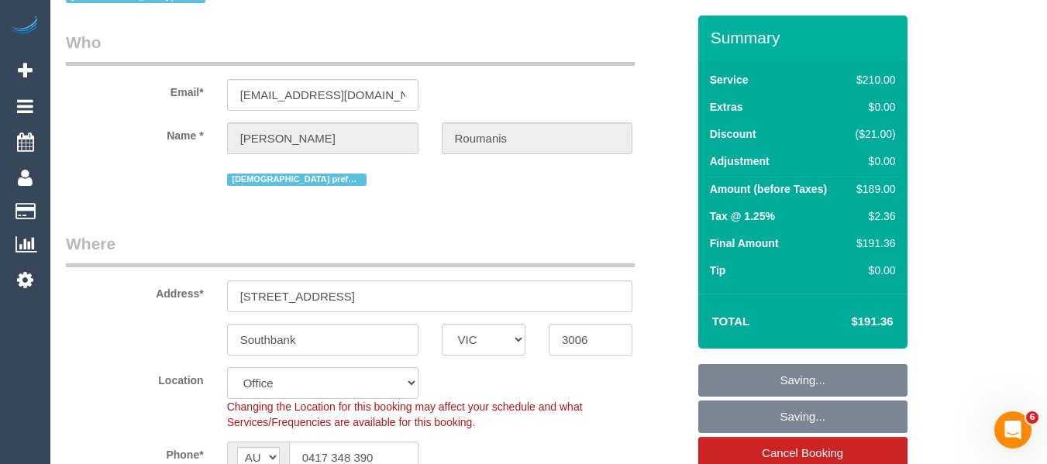
scroll to position [33, 0]
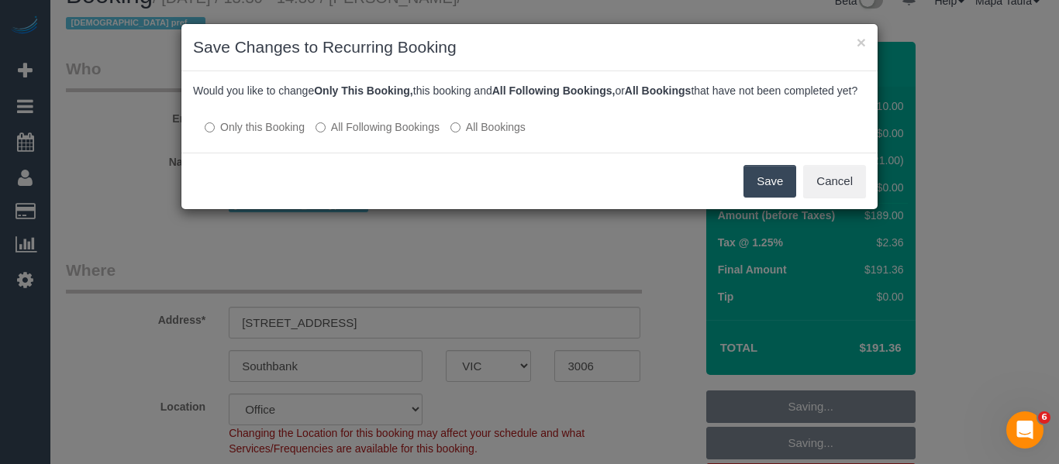
drag, startPoint x: 756, startPoint y: 198, endPoint x: 747, endPoint y: 195, distance: 9.6
click at [756, 198] on button "Save" at bounding box center [769, 181] width 53 height 33
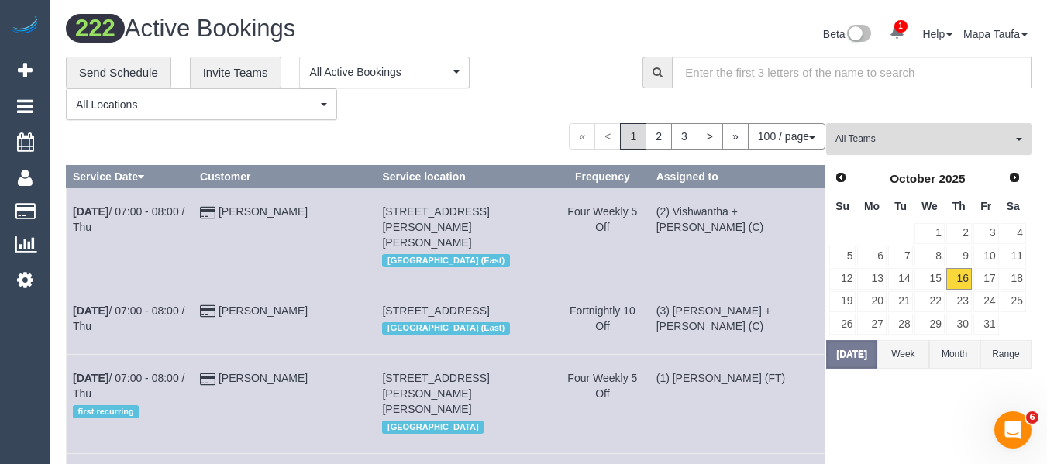
click at [857, 133] on span "All Teams" at bounding box center [923, 139] width 177 height 13
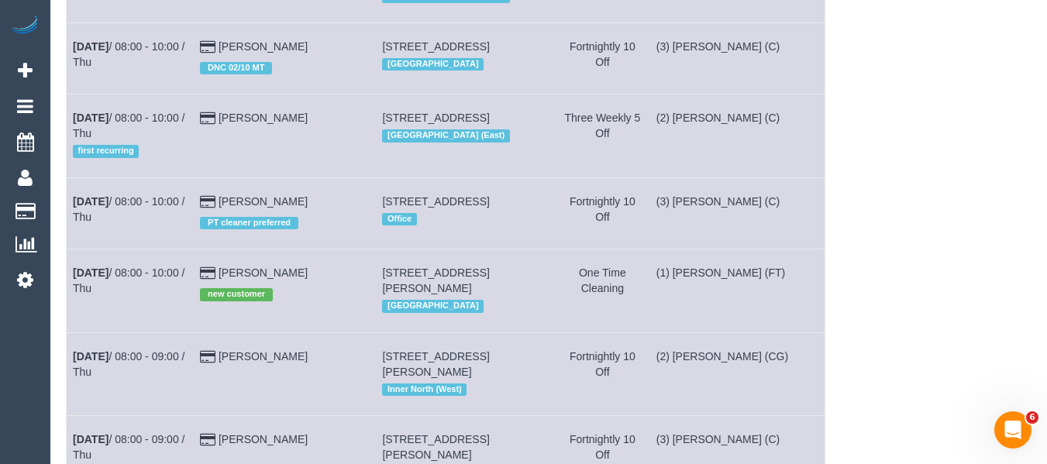
scroll to position [57, 0]
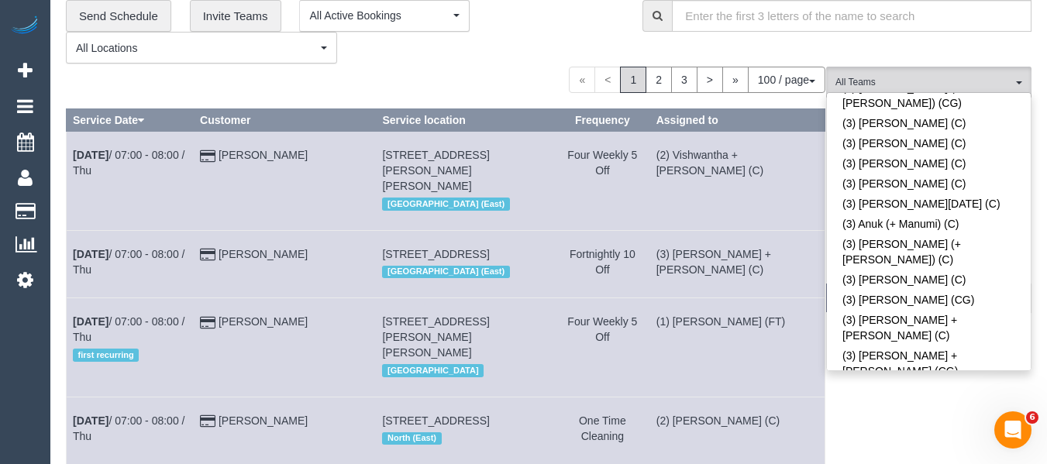
click at [516, 69] on div "100 / page 10 / page 20 / page 30 / page 40 / page 50 / page 100 / page" at bounding box center [446, 80] width 760 height 26
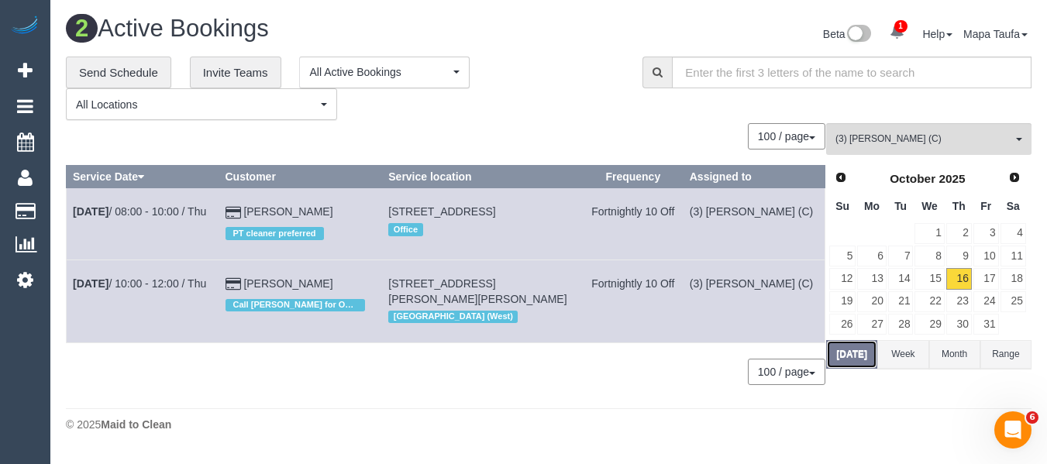
click at [853, 353] on button "Today" at bounding box center [851, 354] width 51 height 29
drag, startPoint x: 280, startPoint y: 211, endPoint x: 297, endPoint y: 219, distance: 19.1
click at [297, 219] on div "PT cleaner preferred" at bounding box center [301, 231] width 150 height 24
drag, startPoint x: 363, startPoint y: 200, endPoint x: 270, endPoint y: 201, distance: 92.2
click at [266, 203] on td "Margaret Crawford PT cleaner preferred" at bounding box center [301, 223] width 164 height 71
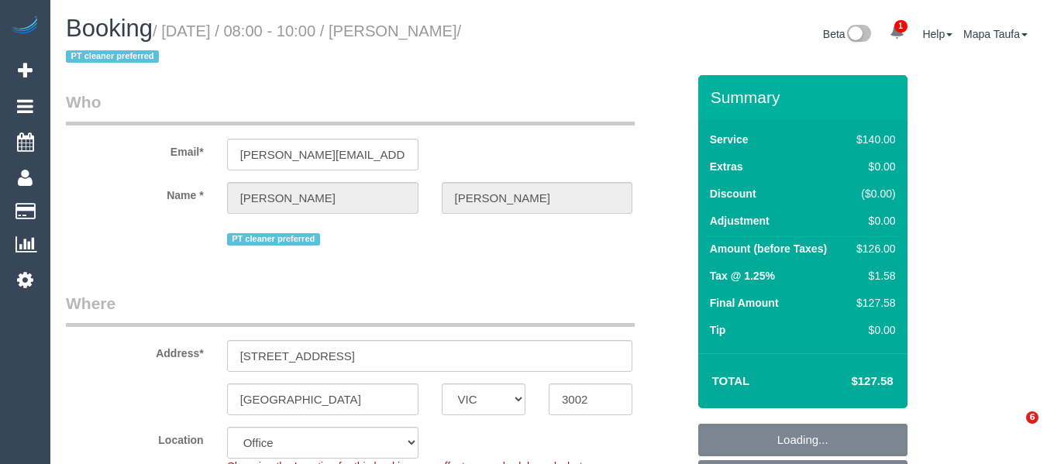
select select "VIC"
select select "object:566"
select select "number:29"
select select "number:14"
select select "number:19"
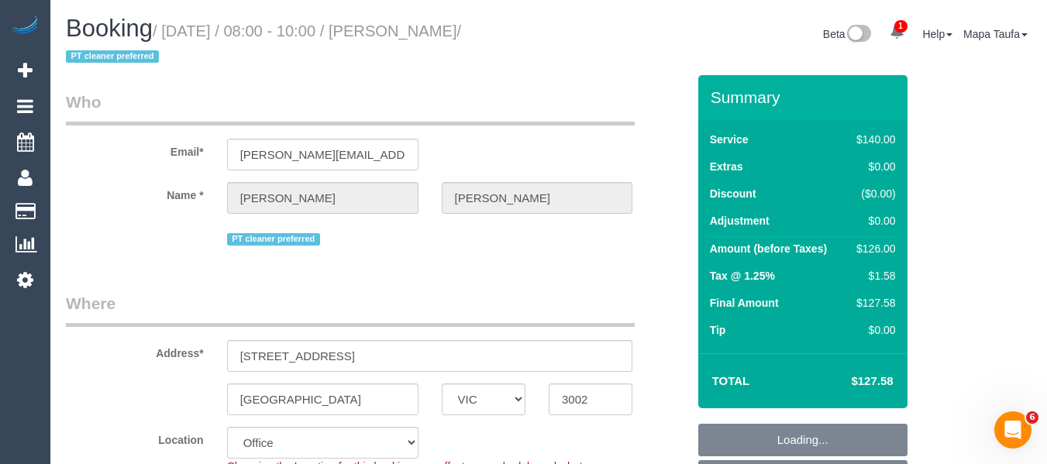
select select "number:22"
select select "number:34"
select select "object:2196"
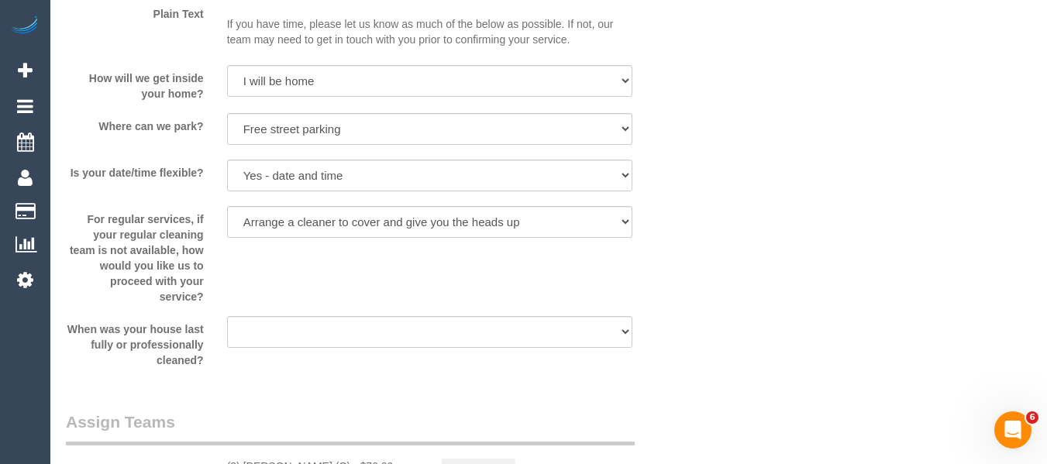
scroll to position [2089, 0]
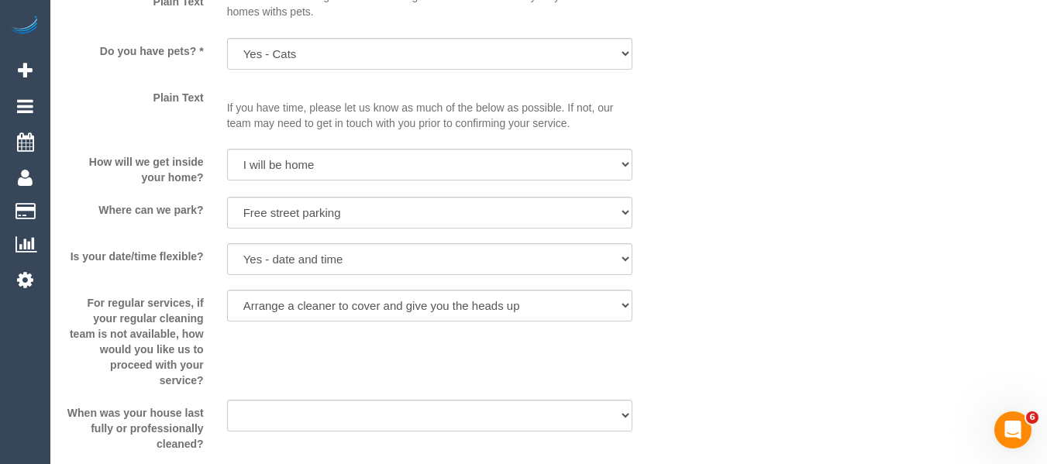
drag, startPoint x: 1044, startPoint y: 326, endPoint x: 1042, endPoint y: 343, distance: 16.3
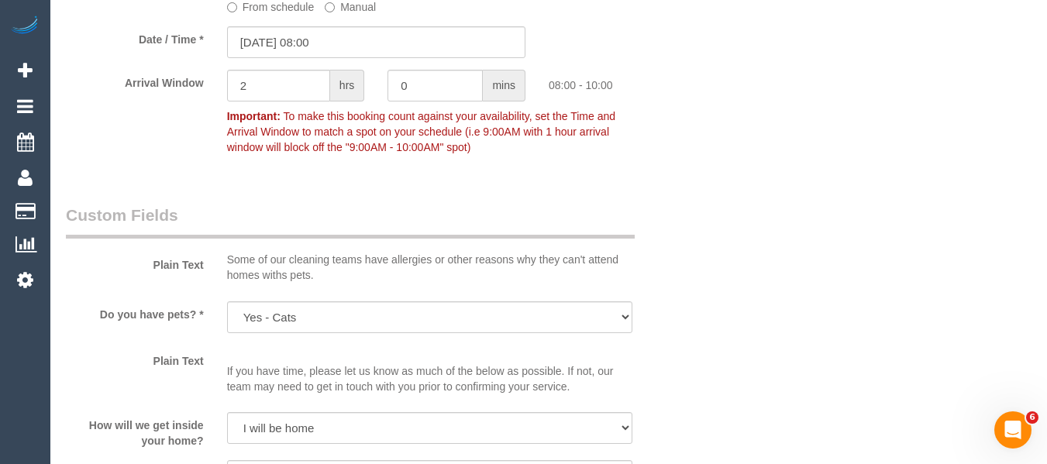
scroll to position [1796, 0]
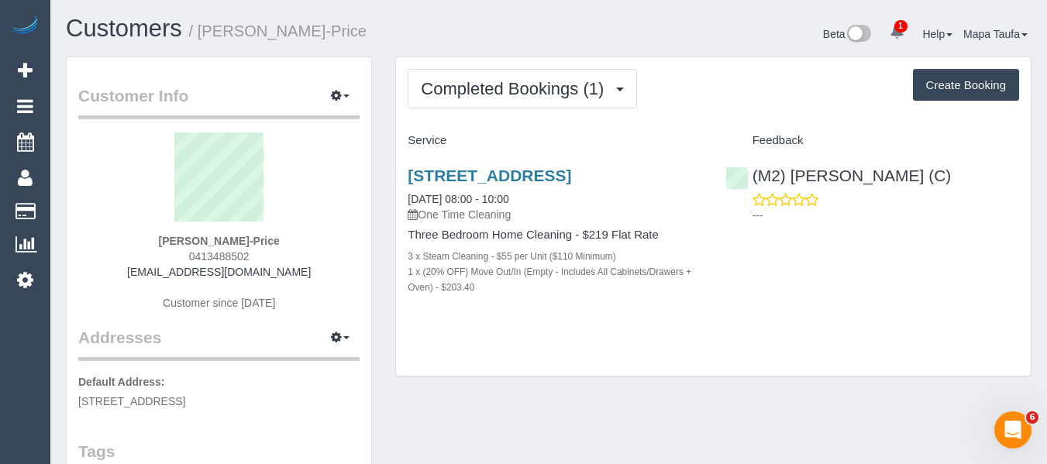
drag, startPoint x: 268, startPoint y: 243, endPoint x: 126, endPoint y: 243, distance: 141.8
click at [132, 234] on div "[PERSON_NAME]-Price 0413488502 [EMAIL_ADDRESS][DOMAIN_NAME] Customer since [DAT…" at bounding box center [218, 230] width 281 height 194
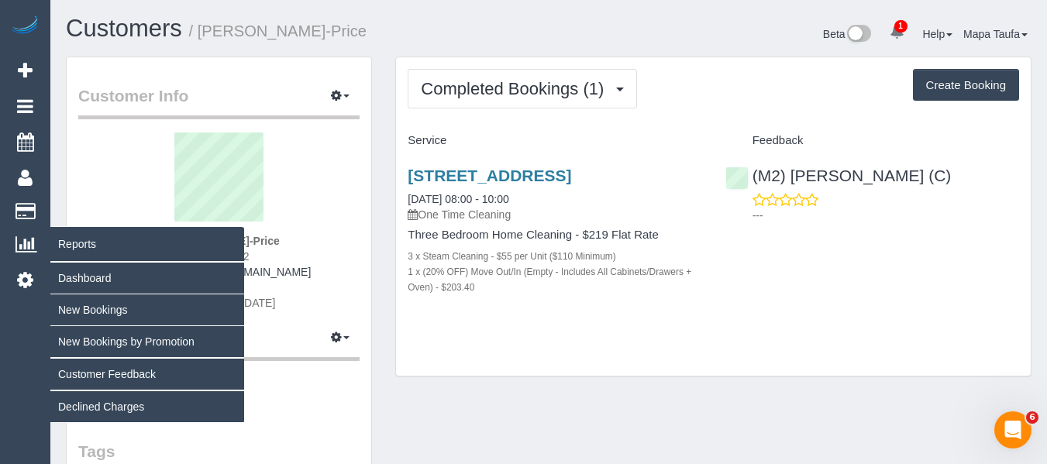
copy strong "[PERSON_NAME]-Price"
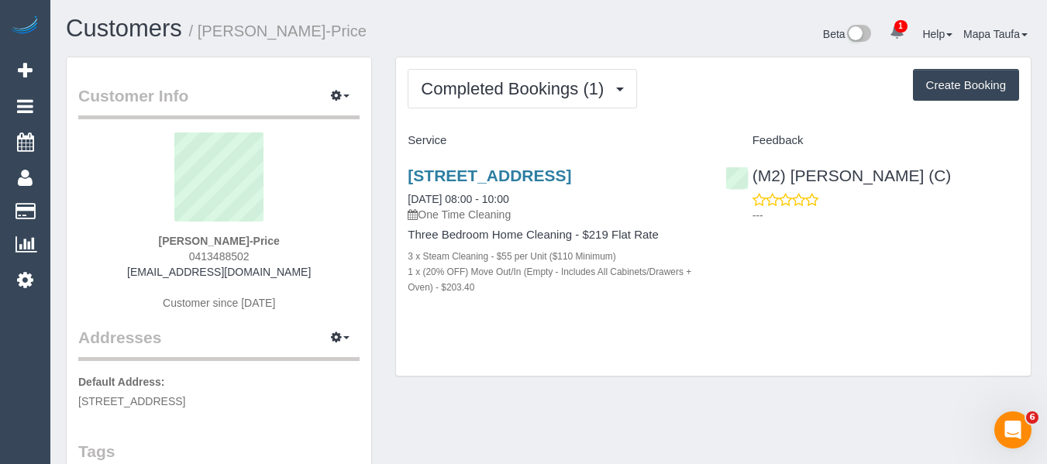
click at [318, 236] on div "[PERSON_NAME]-Price 0413488502 [EMAIL_ADDRESS][DOMAIN_NAME] Customer since [DAT…" at bounding box center [218, 230] width 281 height 194
drag, startPoint x: 191, startPoint y: 242, endPoint x: 124, endPoint y: 243, distance: 66.7
click at [129, 242] on div "[PERSON_NAME]-Price 0413488502 [EMAIL_ADDRESS][DOMAIN_NAME] Customer since [DAT…" at bounding box center [218, 230] width 281 height 194
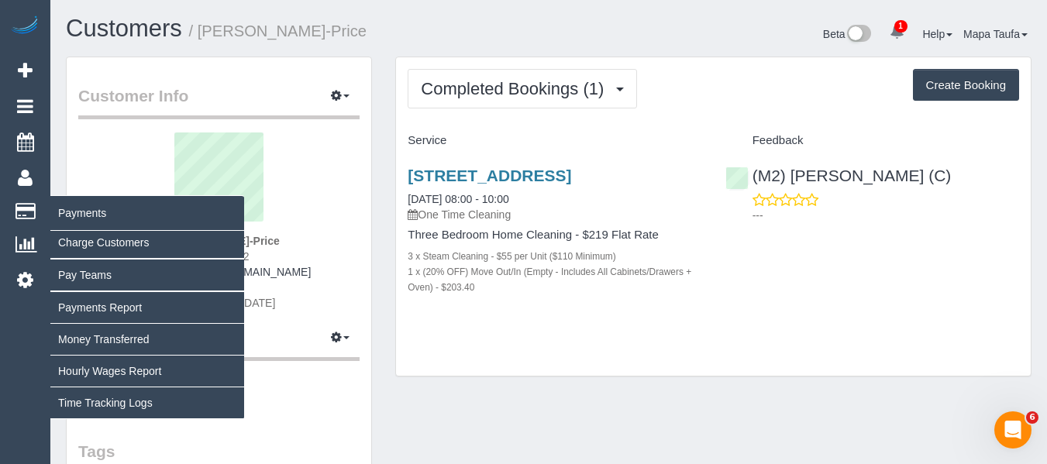
copy strong "[PERSON_NAME]-Price"
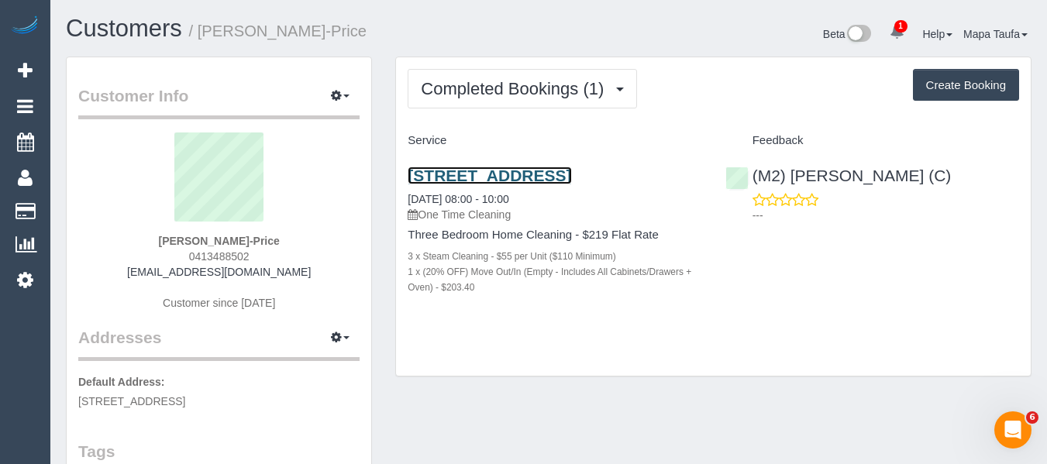
click at [467, 180] on link "[STREET_ADDRESS]" at bounding box center [490, 176] width 164 height 18
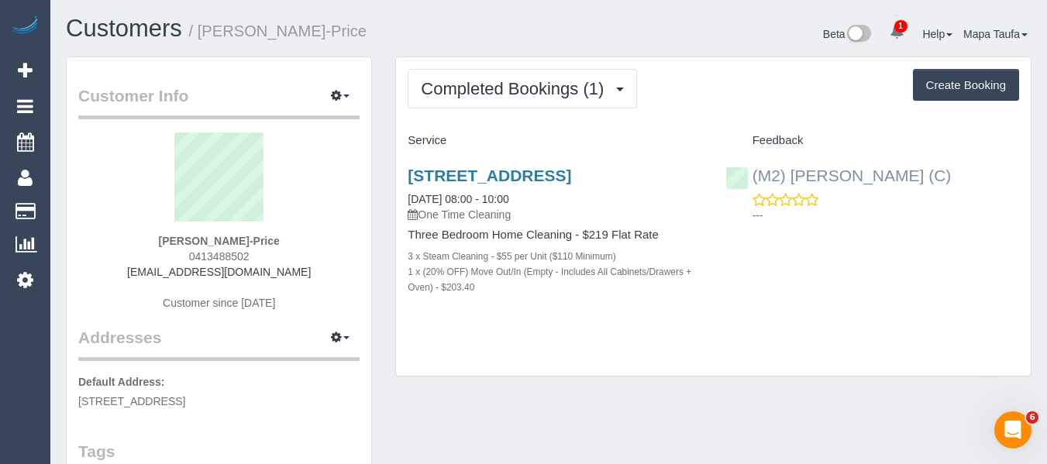
drag, startPoint x: 906, startPoint y: 172, endPoint x: 788, endPoint y: 176, distance: 117.9
click at [788, 176] on div "(M2) [PERSON_NAME] (C) ---" at bounding box center [872, 191] width 317 height 76
copy link "[PERSON_NAME] (C)"
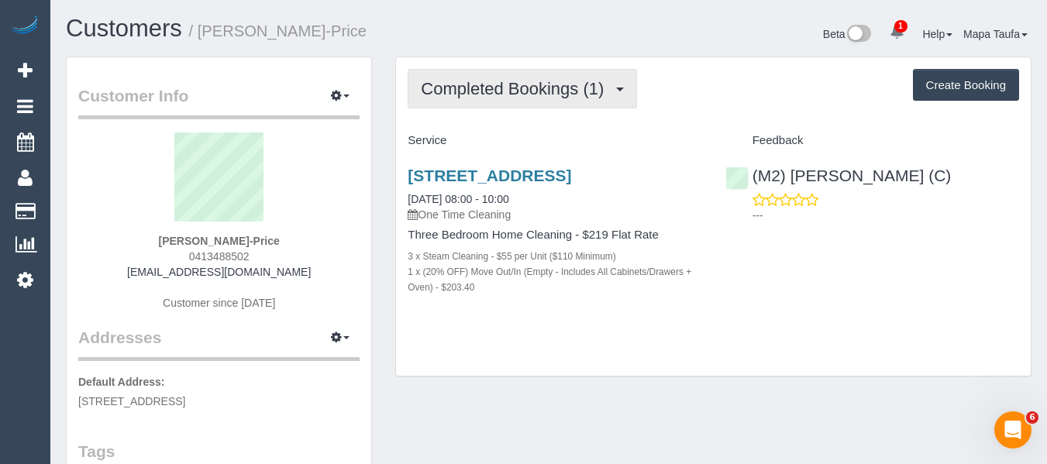
click at [497, 97] on span "Completed Bookings (1)" at bounding box center [516, 88] width 191 height 19
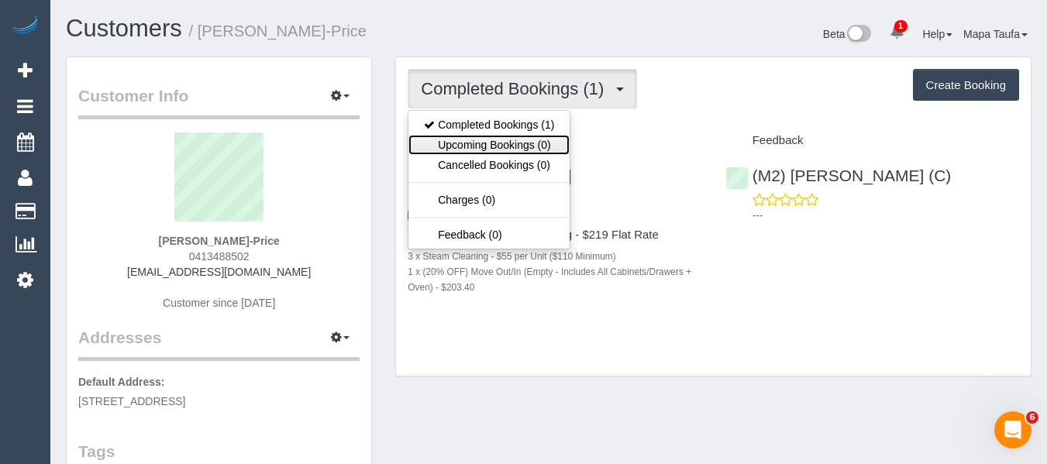
click at [490, 140] on link "Upcoming Bookings (0)" at bounding box center [488, 145] width 161 height 20
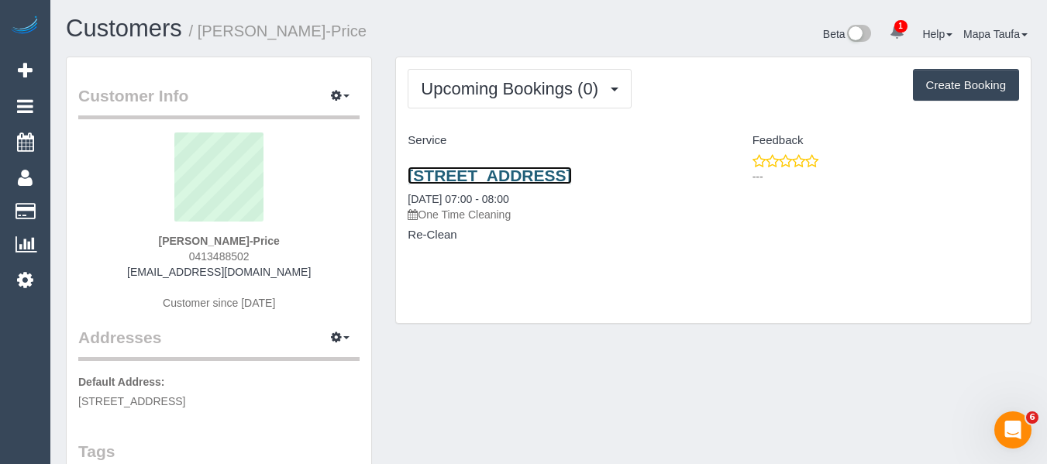
click at [512, 174] on link "[STREET_ADDRESS]" at bounding box center [490, 176] width 164 height 18
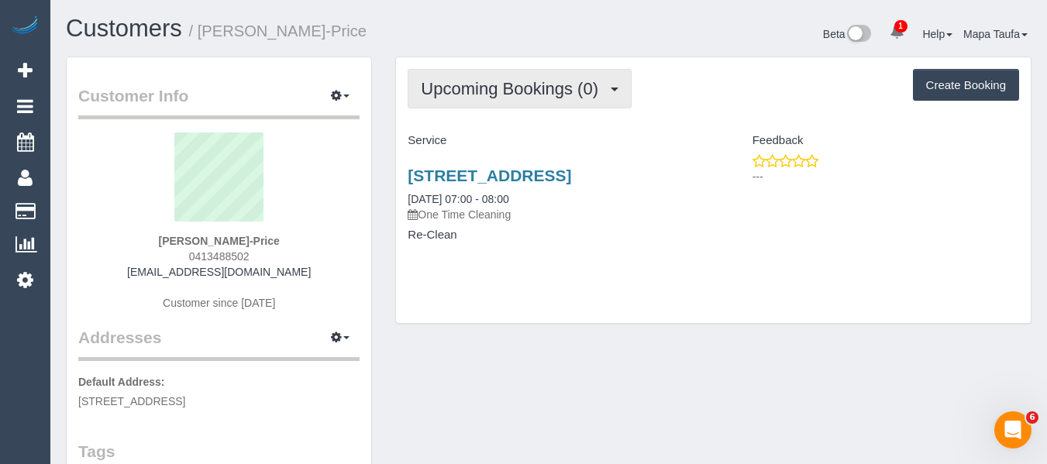
click at [537, 80] on span "Upcoming Bookings (0)" at bounding box center [513, 88] width 185 height 19
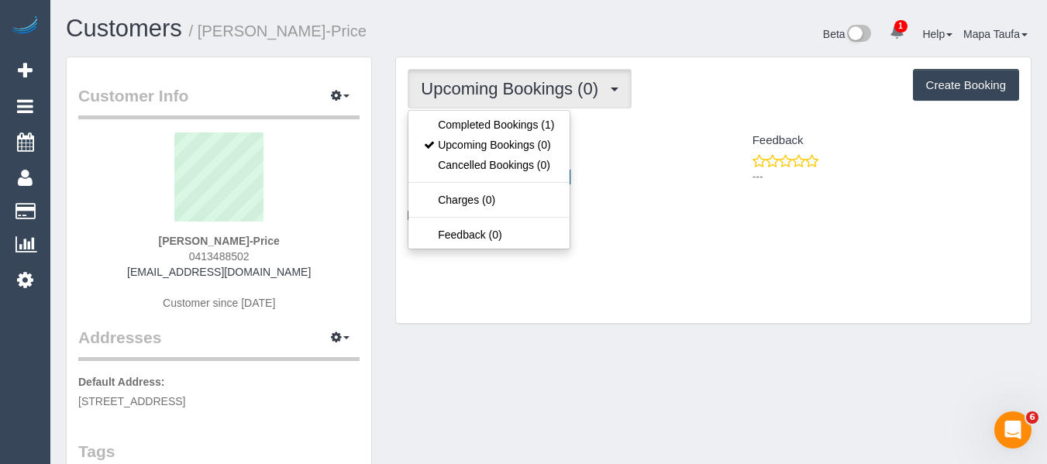
click at [651, 94] on div "Upcoming Bookings (0) Completed Bookings (1) Upcoming Bookings (0) Cancelled Bo…" at bounding box center [713, 89] width 611 height 40
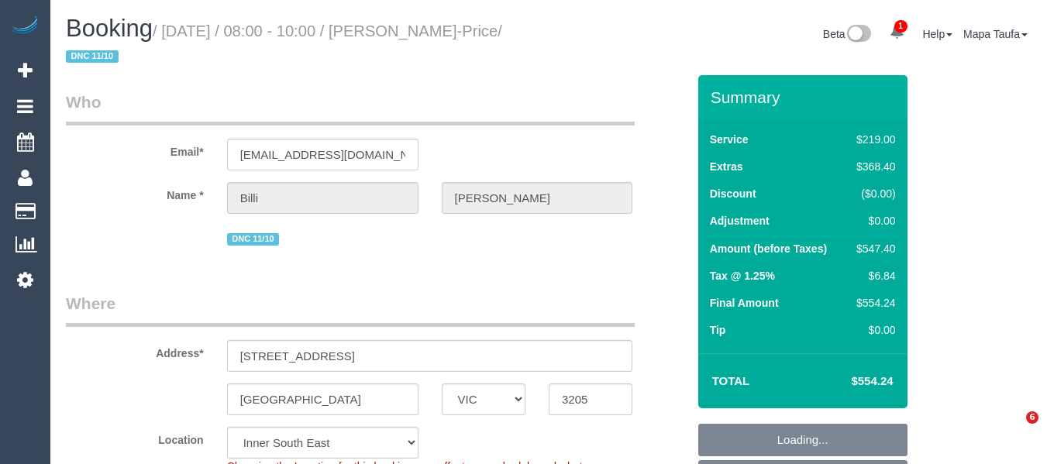
select select "VIC"
select select "number:28"
select select "number:16"
select select "number:19"
select select "number:24"
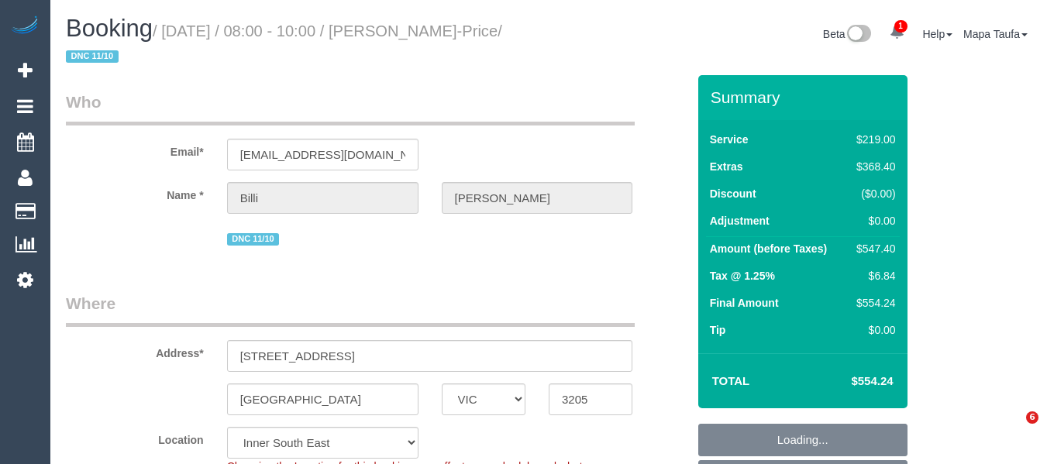
select select "number:12"
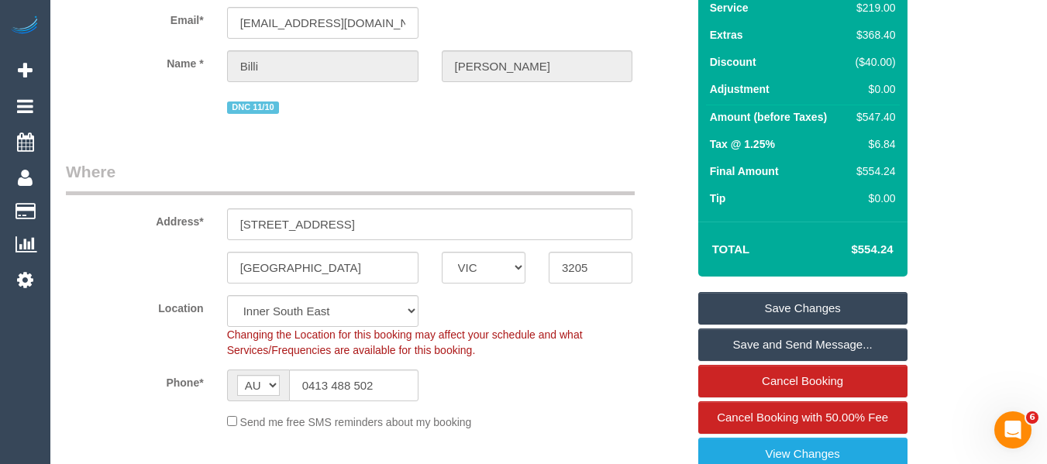
scroll to position [310, 0]
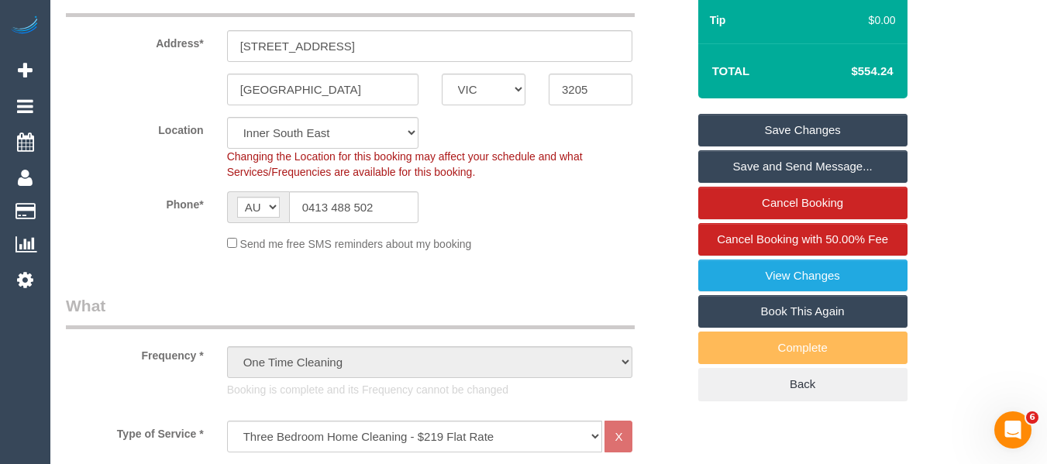
click at [777, 305] on link "Book This Again" at bounding box center [802, 311] width 209 height 33
select select "VIC"
select select "number:28"
select select "number:16"
select select "number:19"
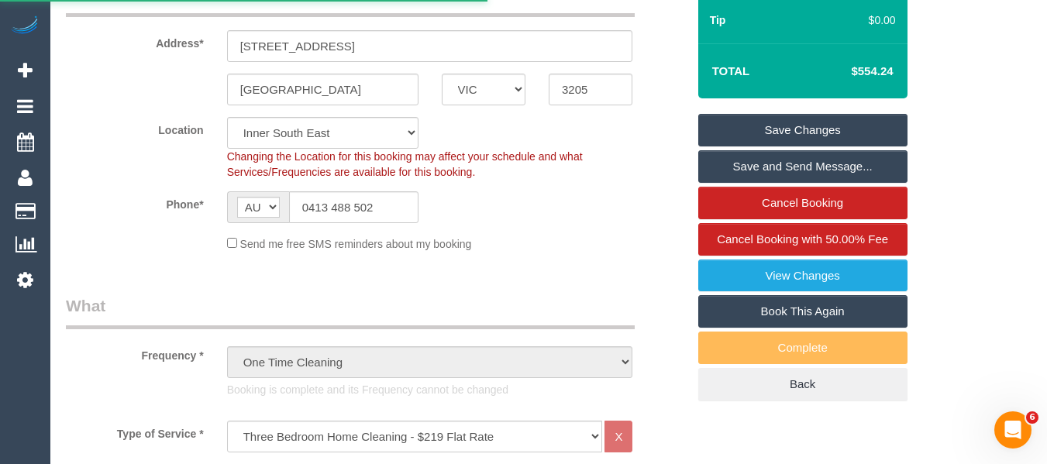
select select "number:24"
select select "number:12"
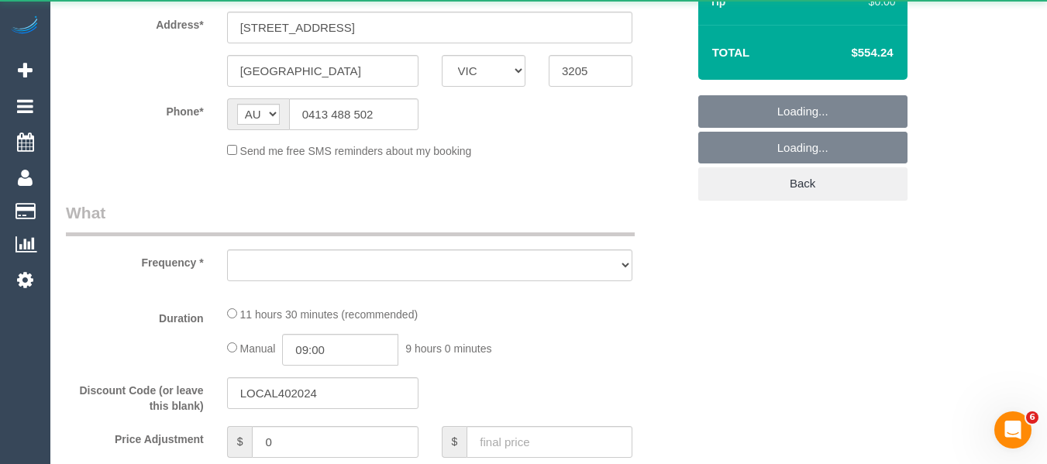
select select "string:stripe-pm_1S92bL2GScqysDRVNIUHrrC1"
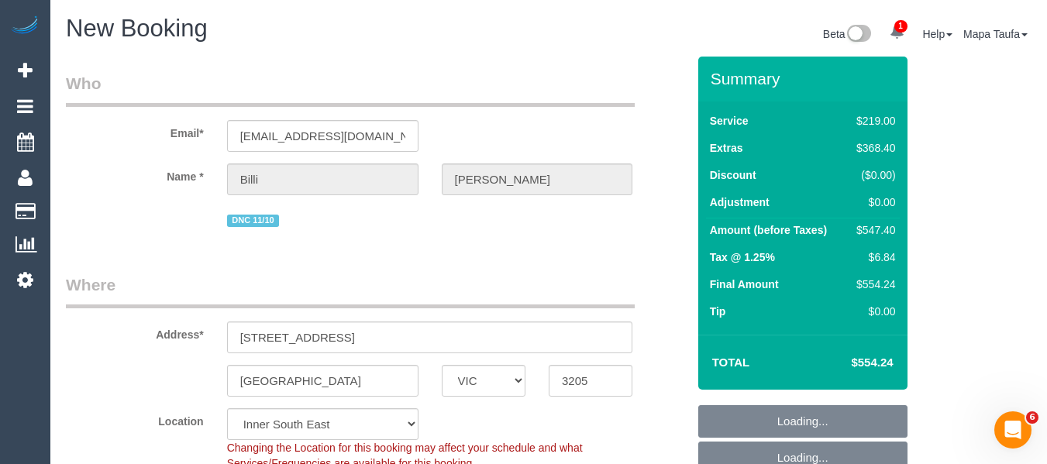
select select "object:3209"
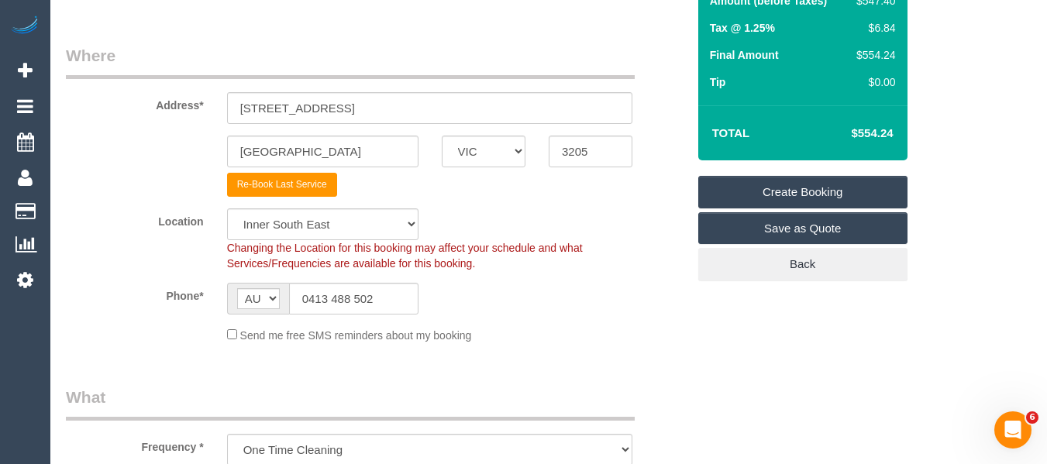
scroll to position [233, 0]
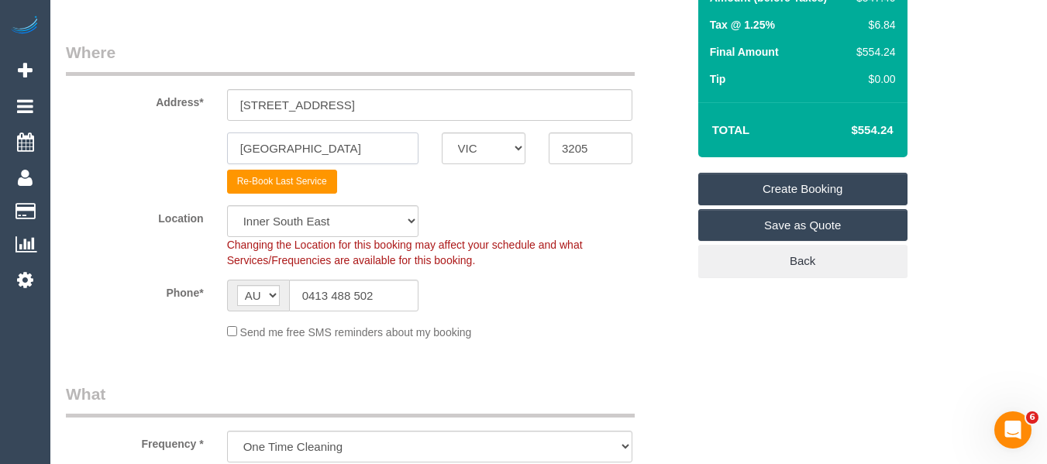
click at [295, 157] on input "South Melbourne" at bounding box center [322, 149] width 191 height 32
click at [323, 218] on select "Office City East (North) East (South) Inner East Inner North (East) Inner North…" at bounding box center [322, 221] width 191 height 32
select select "50"
click at [227, 205] on select "Office City East (North) East (South) Inner East Inner North (East) Inner North…" at bounding box center [322, 221] width 191 height 32
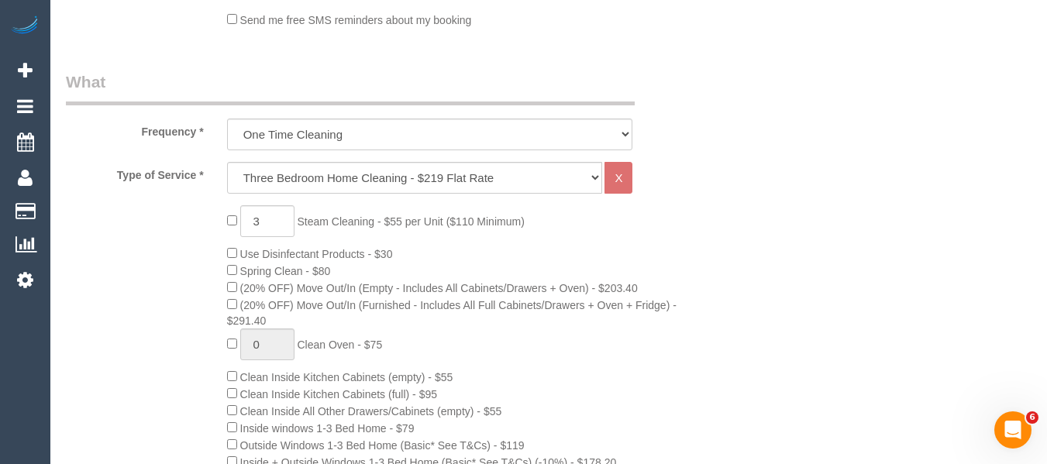
select select "object:3221"
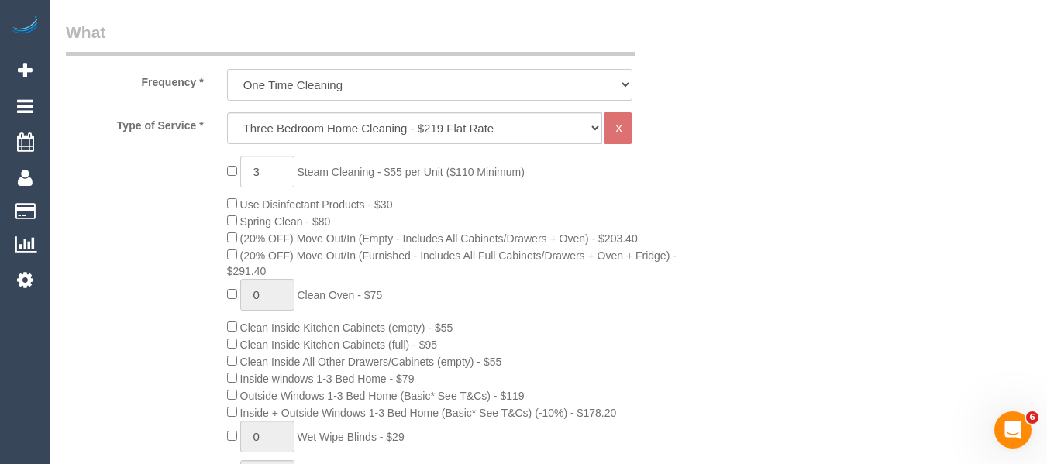
scroll to position [620, 0]
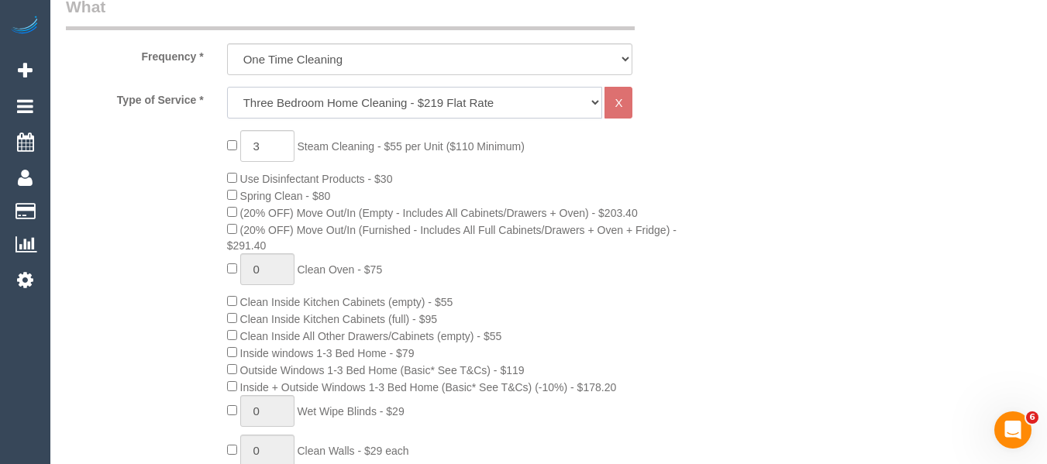
drag, startPoint x: 300, startPoint y: 93, endPoint x: 300, endPoint y: 116, distance: 23.3
click at [300, 93] on select "Hourly Service - $70/h Hourly Service - $65/h Hourly Service - $60/h Hourly Ser…" at bounding box center [415, 103] width 376 height 32
select select "28"
click at [227, 87] on select "Hourly Service - $70/h Hourly Service - $65/h Hourly Service - $60/h Hourly Ser…" at bounding box center [415, 103] width 376 height 32
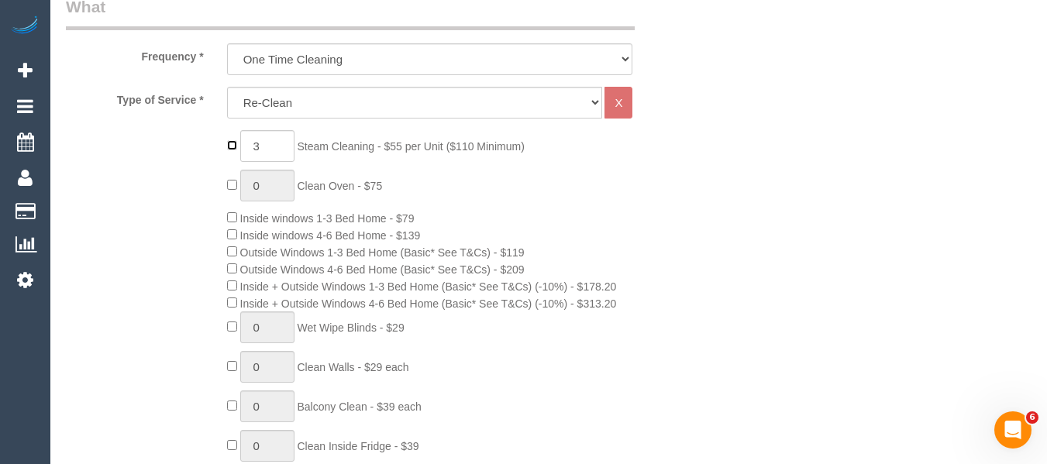
type input "0"
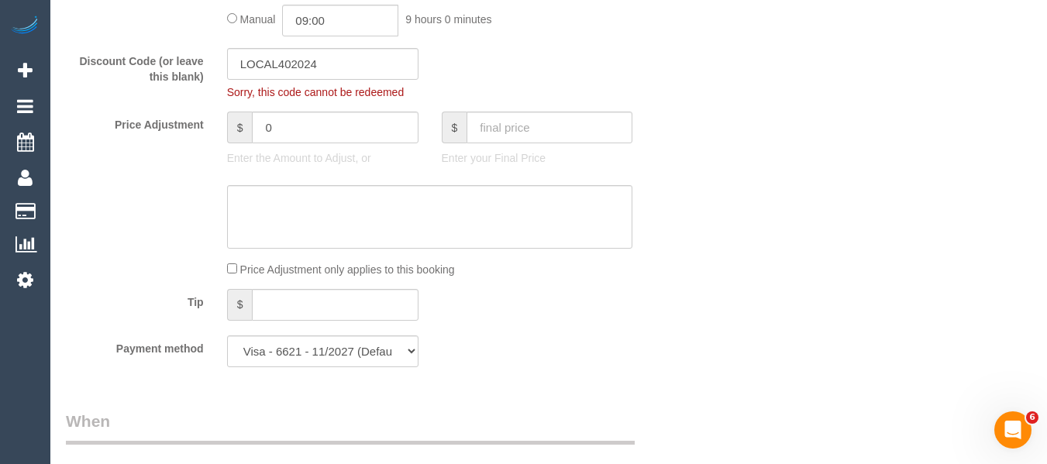
scroll to position [1085, 0]
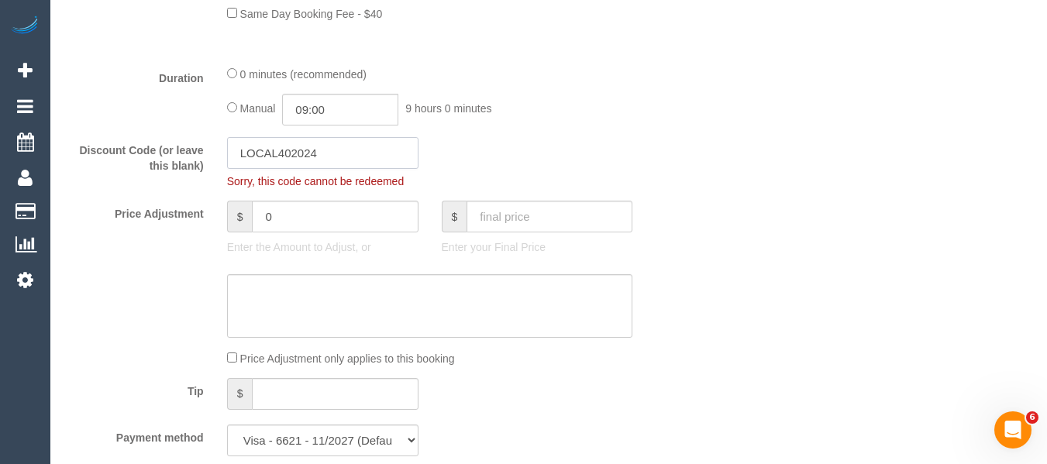
click at [301, 160] on input "LOCAL402024" at bounding box center [322, 153] width 191 height 32
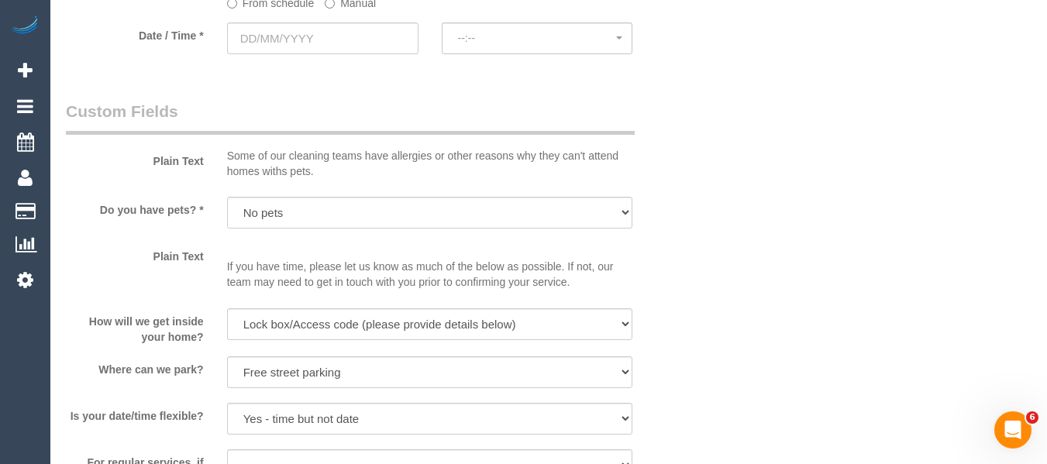
scroll to position [1613, 0]
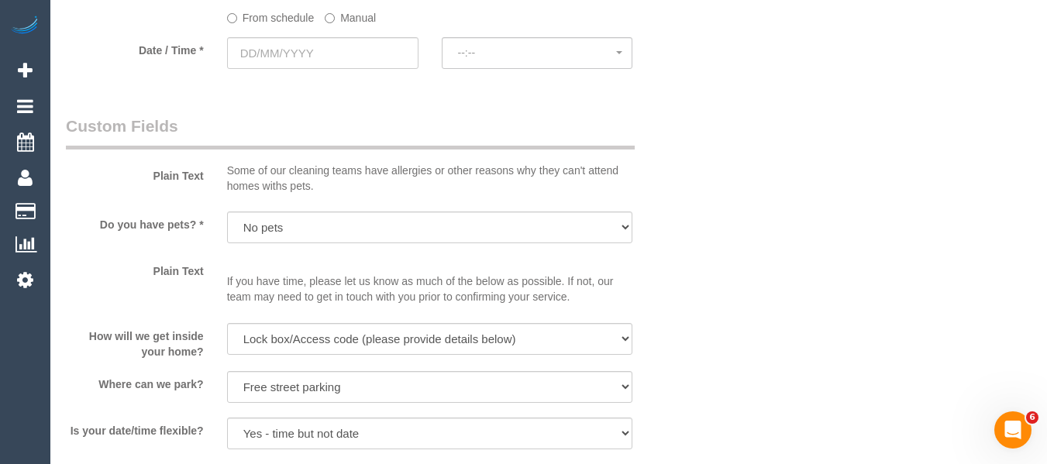
click at [344, 18] on label "Manual" at bounding box center [350, 15] width 51 height 21
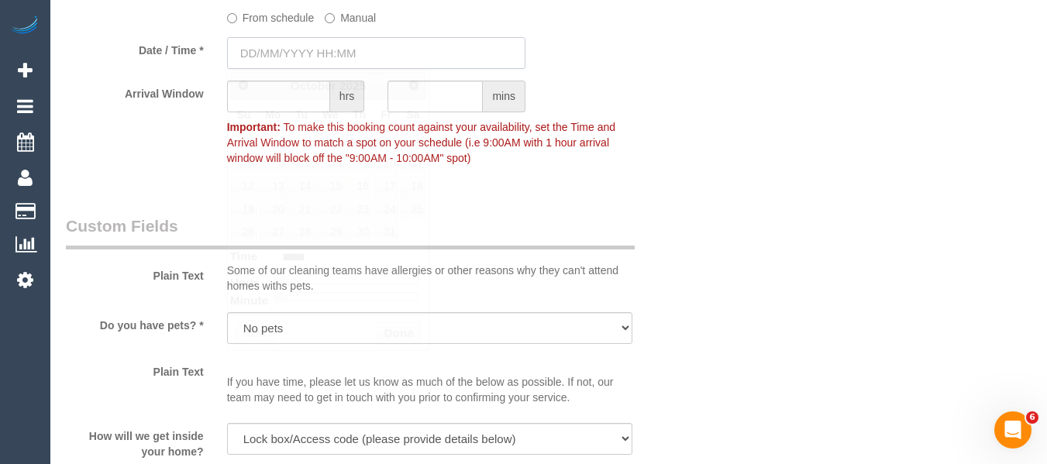
click at [320, 49] on input "text" at bounding box center [376, 53] width 298 height 32
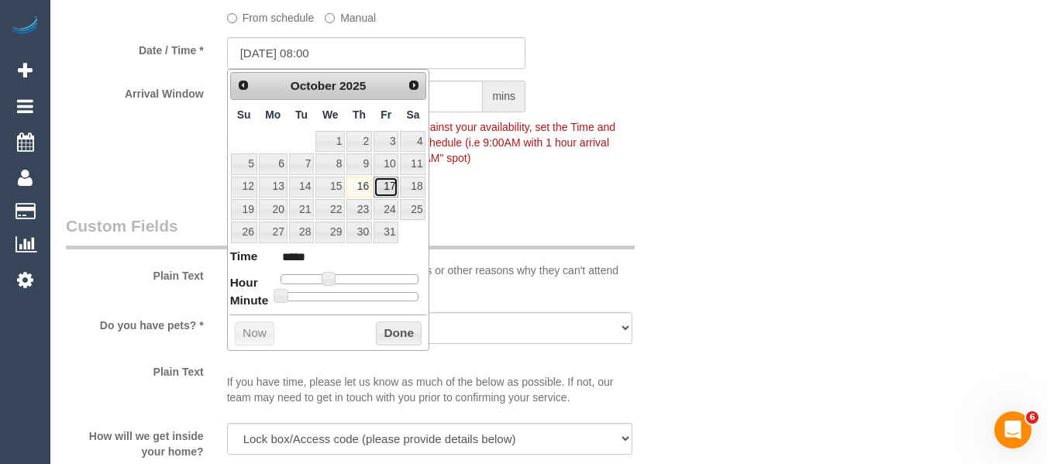
click at [386, 184] on link "17" at bounding box center [386, 187] width 25 height 21
click at [405, 325] on button "Done" at bounding box center [399, 334] width 46 height 25
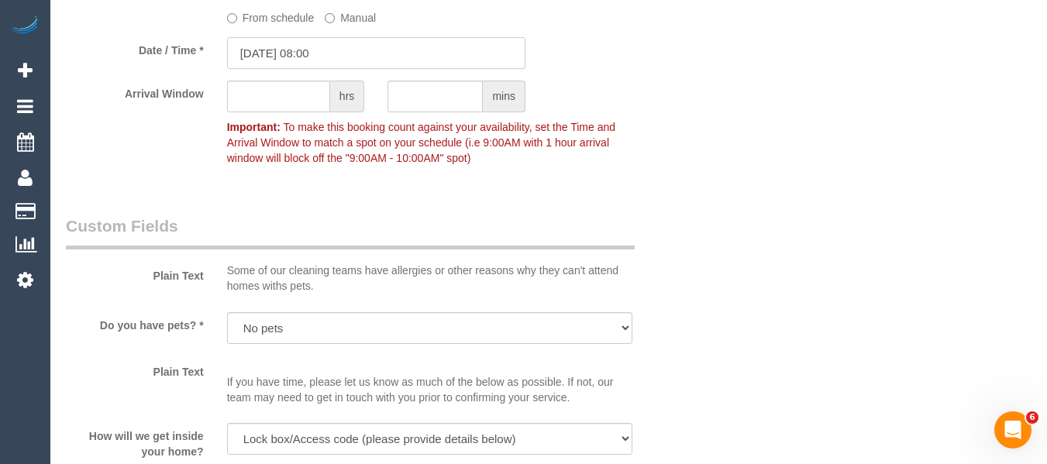
click at [322, 43] on input "17/10/2025 08:00" at bounding box center [376, 53] width 298 height 32
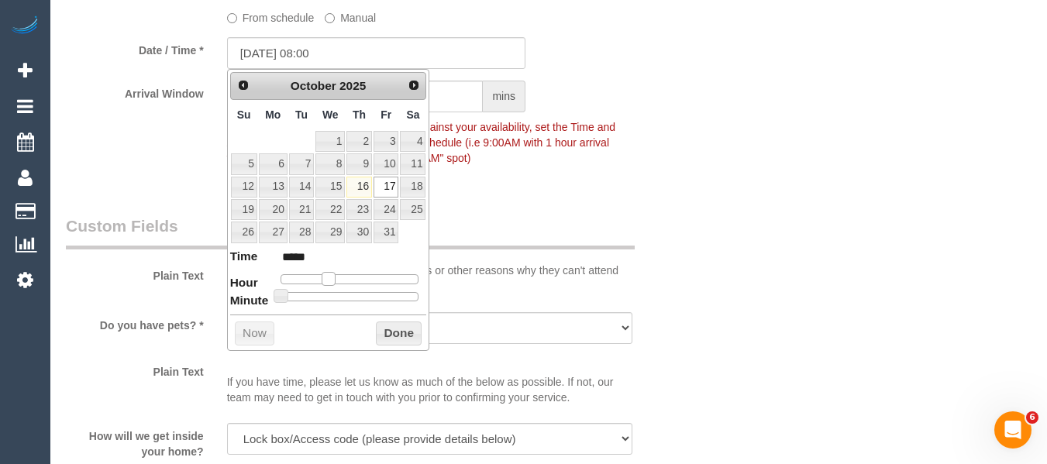
type input "17/10/2025 07:00"
type input "*****"
click at [319, 277] on span at bounding box center [322, 279] width 14 height 14
click at [393, 335] on button "Done" at bounding box center [399, 334] width 46 height 25
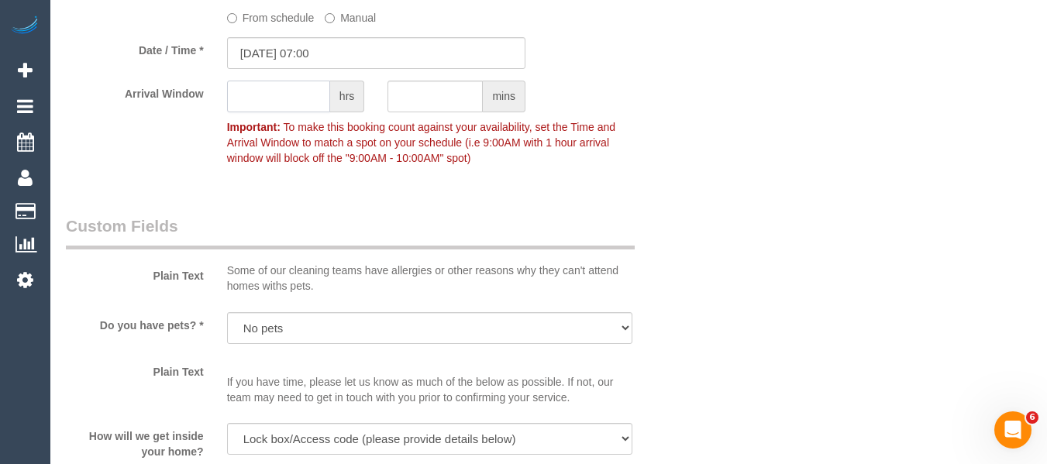
click at [288, 84] on input "text" at bounding box center [278, 97] width 103 height 32
click at [294, 101] on input "1" at bounding box center [278, 97] width 103 height 32
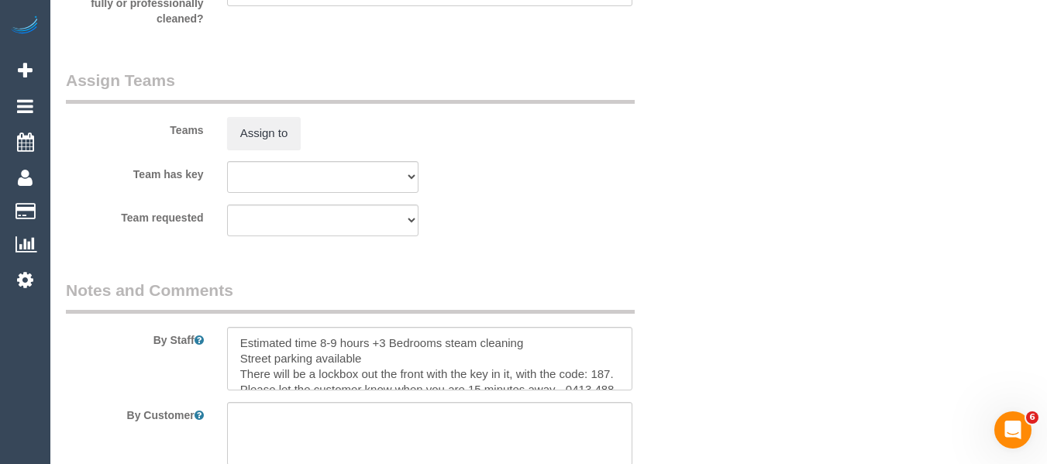
scroll to position [2381, 0]
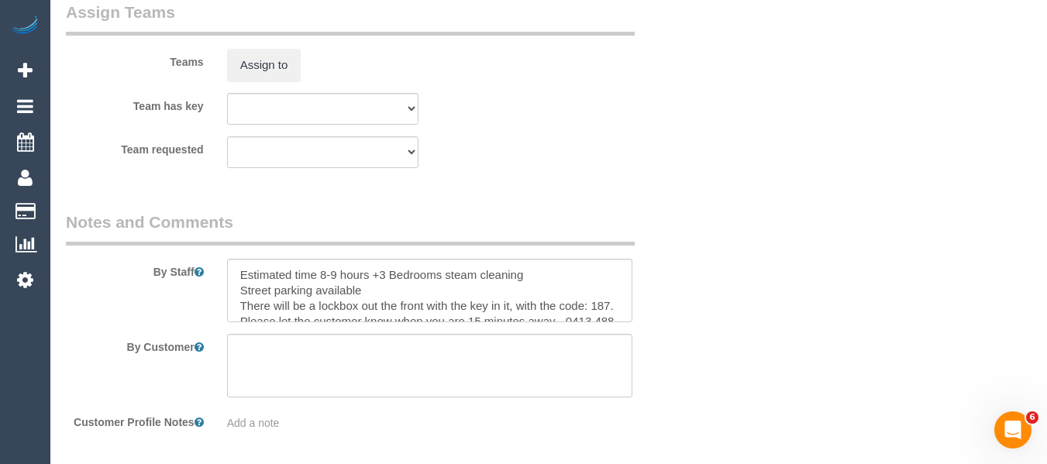
type input "1"
click at [402, 280] on textarea at bounding box center [430, 291] width 406 height 64
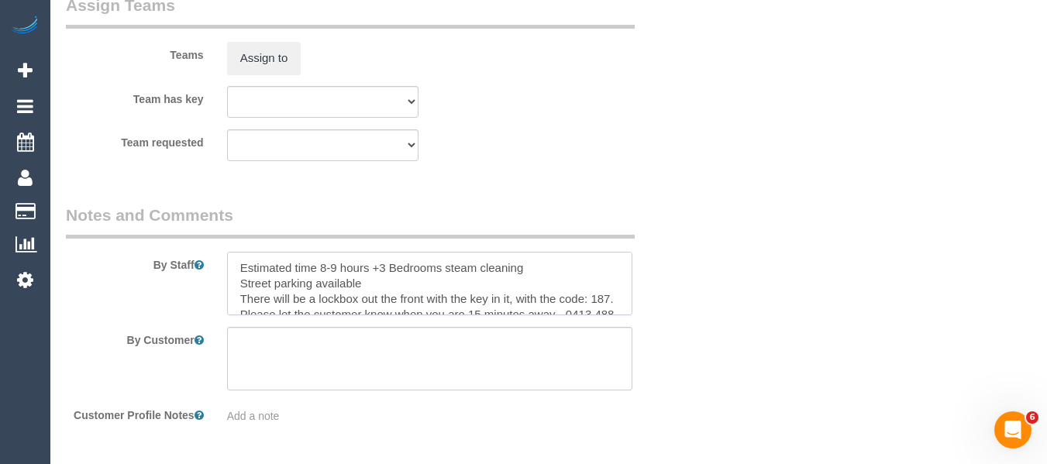
click at [397, 274] on textarea at bounding box center [430, 284] width 406 height 64
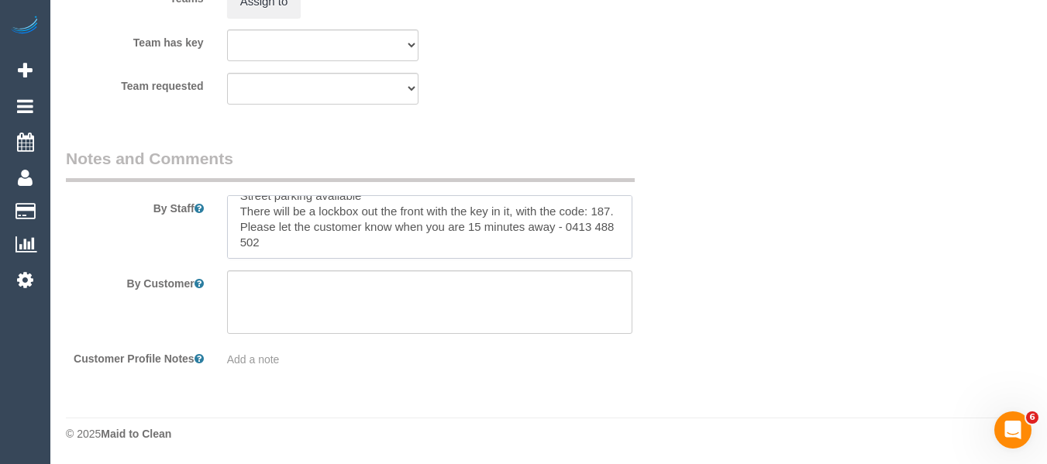
scroll to position [0, 0]
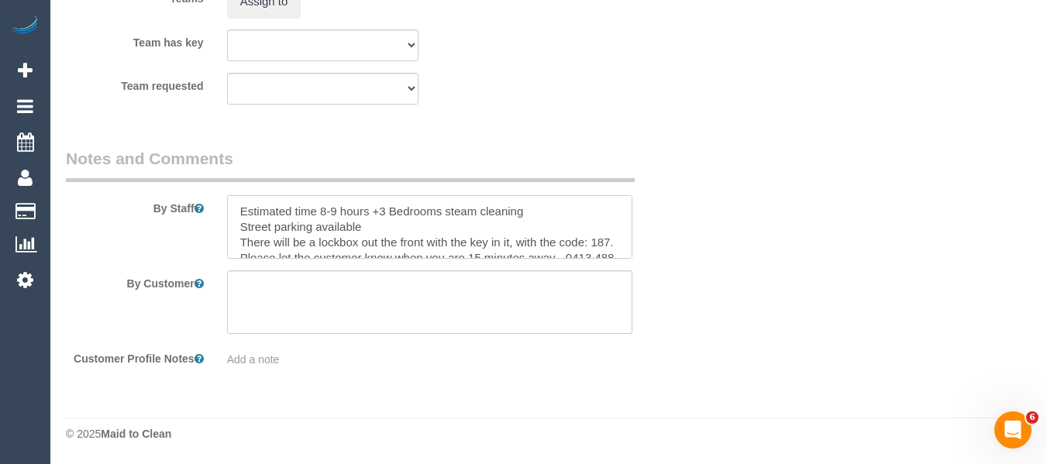
drag, startPoint x: 314, startPoint y: 243, endPoint x: 103, endPoint y: 160, distance: 226.8
click at [103, 160] on fieldset "Notes and Comments By Staff By Customer Customer Profile Notes Add a note" at bounding box center [376, 263] width 621 height 232
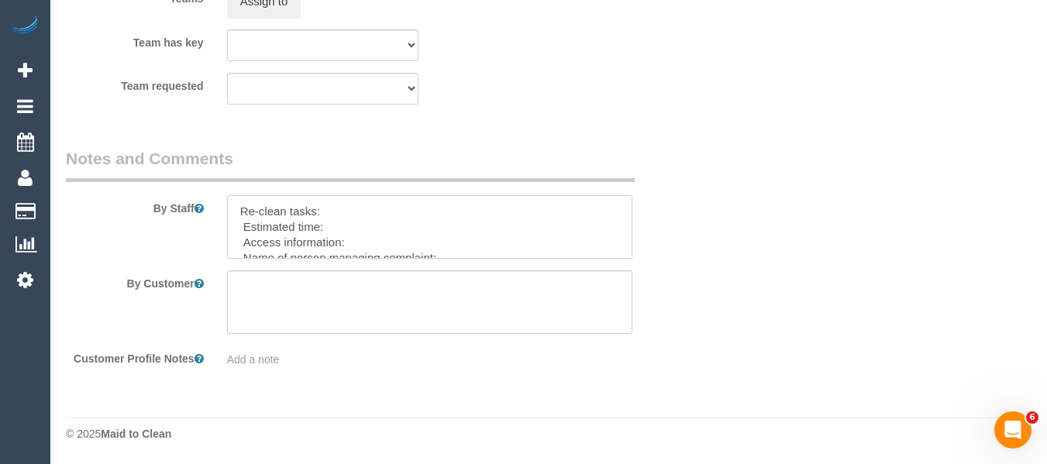
click at [383, 209] on textarea at bounding box center [430, 227] width 406 height 64
click at [332, 206] on textarea at bounding box center [430, 227] width 406 height 64
click at [314, 241] on textarea at bounding box center [430, 227] width 406 height 64
click at [411, 221] on textarea at bounding box center [430, 227] width 406 height 64
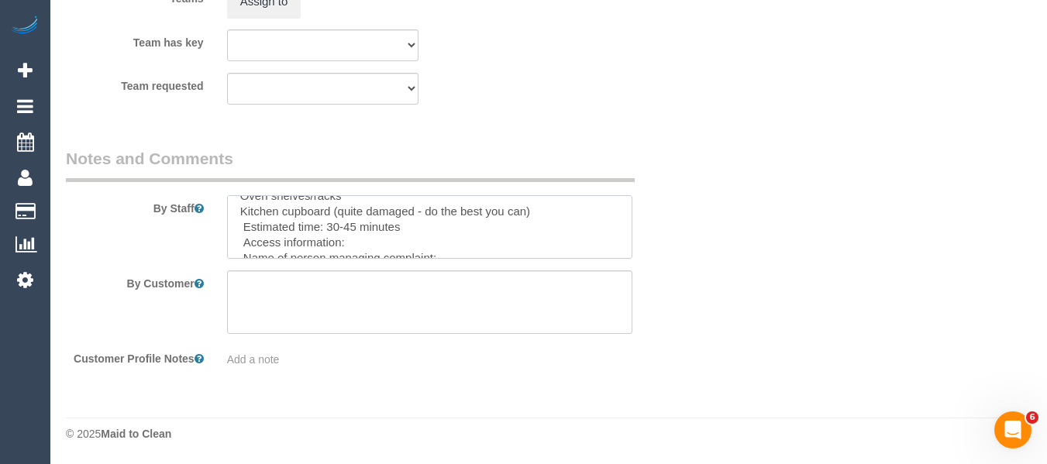
click at [399, 241] on textarea at bounding box center [430, 227] width 406 height 64
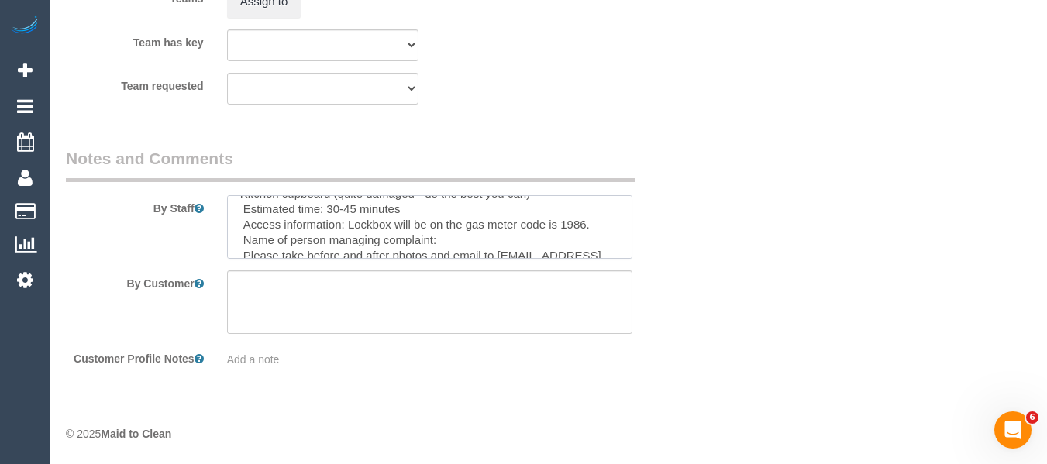
scroll to position [62, 0]
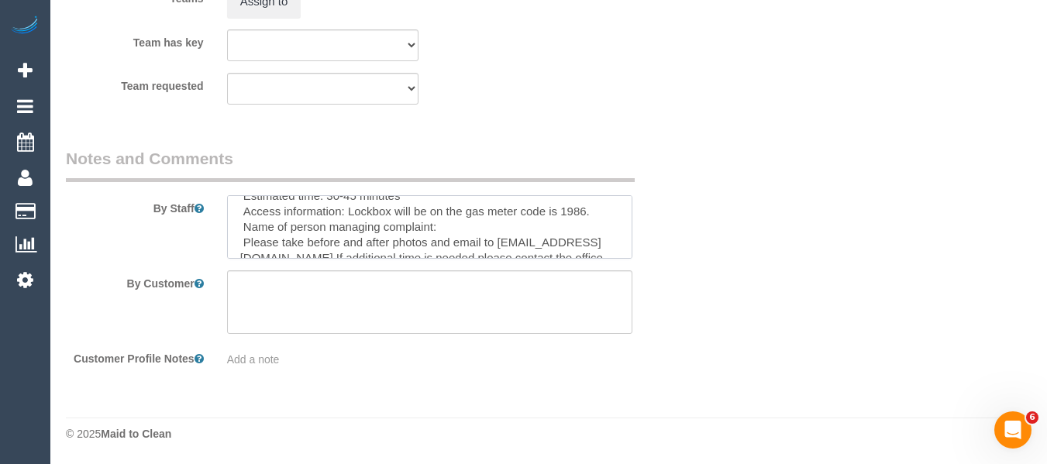
click at [502, 233] on textarea at bounding box center [430, 227] width 406 height 64
type textarea "Re-clean tasks: Oven shelves/racks Kitchen cupboard (quite damaged - do the bes…"
click at [447, 274] on textarea at bounding box center [430, 302] width 406 height 64
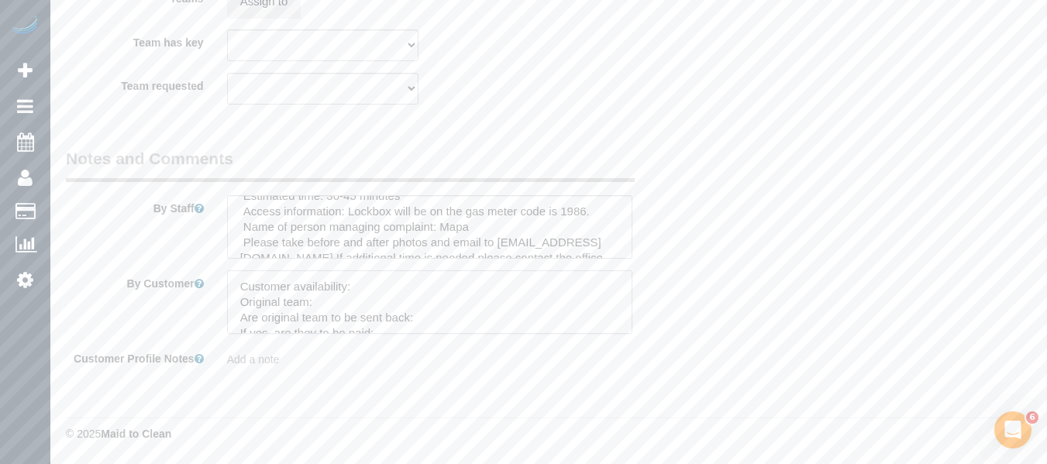
click at [370, 285] on textarea at bounding box center [430, 302] width 406 height 64
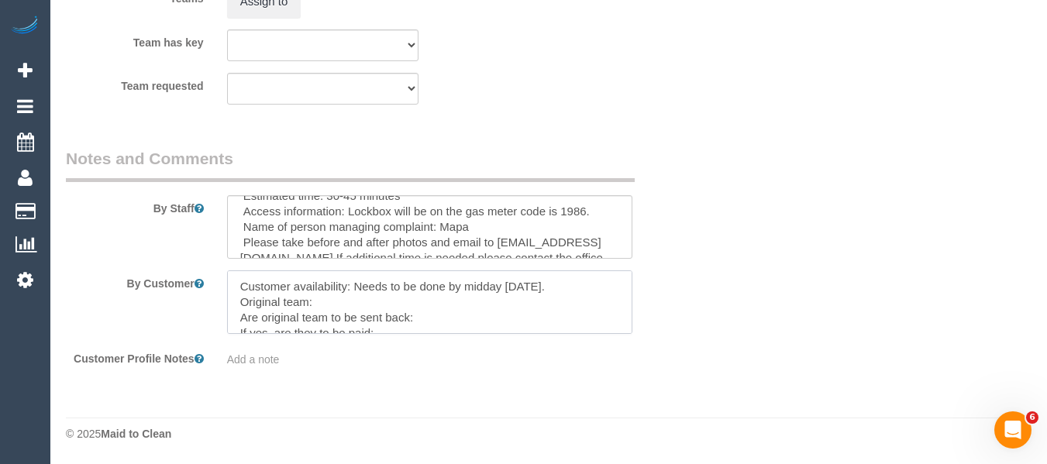
drag, startPoint x: 597, startPoint y: 289, endPoint x: 466, endPoint y: 288, distance: 131.0
click at [466, 288] on textarea at bounding box center [430, 302] width 406 height 64
click at [396, 323] on textarea at bounding box center [430, 302] width 406 height 64
paste textarea "Joseph Tshibangu (C)"
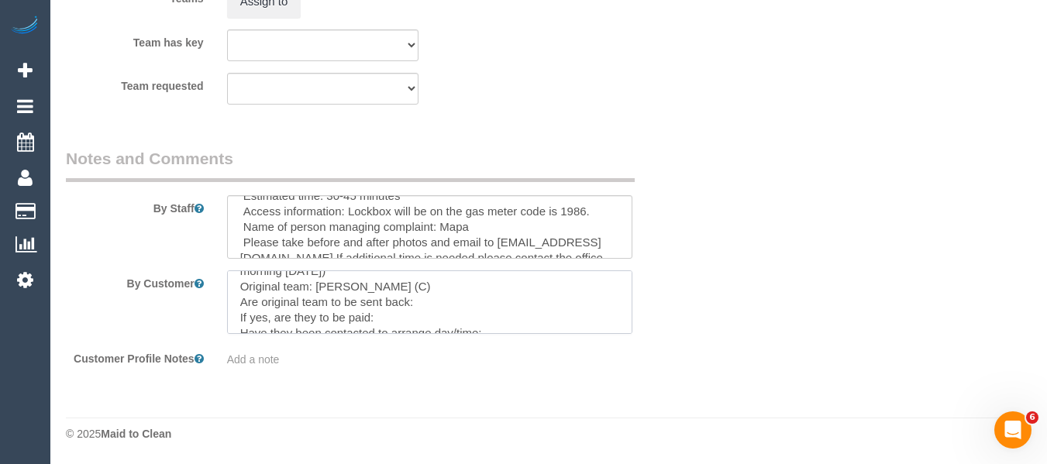
click at [464, 309] on textarea at bounding box center [430, 302] width 406 height 64
click at [488, 302] on textarea at bounding box center [430, 302] width 406 height 64
click at [515, 319] on textarea at bounding box center [430, 302] width 406 height 64
click at [501, 295] on textarea at bounding box center [430, 302] width 406 height 64
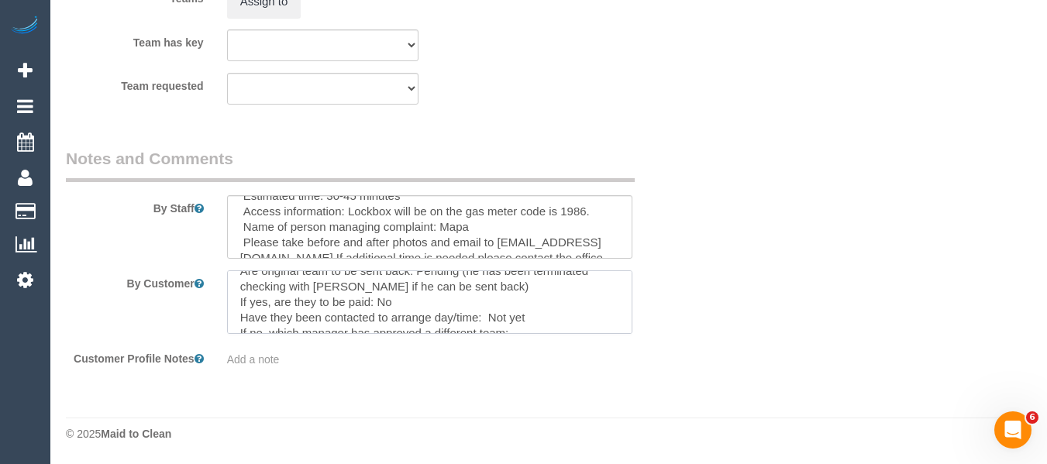
click at [512, 284] on textarea at bounding box center [430, 302] width 406 height 64
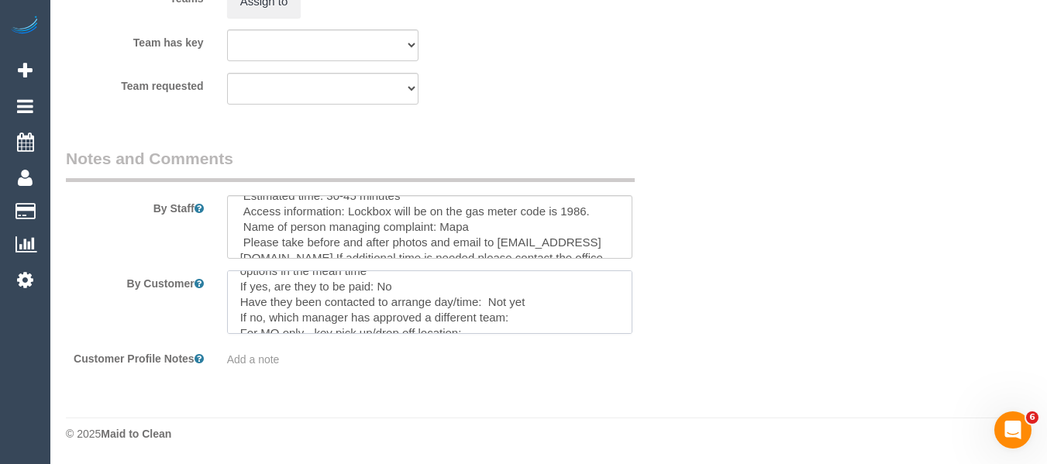
scroll to position [124, 0]
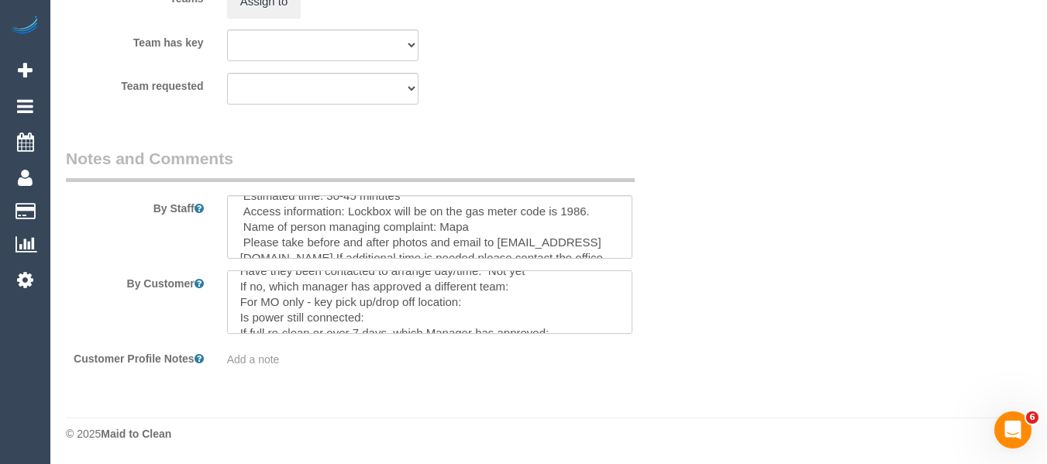
click at [539, 302] on textarea at bounding box center [430, 302] width 406 height 64
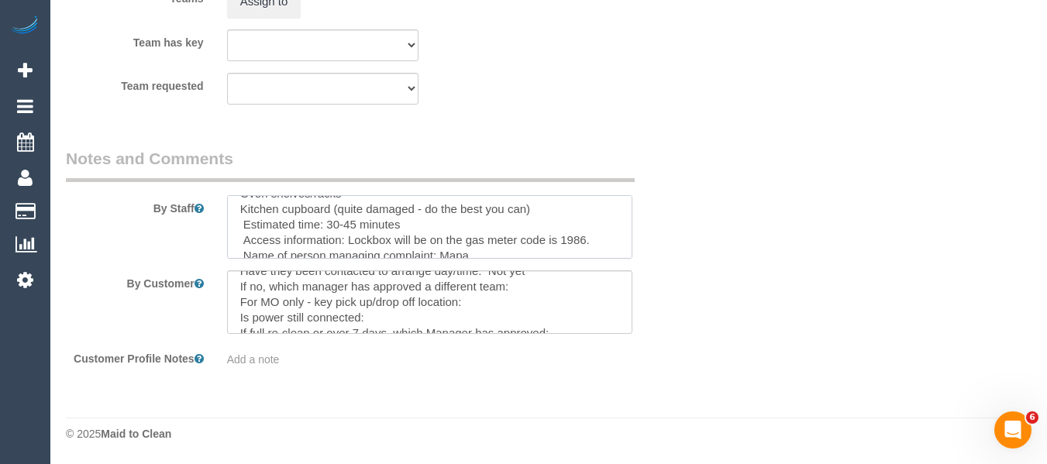
drag, startPoint x: 477, startPoint y: 222, endPoint x: 384, endPoint y: 209, distance: 94.6
click at [384, 209] on textarea at bounding box center [430, 227] width 406 height 64
drag, startPoint x: 473, startPoint y: 243, endPoint x: 525, endPoint y: 245, distance: 52.8
click at [473, 245] on textarea at bounding box center [430, 227] width 406 height 64
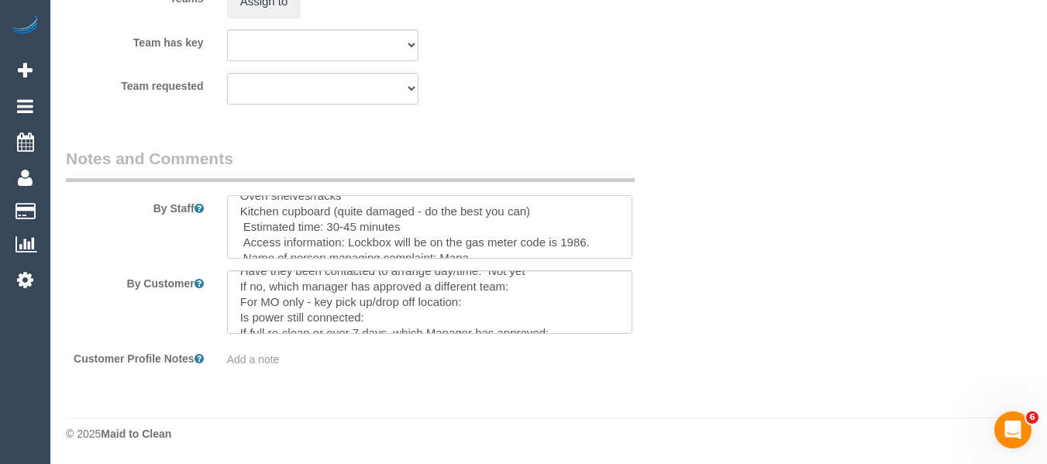
click at [571, 245] on textarea at bounding box center [430, 227] width 406 height 64
drag, startPoint x: 560, startPoint y: 243, endPoint x: 347, endPoint y: 243, distance: 213.1
click at [347, 243] on textarea at bounding box center [430, 227] width 406 height 64
click at [493, 301] on textarea at bounding box center [430, 302] width 406 height 64
paste textarea "Lockbox will be on the gas meter code is 1986."
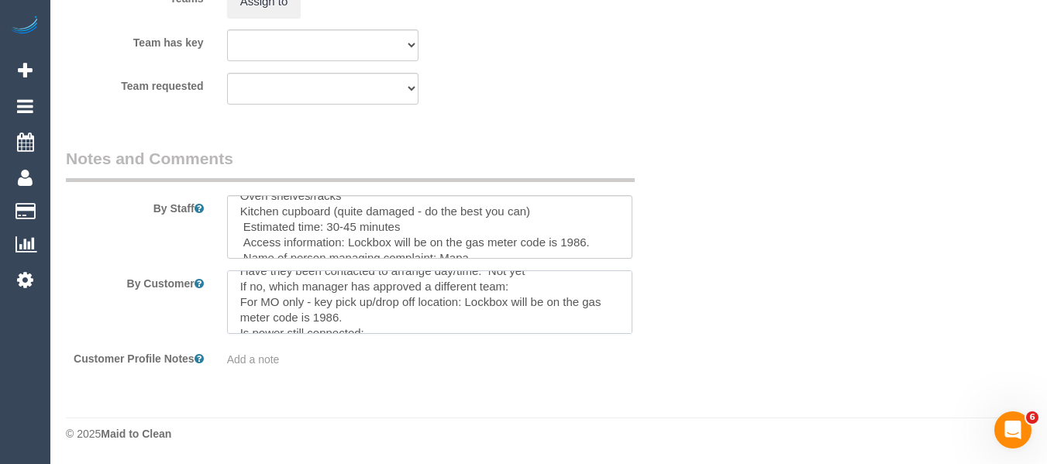
scroll to position [155, 0]
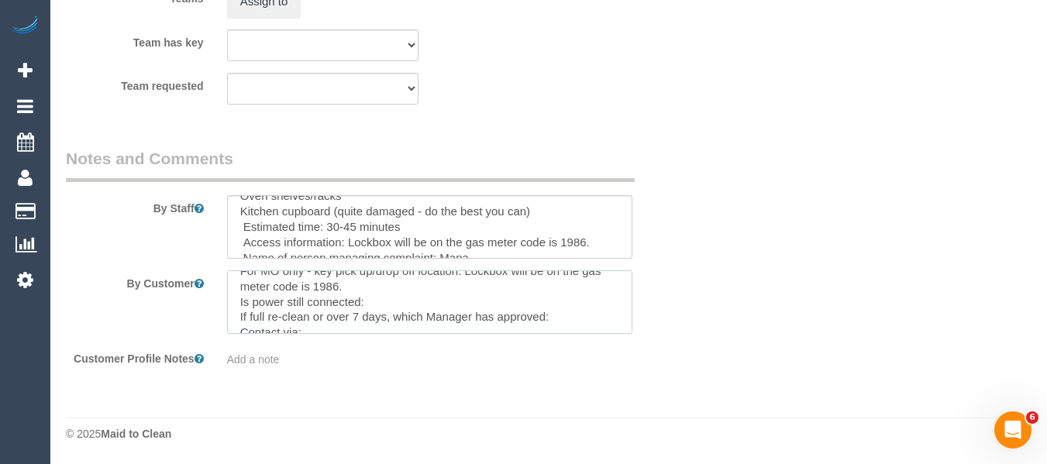
click at [446, 303] on textarea at bounding box center [430, 302] width 406 height 64
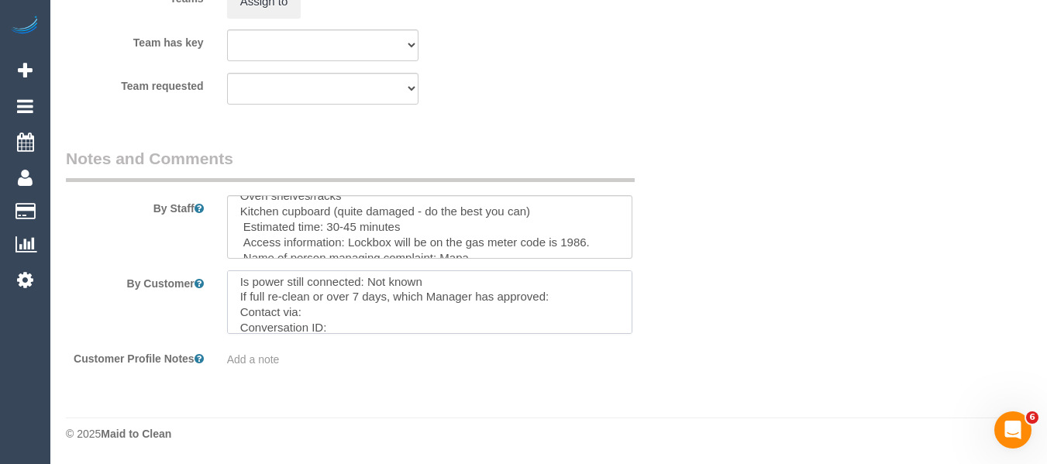
scroll to position [185, 0]
click at [427, 303] on textarea at bounding box center [430, 302] width 406 height 64
click at [360, 312] on textarea at bounding box center [430, 302] width 406 height 64
paste textarea "cnv_1fl039so"
type textarea "Customer availability: Needs to be done by tomorrow (happy with early morning t…"
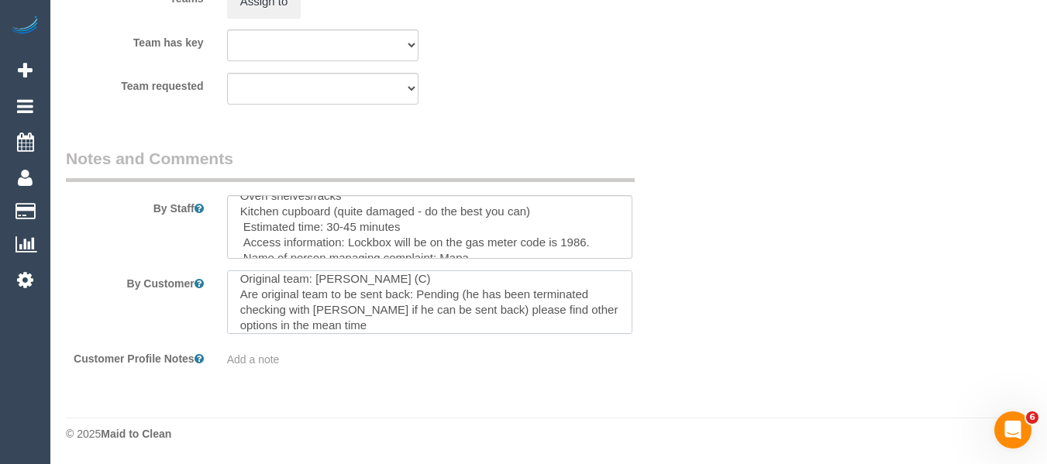
scroll to position [0, 0]
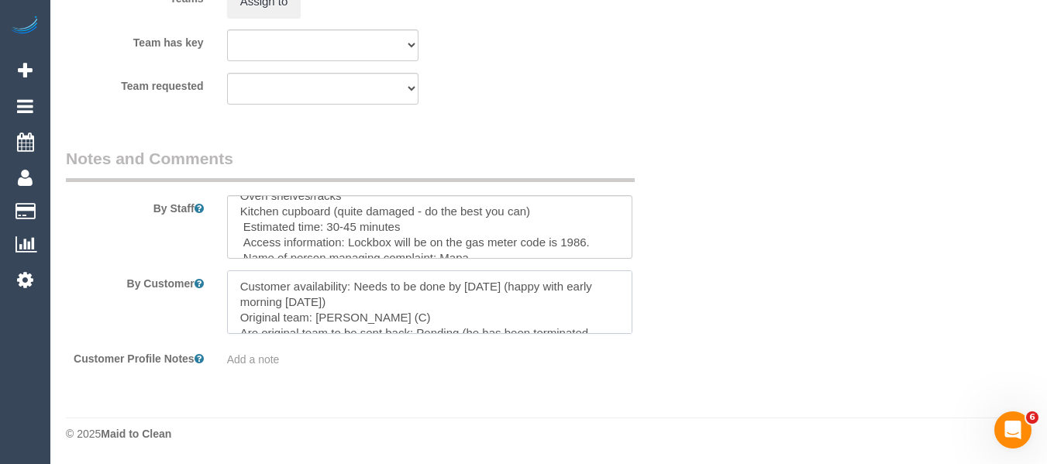
drag, startPoint x: 224, startPoint y: 274, endPoint x: 140, endPoint y: 229, distance: 94.6
click at [140, 229] on sui-booking-comments "By Staff By Customer Customer Profile Notes Add a note" at bounding box center [376, 257] width 621 height 220
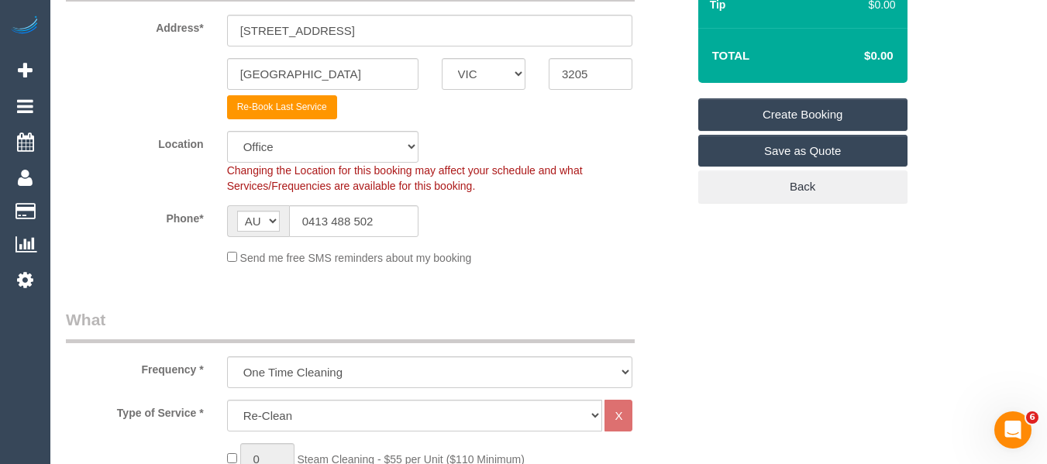
scroll to position [150, 0]
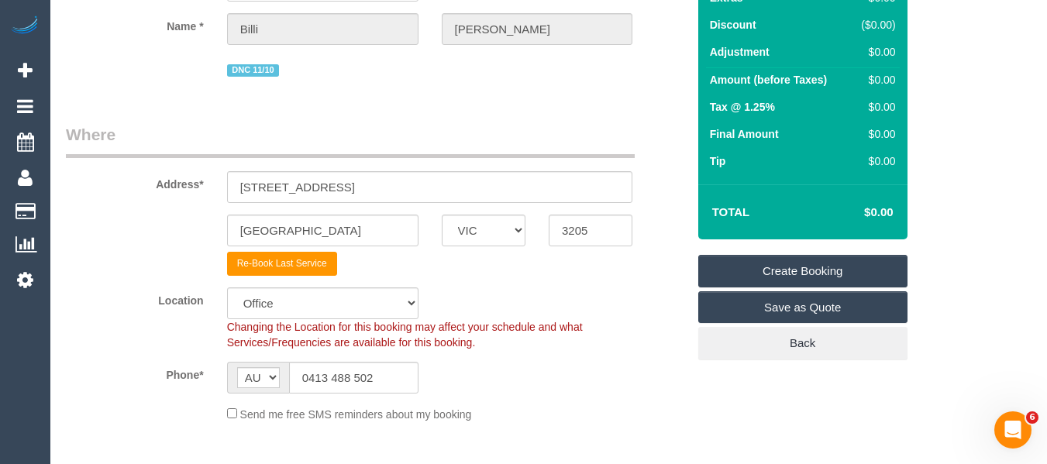
click at [799, 264] on link "Create Booking" at bounding box center [802, 271] width 209 height 33
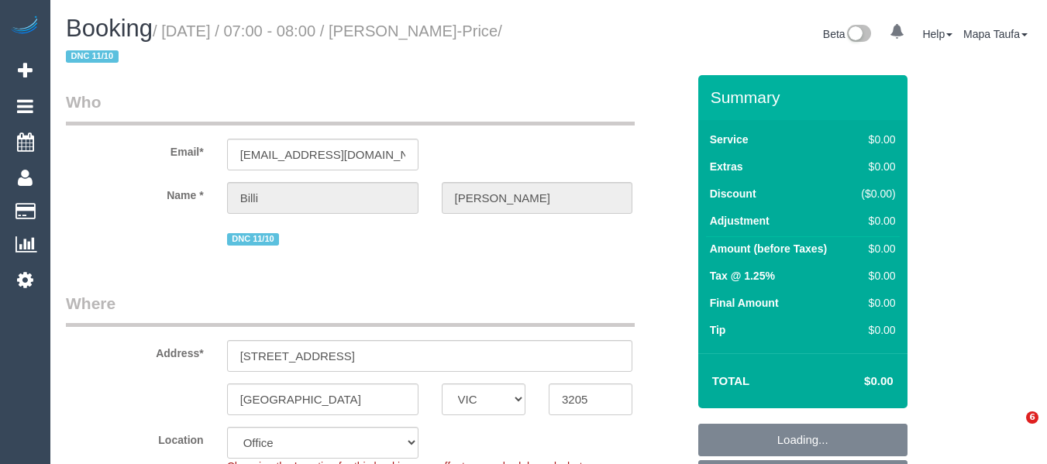
select select "VIC"
select select "string:stripe-pm_1S92bL2GScqysDRVNIUHrrC1"
select select "number:28"
select select "number:16"
select select "number:19"
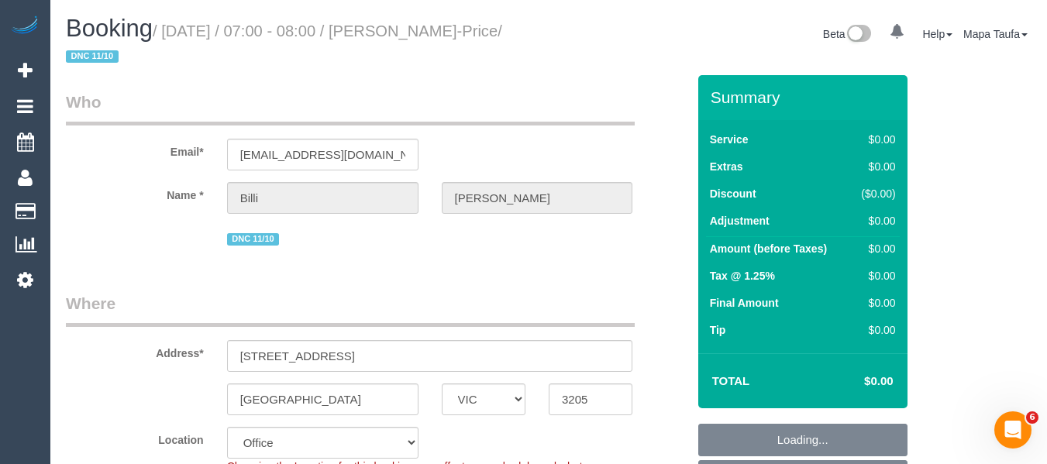
select select "number:24"
select select "number:12"
select select "object:2082"
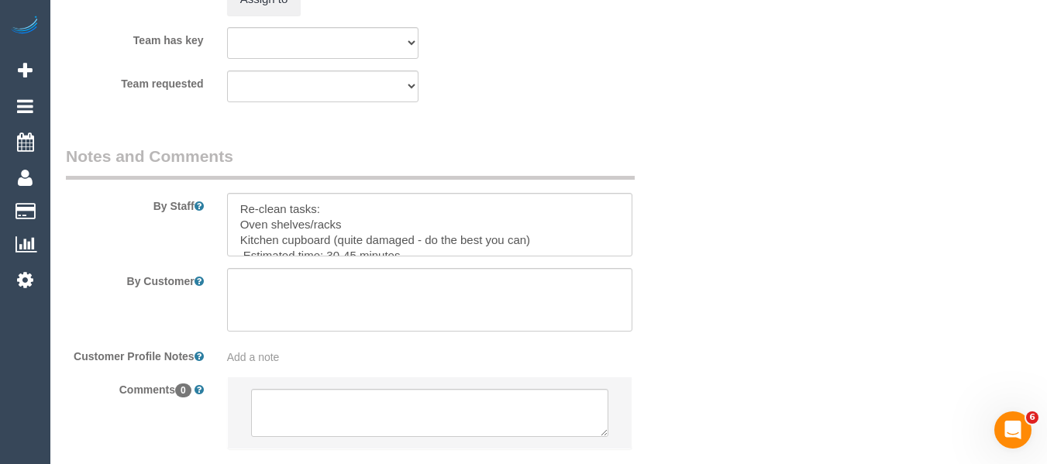
scroll to position [2534, 0]
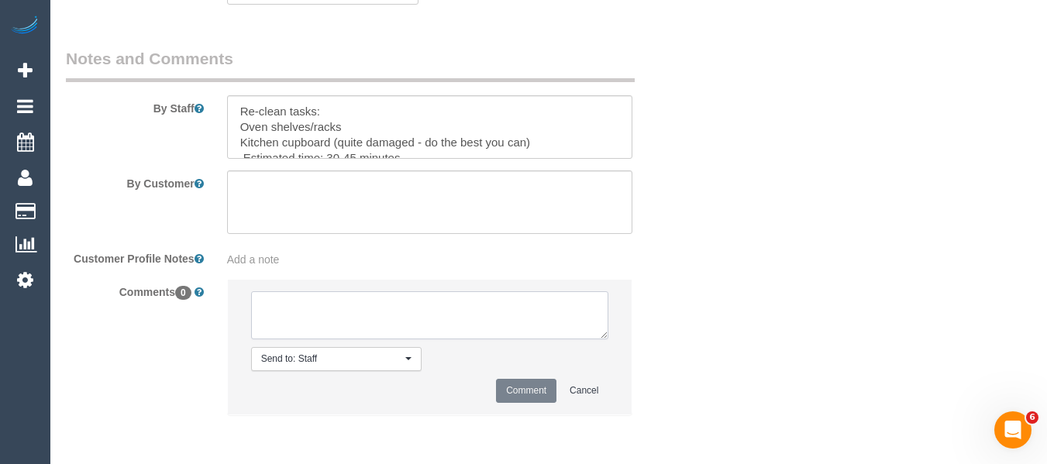
click at [419, 312] on textarea at bounding box center [430, 315] width 358 height 48
paste textarea "Customer availability: Needs to be done by tomorrow (happy with early morning t…"
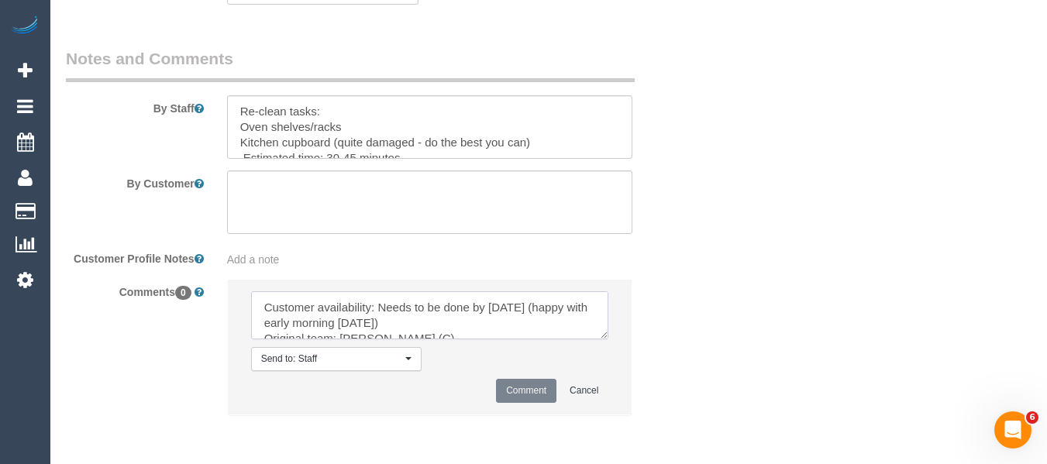
scroll to position [192, 0]
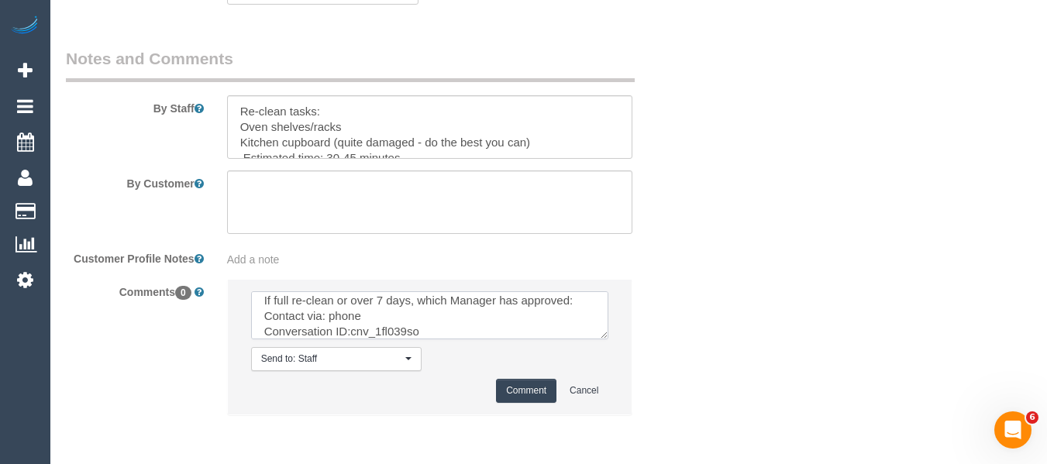
type textarea "Customer availability: Needs to be done by tomorrow (happy with early morning t…"
click at [525, 388] on button "Comment" at bounding box center [526, 391] width 60 height 24
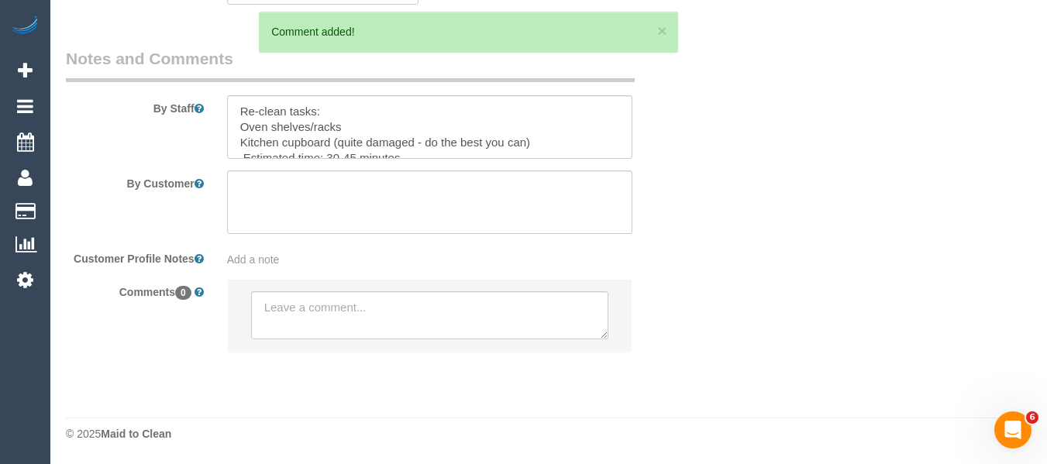
scroll to position [0, 0]
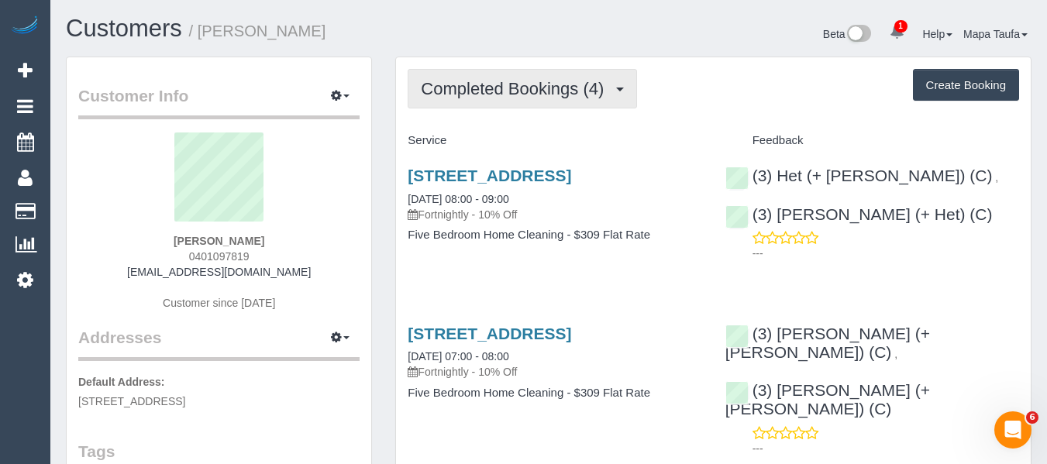
click at [485, 93] on span "Completed Bookings (4)" at bounding box center [516, 88] width 191 height 19
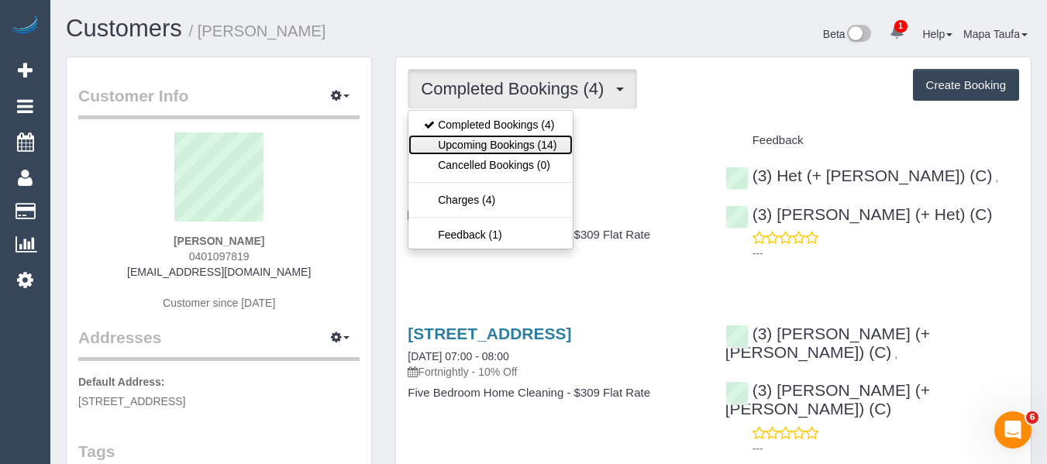
click at [490, 135] on link "Upcoming Bookings (14)" at bounding box center [490, 145] width 164 height 20
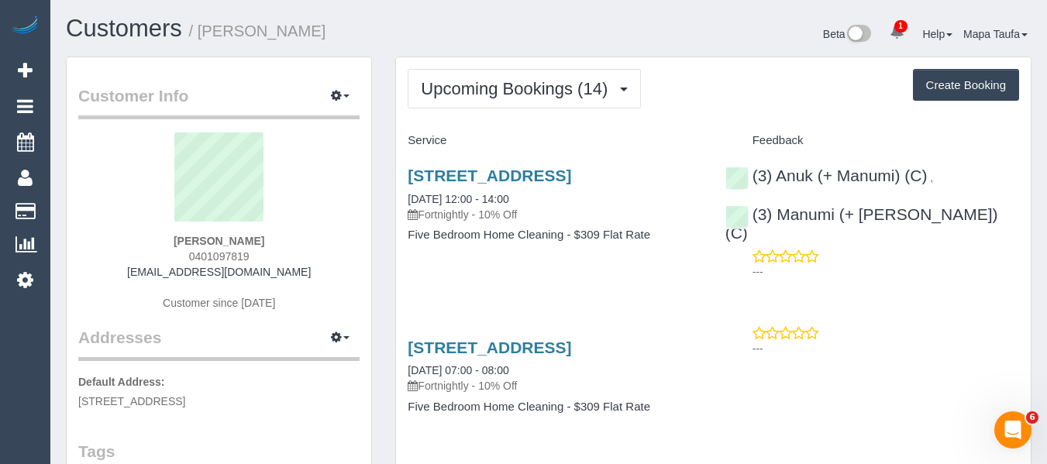
click at [484, 164] on div "[STREET_ADDRESS] [DATE] 12:00 - 14:00 Fortnightly - 10% Off Five Bedroom Home C…" at bounding box center [554, 212] width 317 height 119
click at [484, 183] on link "[STREET_ADDRESS]" at bounding box center [490, 176] width 164 height 18
click at [113, 1] on div at bounding box center [523, 1] width 1047 height 2
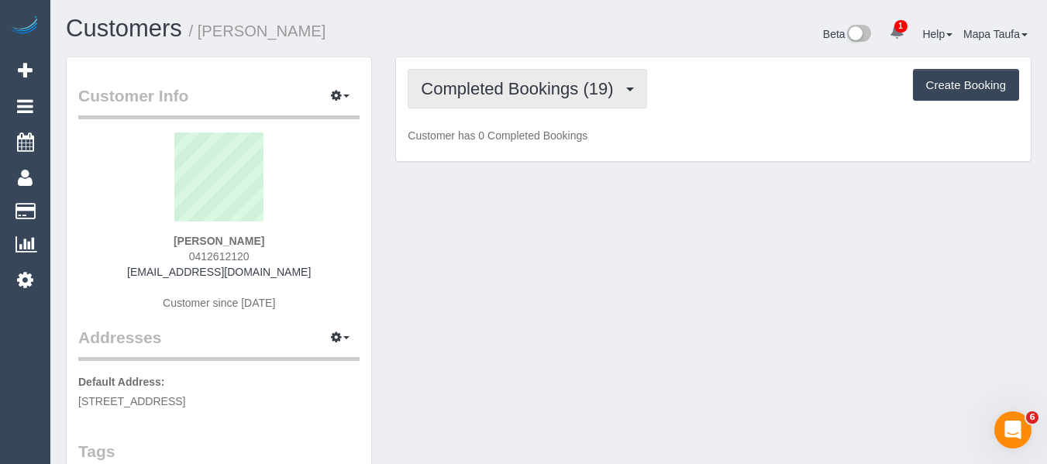
click at [462, 86] on span "Completed Bookings (19)" at bounding box center [521, 88] width 200 height 19
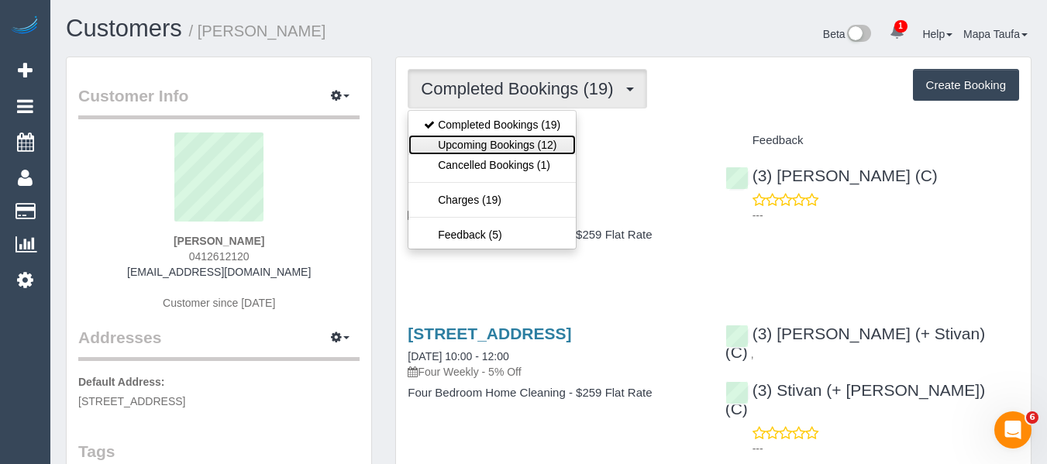
click at [489, 143] on link "Upcoming Bookings (12)" at bounding box center [491, 145] width 167 height 20
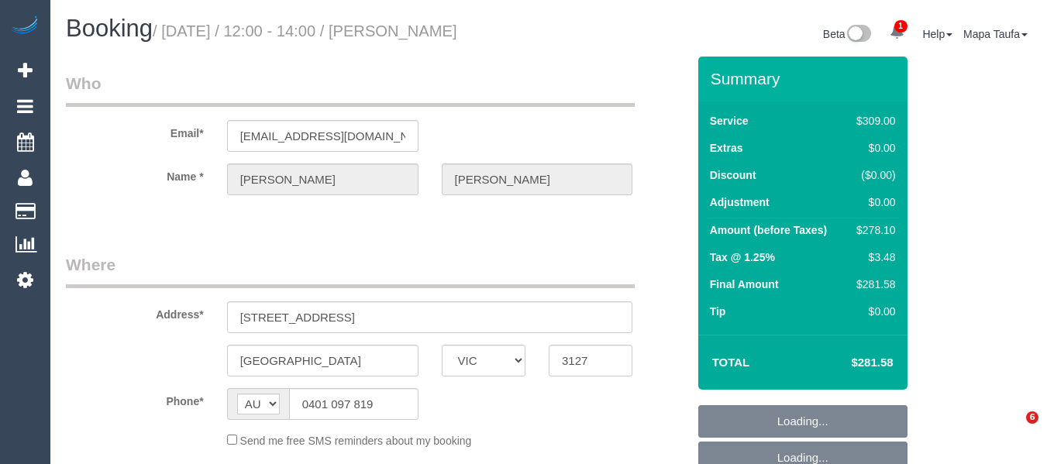
select select "VIC"
select select "object:580"
select select "string:stripe-pm_1Ru61K2GScqysDRVrs3SpRVV"
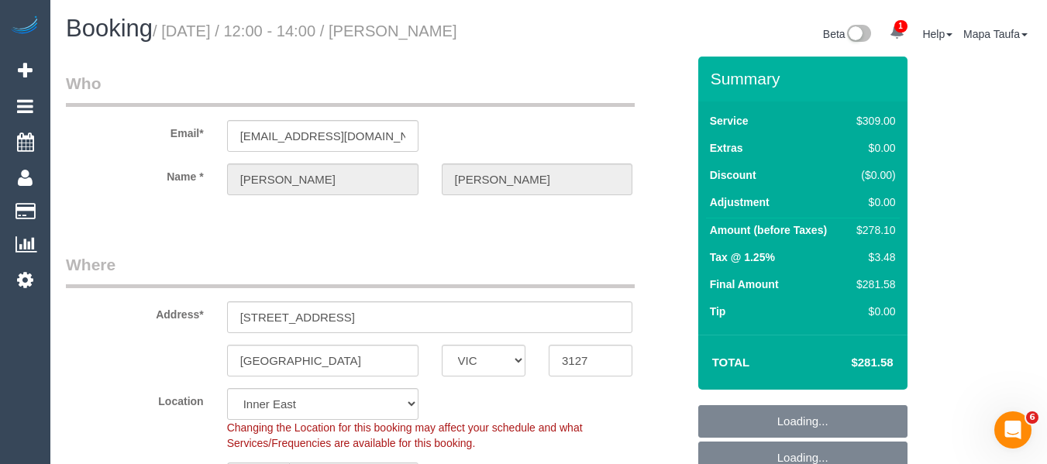
select select "object:747"
select select "number:28"
select select "number:14"
select select "number:19"
select select "number:22"
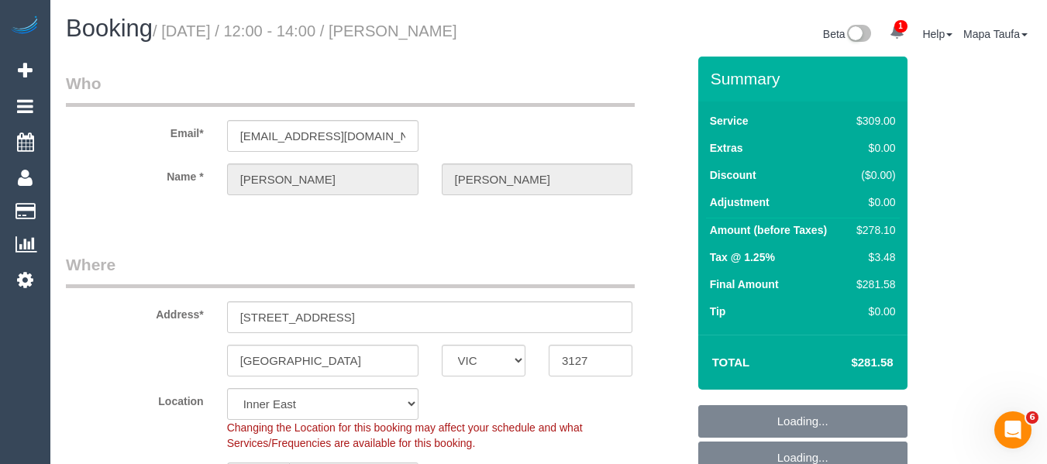
select select "number:34"
select select "number:13"
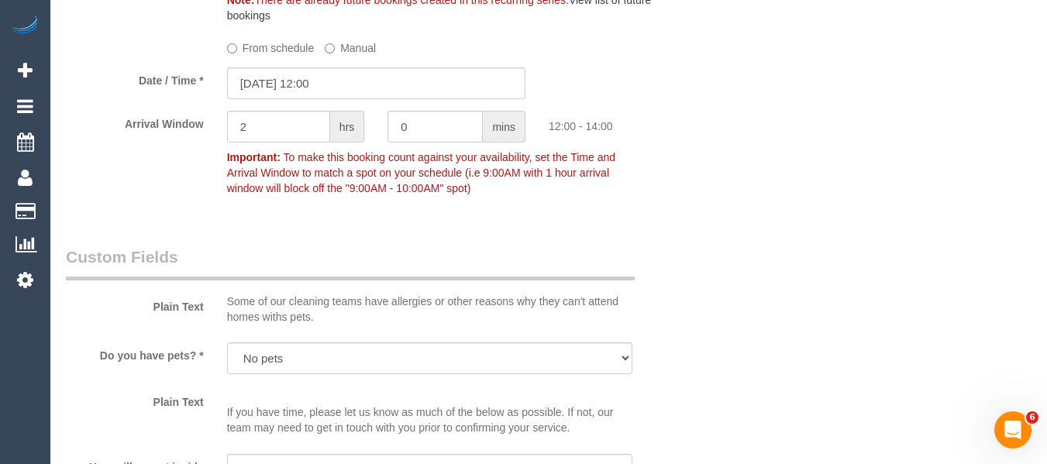
scroll to position [1791, 0]
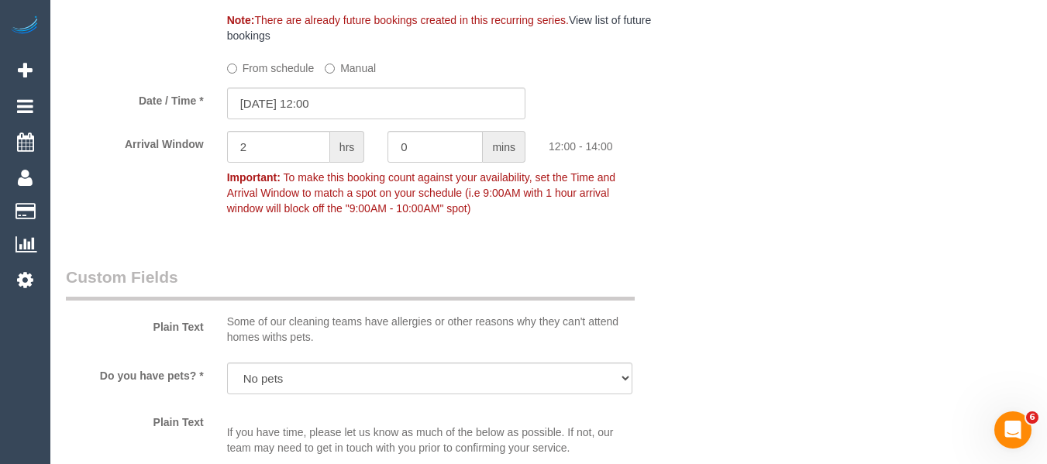
click at [298, 76] on label "From schedule" at bounding box center [271, 65] width 88 height 21
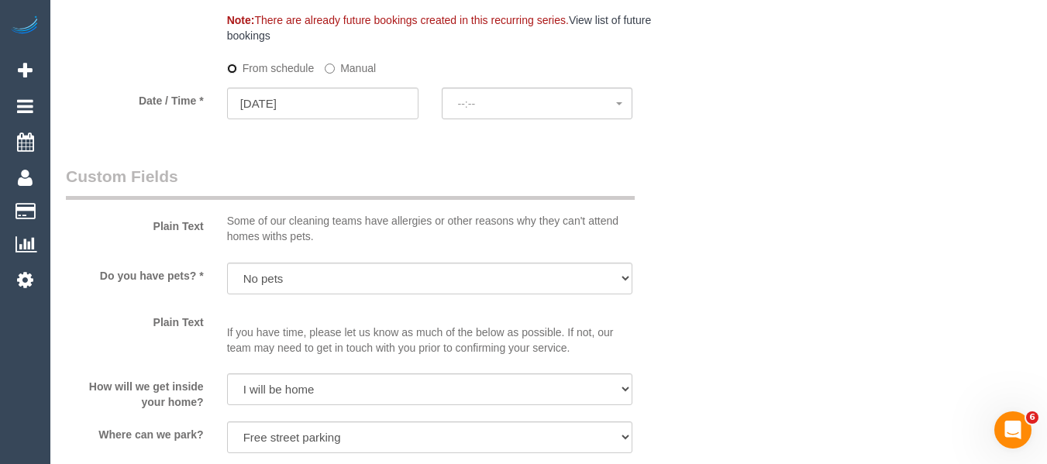
select select "spot10"
click at [296, 119] on input "17/10/2025" at bounding box center [322, 104] width 191 height 32
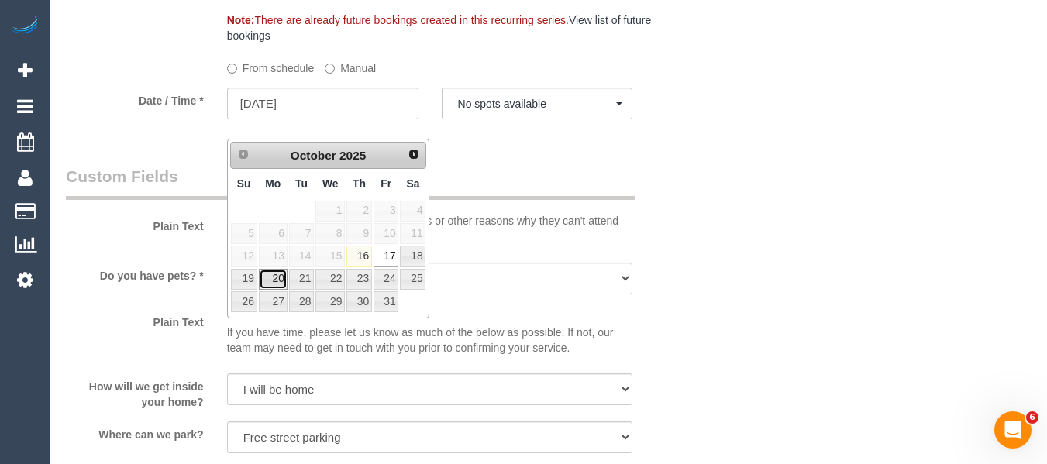
click at [274, 273] on link "20" at bounding box center [273, 279] width 29 height 21
type input "20/10/2025"
select select "spot13"
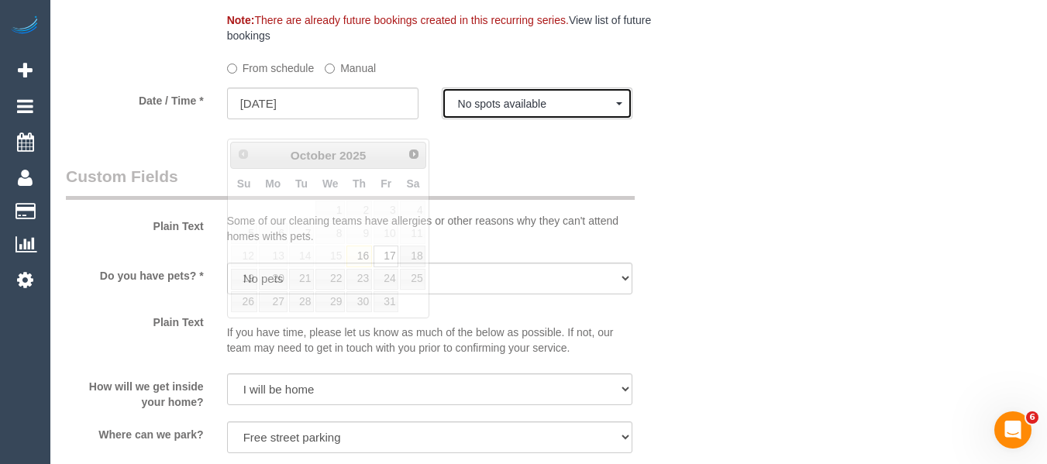
click at [470, 110] on span "No spots available" at bounding box center [537, 104] width 159 height 12
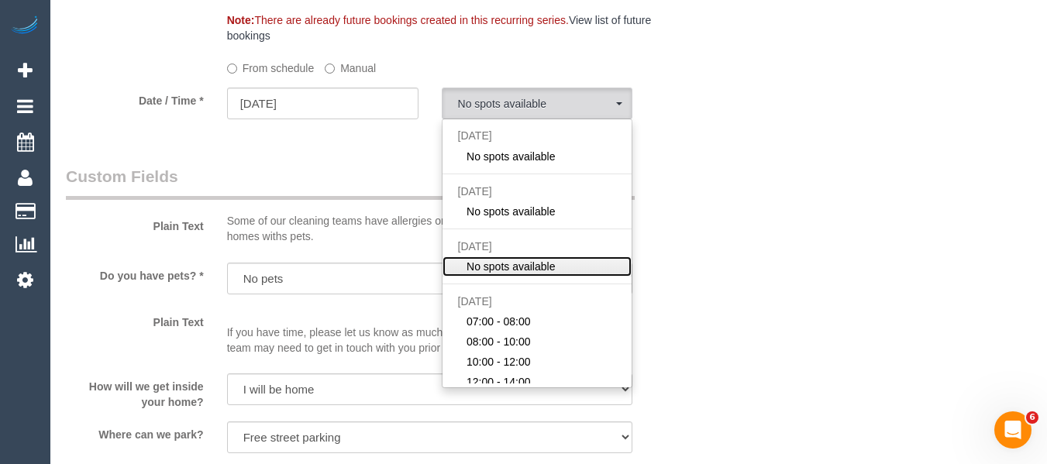
scroll to position [78, 0]
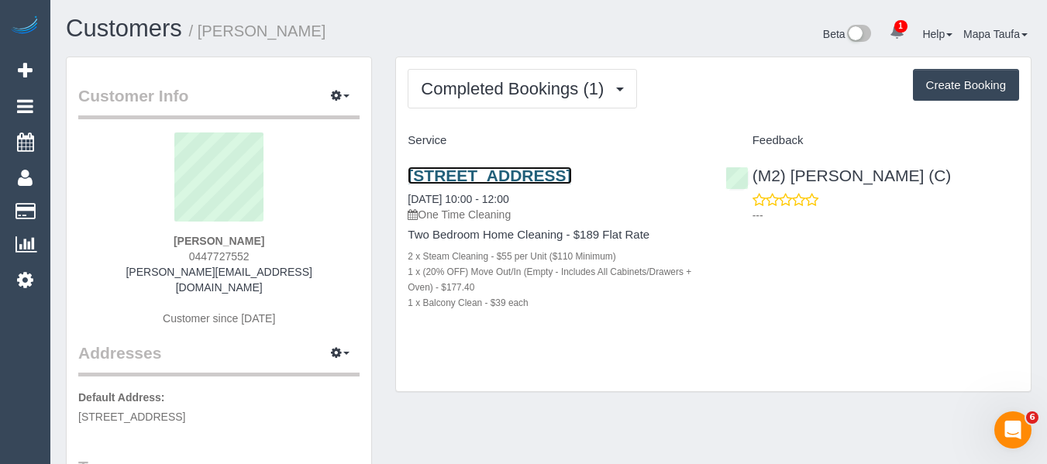
click at [447, 184] on link "[STREET_ADDRESS]" at bounding box center [490, 176] width 164 height 18
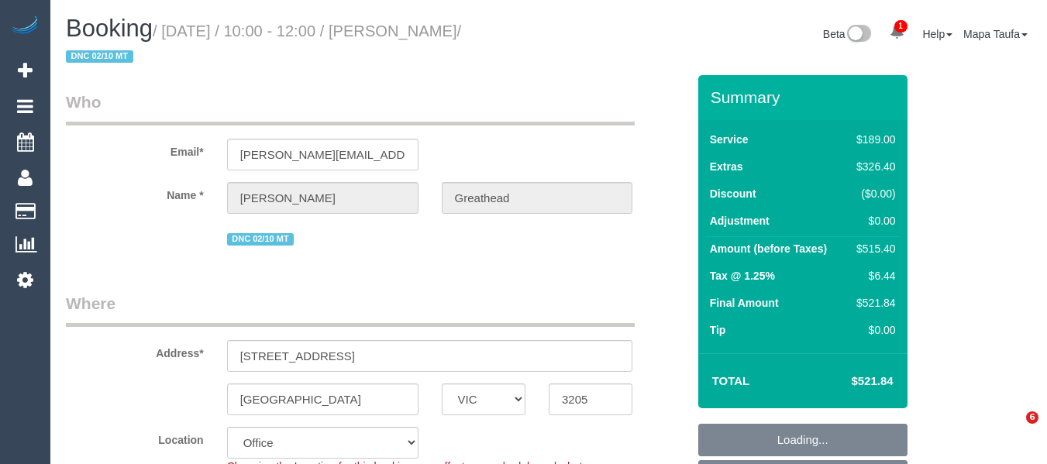
select select "VIC"
select select "object:2233"
select select "number:28"
select select "number:14"
select select "number:20"
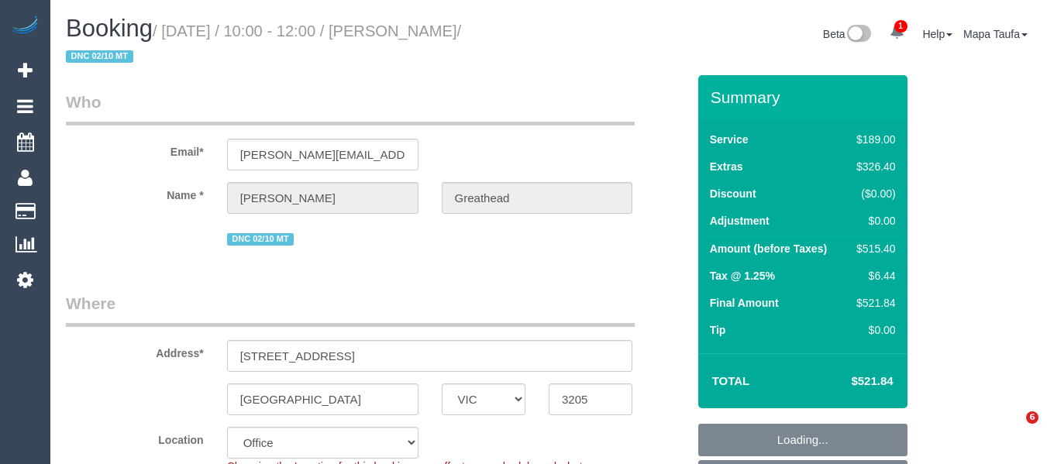
select select "number:24"
select select "number:26"
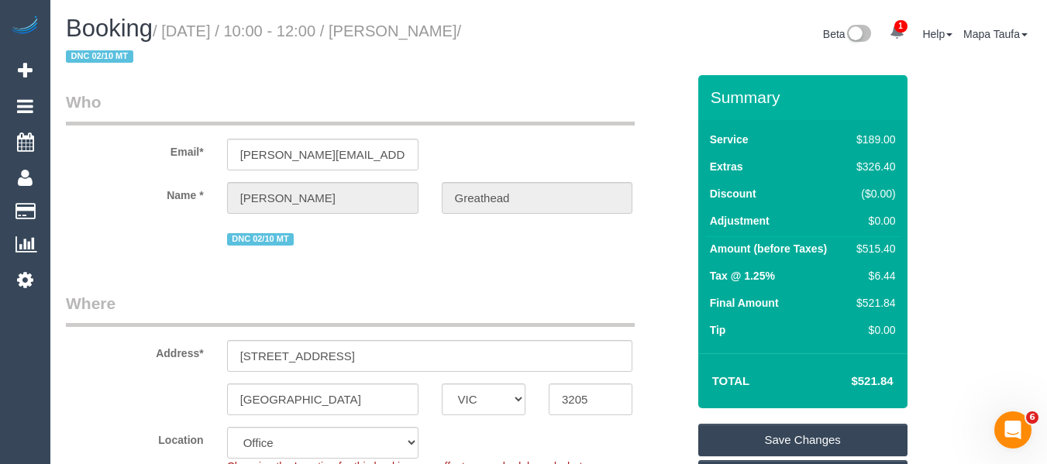
drag, startPoint x: 901, startPoint y: 378, endPoint x: 859, endPoint y: 376, distance: 42.7
click at [859, 376] on div "Total $521.84" at bounding box center [802, 380] width 209 height 55
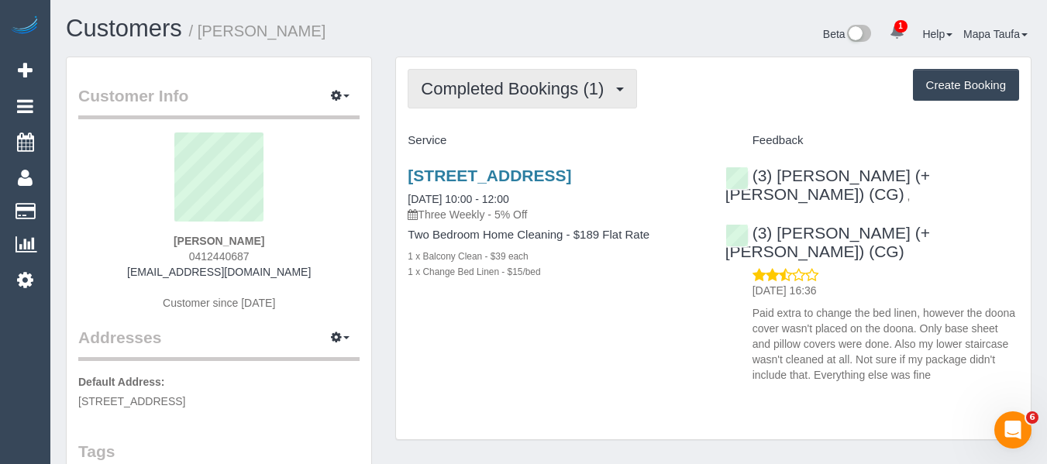
click at [483, 99] on button "Completed Bookings (1)" at bounding box center [522, 89] width 229 height 40
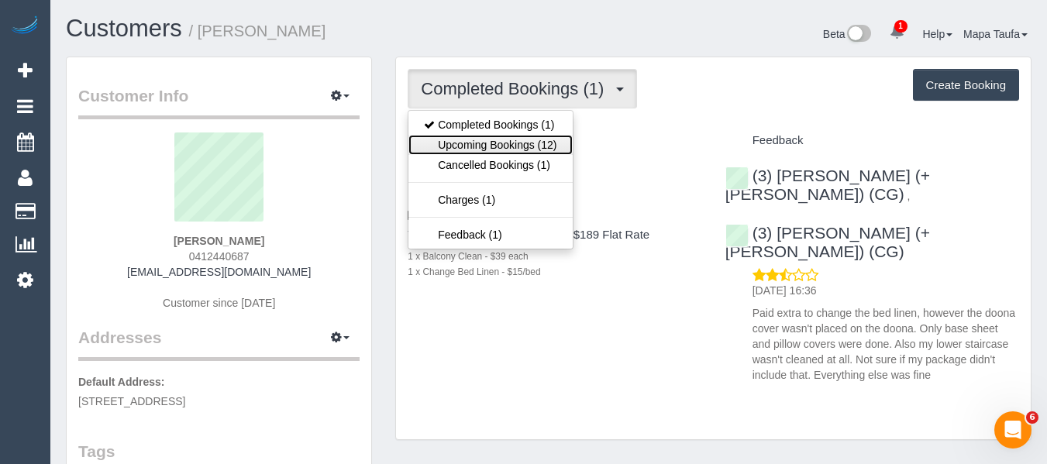
click at [491, 136] on link "Upcoming Bookings (12)" at bounding box center [490, 145] width 164 height 20
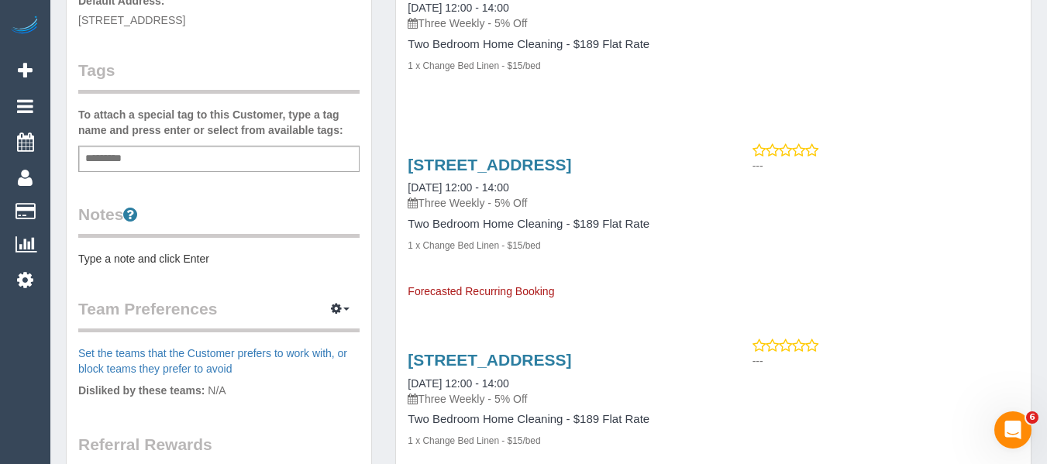
scroll to position [388, 0]
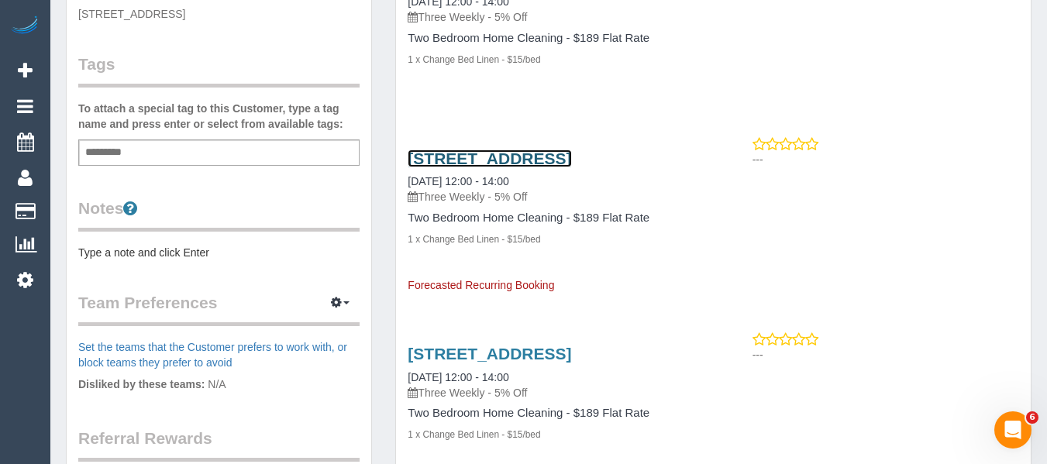
click at [453, 167] on link "[STREET_ADDRESS]" at bounding box center [490, 159] width 164 height 18
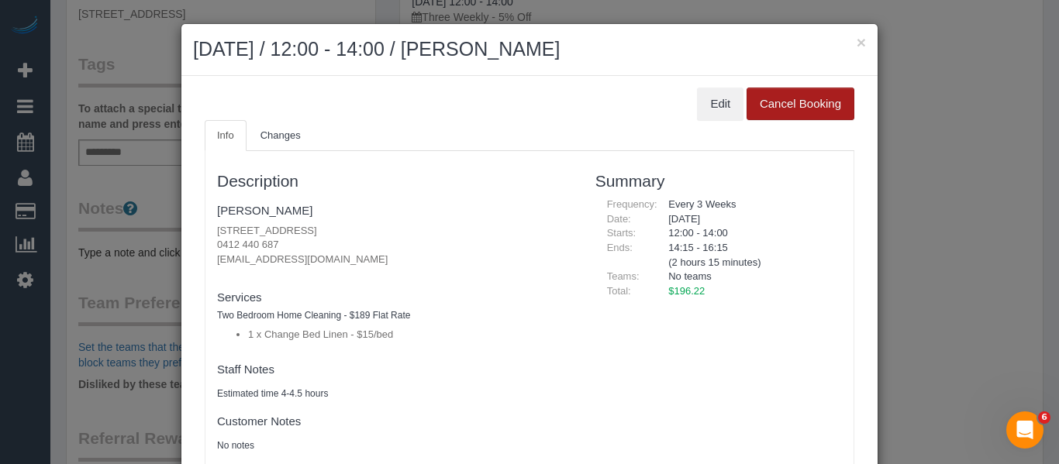
click at [795, 107] on button "Cancel Booking" at bounding box center [800, 104] width 108 height 33
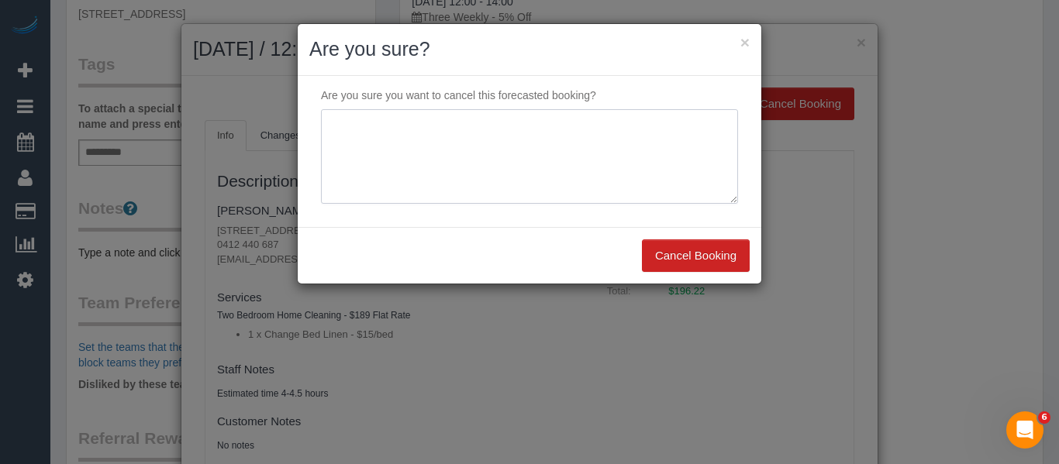
click at [446, 157] on textarea at bounding box center [529, 156] width 417 height 95
type textarea "service not needed via email -MT"
click at [691, 237] on div "Cancel Booking" at bounding box center [529, 255] width 463 height 57
click at [689, 257] on button "Cancel Booking" at bounding box center [696, 255] width 108 height 33
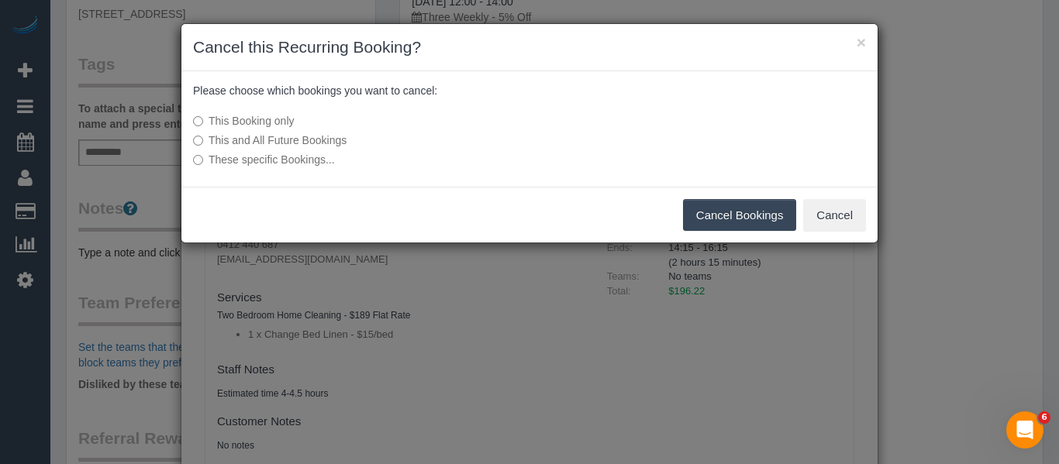
click at [287, 164] on label "These specific Bookings..." at bounding box center [413, 160] width 441 height 16
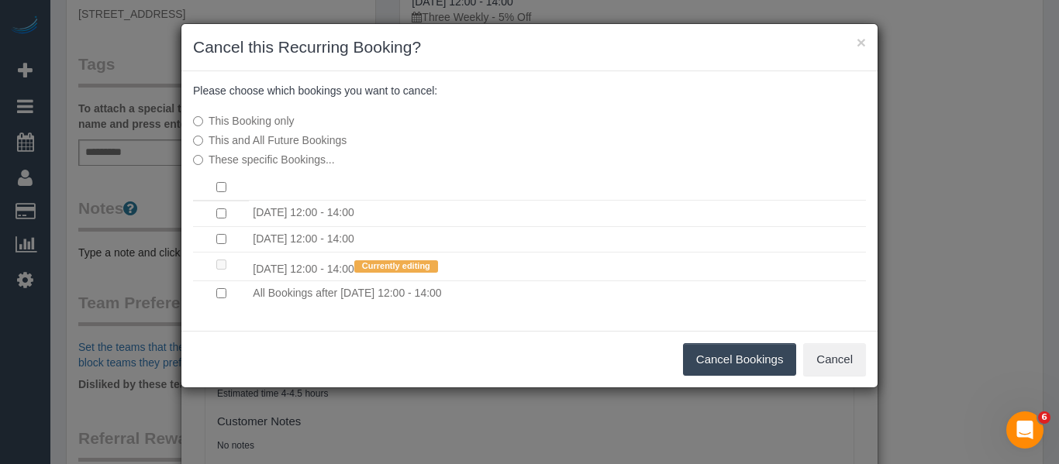
click at [732, 353] on button "Cancel Bookings" at bounding box center [740, 359] width 114 height 33
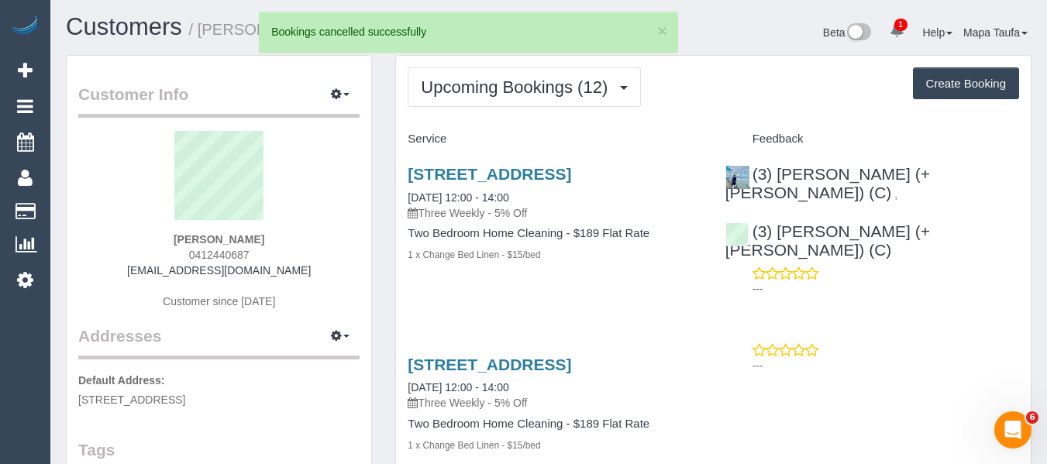
scroll to position [0, 0]
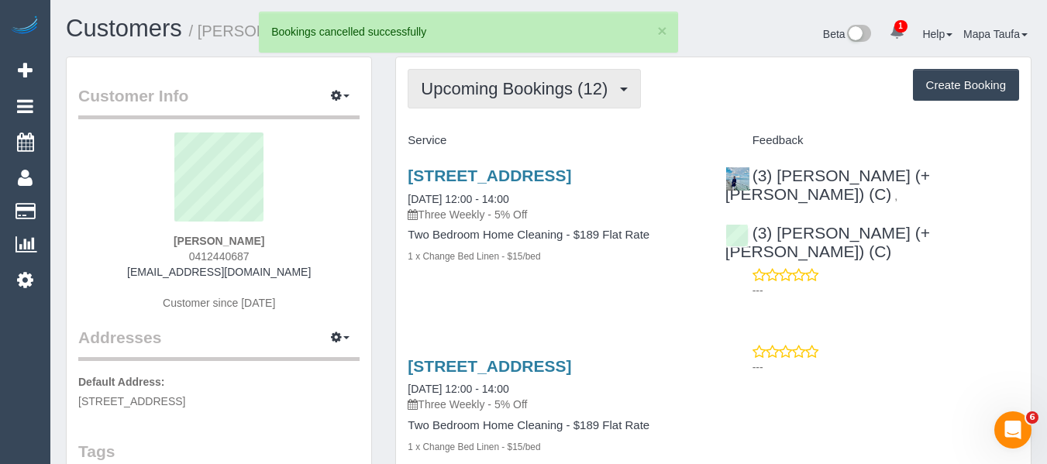
click at [529, 100] on button "Upcoming Bookings (12)" at bounding box center [524, 89] width 233 height 40
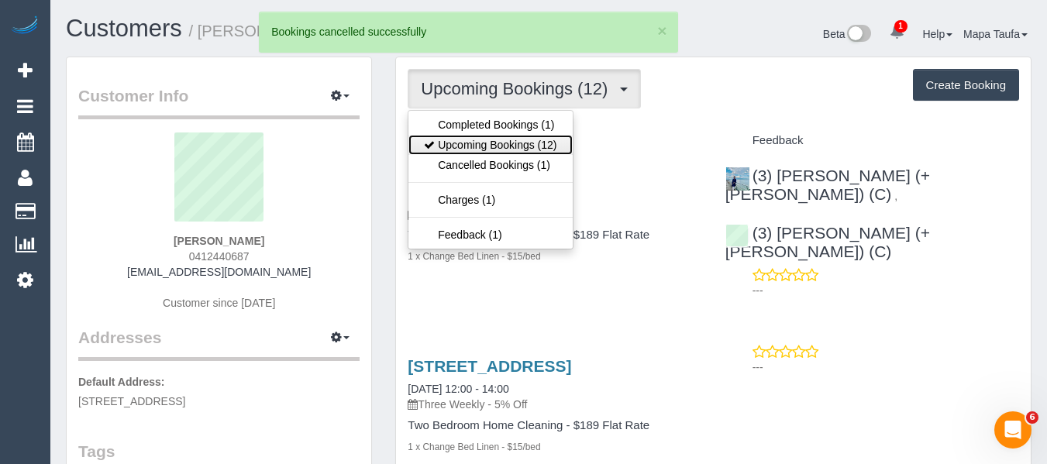
click at [514, 143] on link "Upcoming Bookings (12)" at bounding box center [490, 145] width 164 height 20
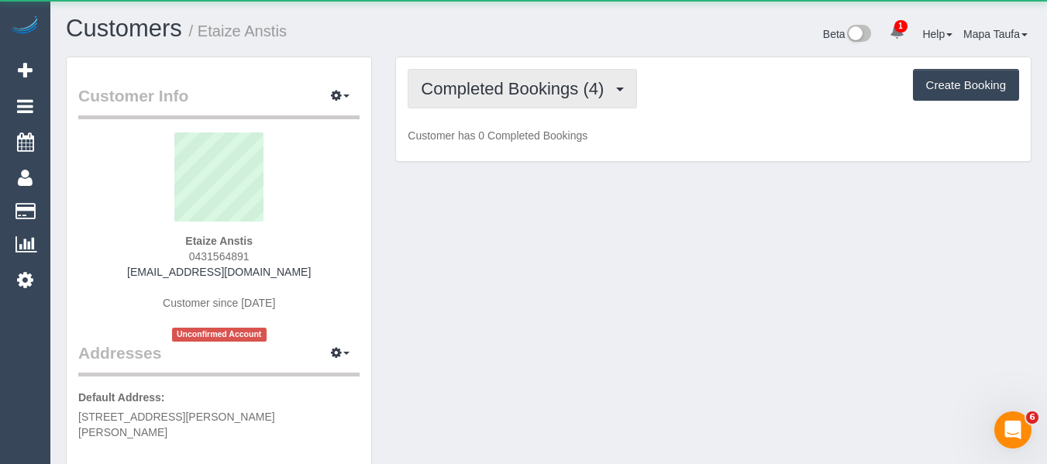
click at [499, 98] on button "Completed Bookings (4)" at bounding box center [522, 89] width 229 height 40
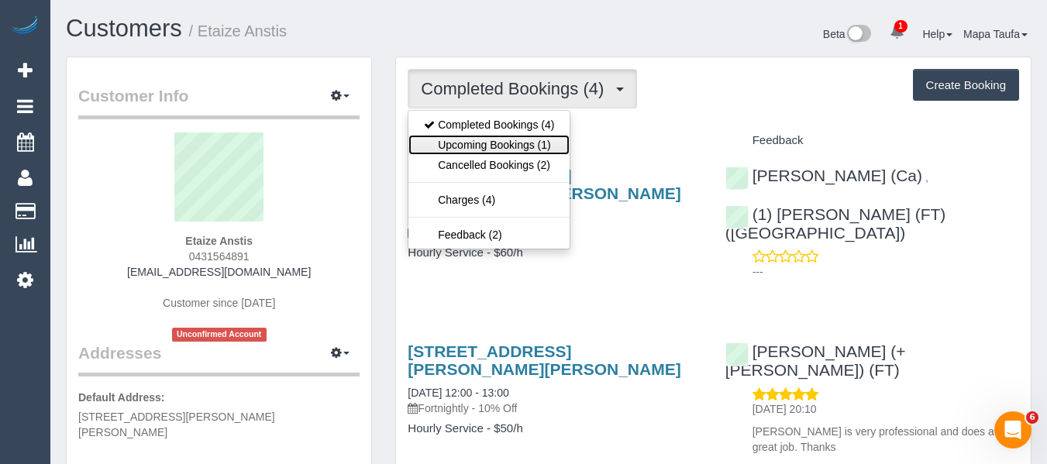
click at [511, 146] on link "Upcoming Bookings (1)" at bounding box center [488, 145] width 161 height 20
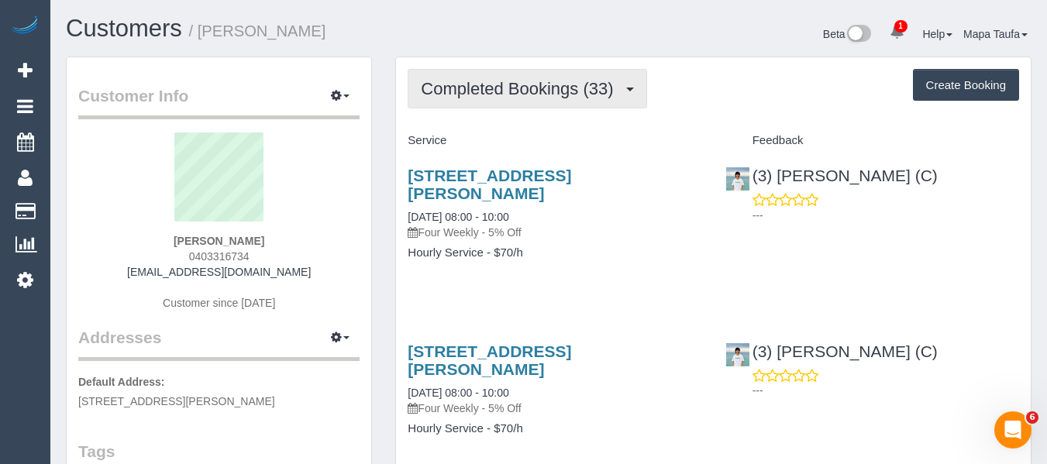
click at [413, 84] on button "Completed Bookings (33)" at bounding box center [527, 89] width 239 height 40
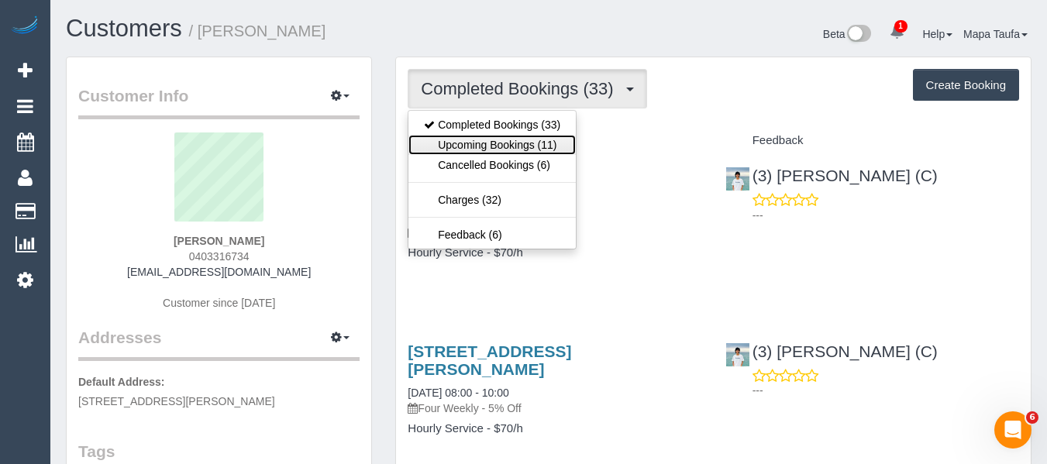
click at [462, 139] on link "Upcoming Bookings (11)" at bounding box center [491, 145] width 167 height 20
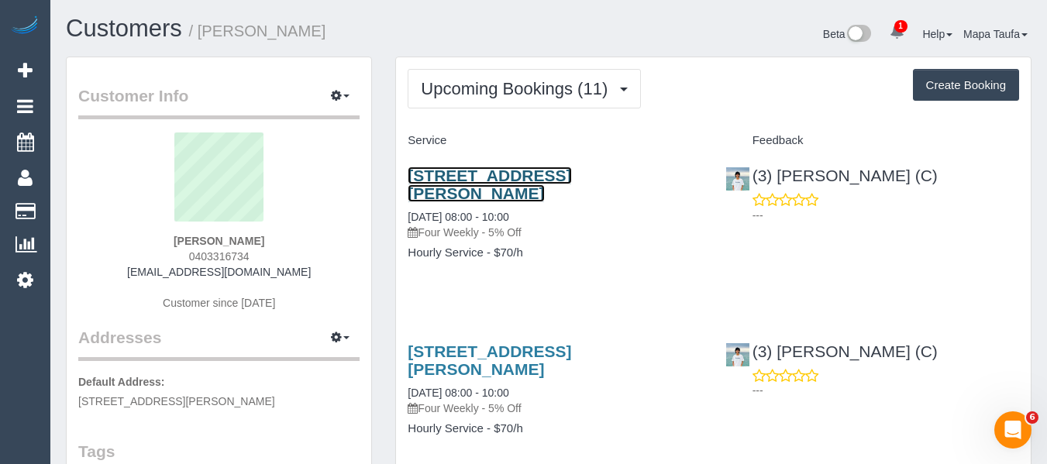
click at [530, 176] on link "10 Ellison Street, Ringwood, VIC 3134" at bounding box center [490, 185] width 164 height 36
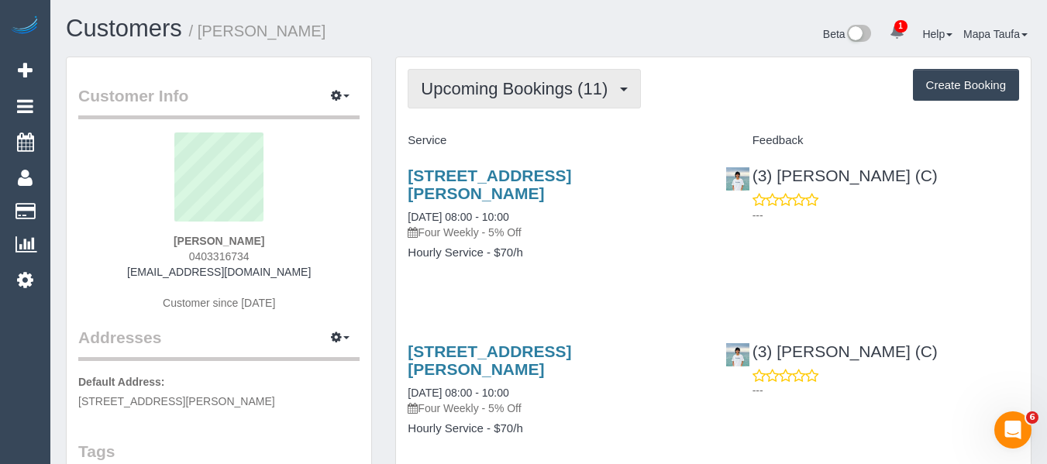
click at [459, 103] on button "Upcoming Bookings (11)" at bounding box center [524, 89] width 233 height 40
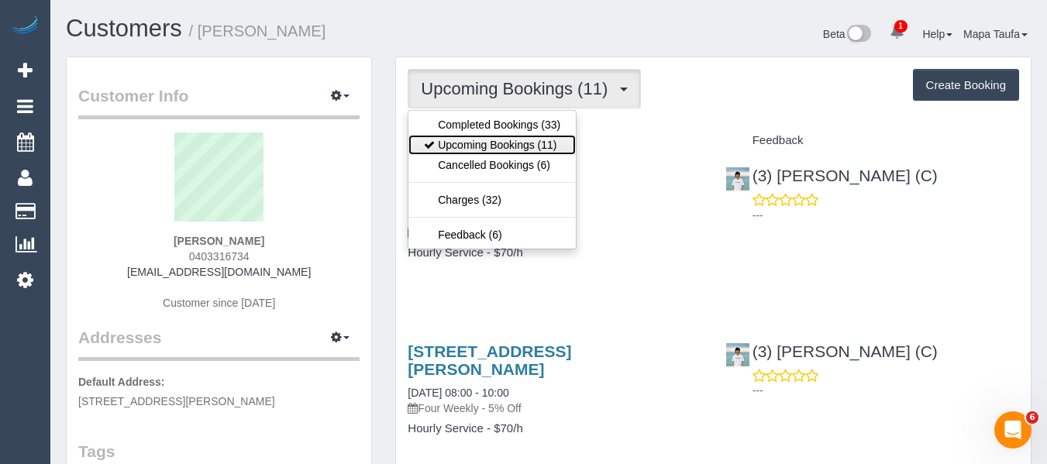
click at [470, 146] on link "Upcoming Bookings (11)" at bounding box center [491, 145] width 167 height 20
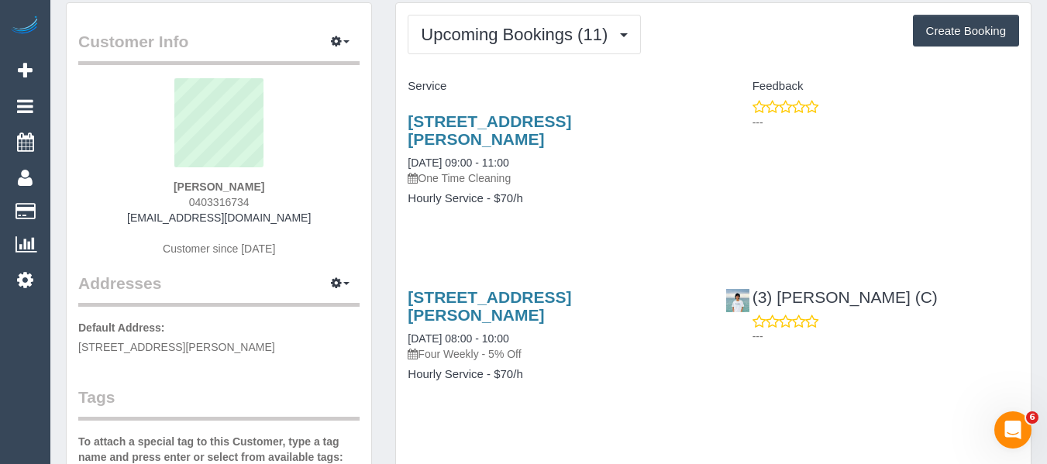
scroll to position [78, 0]
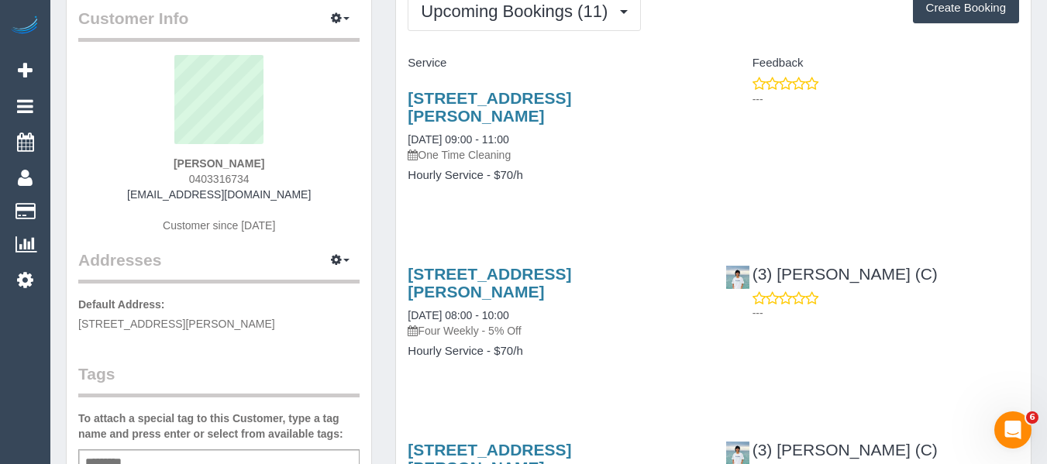
click at [715, 336] on div "10 Ellison Street, Ringwood, VIC 3134 03/11/2025 08:00 - 10:00 Four Weekly - 5%…" at bounding box center [713, 320] width 635 height 137
click at [461, 104] on link "10 Ellison Street, Ringwood, VIC 3134" at bounding box center [490, 107] width 164 height 36
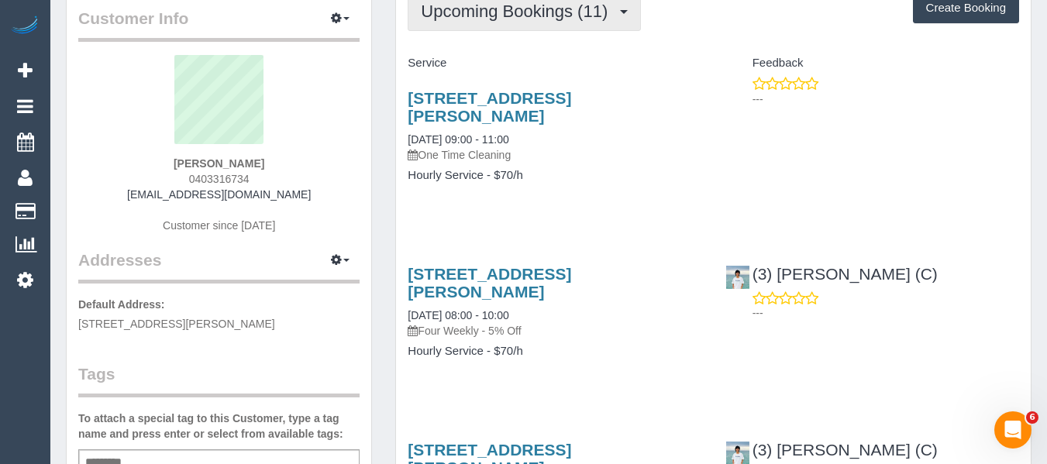
click at [443, 25] on button "Upcoming Bookings (11)" at bounding box center [524, 11] width 233 height 40
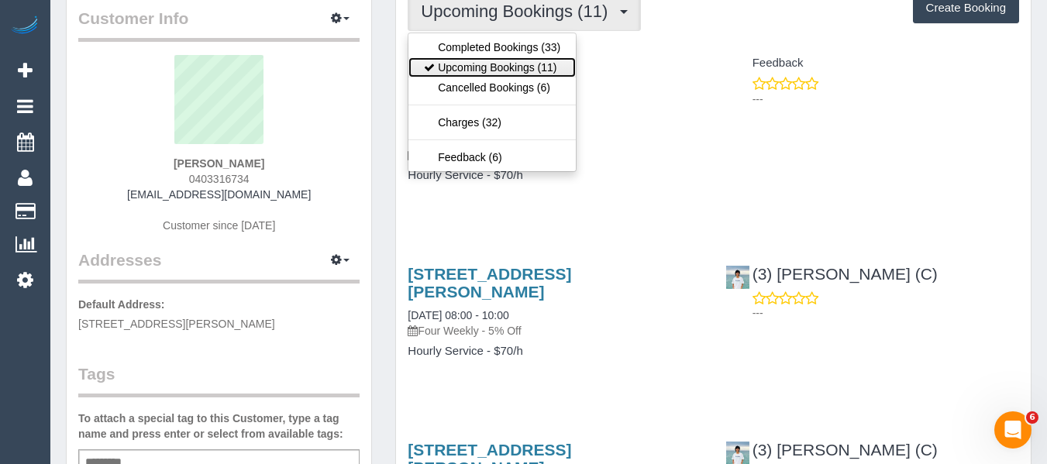
click at [448, 62] on link "Upcoming Bookings (11)" at bounding box center [491, 67] width 167 height 20
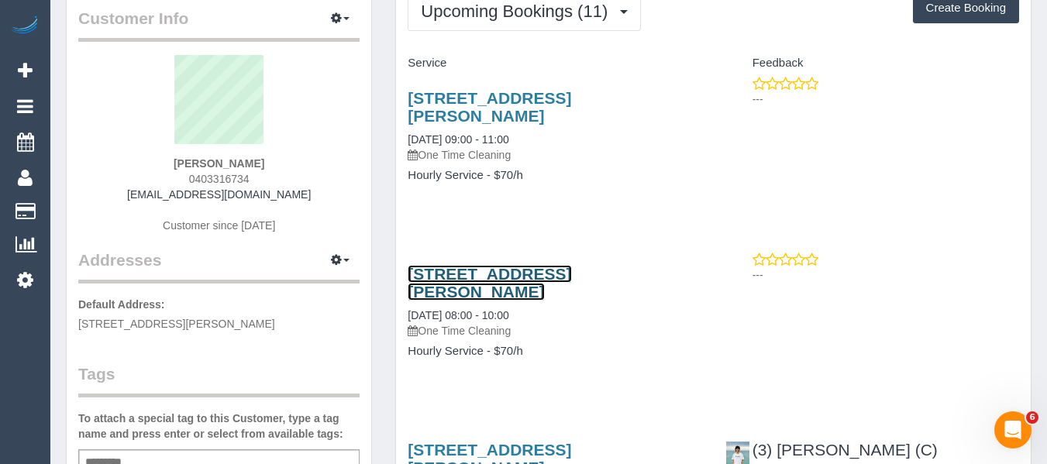
click at [515, 265] on link "10 Ellison Street, Ringwood, VIC 3134" at bounding box center [490, 283] width 164 height 36
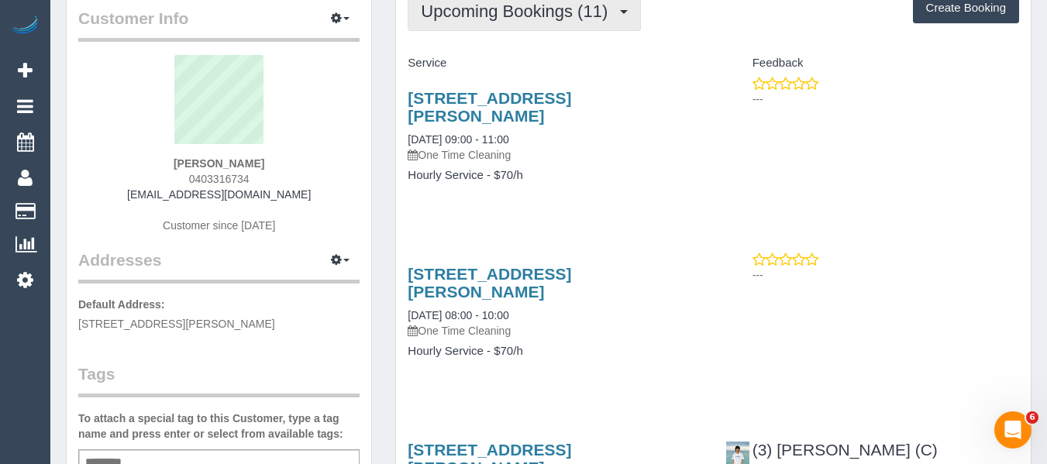
click at [427, 5] on span "Upcoming Bookings (11)" at bounding box center [518, 11] width 195 height 19
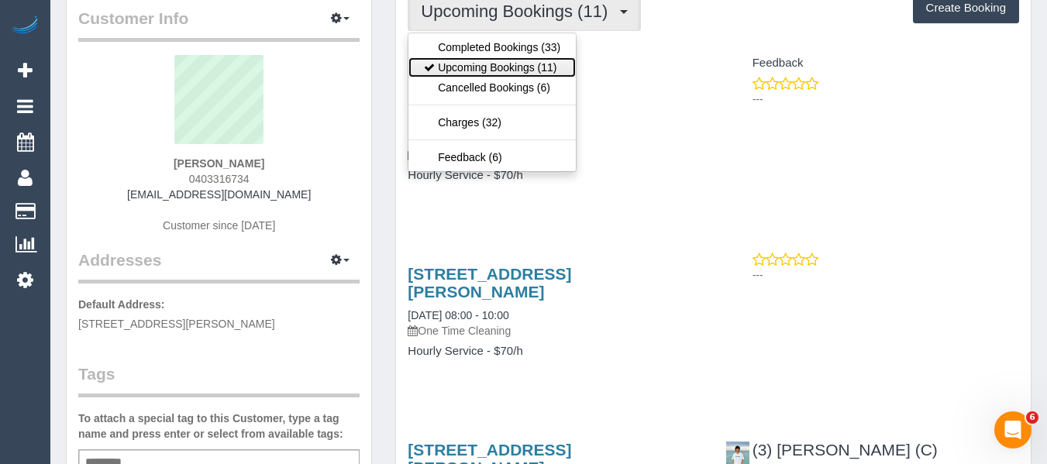
click at [448, 74] on link "Upcoming Bookings (11)" at bounding box center [491, 67] width 167 height 20
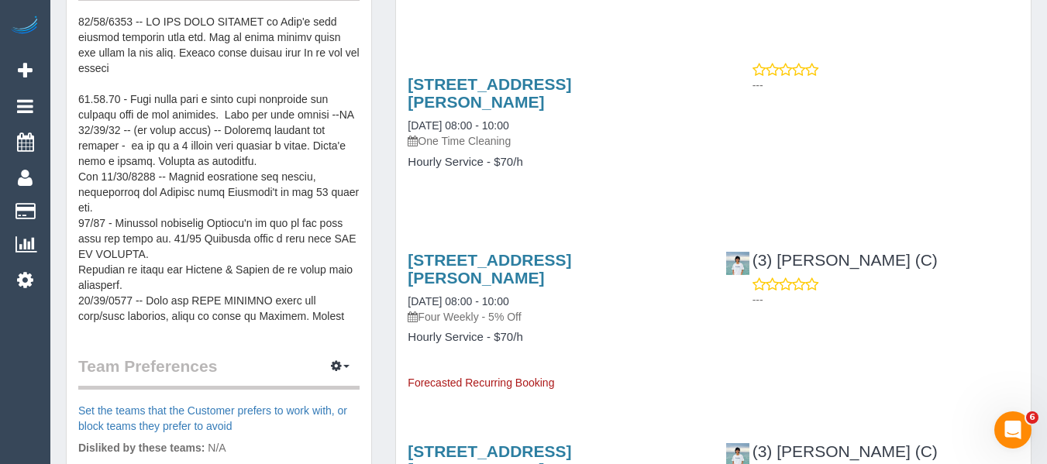
scroll to position [620, 0]
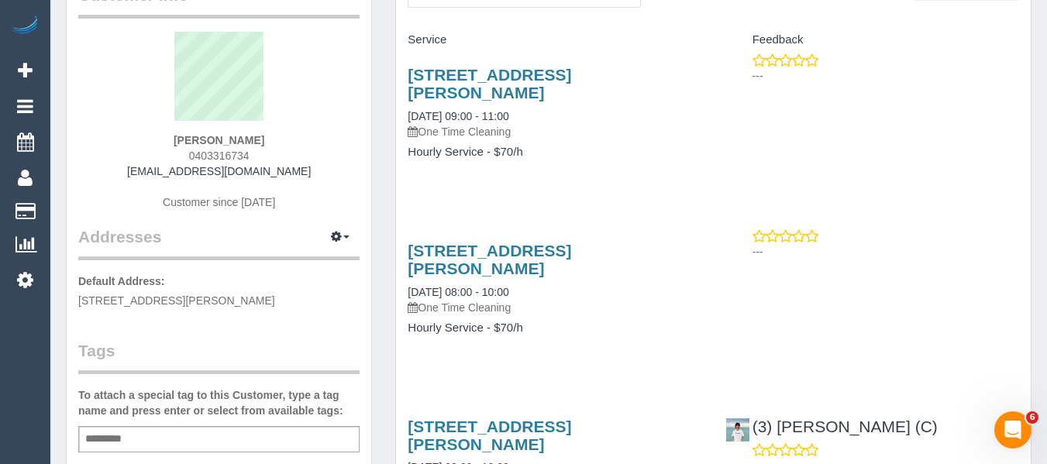
scroll to position [0, 0]
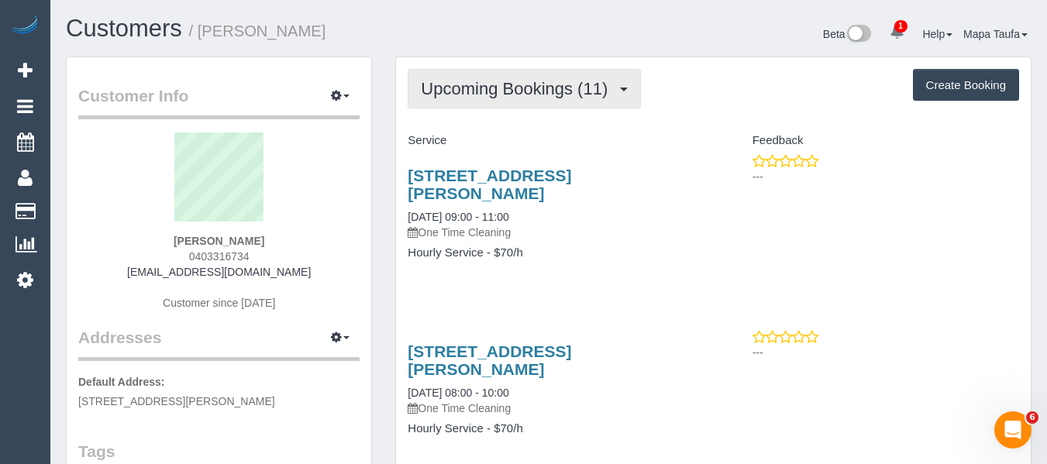
click at [497, 93] on span "Upcoming Bookings (11)" at bounding box center [518, 88] width 195 height 19
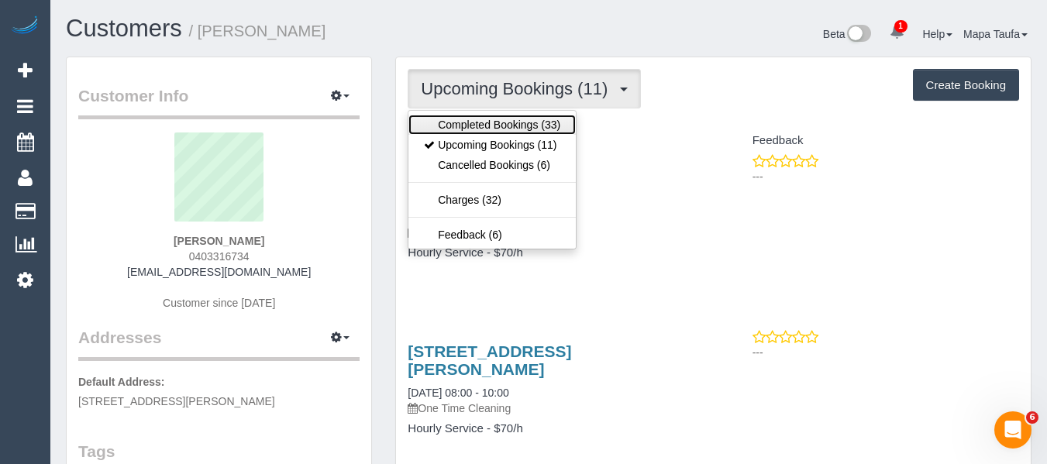
click at [497, 124] on link "Completed Bookings (33)" at bounding box center [491, 125] width 167 height 20
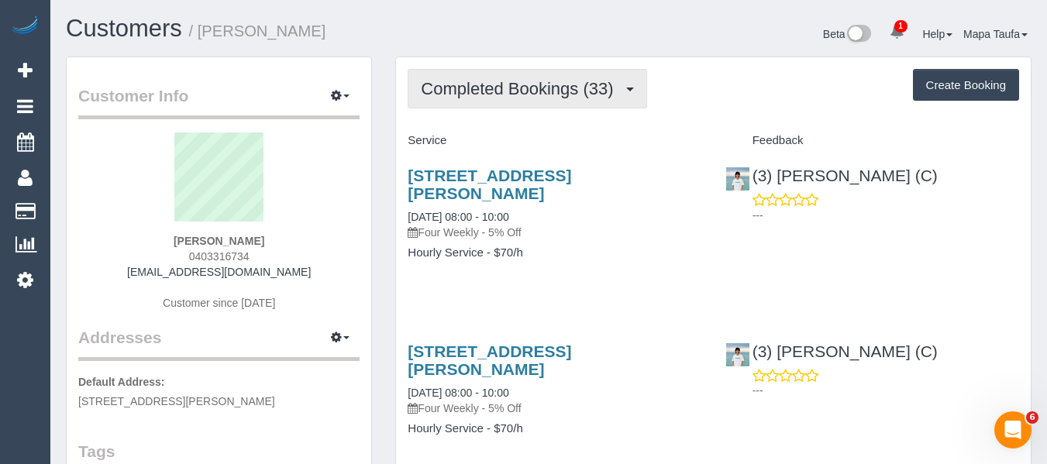
click at [513, 92] on span "Completed Bookings (33)" at bounding box center [521, 88] width 200 height 19
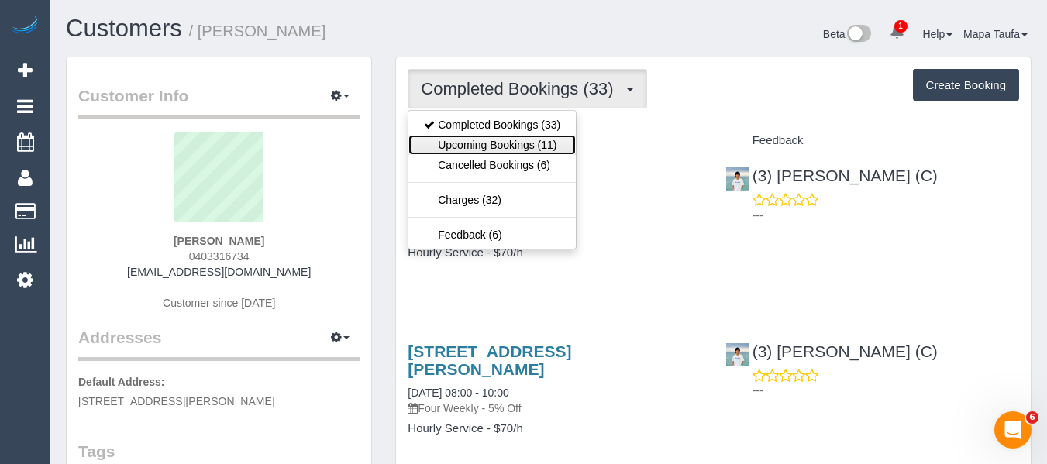
click at [504, 146] on link "Upcoming Bookings (11)" at bounding box center [491, 145] width 167 height 20
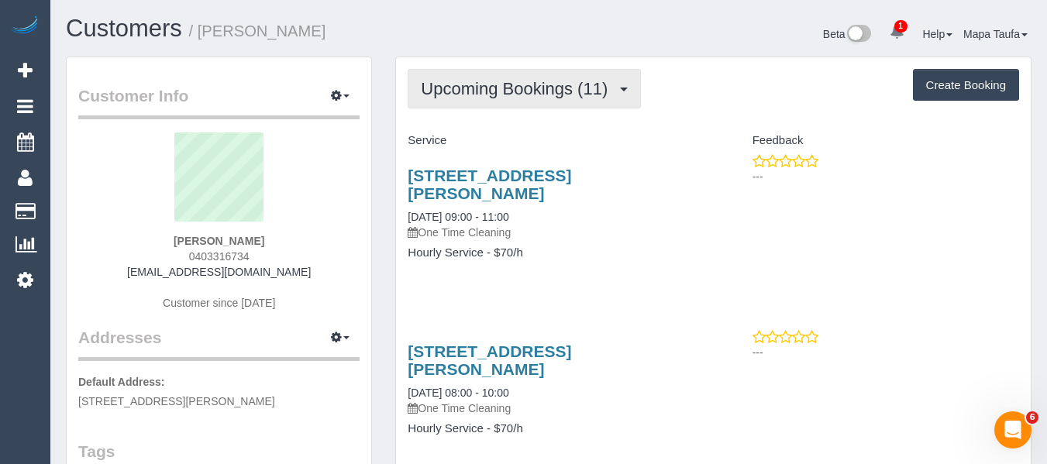
drag, startPoint x: 490, startPoint y: 71, endPoint x: 490, endPoint y: 84, distance: 12.4
click at [490, 84] on button "Upcoming Bookings (11)" at bounding box center [524, 89] width 233 height 40
click at [489, 86] on span "Upcoming Bookings (11)" at bounding box center [518, 88] width 195 height 19
drag, startPoint x: 485, startPoint y: 82, endPoint x: 484, endPoint y: 114, distance: 31.8
click at [485, 85] on span "Upcoming Bookings (11)" at bounding box center [518, 88] width 195 height 19
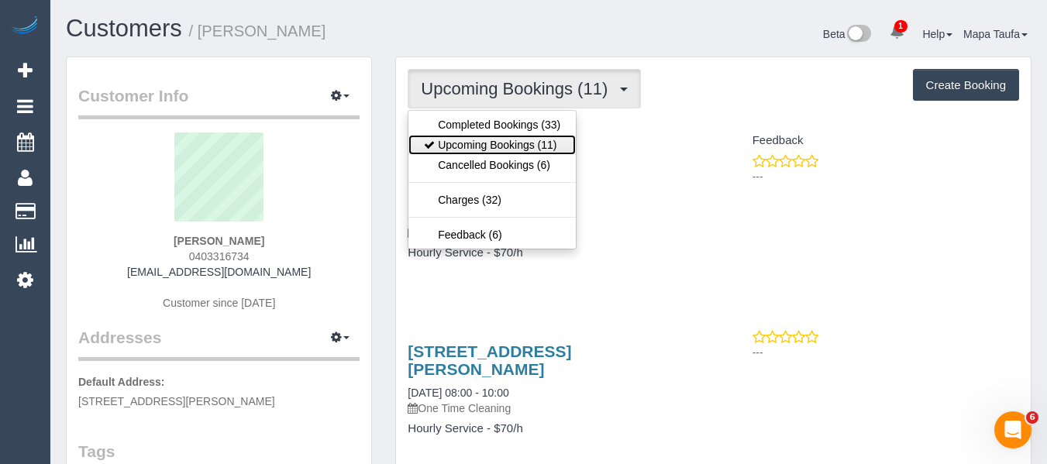
click at [484, 147] on link "Upcoming Bookings (11)" at bounding box center [491, 145] width 167 height 20
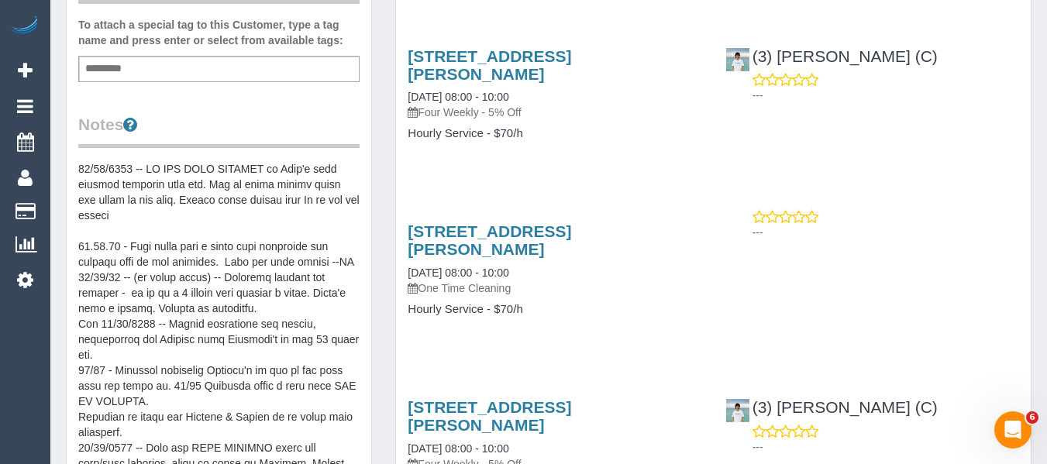
scroll to position [499, 0]
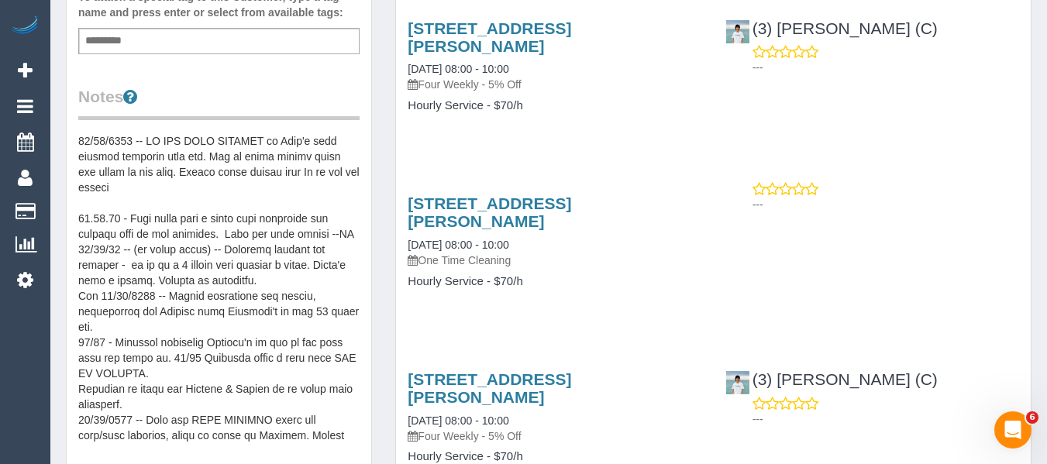
click at [651, 225] on div "10 Ellison Street, Ringwood, VIC 3134 10/11/2025 08:00 - 10:00 One Time Cleanin…" at bounding box center [554, 249] width 317 height 137
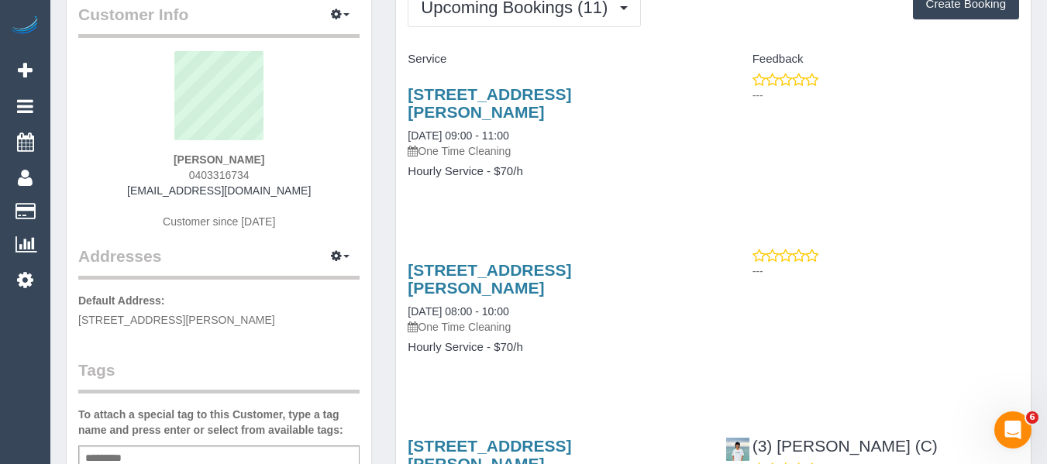
scroll to position [0, 0]
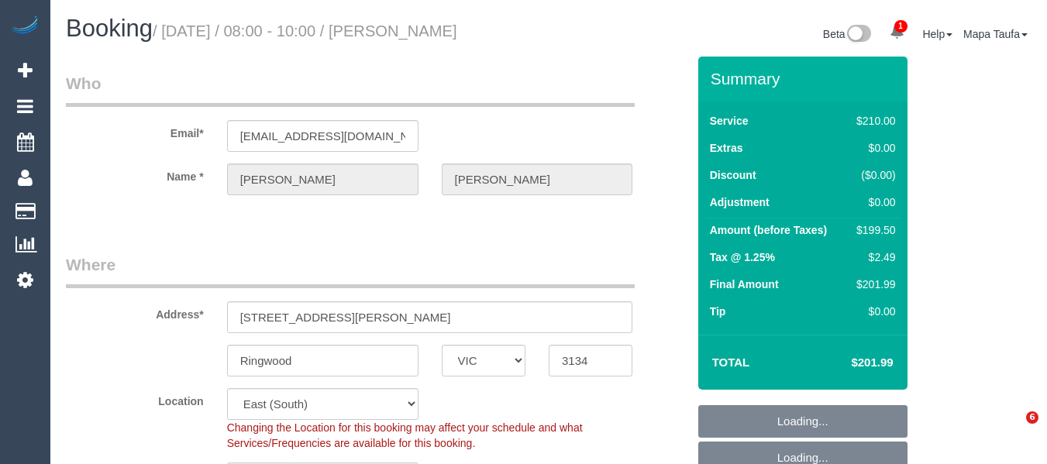
select select "VIC"
select select "object:544"
select select "string:stripe-pm_1QFZJP2GScqysDRVuEBoIKcl"
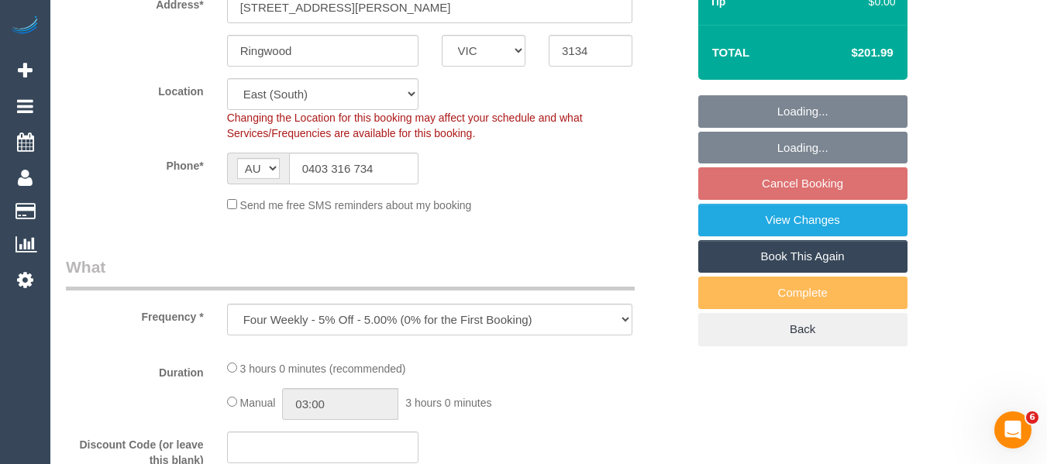
select select "number:27"
select select "number:14"
select select "number:18"
select select "number:22"
select select "number:34"
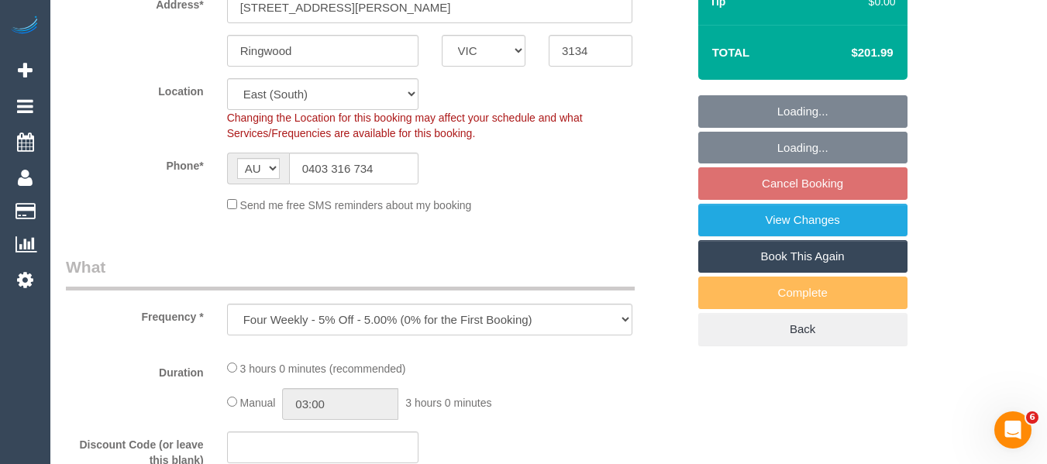
select select "number:13"
select select "180"
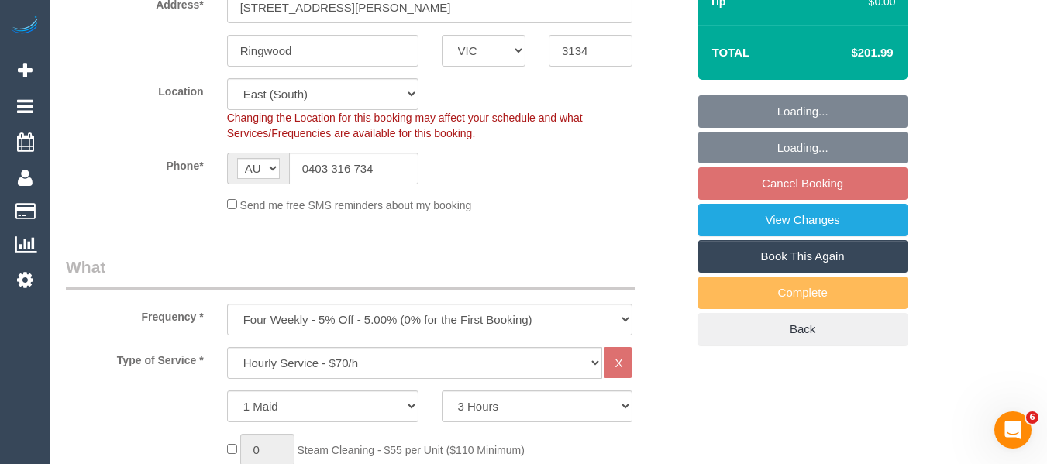
click at [766, 255] on link "Book This Again" at bounding box center [802, 256] width 209 height 33
select select "VIC"
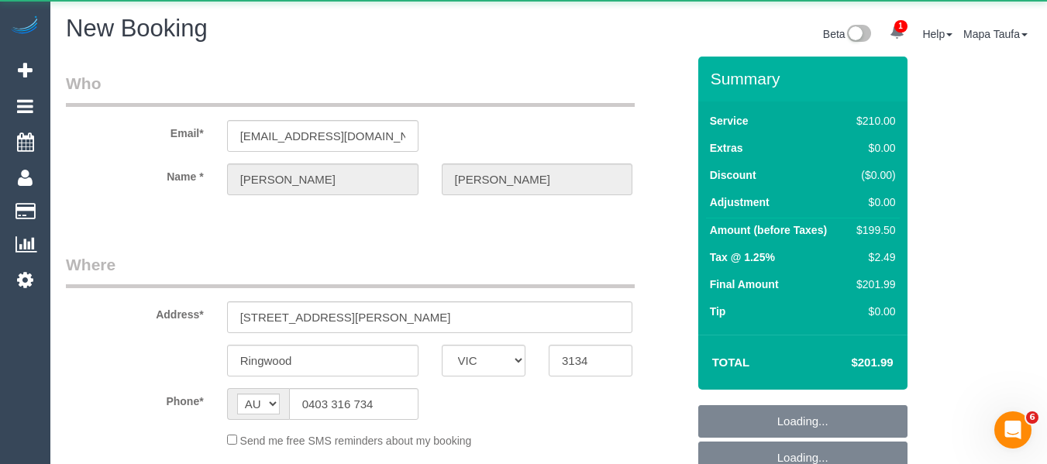
select select "number:27"
select select "number:14"
select select "number:18"
select select "number:22"
select select "number:34"
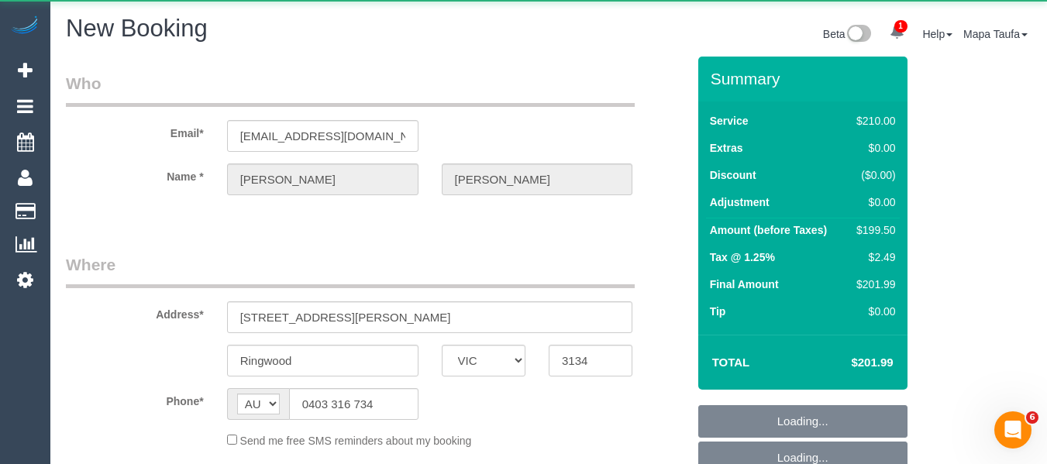
select select "number:13"
select select "object:1684"
select select "string:stripe-pm_1QFZJP2GScqysDRVuEBoIKcl"
select select "180"
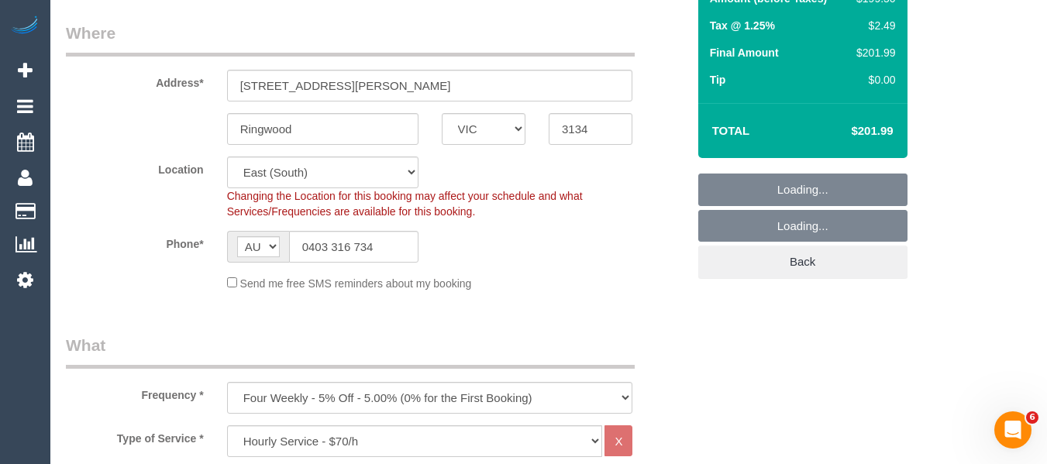
scroll to position [233, 0]
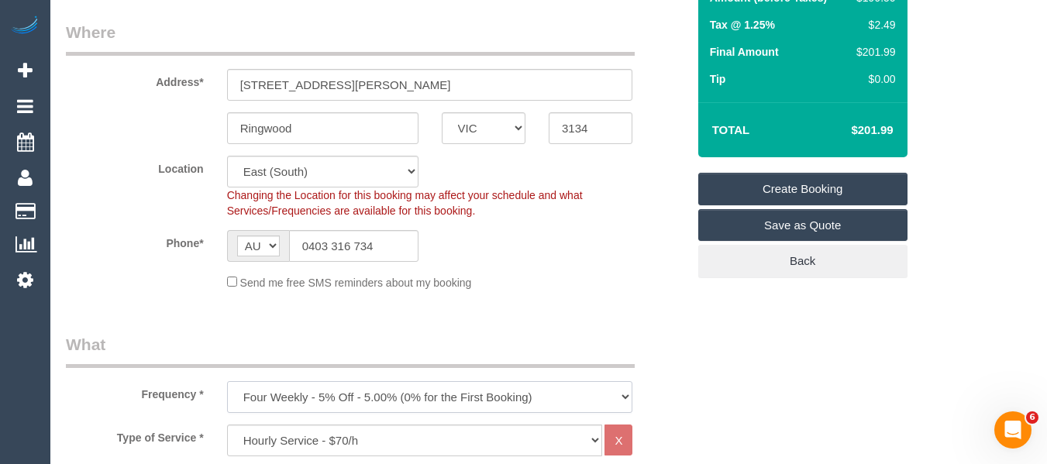
click at [344, 388] on select "One Time Cleaning Weekly - 10% Off - 10.00% (0% for the First Booking) Fortnigh…" at bounding box center [430, 397] width 406 height 32
click at [336, 262] on input "0403 316 734" at bounding box center [353, 246] width 129 height 32
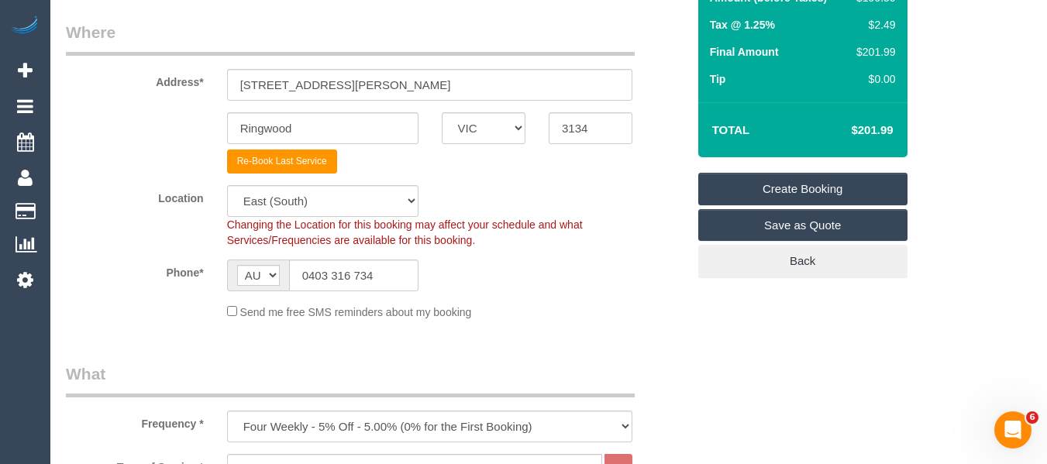
drag, startPoint x: 375, startPoint y: 388, endPoint x: 379, endPoint y: 413, distance: 25.1
click at [375, 390] on legend "What" at bounding box center [350, 380] width 569 height 35
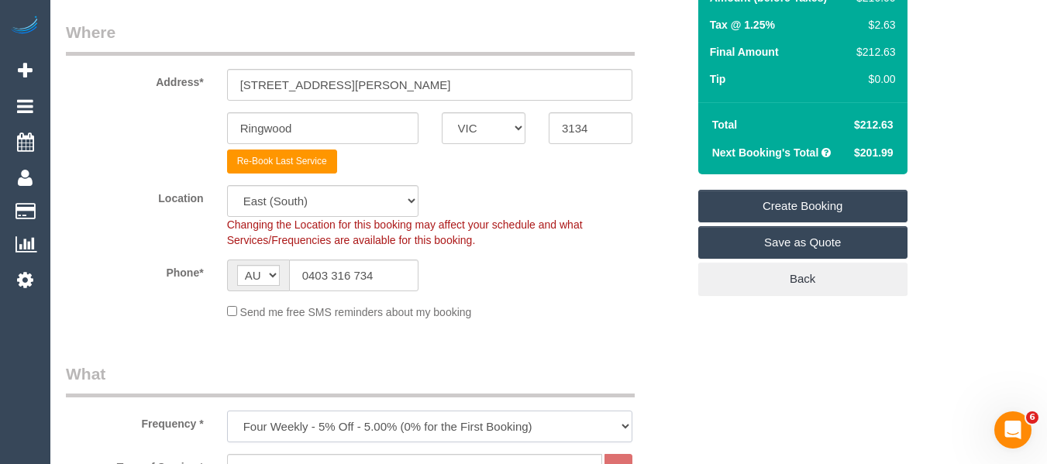
click at [379, 414] on select "One Time Cleaning Weekly - 10% Off - 10.00% (0% for the First Booking) Fortnigh…" at bounding box center [430, 427] width 406 height 32
select select "object:2334"
click at [227, 411] on select "One Time Cleaning Weekly - 10% Off - 10.00% (0% for the First Booking) Fortnigh…" at bounding box center [430, 427] width 406 height 32
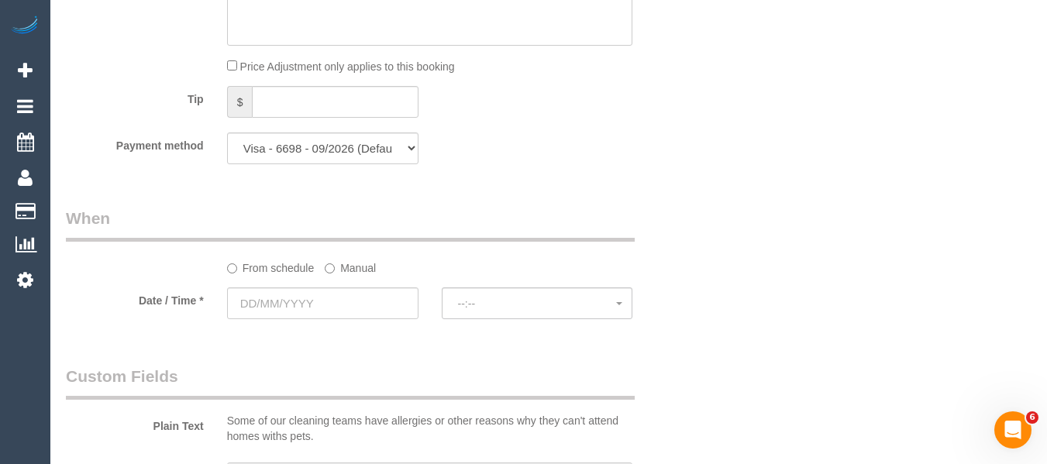
scroll to position [1628, 0]
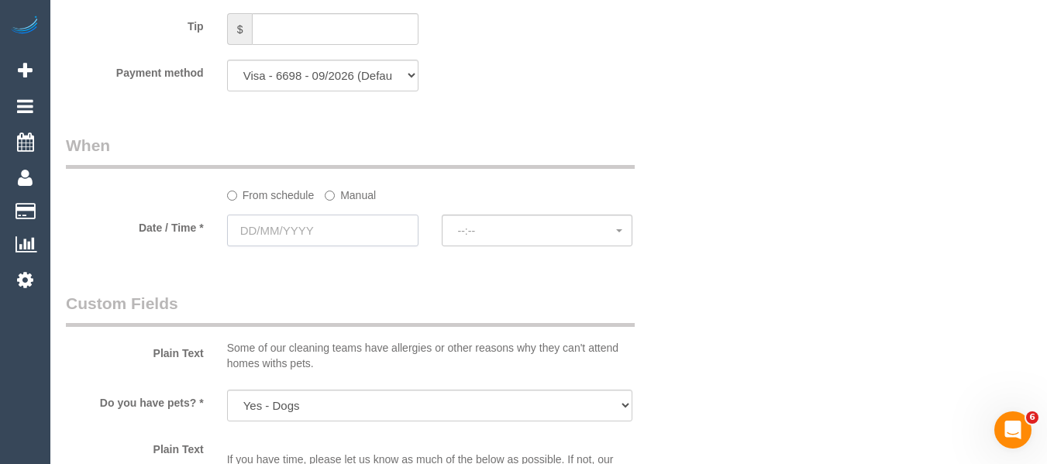
click at [336, 229] on input "text" at bounding box center [322, 231] width 191 height 32
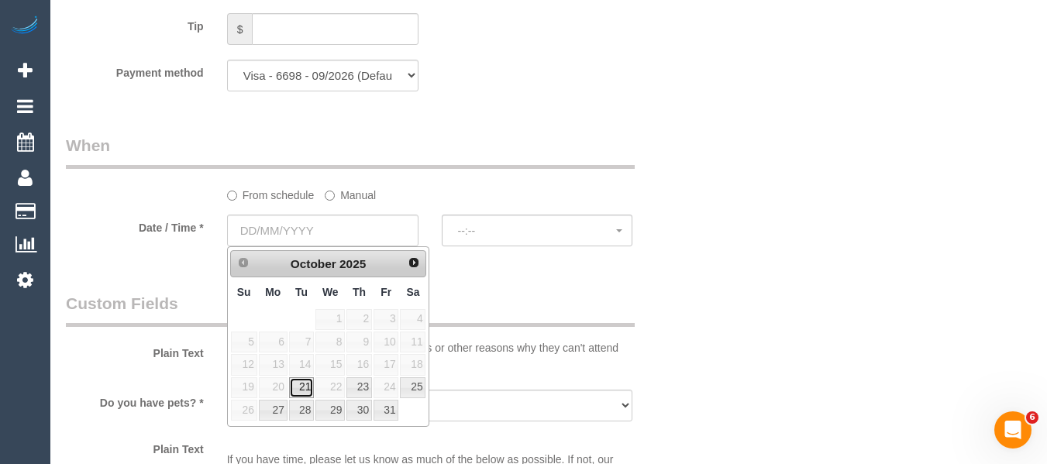
click at [302, 386] on link "21" at bounding box center [301, 387] width 25 height 21
type input "[DATE]"
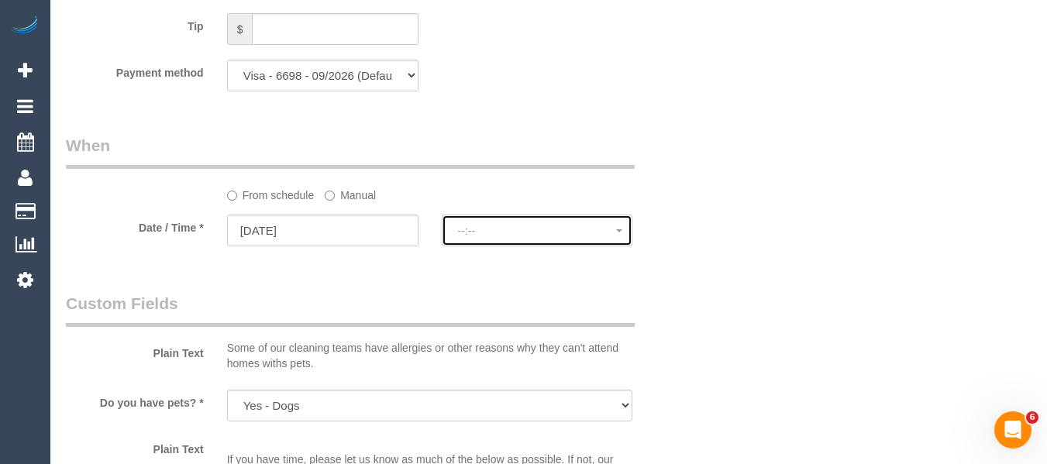
click at [479, 232] on span "--:--" at bounding box center [537, 231] width 159 height 12
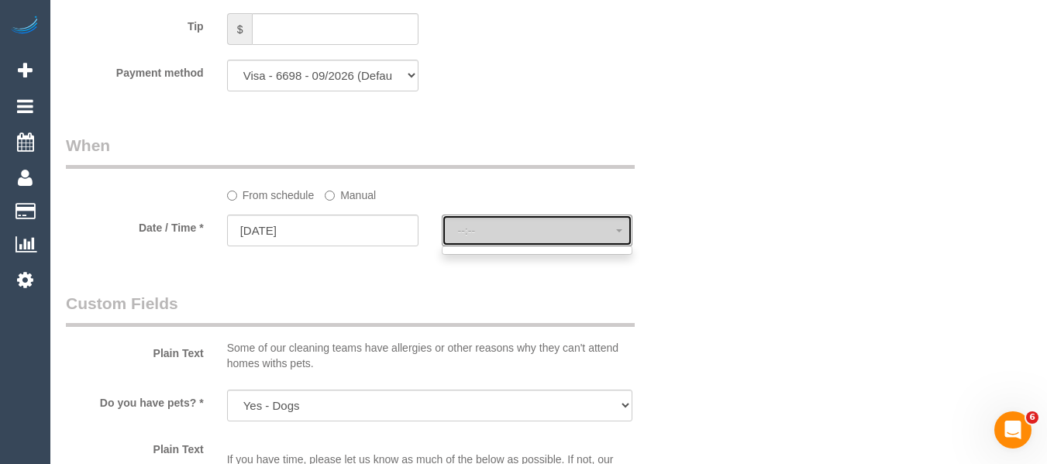
select select "spot18"
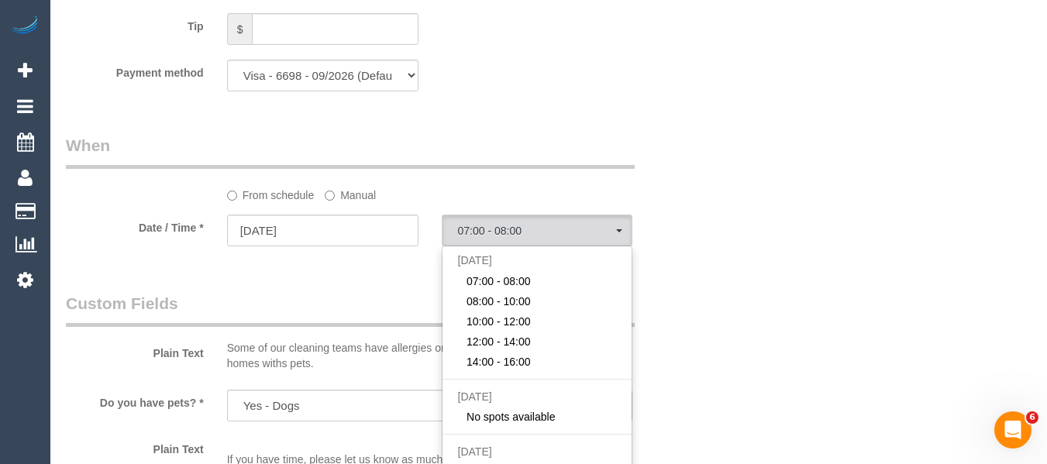
click at [375, 199] on label "Manual" at bounding box center [350, 192] width 51 height 21
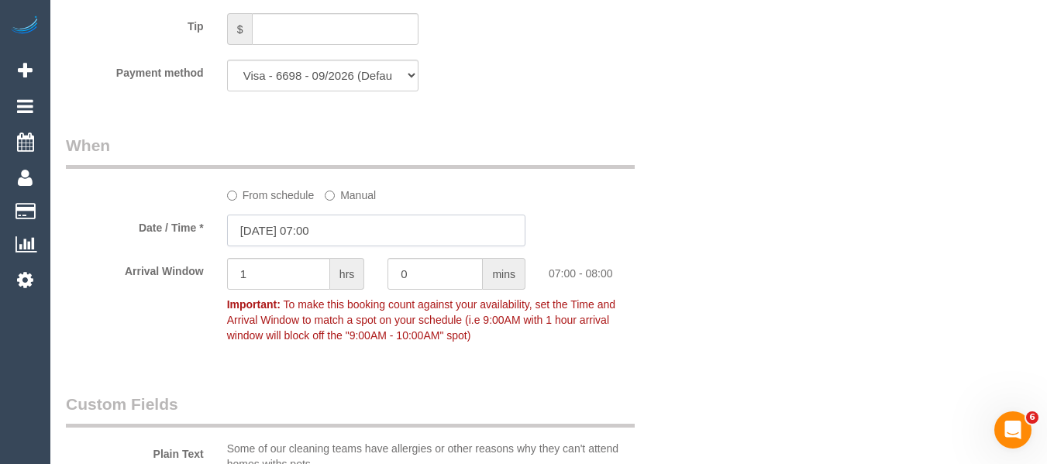
click at [345, 232] on input "[DATE] 07:00" at bounding box center [376, 231] width 298 height 32
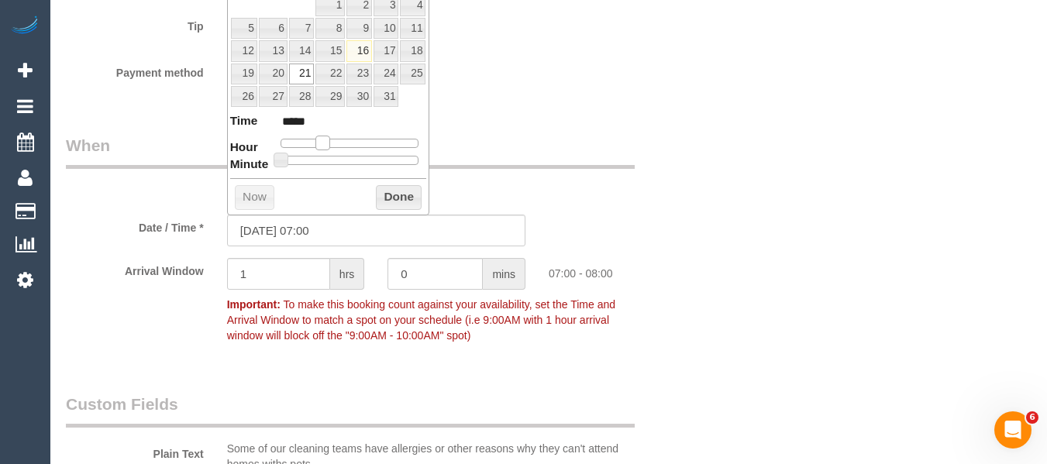
type input "[DATE] 09:00"
type input "*****"
drag, startPoint x: 323, startPoint y: 143, endPoint x: 335, endPoint y: 146, distance: 12.3
click at [335, 146] on span at bounding box center [335, 143] width 14 height 14
click at [383, 182] on div "Prev Next [DATE] Su Mo Tu We Th Fr Sa 1 2 3 4 5 6 7 8 9 10 11 12 13 14 15 16 17…" at bounding box center [328, 74] width 203 height 282
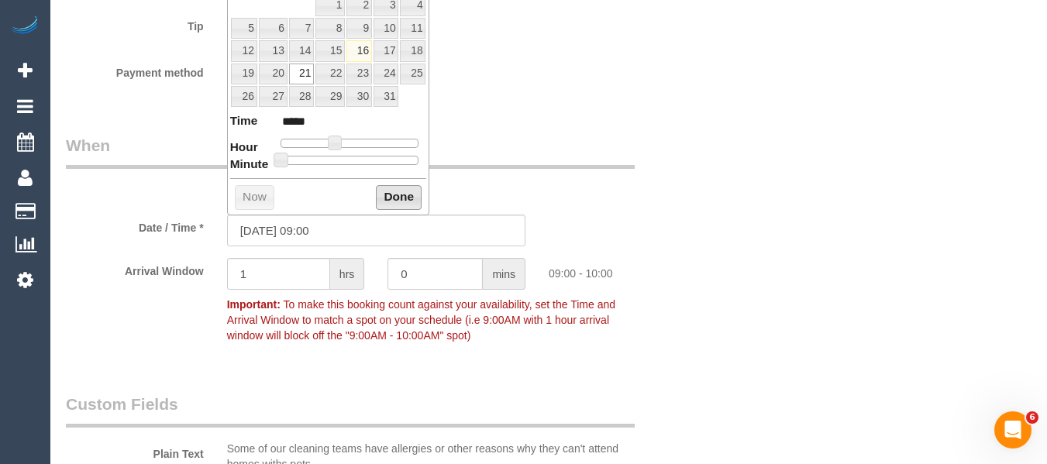
click at [388, 195] on button "Done" at bounding box center [399, 197] width 46 height 25
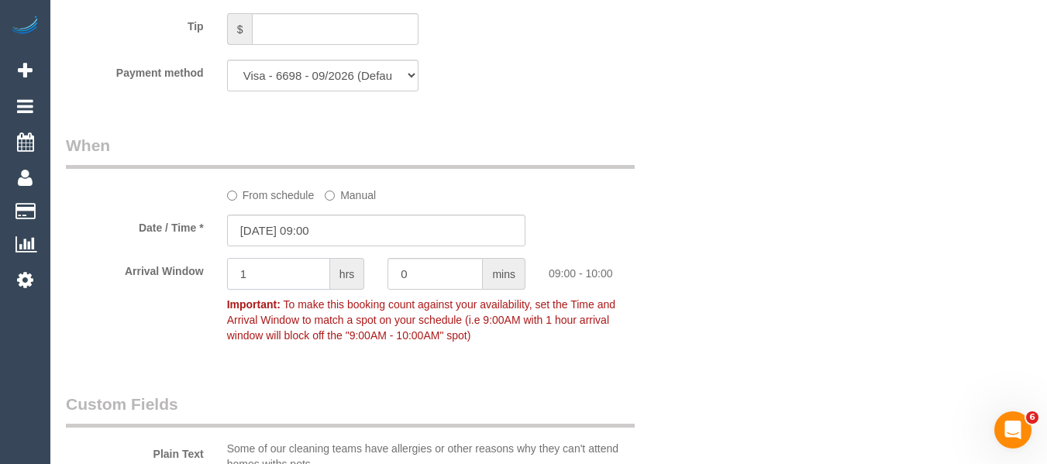
drag, startPoint x: 267, startPoint y: 265, endPoint x: 199, endPoint y: 266, distance: 67.4
click at [199, 266] on div "Arrival Window 1 hrs 0 mins 09:00 - 10:00 Important: To make this booking count…" at bounding box center [376, 304] width 644 height 92
type input "2"
click at [782, 146] on div "Who Email* [EMAIL_ADDRESS][DOMAIN_NAME] Name * [PERSON_NAME] Where Address* [ST…" at bounding box center [549, 52] width 966 height 3247
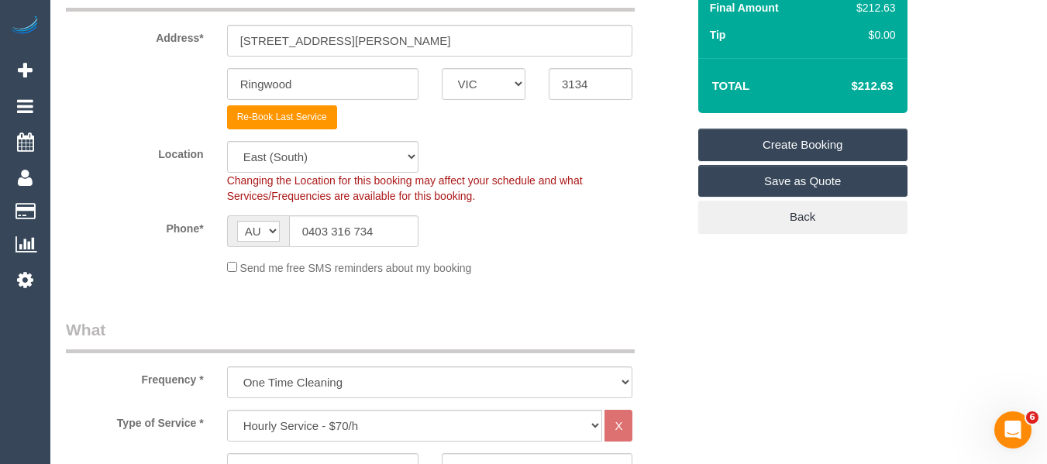
scroll to position [134, 0]
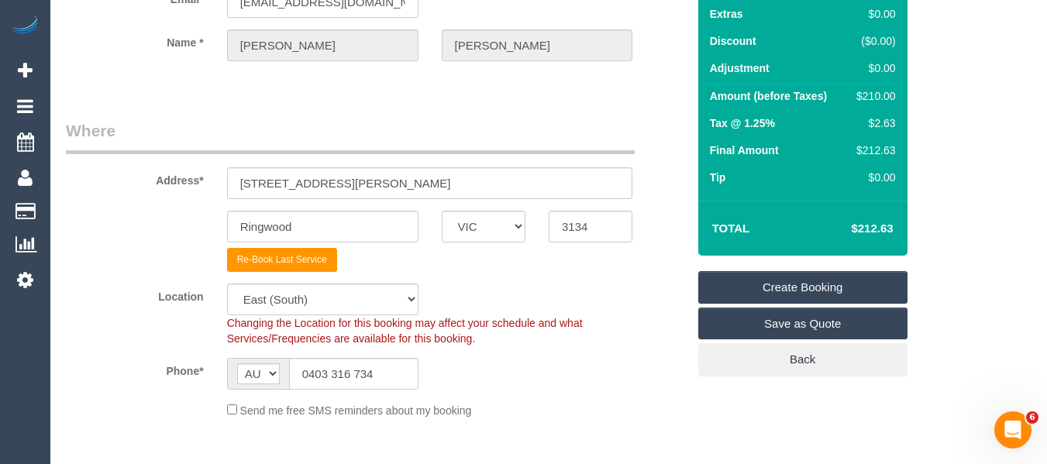
click at [776, 277] on link "Create Booking" at bounding box center [802, 287] width 209 height 33
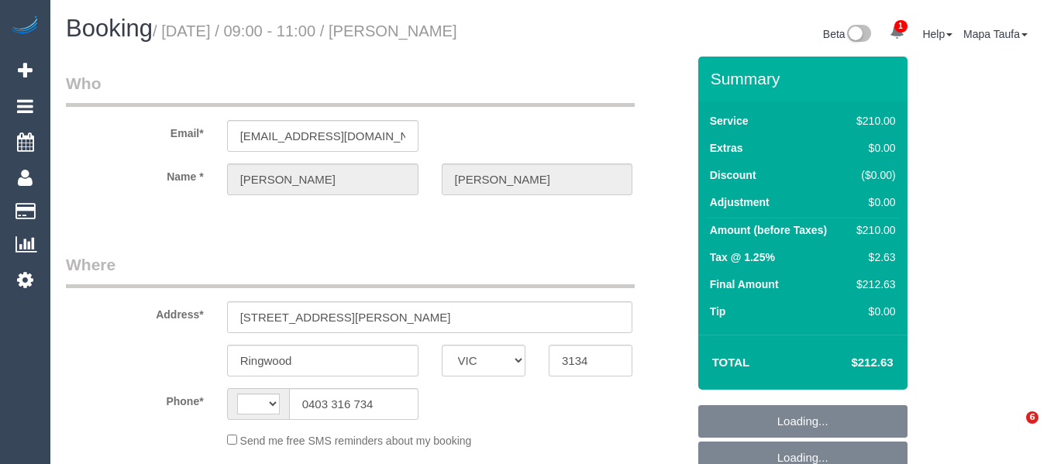
select select "VIC"
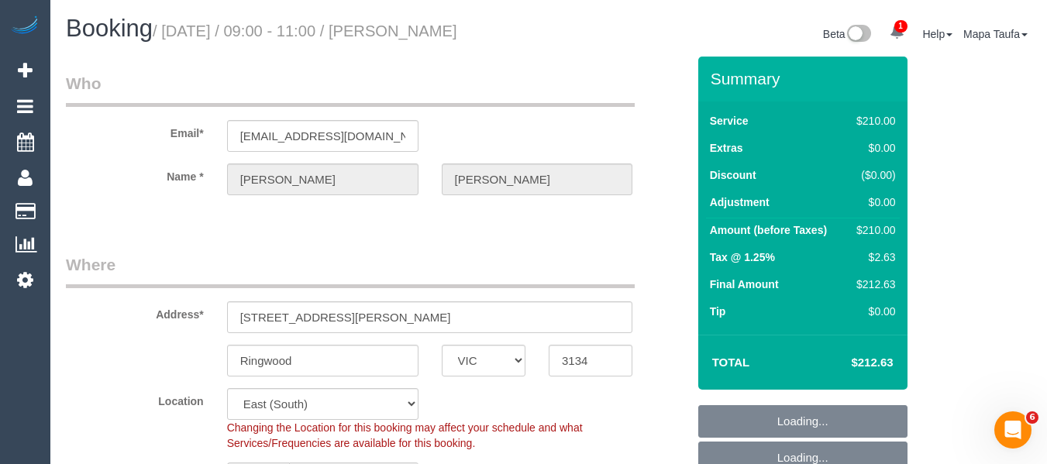
select select "string:AU"
select select "object:679"
select select "string:stripe-pm_1QFZJP2GScqysDRVuEBoIKcl"
select select "number:27"
select select "number:14"
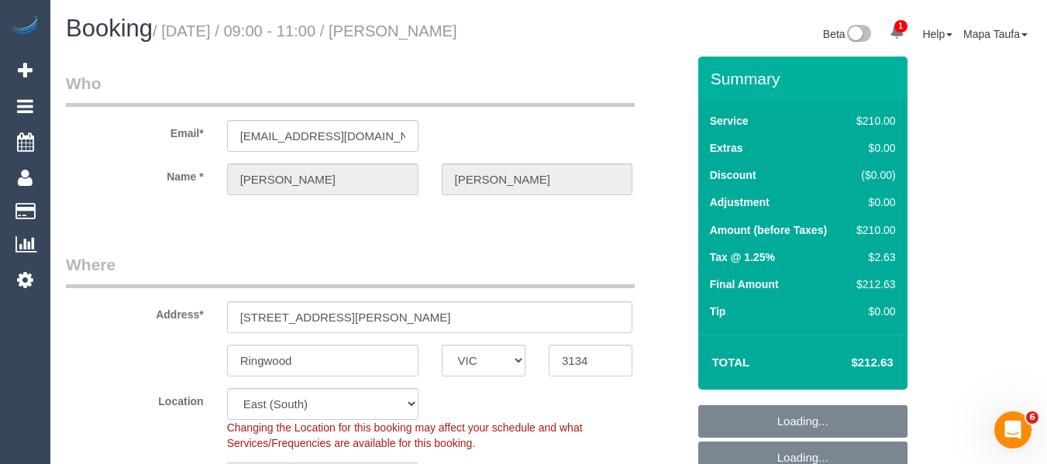
select select "number:18"
select select "number:22"
select select "number:34"
select select "number:13"
select select "object:684"
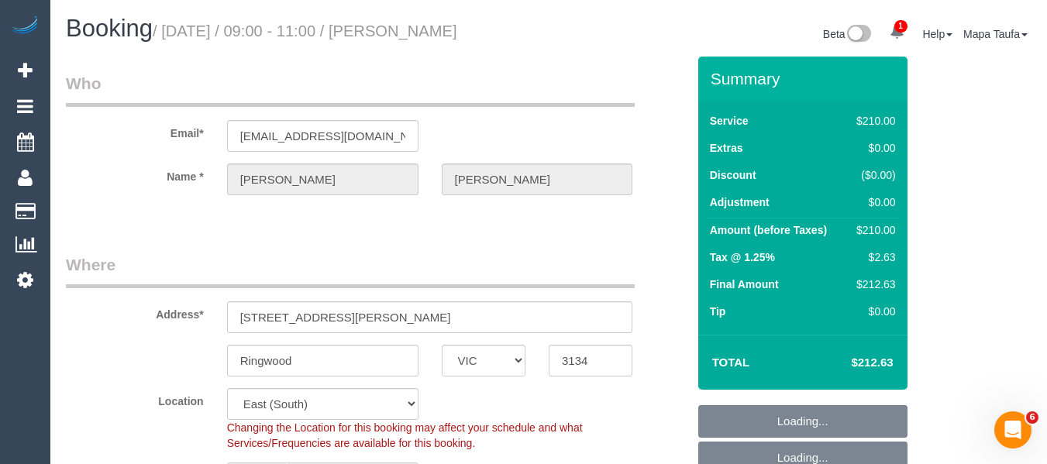
select select "180"
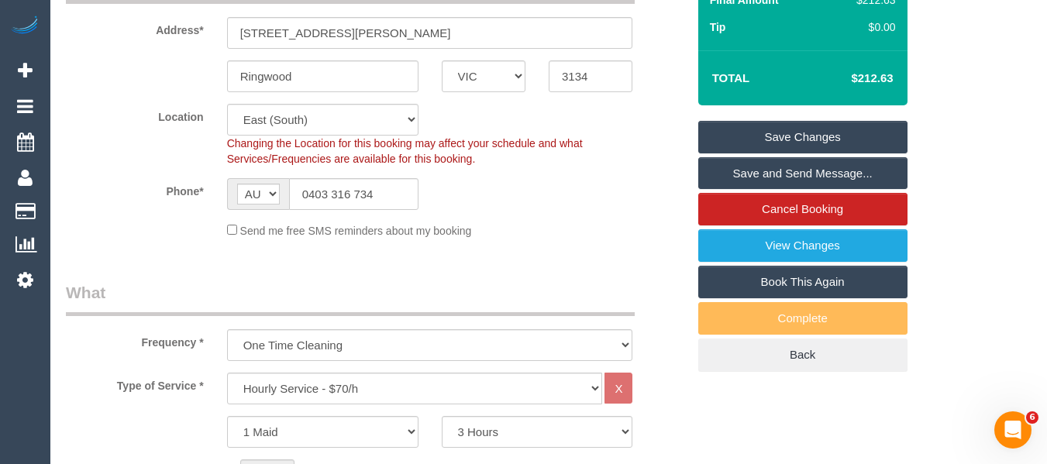
scroll to position [310, 0]
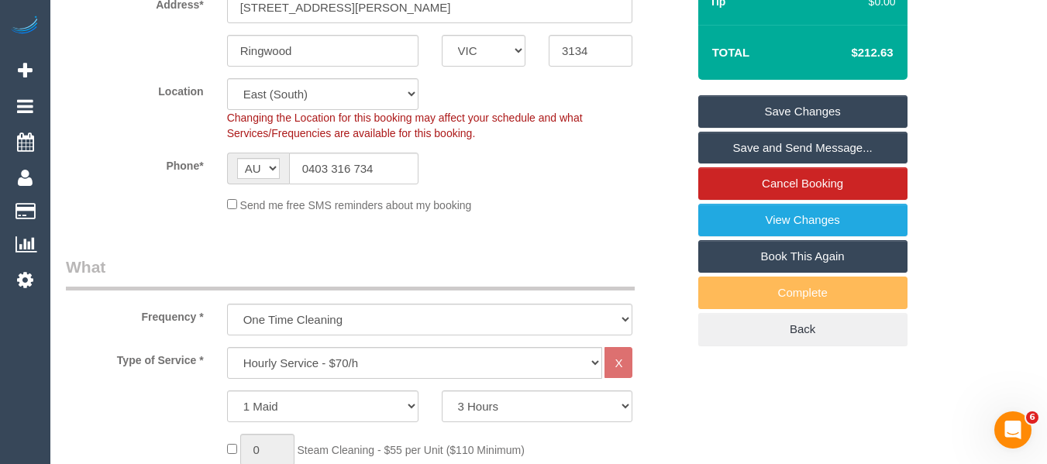
click at [782, 251] on link "Book This Again" at bounding box center [802, 256] width 209 height 33
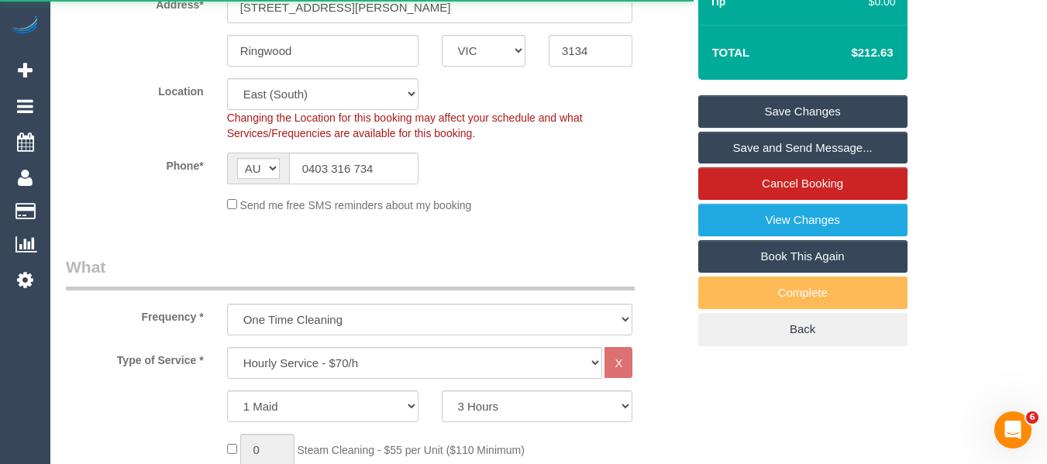
select select "VIC"
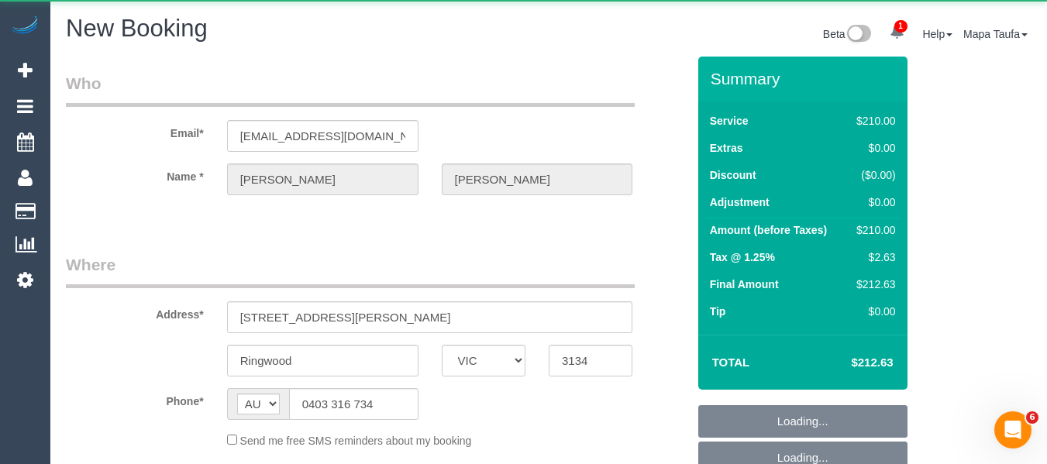
select select "number:27"
select select "number:14"
select select "number:18"
select select "number:22"
select select "number:34"
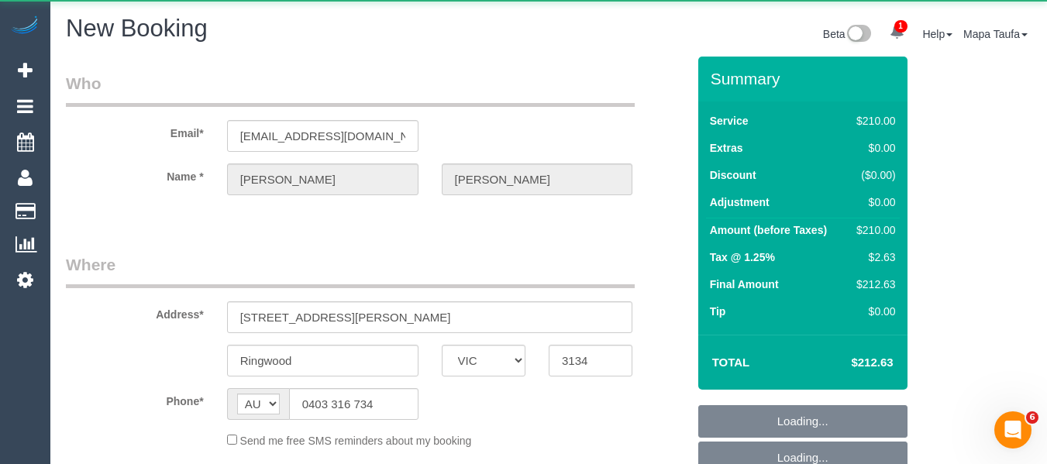
select select "number:13"
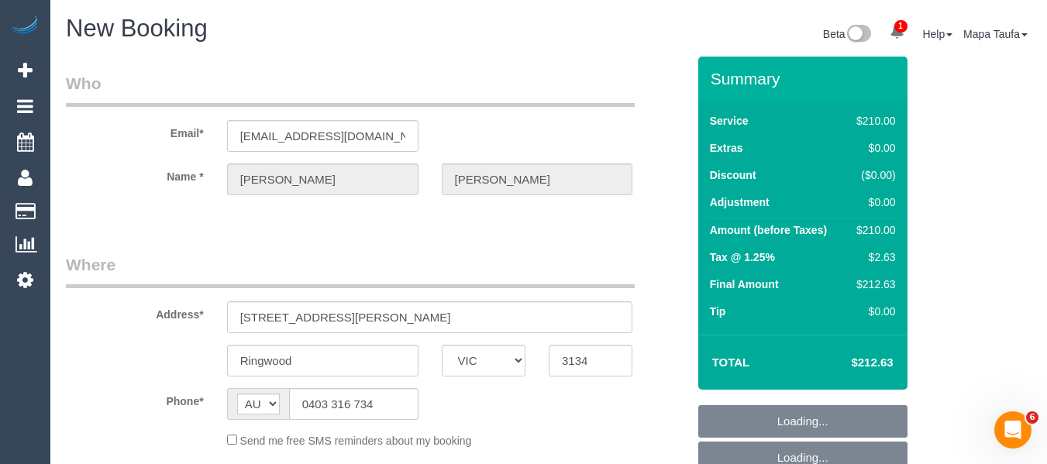
scroll to position [388, 0]
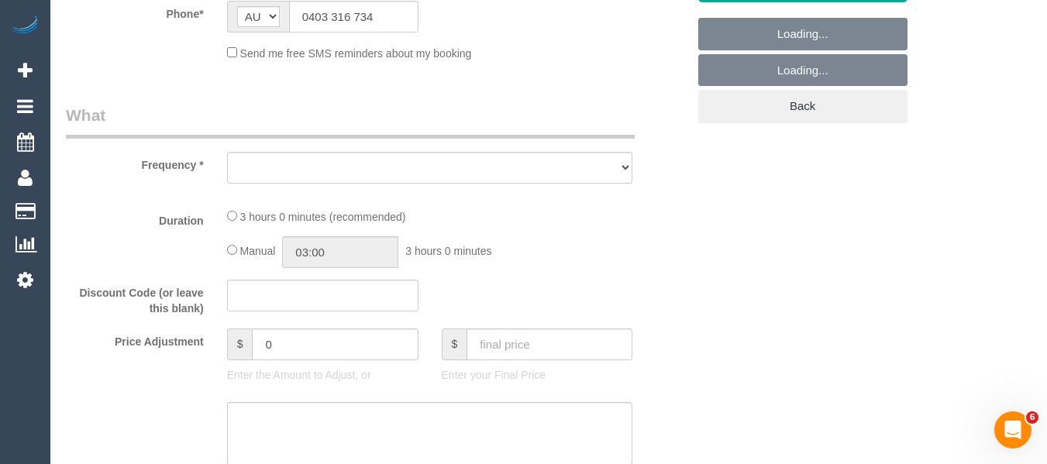
select select "string:stripe-pm_1QFZJP2GScqysDRVuEBoIKcl"
select select "180"
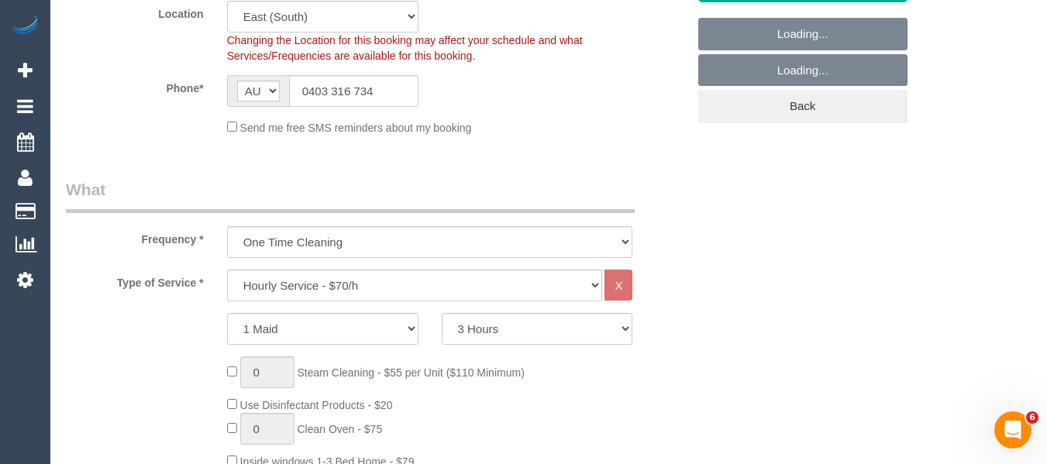
scroll to position [462, 0]
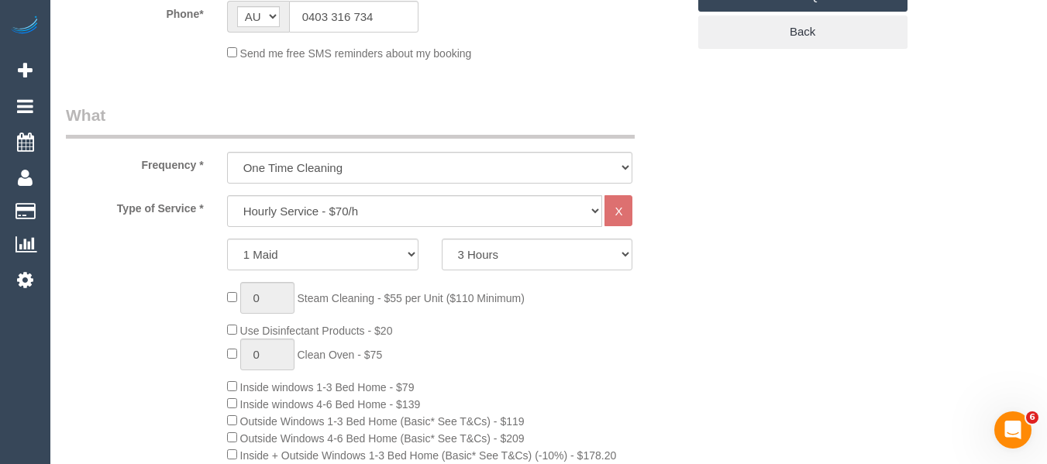
select select "object:2781"
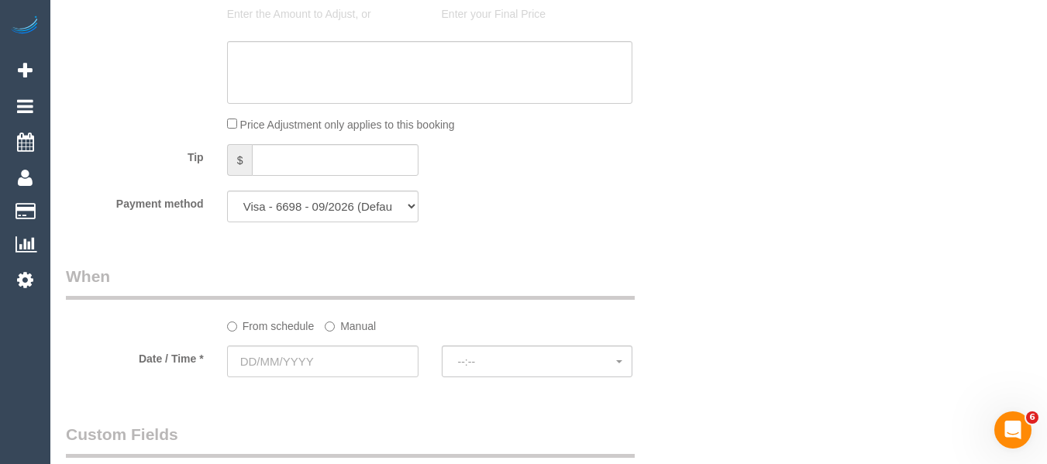
scroll to position [1499, 0]
click at [307, 353] on input "text" at bounding box center [322, 359] width 191 height 32
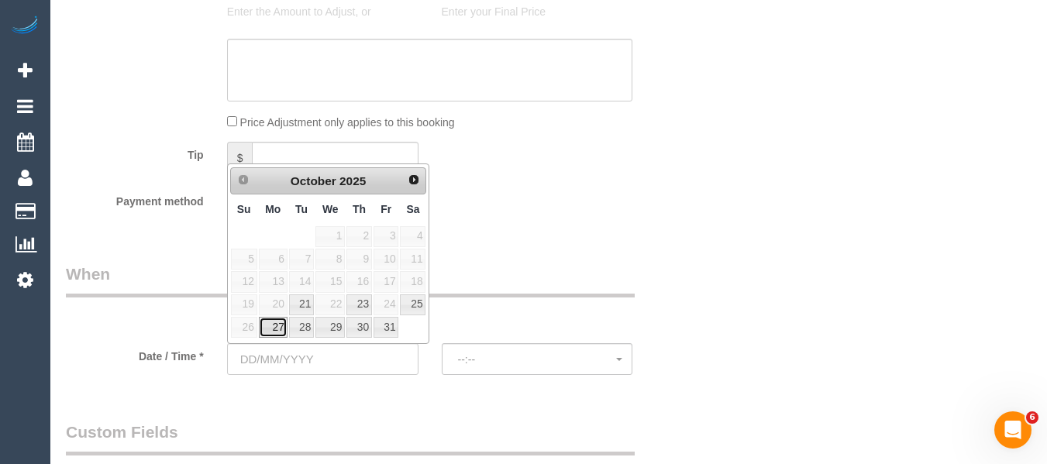
click at [281, 325] on link "27" at bounding box center [273, 327] width 29 height 21
type input "[DATE]"
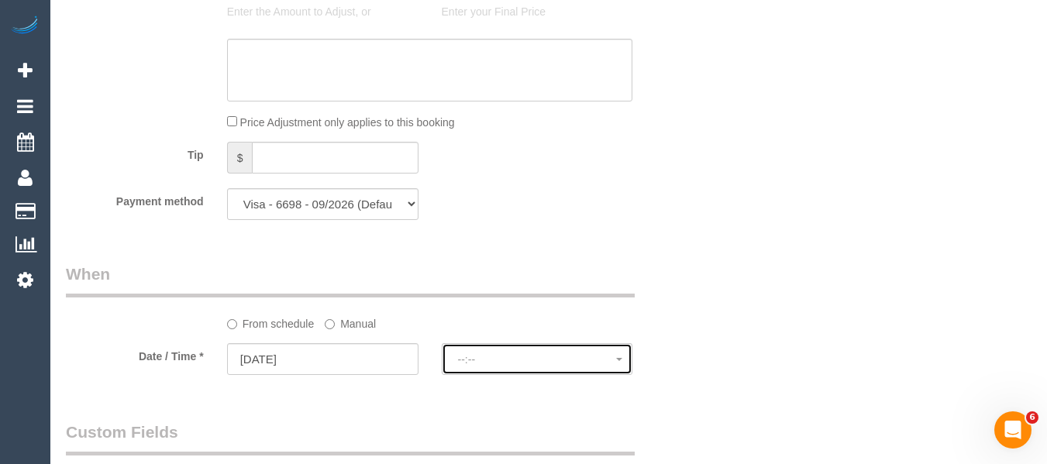
click at [475, 363] on span "--:--" at bounding box center [537, 359] width 159 height 12
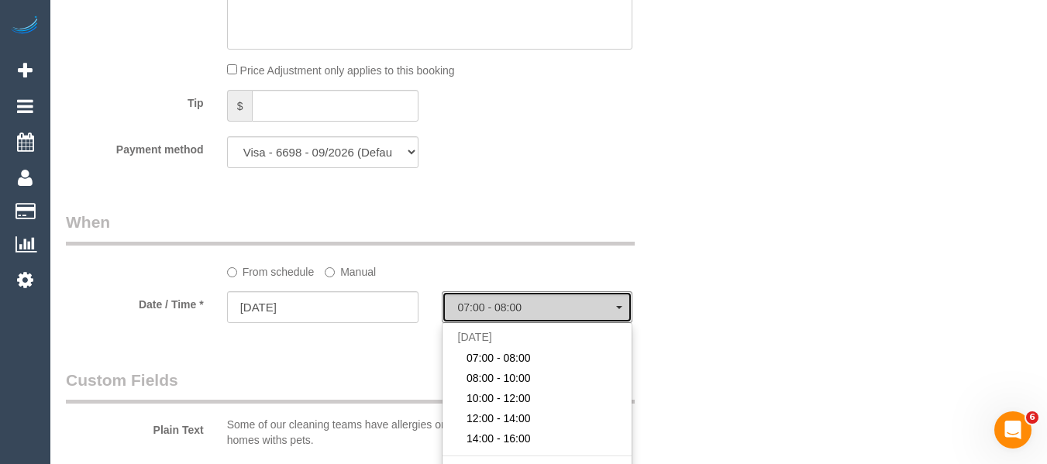
scroll to position [1576, 0]
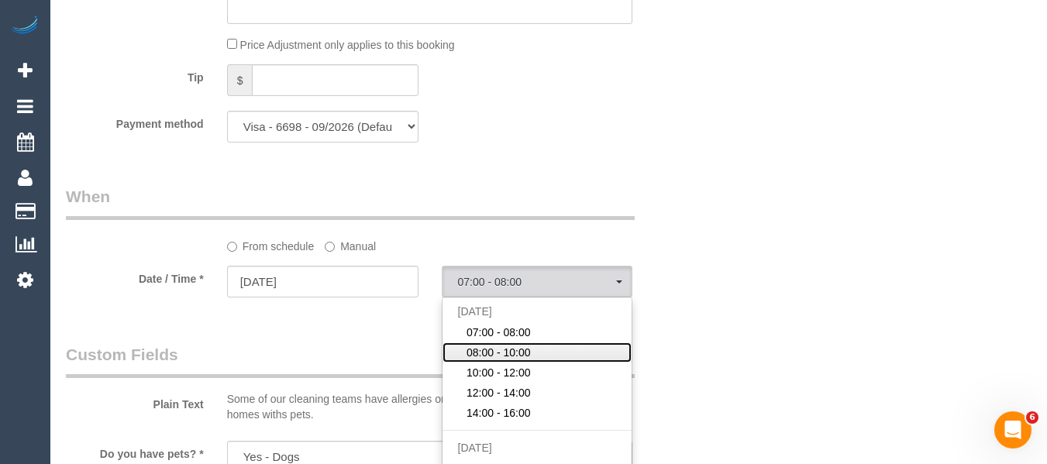
click at [569, 352] on link "08:00 - 10:00" at bounding box center [538, 353] width 190 height 20
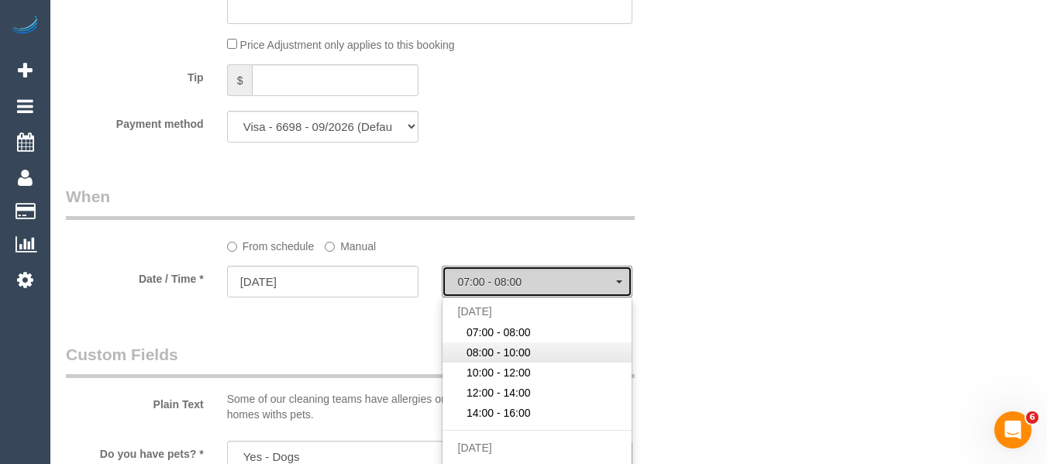
select select "spot19"
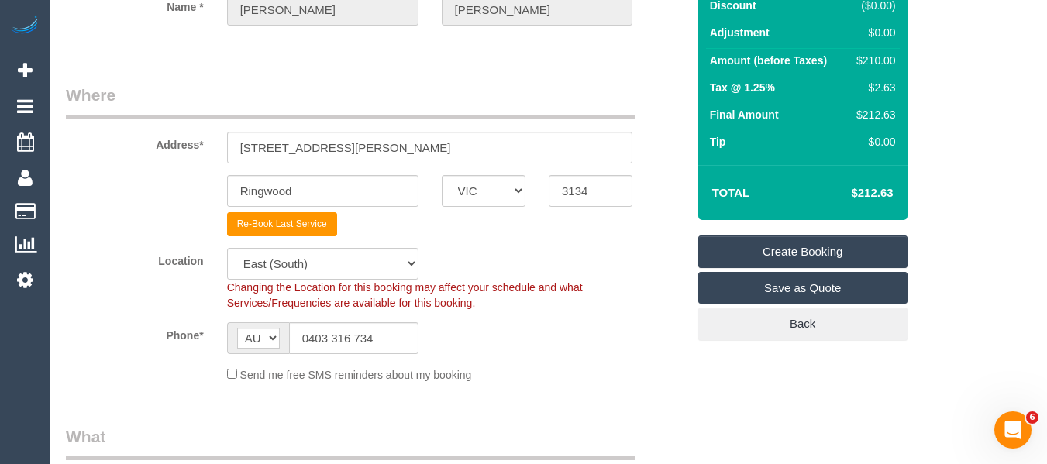
scroll to position [163, 0]
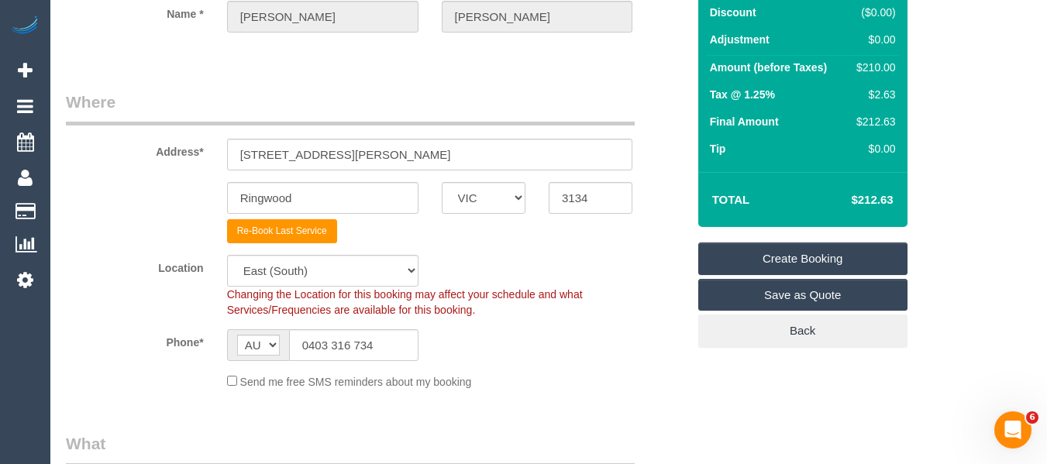
click at [798, 252] on link "Create Booking" at bounding box center [802, 259] width 209 height 33
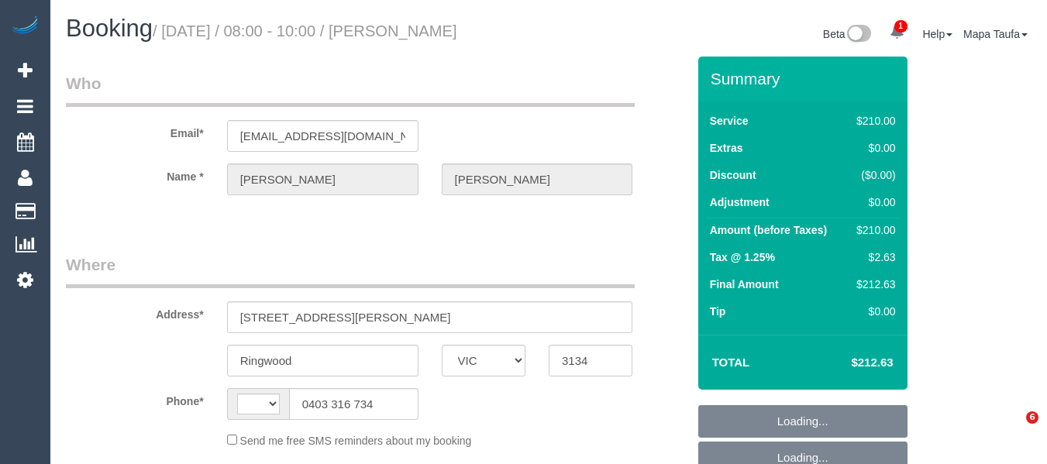
select select "VIC"
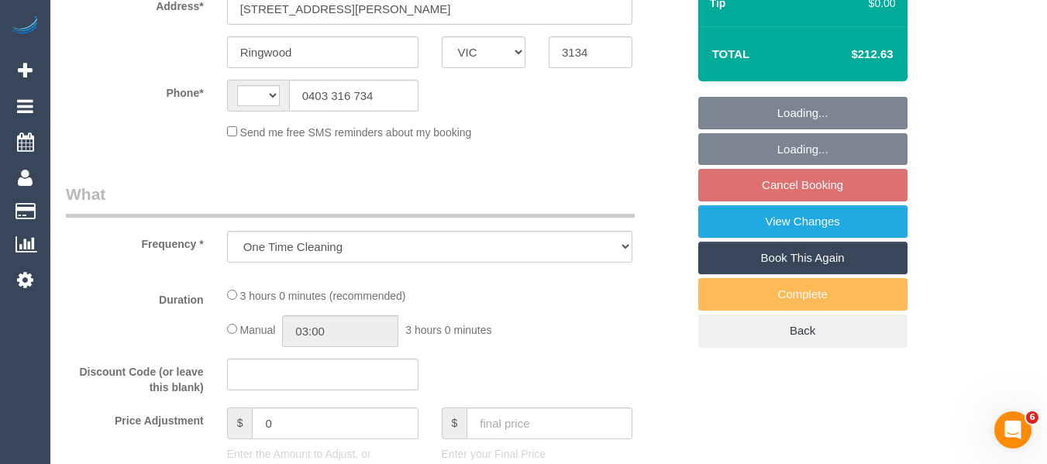
scroll to position [310, 0]
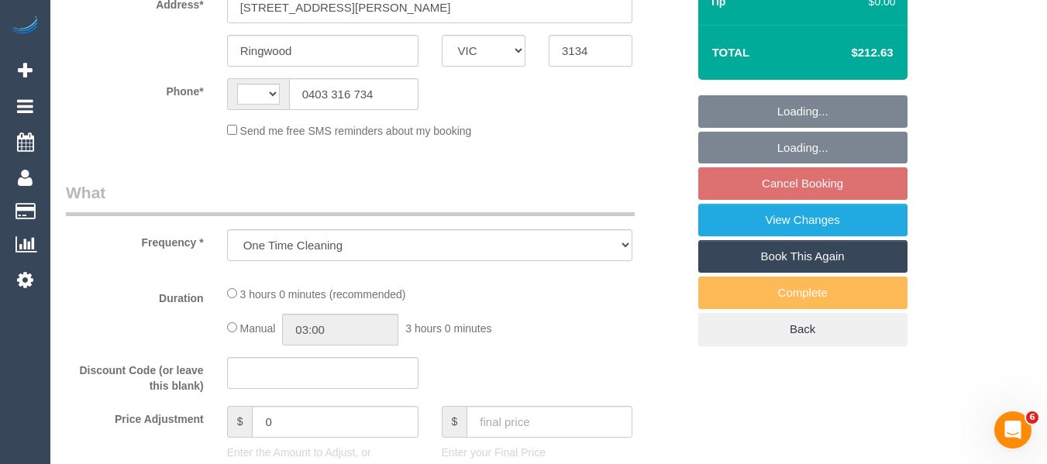
select select "string:AU"
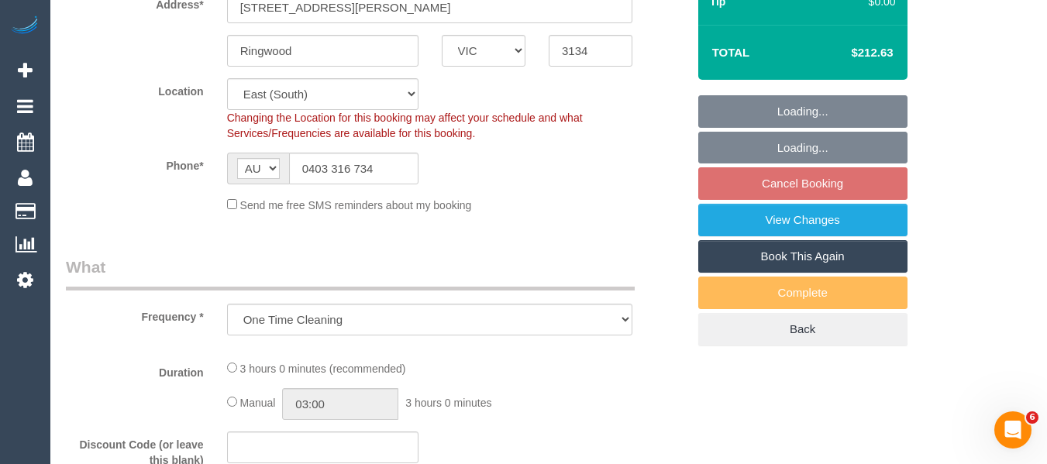
click at [808, 256] on link "Book This Again" at bounding box center [802, 256] width 209 height 33
select select "string:stripe-pm_1QFZJP2GScqysDRVuEBoIKcl"
select select "180"
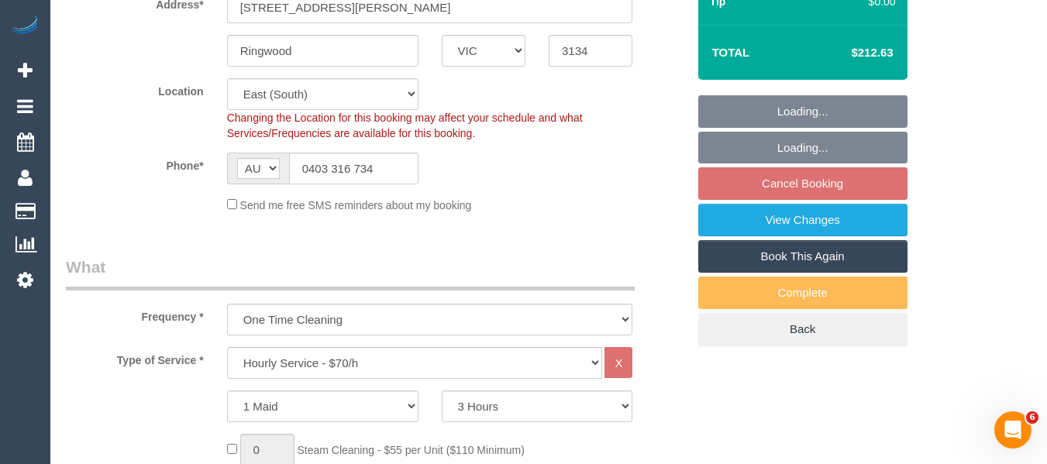
select select "number:27"
select select "number:14"
select select "number:18"
select select "number:22"
select select "number:34"
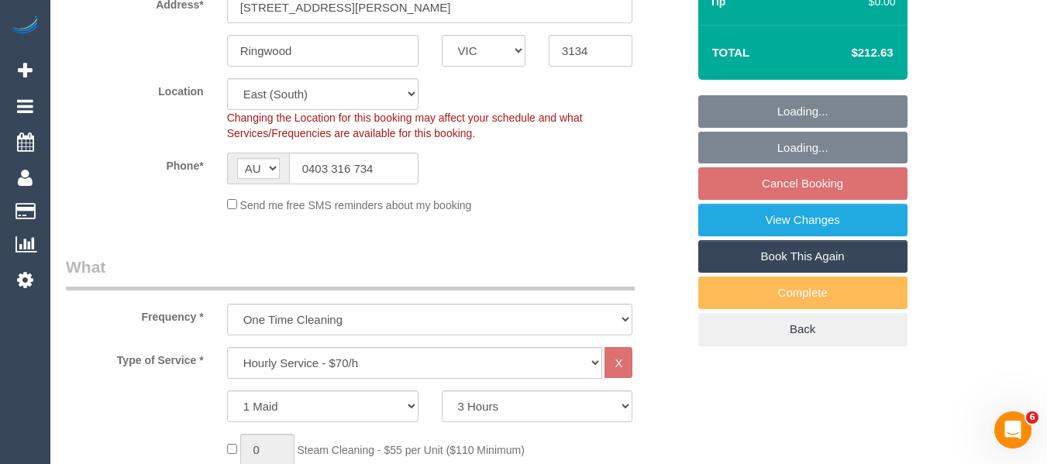
select select "number:13"
select select "object:860"
select select "spot2"
select select "VIC"
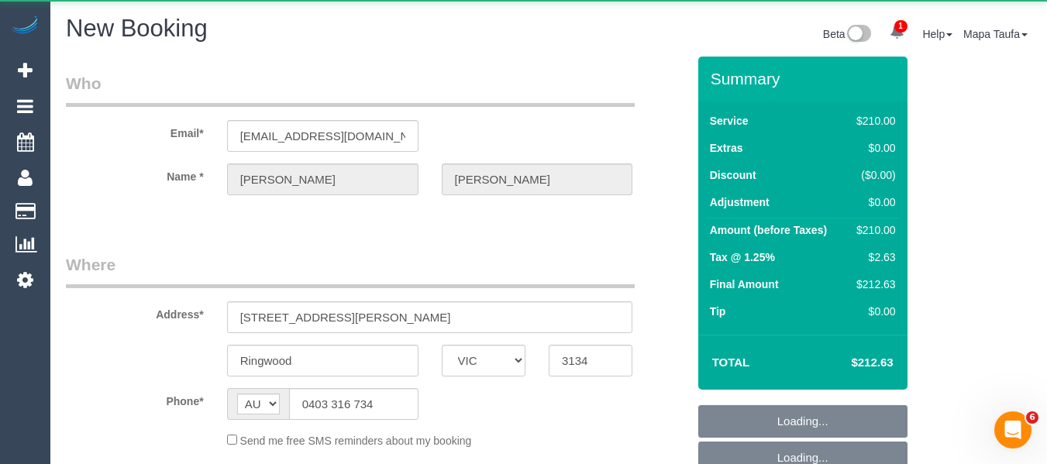
select select "object:1519"
select select "number:27"
select select "number:14"
select select "number:18"
select select "number:22"
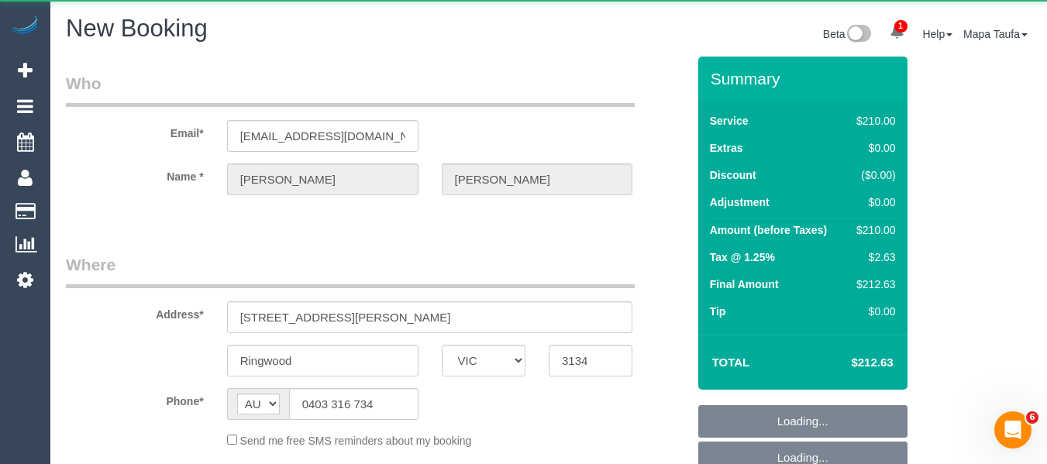
select select "number:34"
select select "number:13"
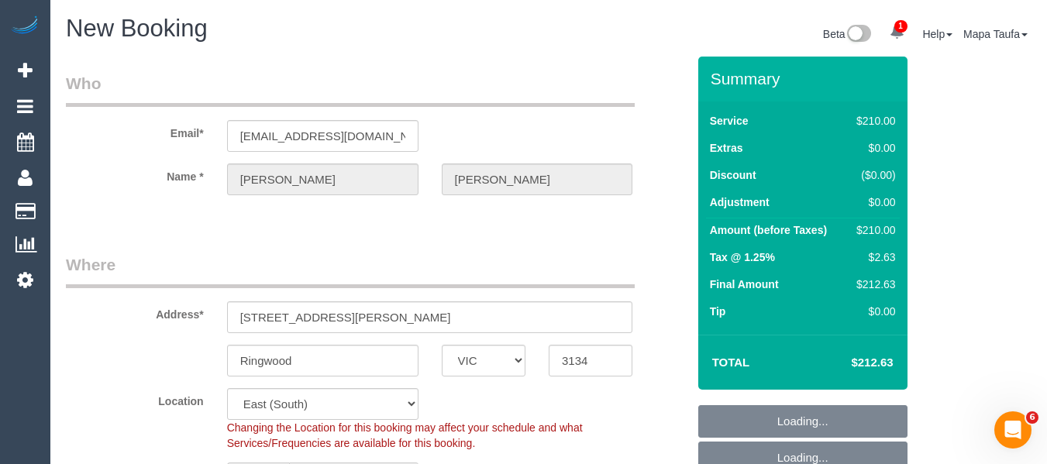
select select "string:stripe-pm_1QFZJP2GScqysDRVuEBoIKcl"
select select "180"
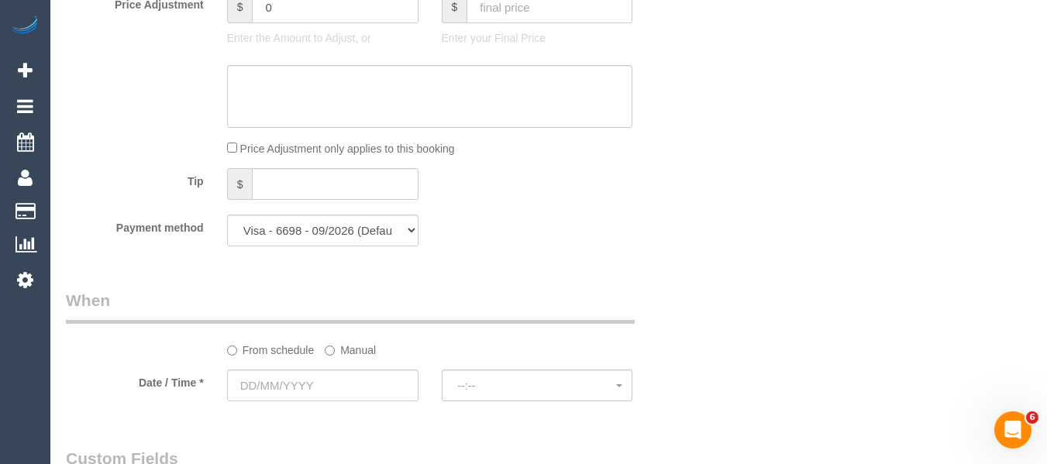
scroll to position [1705, 0]
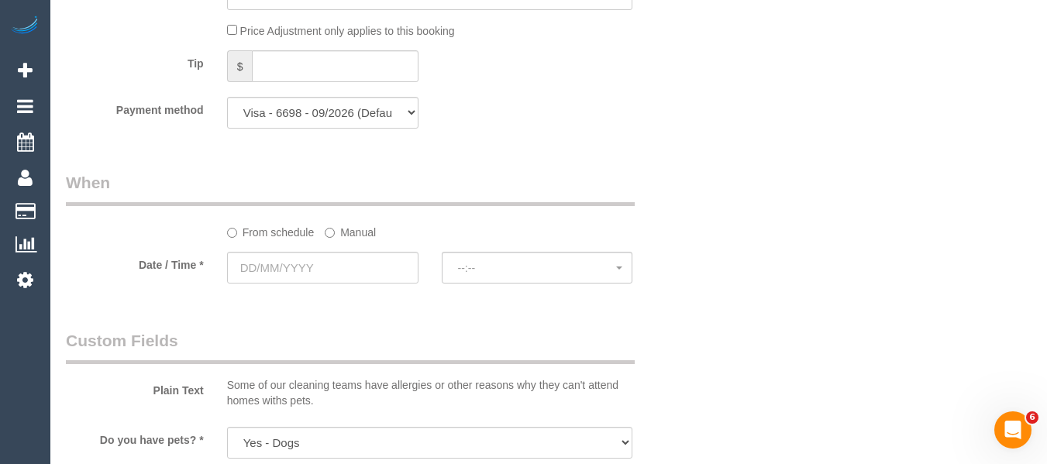
select select "object:2319"
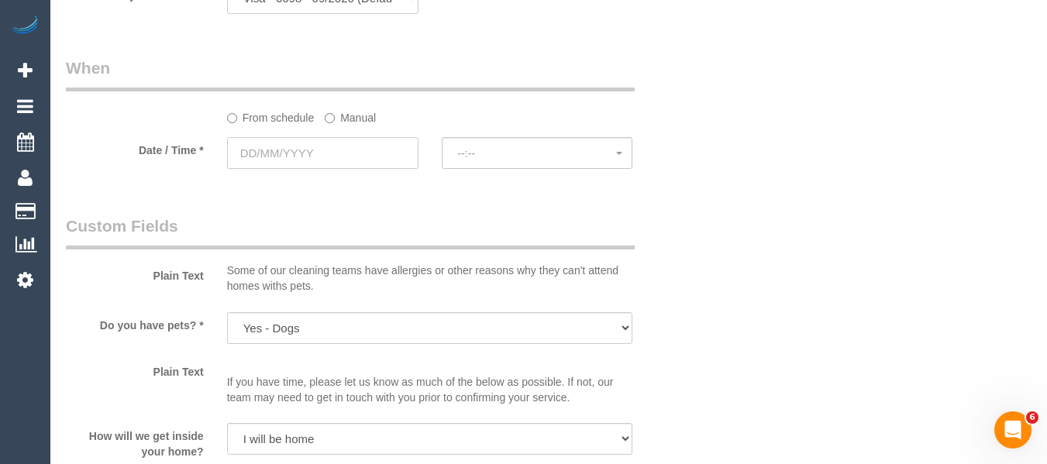
click at [319, 156] on input "text" at bounding box center [322, 153] width 191 height 32
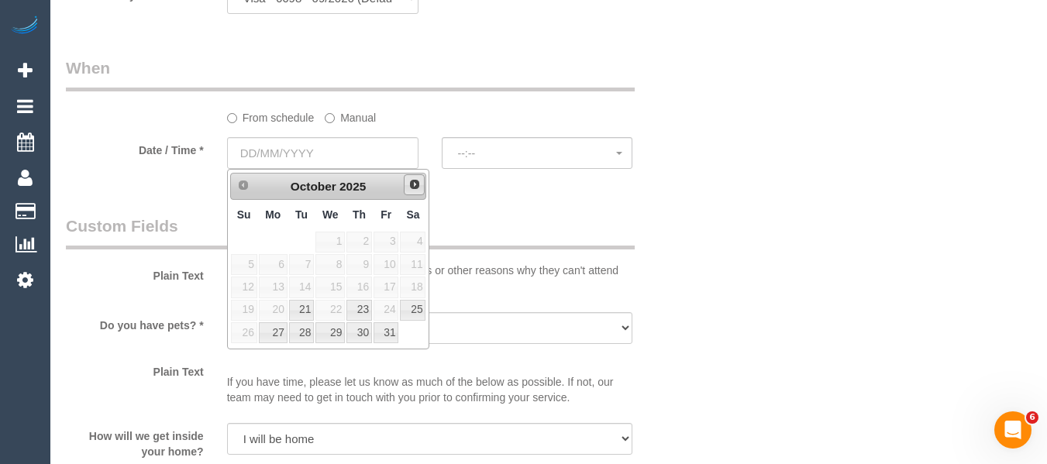
click at [414, 191] on span "Next" at bounding box center [414, 184] width 12 height 12
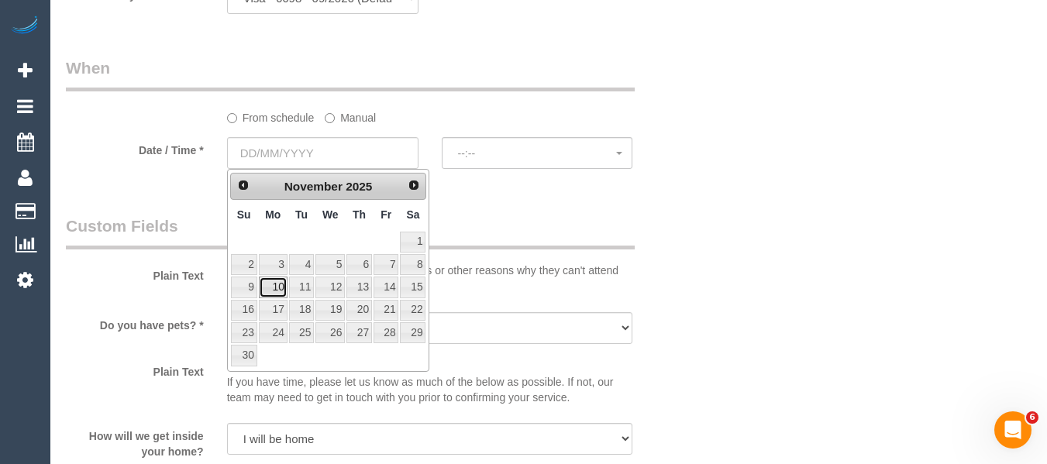
click at [279, 291] on link "10" at bounding box center [273, 287] width 29 height 21
type input "[DATE]"
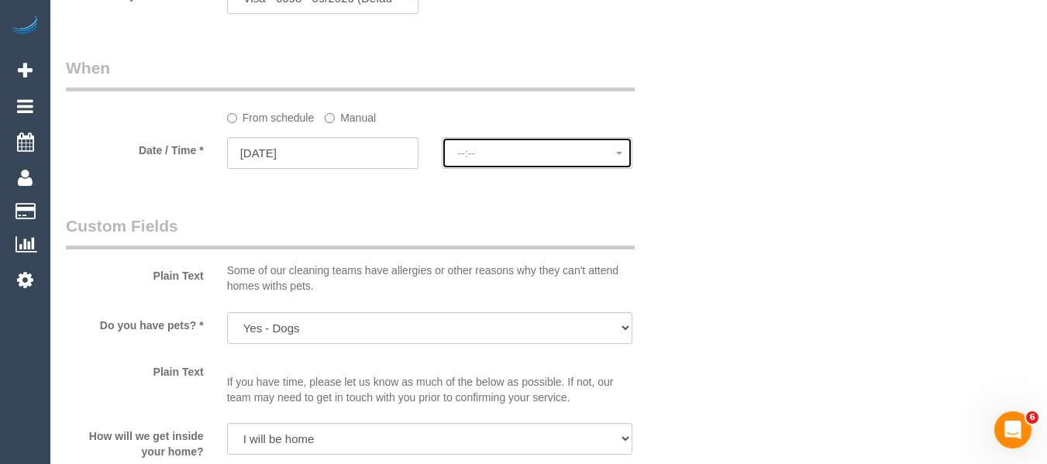
click at [500, 169] on button "--:--" at bounding box center [537, 153] width 191 height 32
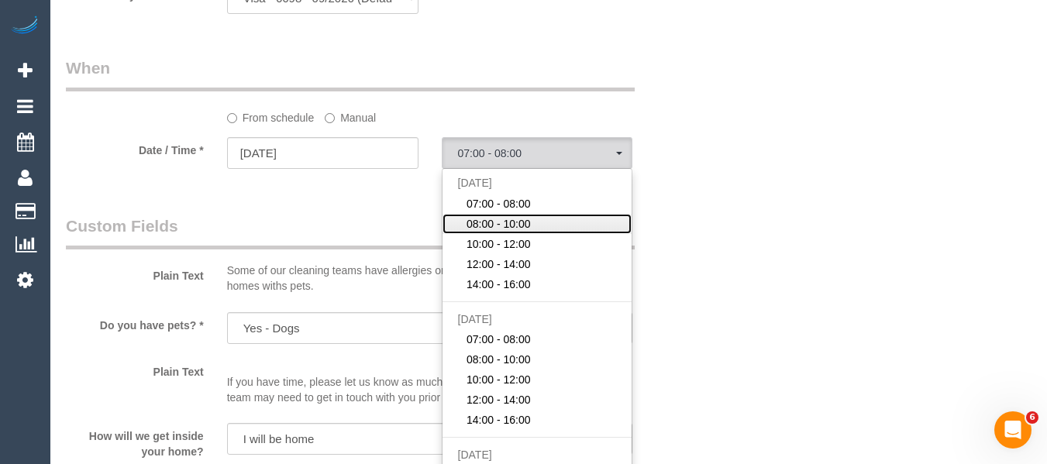
click at [489, 229] on span "08:00 - 10:00" at bounding box center [499, 224] width 64 height 16
select select "spot52"
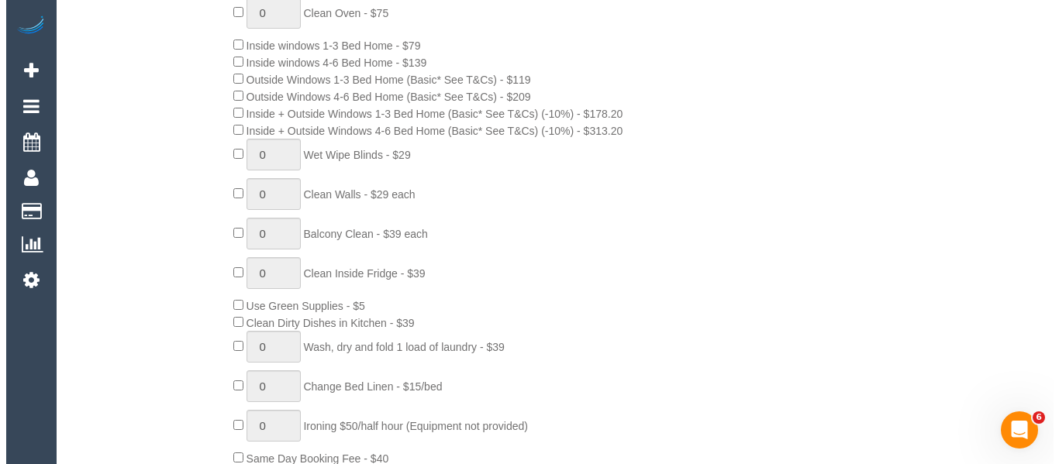
scroll to position [0, 0]
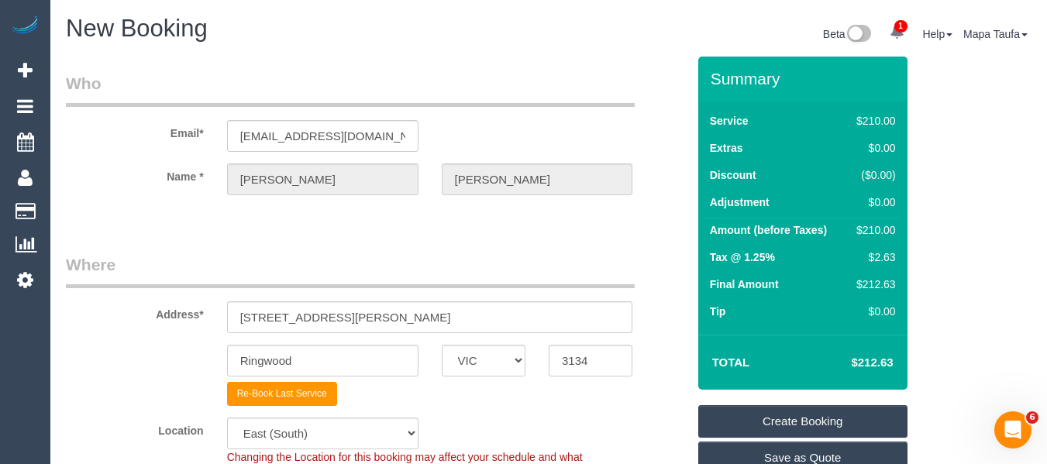
click at [803, 416] on link "Create Booking" at bounding box center [802, 421] width 209 height 33
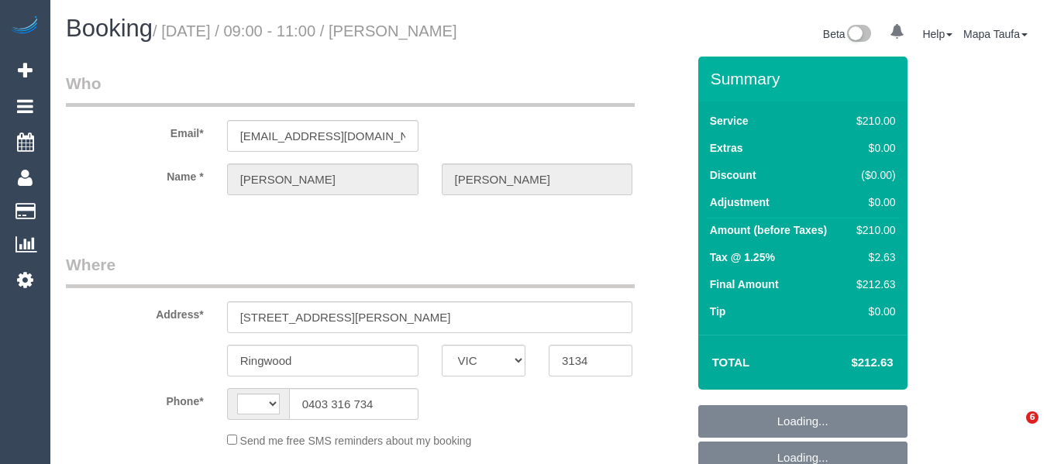
select select "VIC"
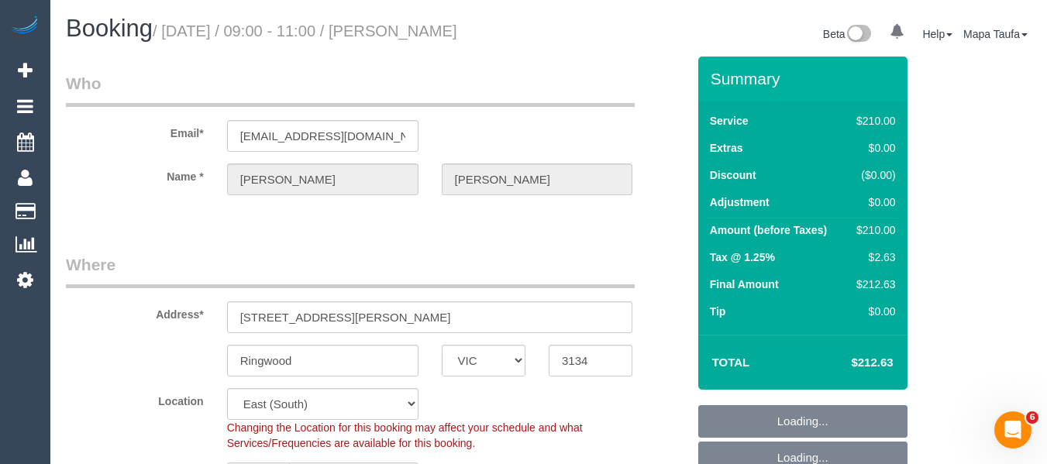
select select "string:AU"
select select "180"
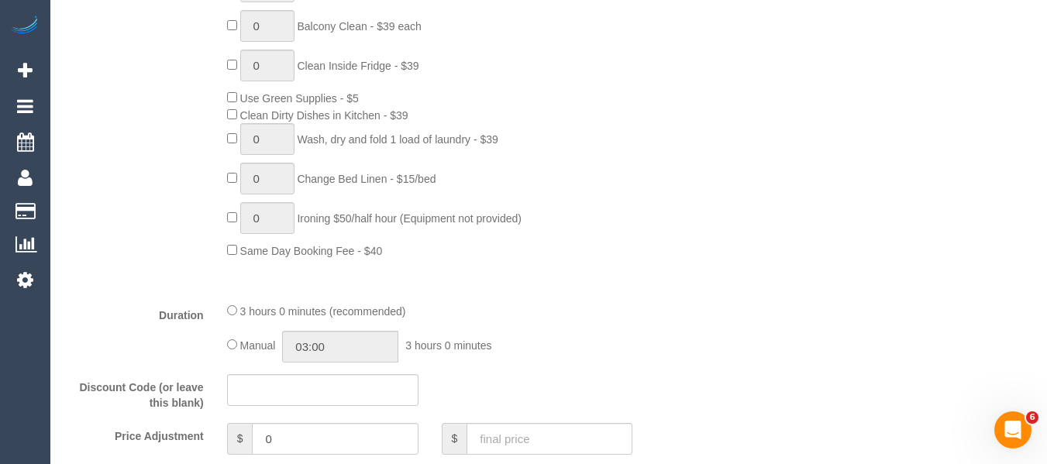
select select "string:stripe-pm_1QFZJP2GScqysDRVuEBoIKcl"
select select "number:27"
select select "number:14"
select select "number:18"
select select "number:22"
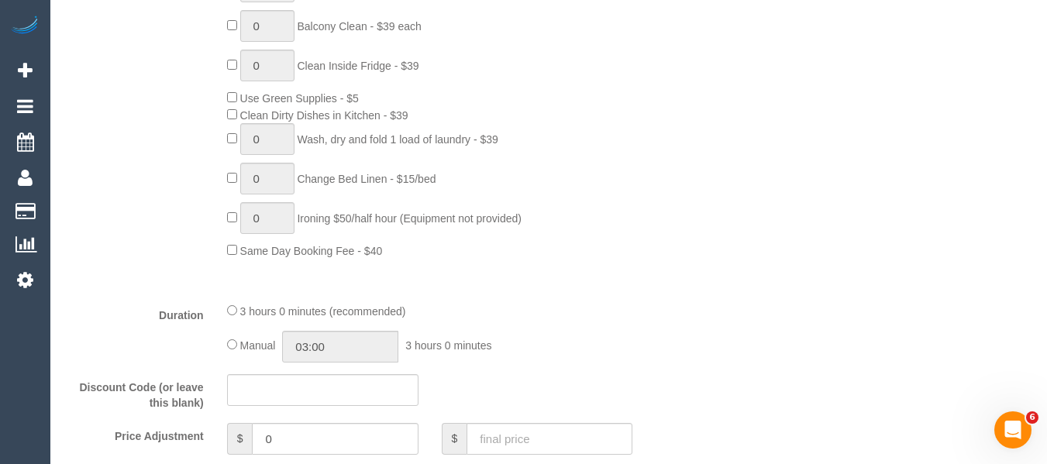
select select "number:34"
select select "number:13"
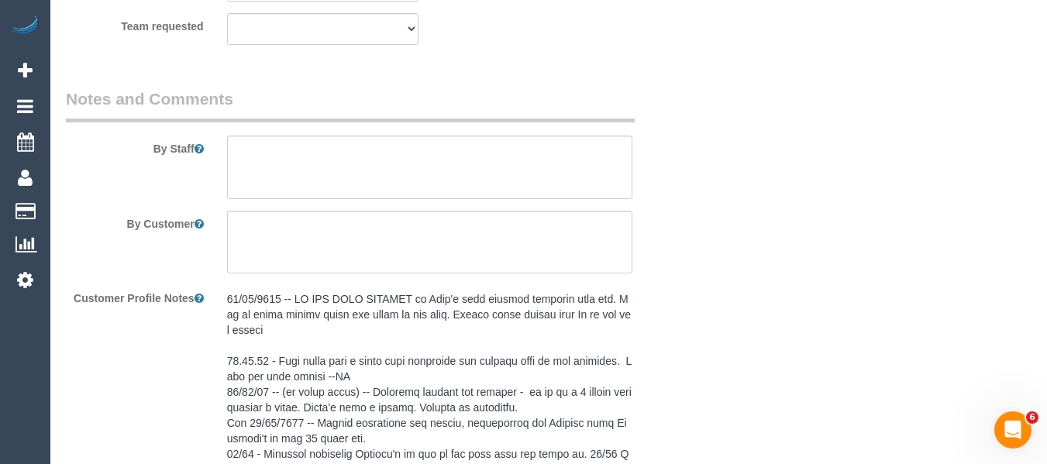
select select "object:874"
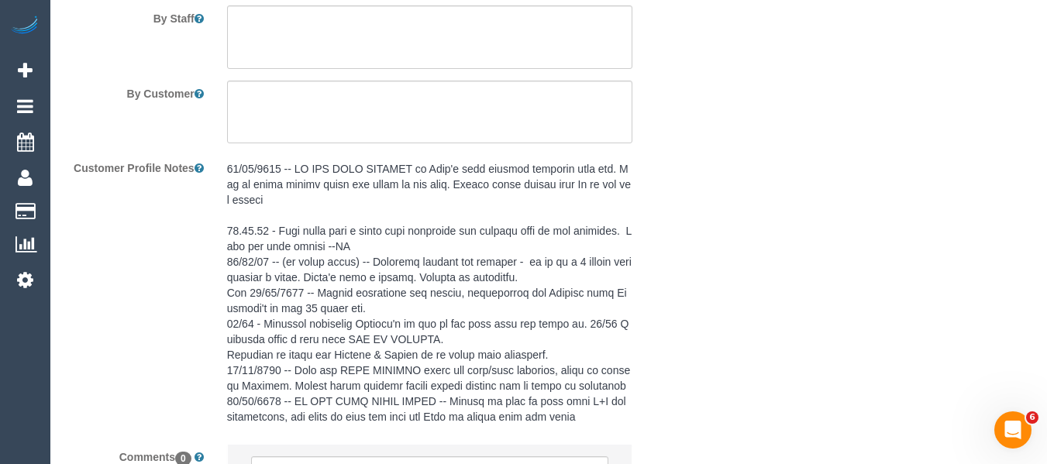
scroll to position [2978, 0]
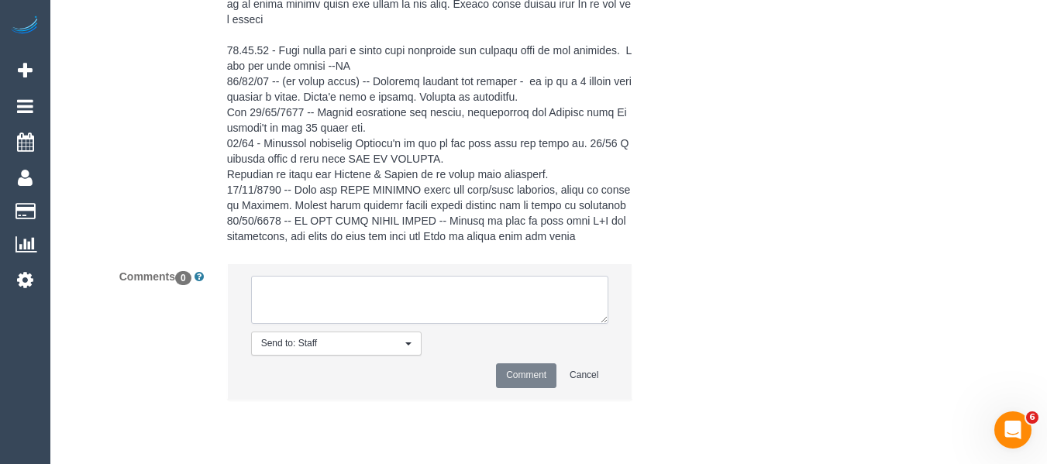
click at [454, 324] on textarea at bounding box center [430, 300] width 358 height 48
type textarea "N"
click at [380, 318] on textarea at bounding box center [430, 300] width 358 height 48
paste textarea "[DATE] or 21 (start time between 9 - 2)"
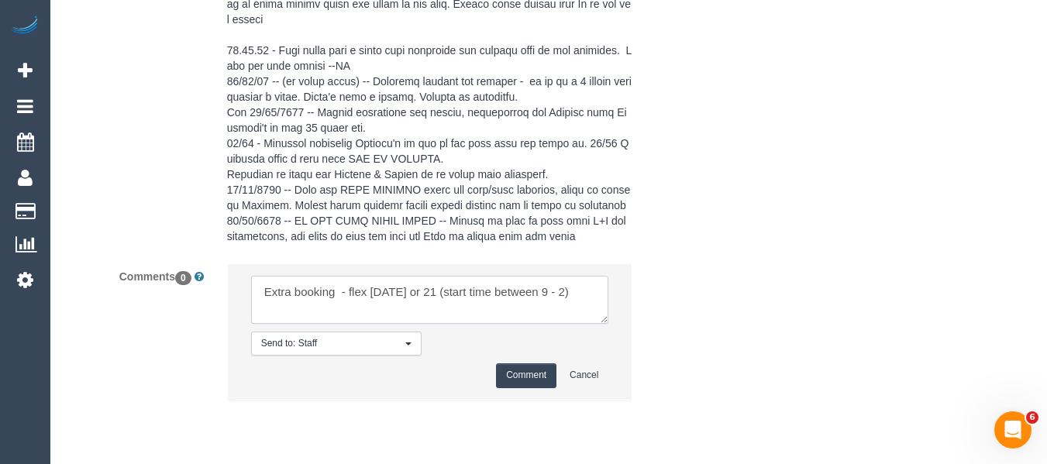
type textarea "Extra booking - flex [DATE] or 21 (start time between 9 - 2)"
click at [516, 384] on button "Comment" at bounding box center [526, 375] width 60 height 24
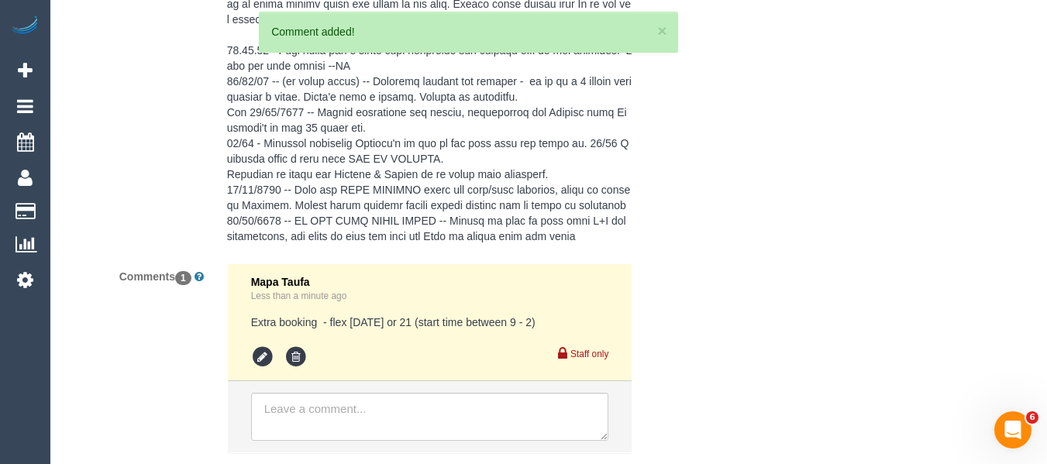
click at [370, 330] on pre "Extra booking - flex [DATE] or 21 (start time between 9 - 2)" at bounding box center [430, 323] width 358 height 16
copy div "Extra booking - flex [DATE] or 21 (start time between 9 - 2)"
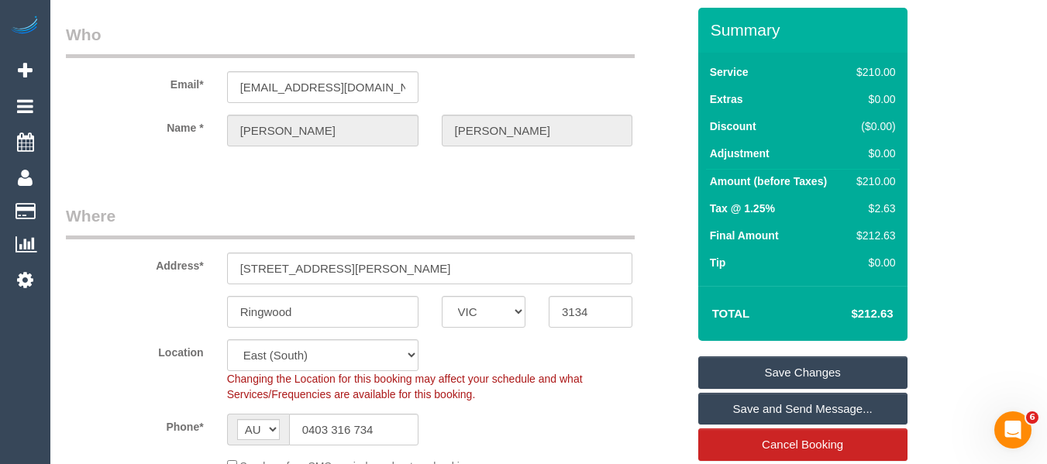
scroll to position [55, 0]
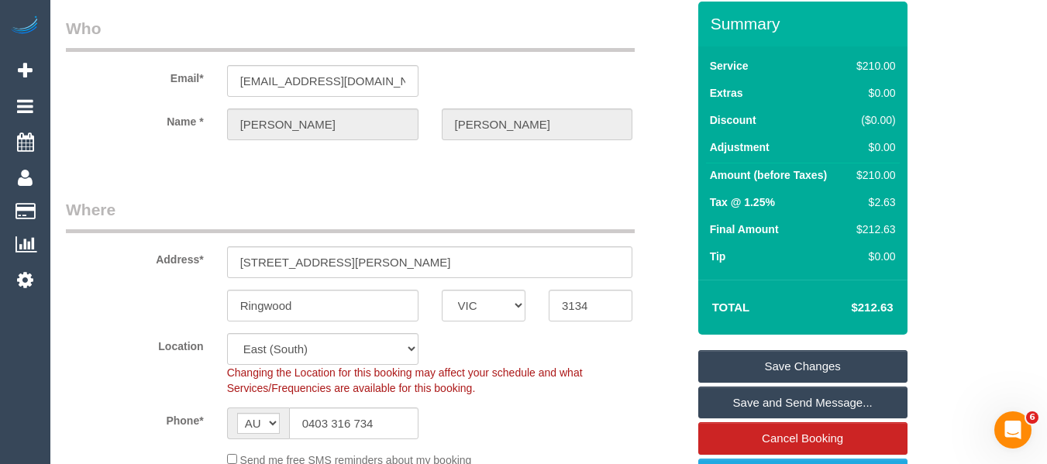
drag, startPoint x: 877, startPoint y: 307, endPoint x: 859, endPoint y: 304, distance: 18.9
click at [859, 304] on div "Total $212.63" at bounding box center [802, 307] width 209 height 55
copy table "Total $"
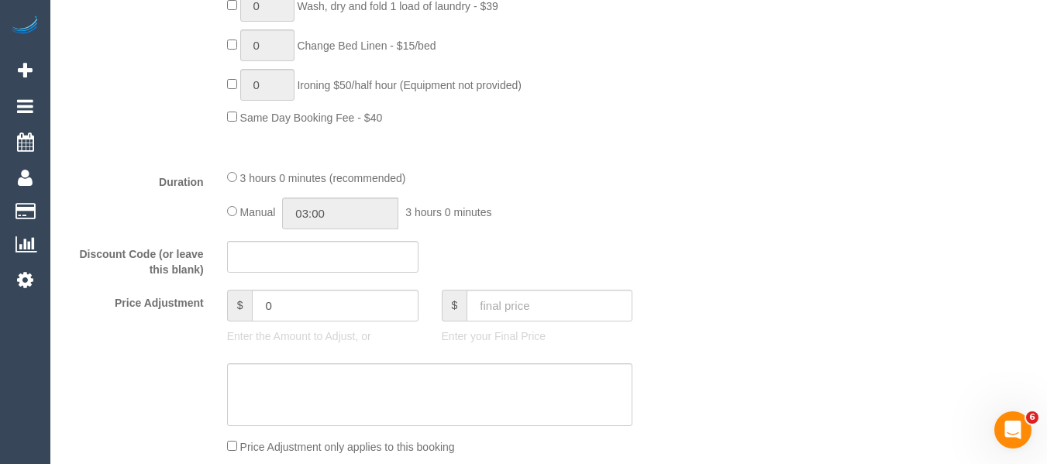
scroll to position [1295, 0]
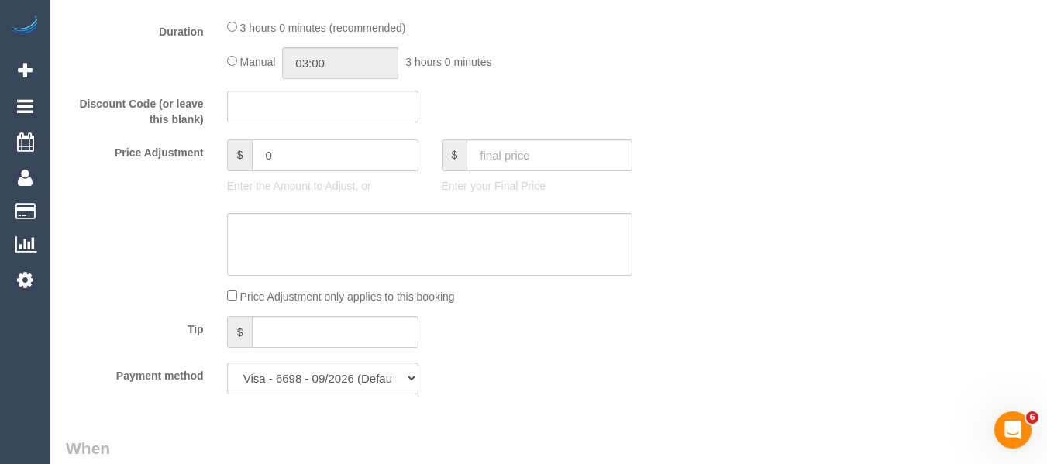
drag, startPoint x: 207, startPoint y: 160, endPoint x: 181, endPoint y: 158, distance: 26.5
click at [181, 158] on div "Price Adjustment $ 0 Enter the Amount to Adjust, or $ Enter your Final Price" at bounding box center [376, 171] width 644 height 62
type input "-21"
click at [274, 226] on textarea at bounding box center [430, 245] width 406 height 64
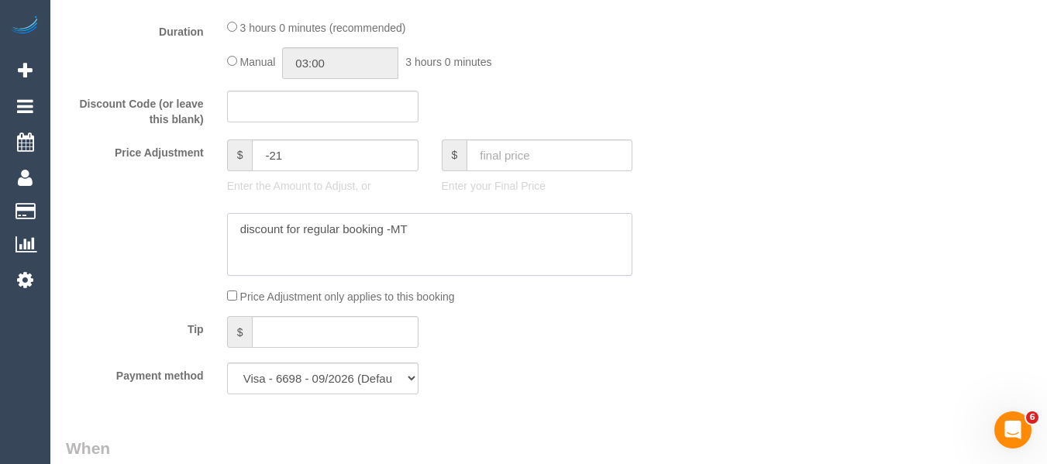
click at [274, 226] on textarea at bounding box center [430, 245] width 406 height 64
type textarea "discount for regular booking -MT"
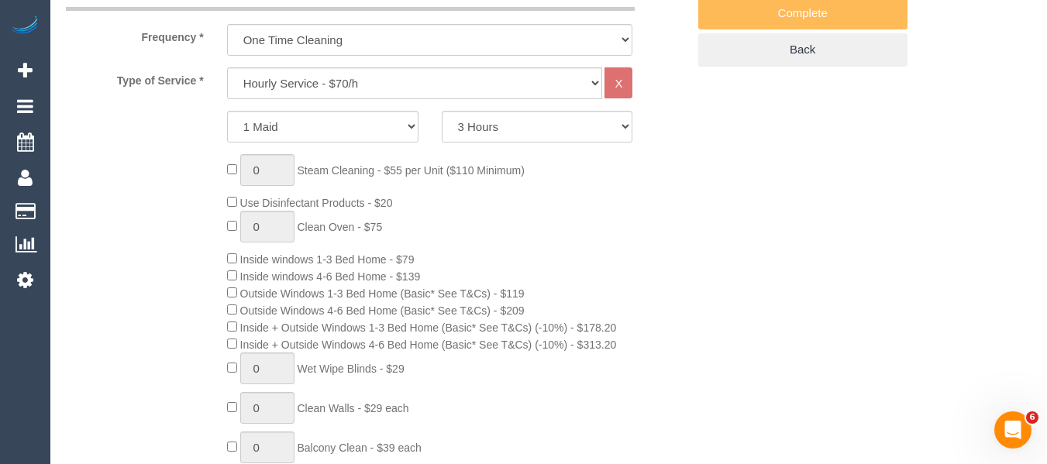
scroll to position [365, 0]
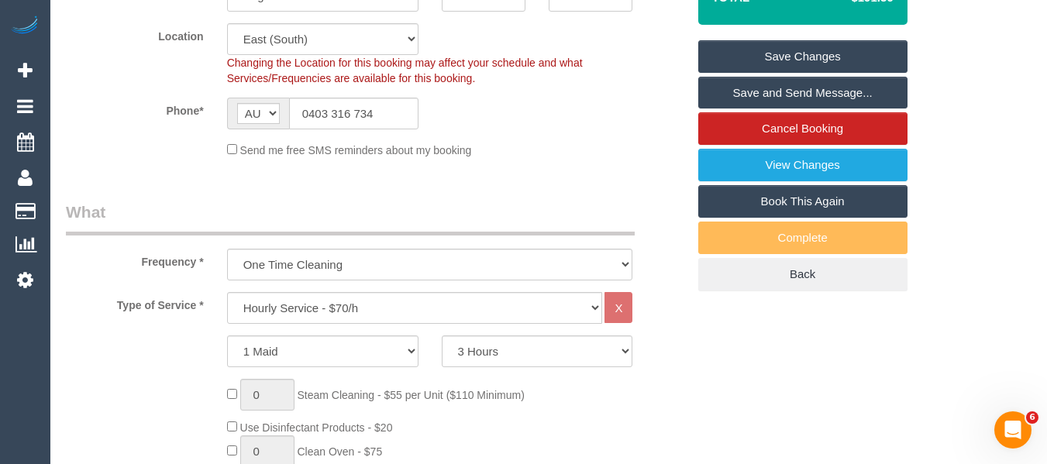
click at [784, 53] on link "Save Changes" at bounding box center [802, 56] width 209 height 33
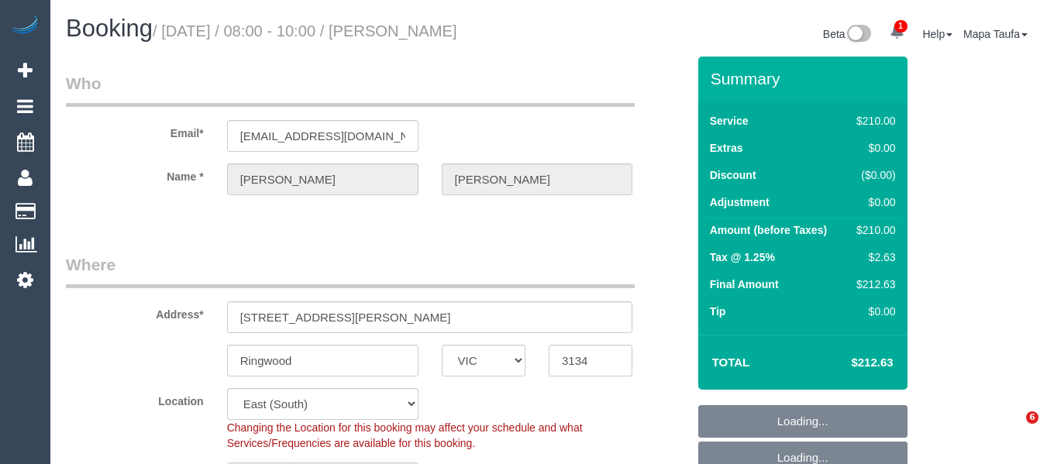
select select "VIC"
select select "string:stripe-pm_1QFZJP2GScqysDRVuEBoIKcl"
select select "number:27"
select select "number:14"
select select "number:18"
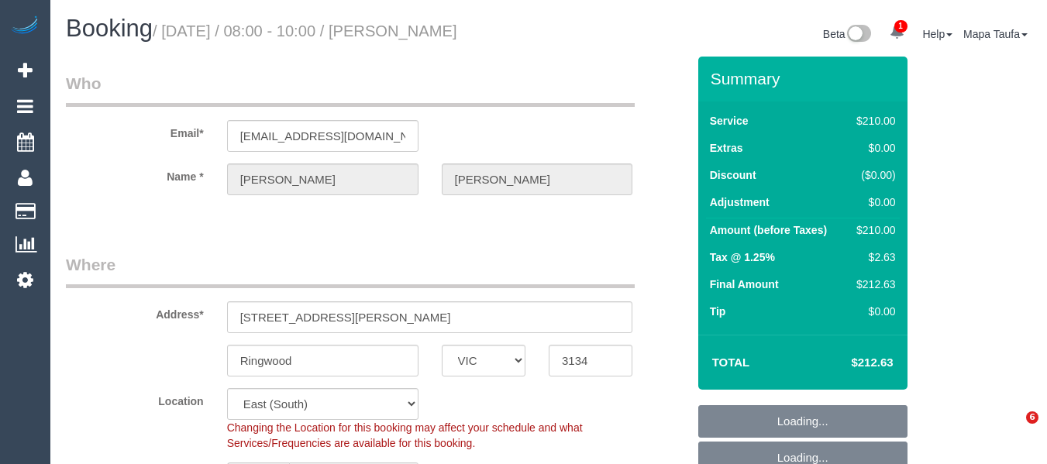
select select "number:22"
select select "number:34"
select select "number:13"
select select "180"
select select "spot2"
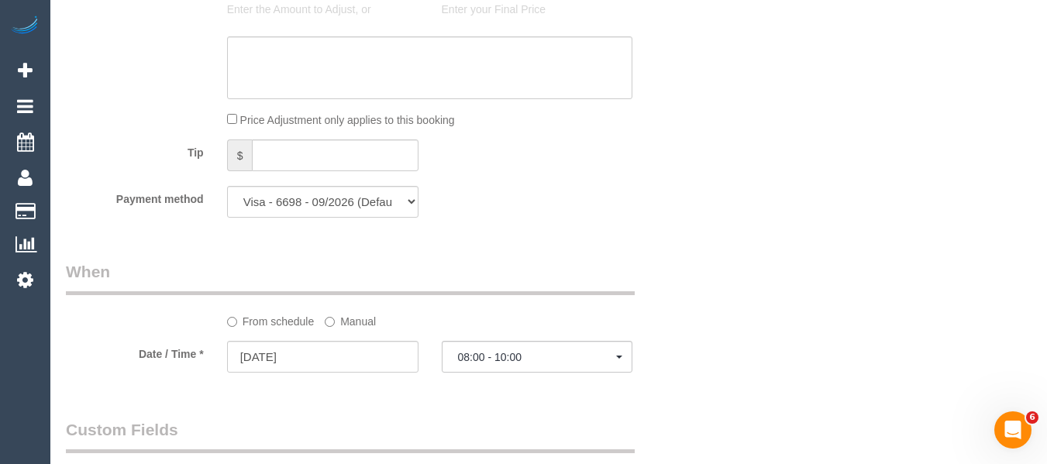
scroll to position [2878, 0]
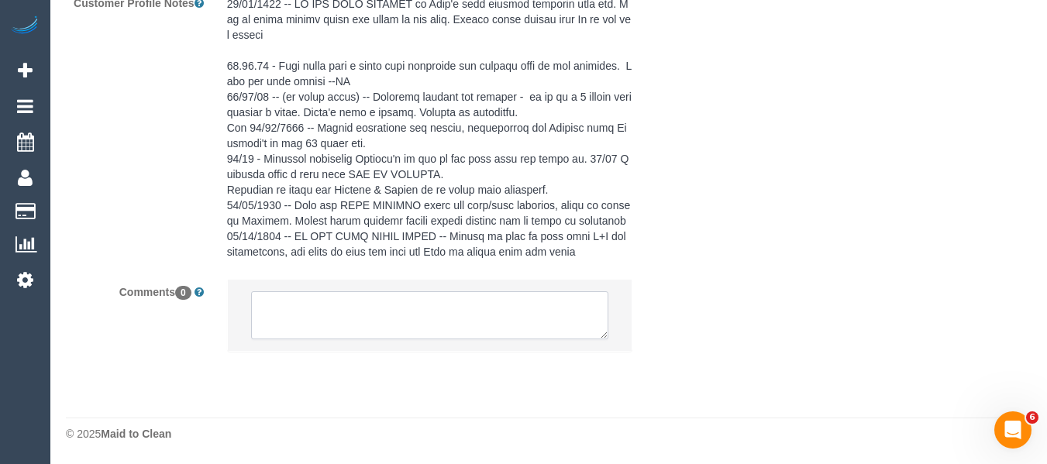
click at [307, 307] on textarea at bounding box center [430, 315] width 358 height 48
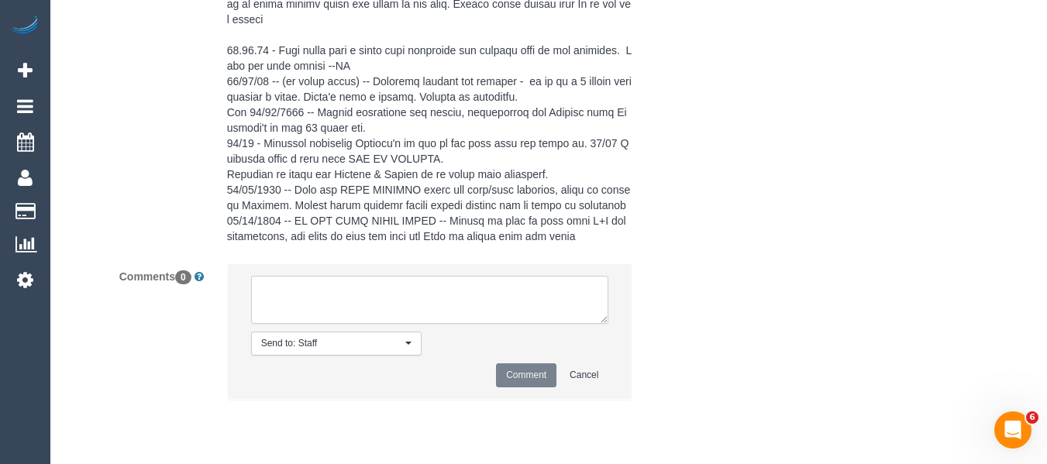
paste textarea "Extra booking - flex [DATE] or 21 (start time between 9 - 2)"
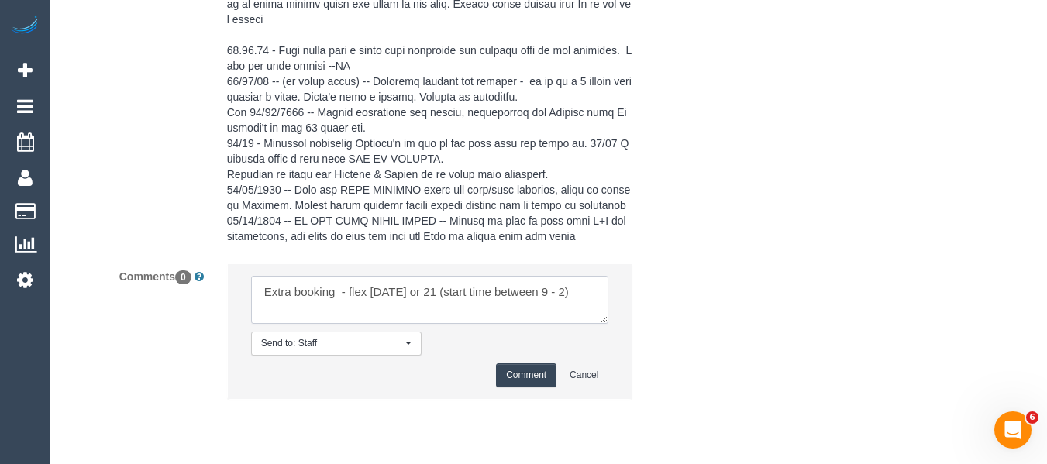
type textarea "Extra booking - flex [DATE] or 21 (start time between 9 - 2)"
drag, startPoint x: 581, startPoint y: 308, endPoint x: 372, endPoint y: 308, distance: 209.3
click at [372, 308] on textarea at bounding box center [430, 300] width 358 height 48
click at [538, 388] on button "Comment" at bounding box center [526, 375] width 60 height 24
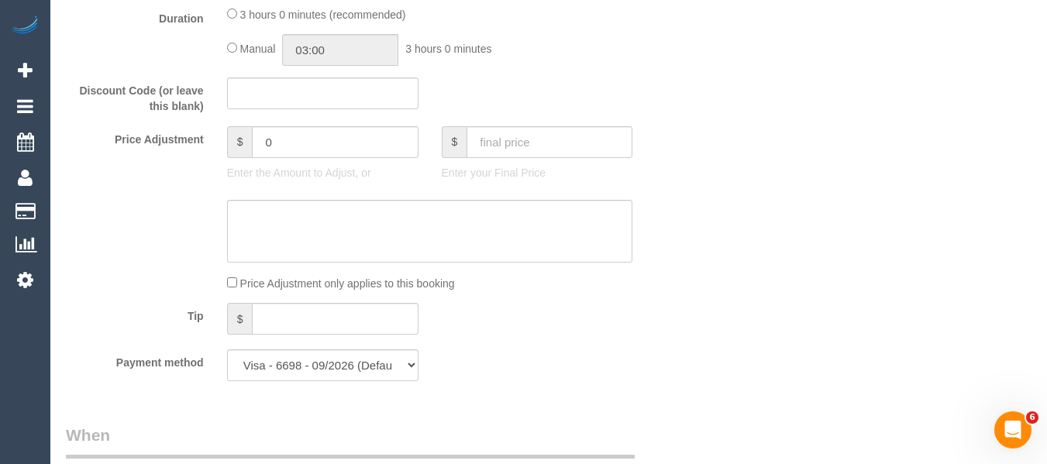
scroll to position [1173, 0]
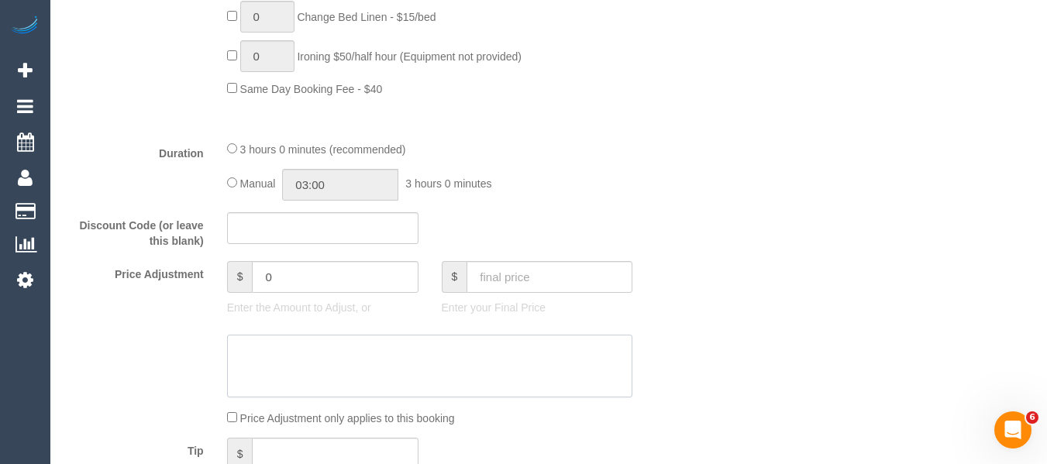
click at [292, 365] on textarea at bounding box center [430, 367] width 406 height 64
paste textarea "discount for regular booking -MT"
type textarea "discount for regular booking -MT"
drag, startPoint x: 301, startPoint y: 281, endPoint x: 188, endPoint y: 274, distance: 113.4
click at [188, 274] on div "Price Adjustment $ 0 Enter the Amount to Adjust, or $ Enter your Final Price" at bounding box center [376, 292] width 644 height 62
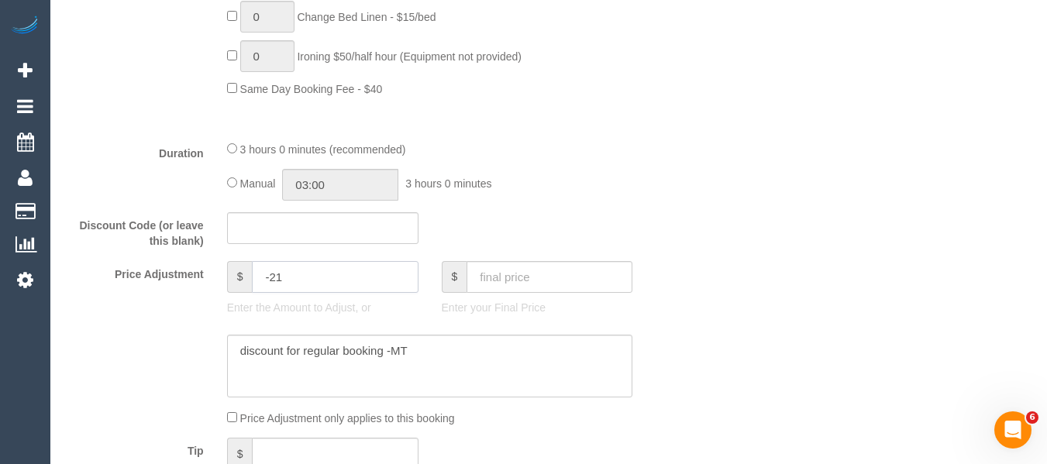
type input "-21"
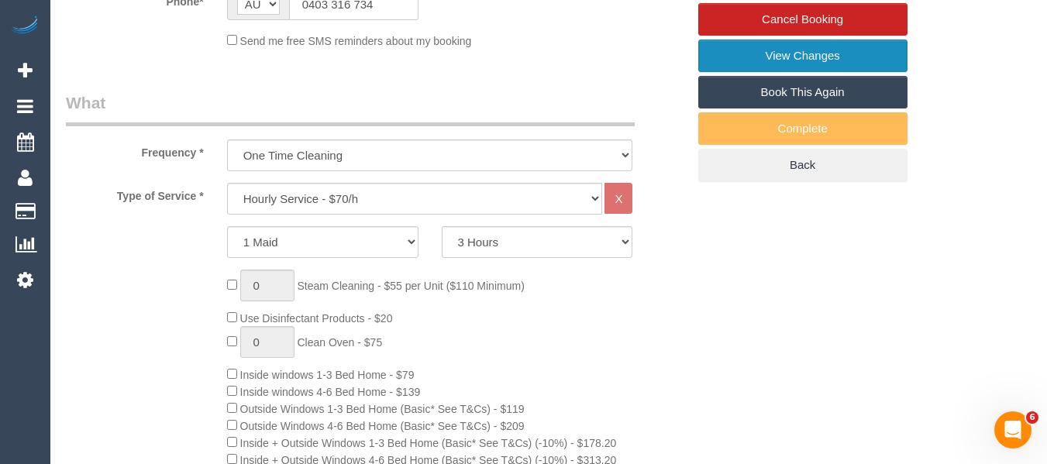
scroll to position [398, 0]
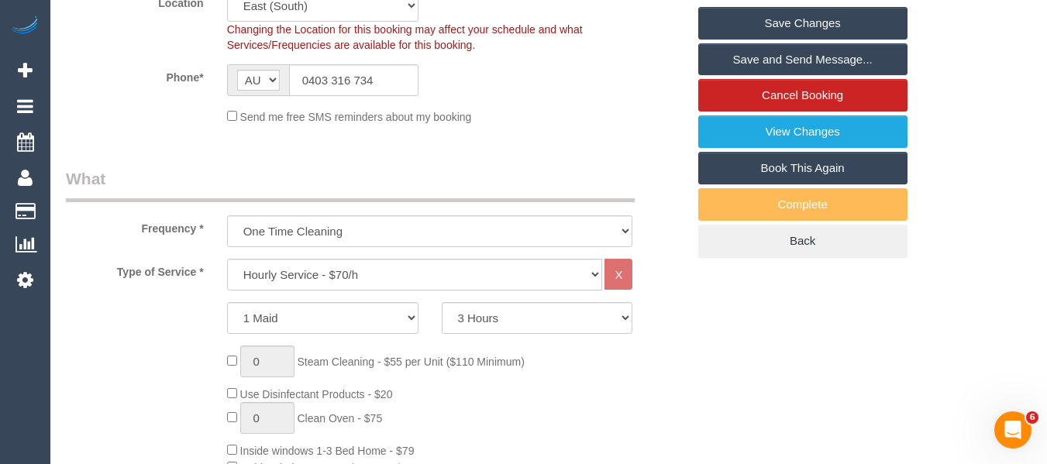
click at [756, 20] on link "Save Changes" at bounding box center [802, 23] width 209 height 33
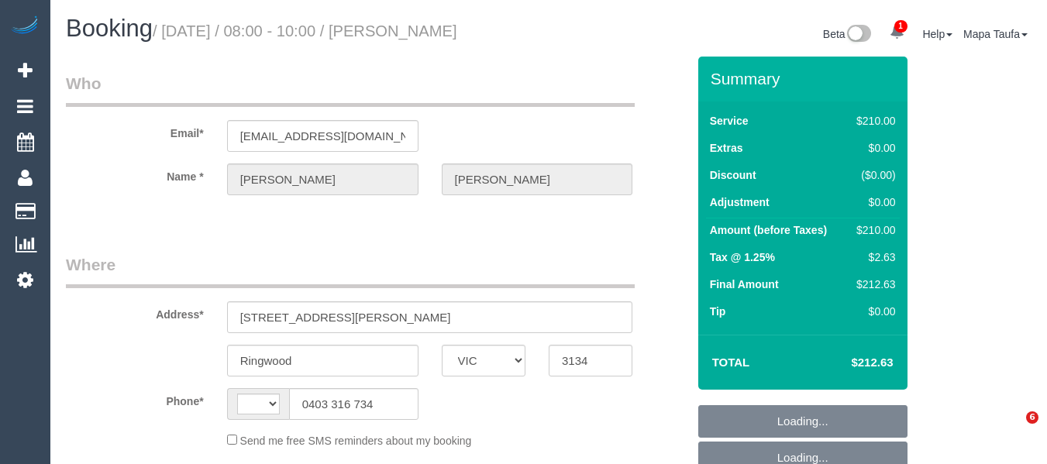
select select "VIC"
select select "180"
select select "string:stripe-pm_1QFZJP2GScqysDRVuEBoIKcl"
select select "string:AU"
select select "number:27"
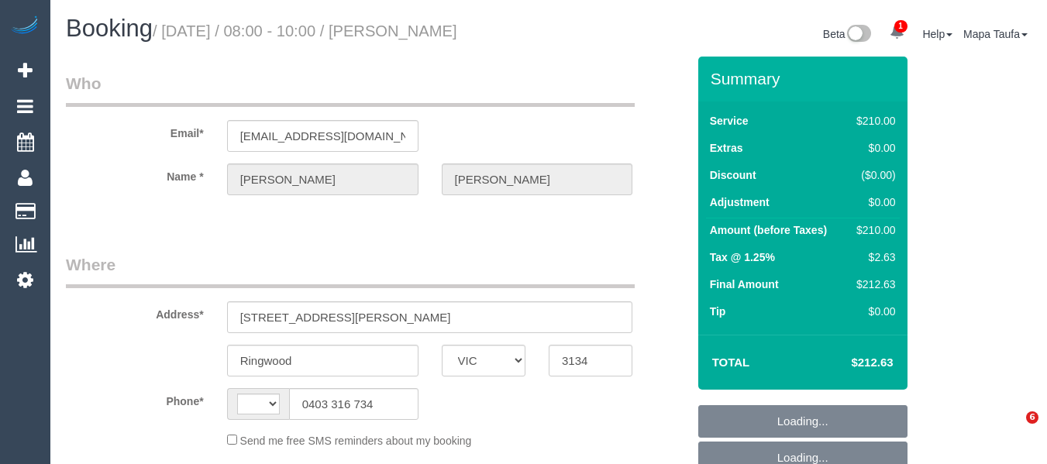
select select "number:14"
select select "number:18"
select select "number:22"
select select "number:34"
select select "number:13"
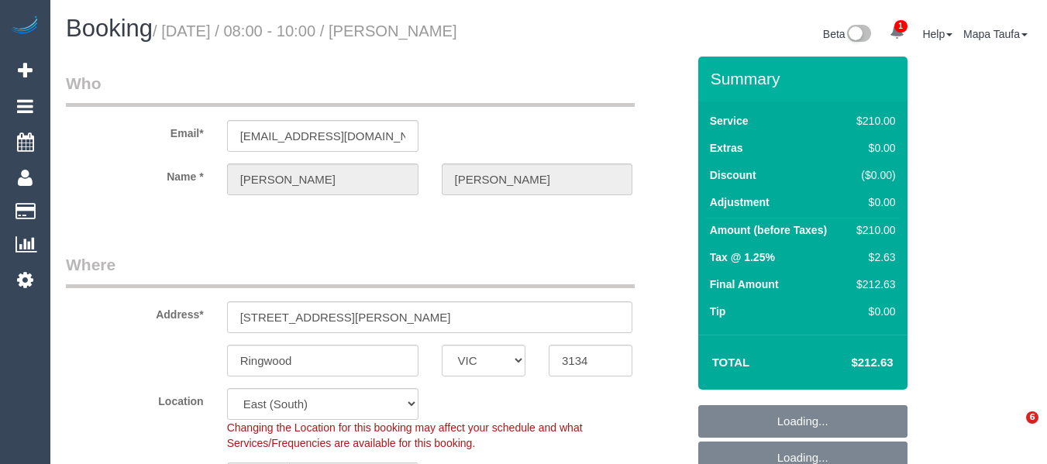
select select "object:1326"
select select "spot2"
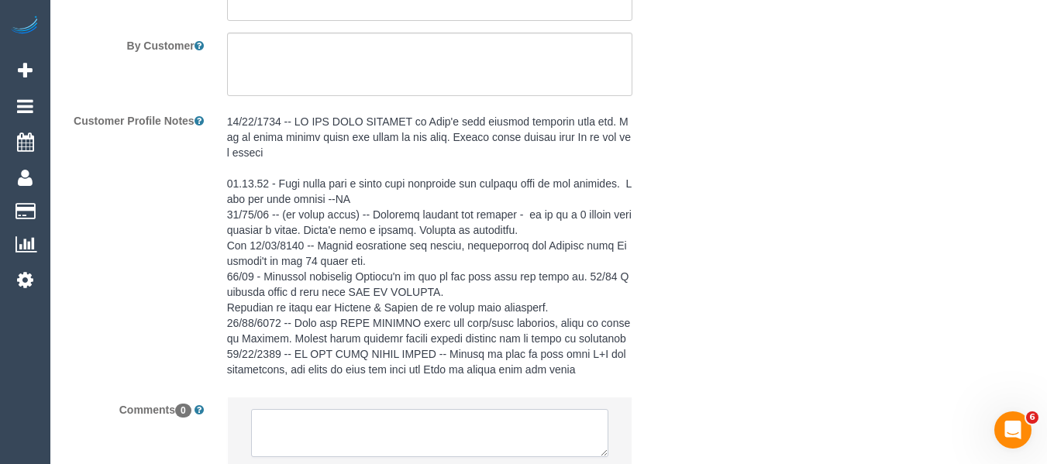
click at [356, 432] on textarea at bounding box center [430, 433] width 358 height 48
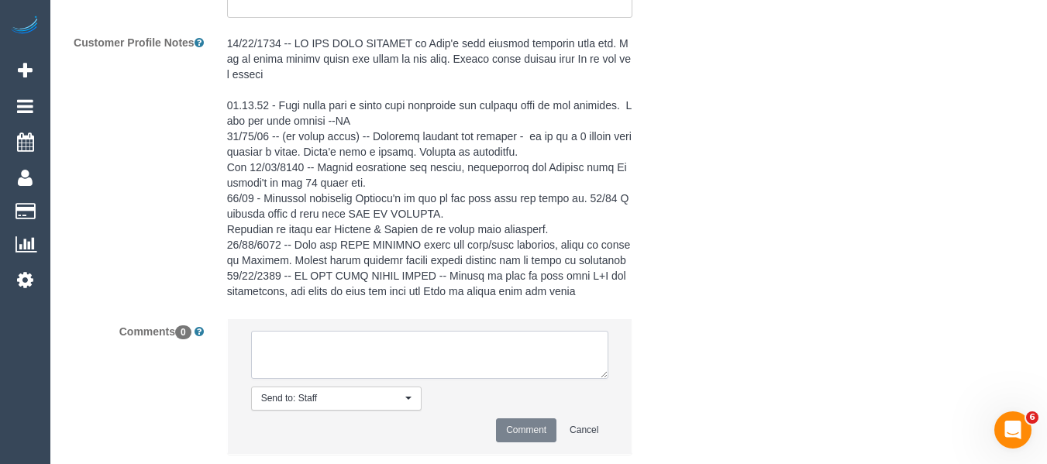
scroll to position [2942, 0]
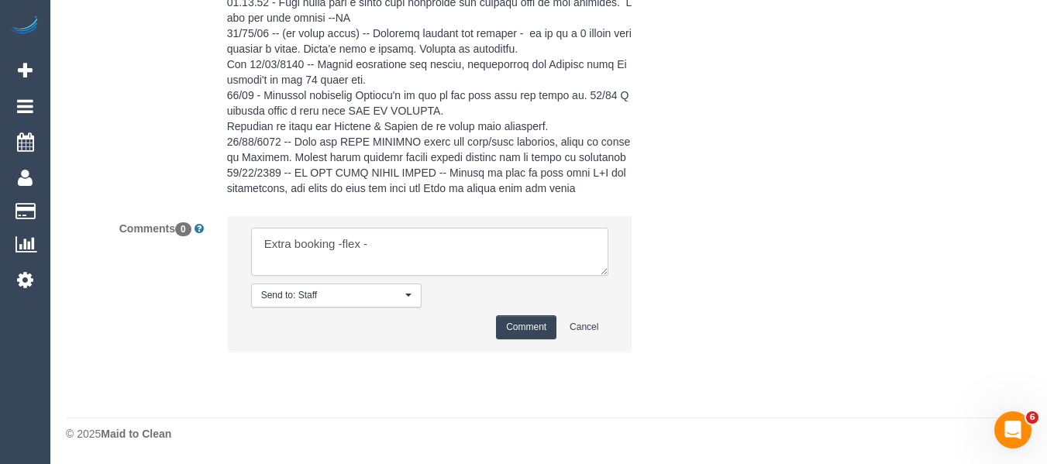
paste textarea "[DATE] or 11 (start time between 8 - 2)"
type textarea "Extra booking -flex - [DATE] or 11 (start time between 8 - 2)"
click at [515, 335] on button "Comment" at bounding box center [526, 327] width 60 height 24
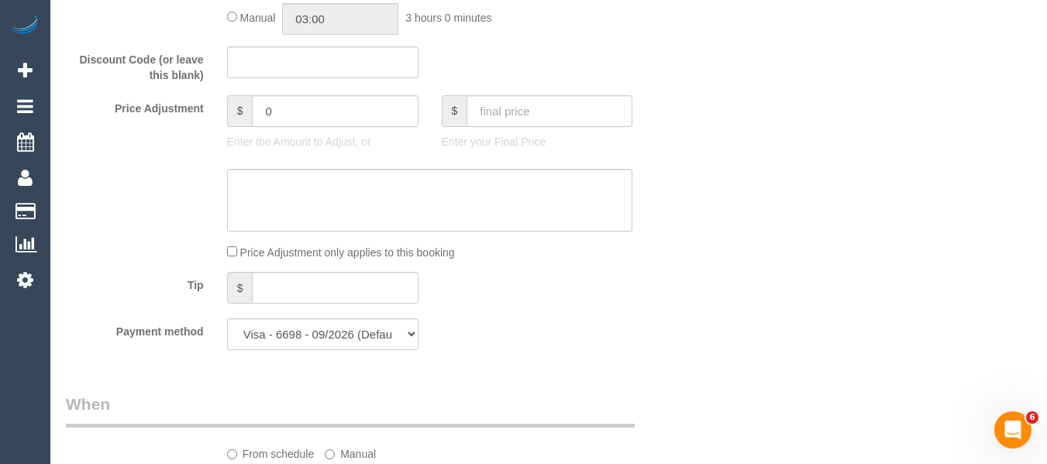
scroll to position [1314, 0]
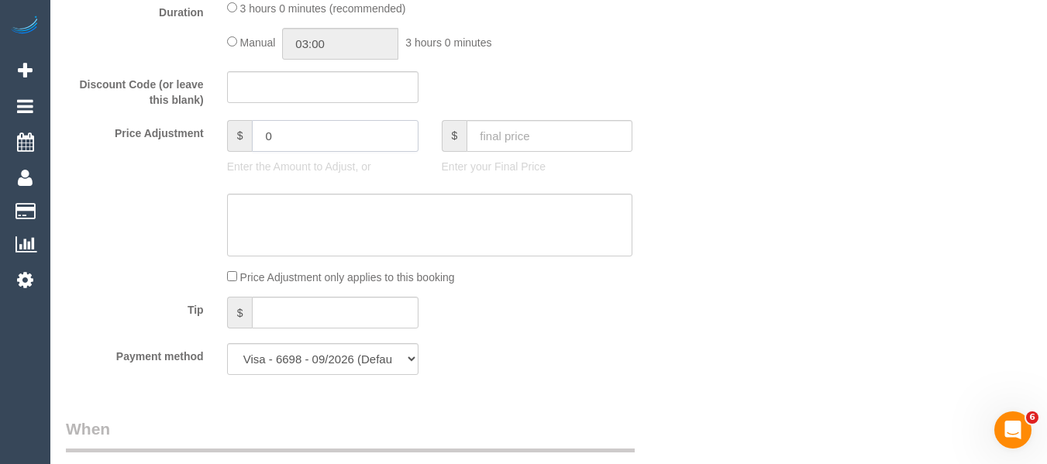
drag, startPoint x: 226, startPoint y: 136, endPoint x: 205, endPoint y: 136, distance: 21.7
click at [205, 136] on div "Price Adjustment $ 0 Enter the Amount to Adjust, or $ Enter your Final Price" at bounding box center [376, 151] width 644 height 62
drag, startPoint x: 306, startPoint y: 146, endPoint x: 194, endPoint y: 139, distance: 112.6
click at [195, 139] on div "Price Adjustment $ 21 Enter the Amount to Adjust, or $ Enter your Final Price" at bounding box center [376, 151] width 644 height 62
type input "2"
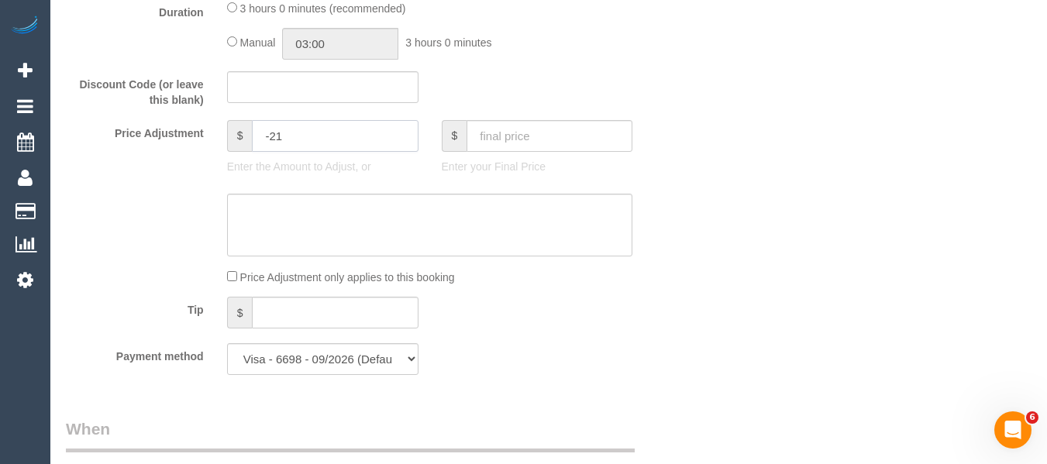
type input "-21"
click at [315, 222] on textarea at bounding box center [430, 226] width 406 height 64
paste textarea "discount for regular booking -MT"
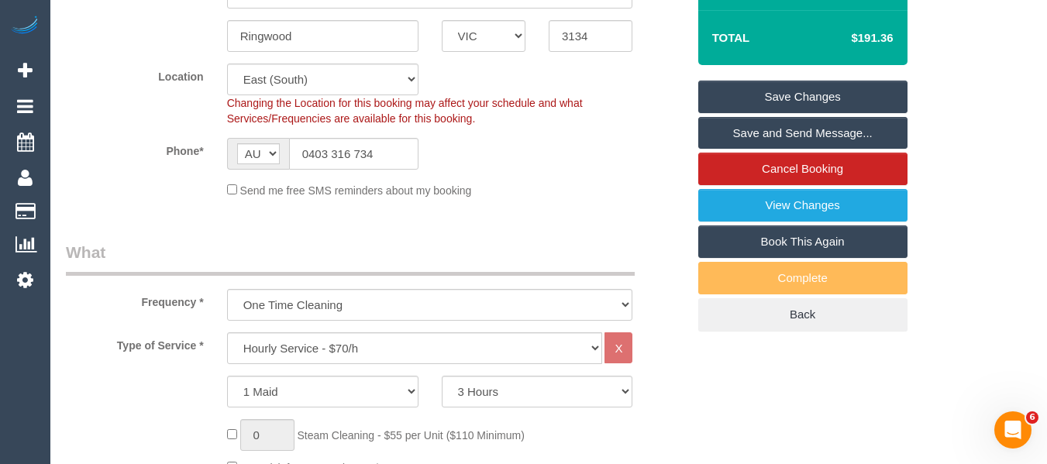
scroll to position [355, 0]
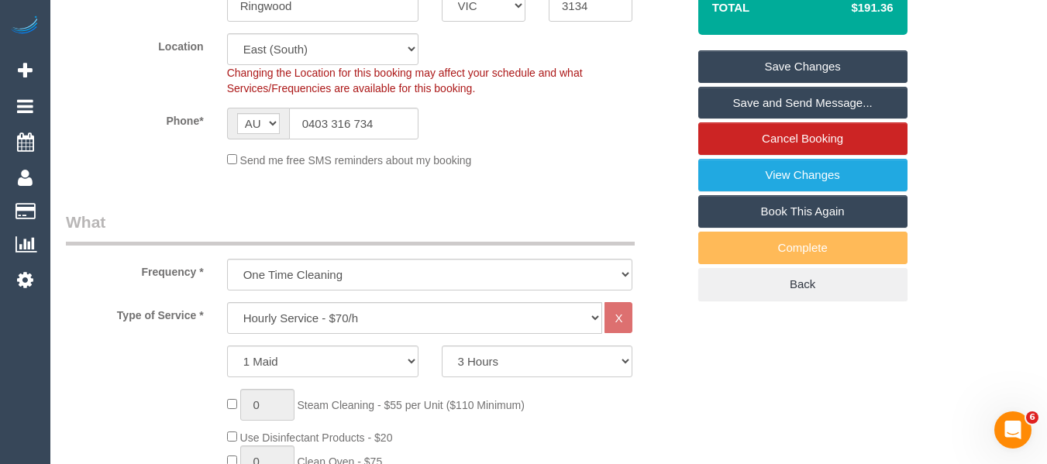
type textarea "discount for regular booking -MT"
click at [819, 71] on link "Save Changes" at bounding box center [802, 66] width 209 height 33
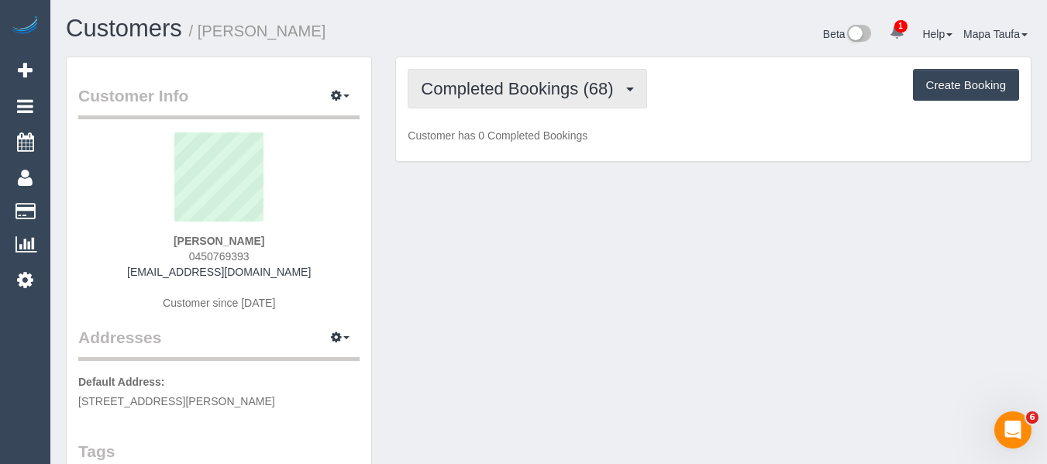
click at [563, 102] on button "Completed Bookings (68)" at bounding box center [527, 89] width 239 height 40
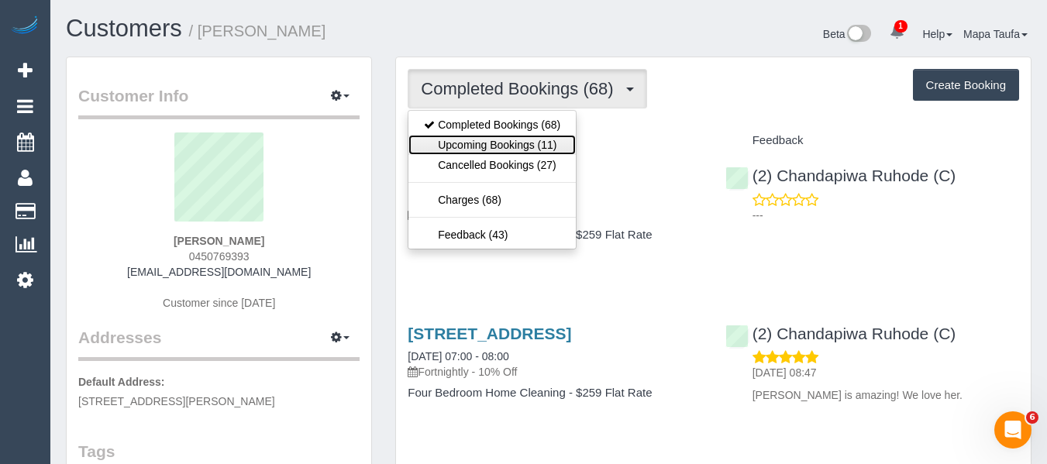
click at [539, 140] on link "Upcoming Bookings (11)" at bounding box center [491, 145] width 167 height 20
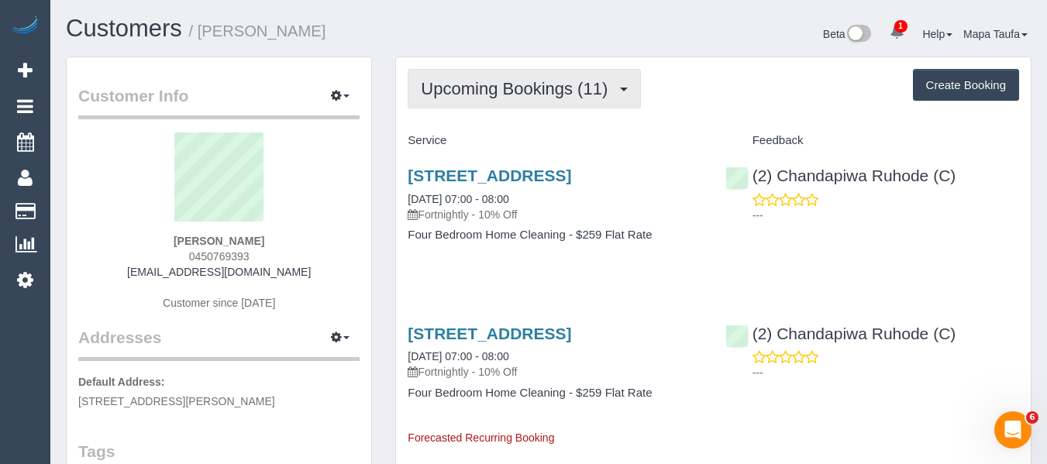
click at [524, 81] on span "Upcoming Bookings (11)" at bounding box center [518, 88] width 195 height 19
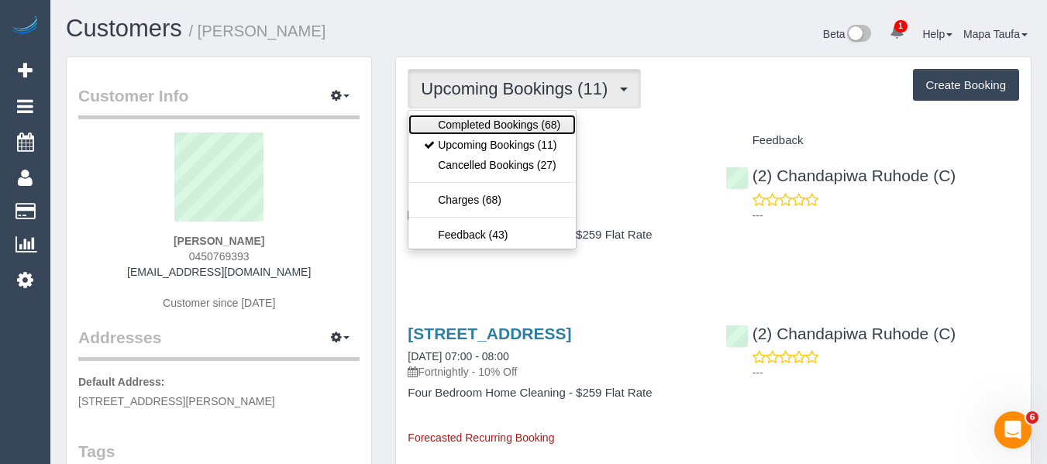
click at [512, 117] on link "Completed Bookings (68)" at bounding box center [491, 125] width 167 height 20
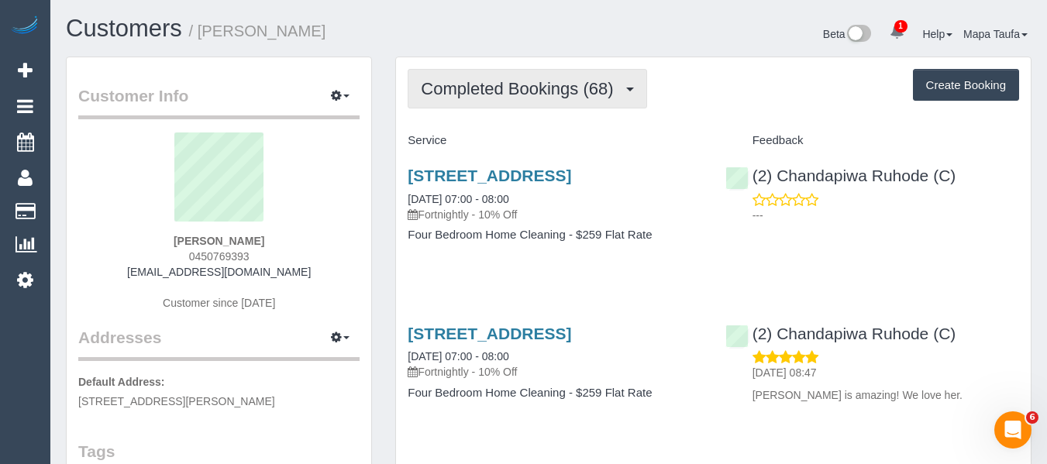
click at [524, 92] on span "Completed Bookings (68)" at bounding box center [521, 88] width 200 height 19
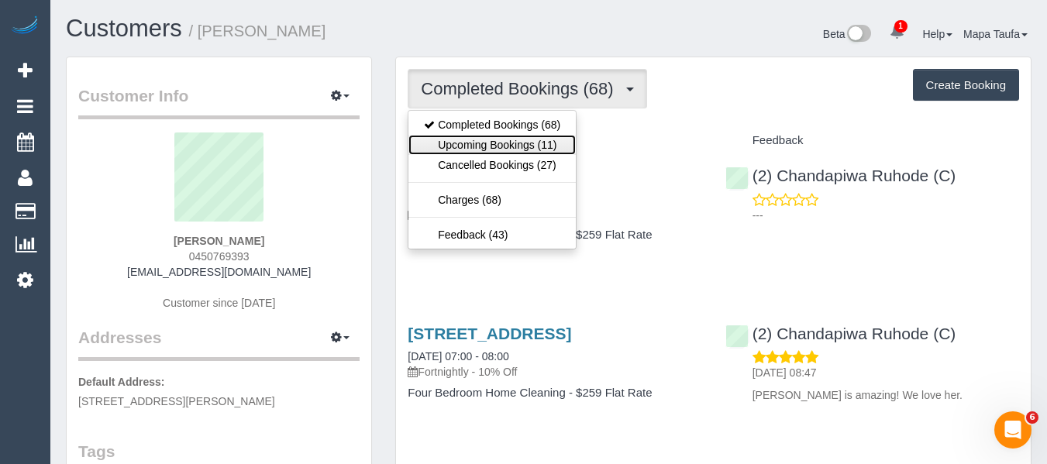
click at [516, 138] on link "Upcoming Bookings (11)" at bounding box center [491, 145] width 167 height 20
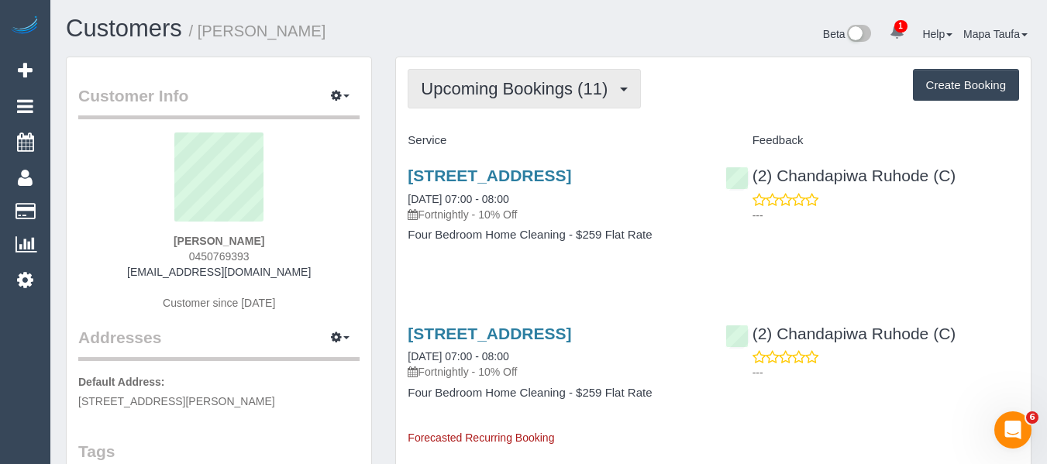
click at [497, 74] on button "Upcoming Bookings (11)" at bounding box center [524, 89] width 233 height 40
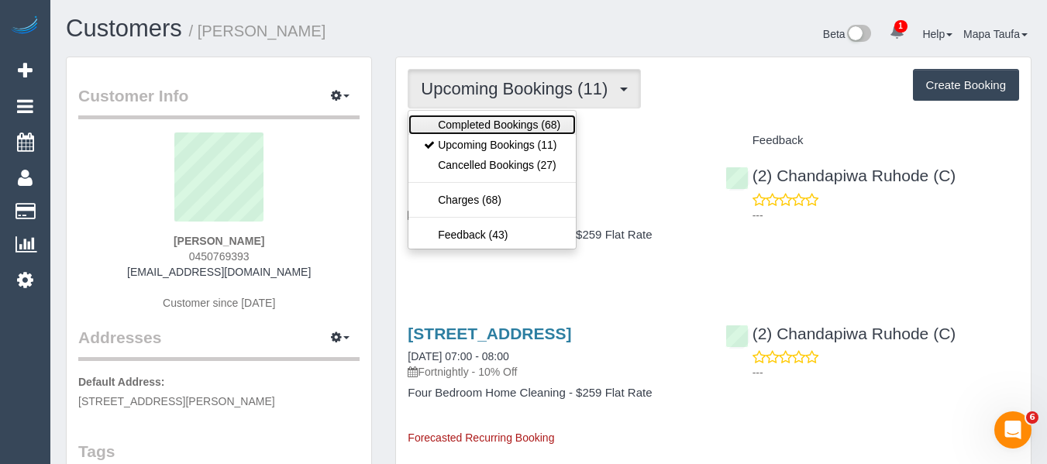
click at [512, 126] on link "Completed Bookings (68)" at bounding box center [491, 125] width 167 height 20
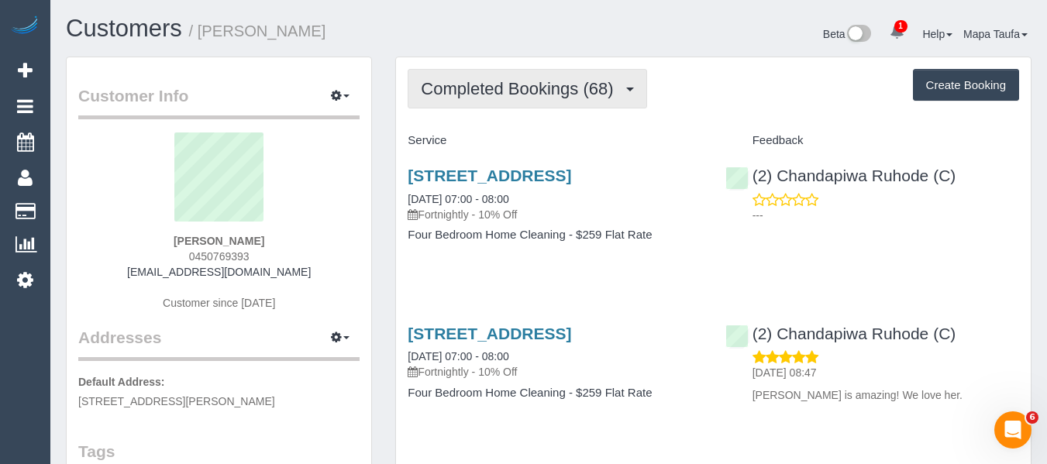
click at [537, 98] on button "Completed Bookings (68)" at bounding box center [527, 89] width 239 height 40
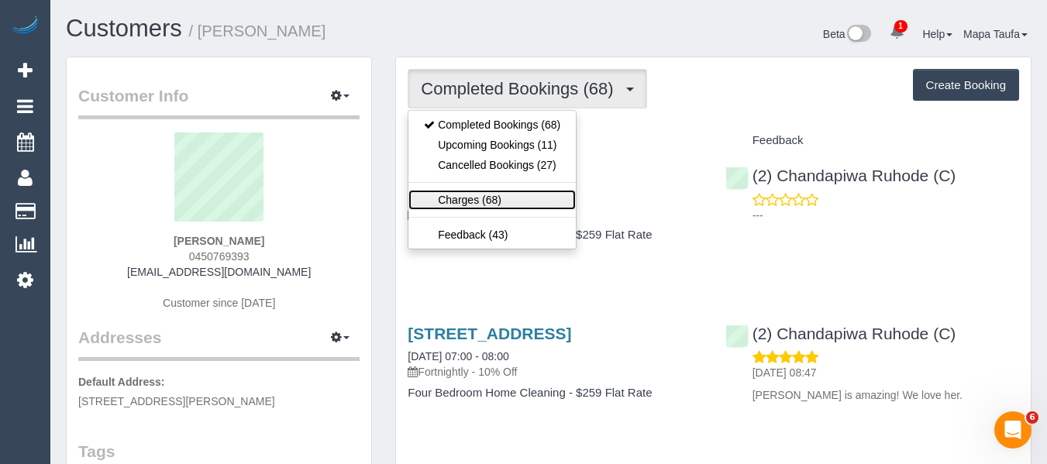
click at [514, 204] on link "Charges (68)" at bounding box center [491, 200] width 167 height 20
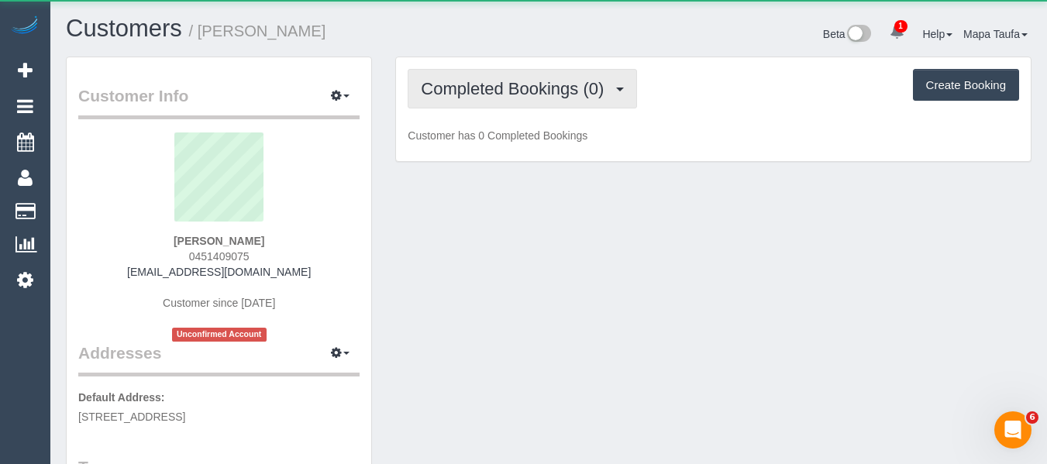
click at [515, 95] on span "Completed Bookings (0)" at bounding box center [516, 88] width 191 height 19
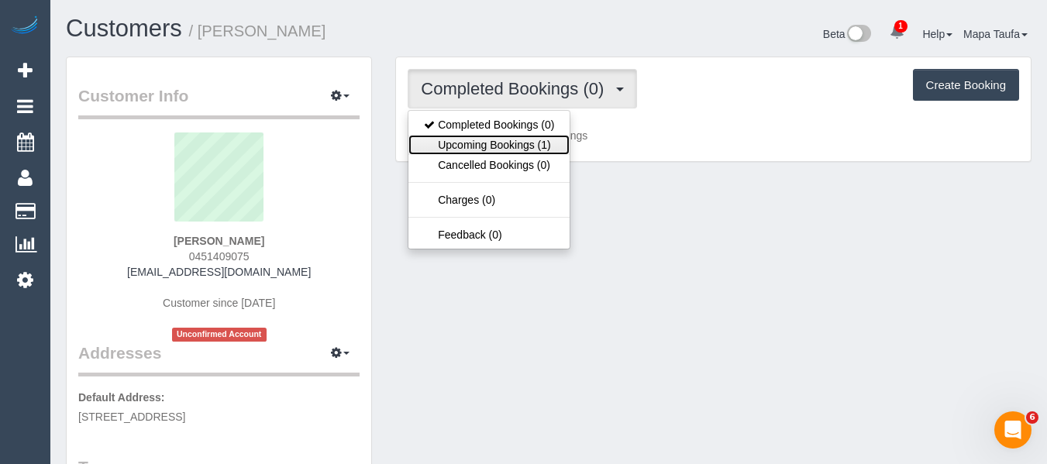
click at [524, 139] on link "Upcoming Bookings (1)" at bounding box center [488, 145] width 161 height 20
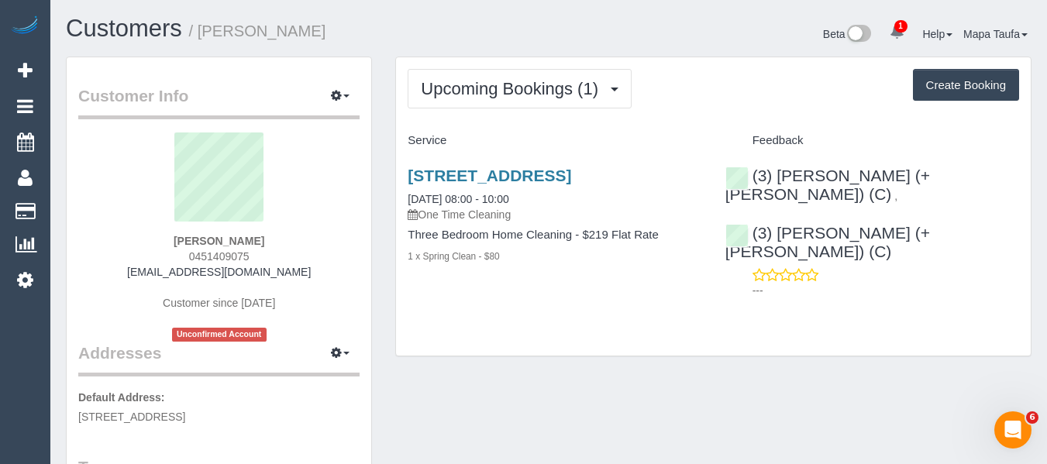
click at [811, 164] on div "(3) [PERSON_NAME] (+ [PERSON_NAME]) (C) , (3) [PERSON_NAME] (+ [PERSON_NAME]) (…" at bounding box center [872, 229] width 317 height 152
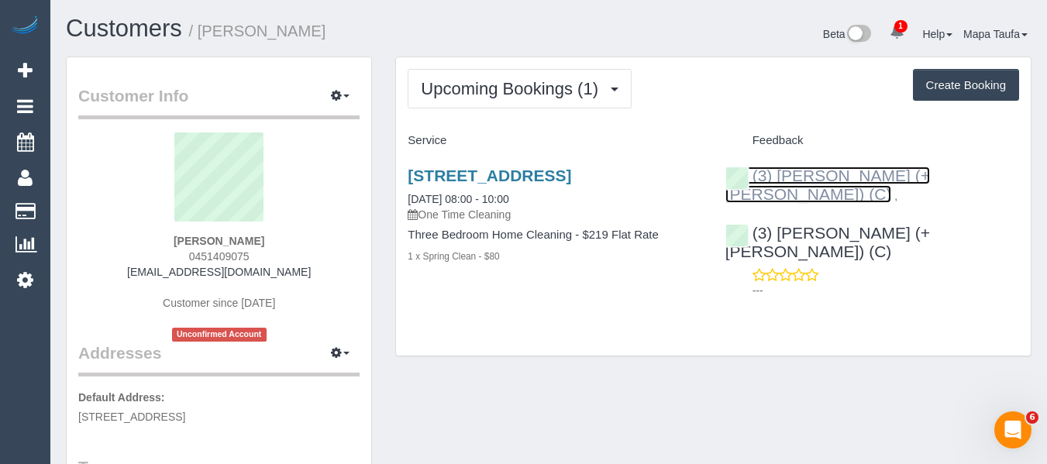
click at [812, 171] on link "(3) [PERSON_NAME] (+ [PERSON_NAME]) (C)" at bounding box center [827, 185] width 205 height 36
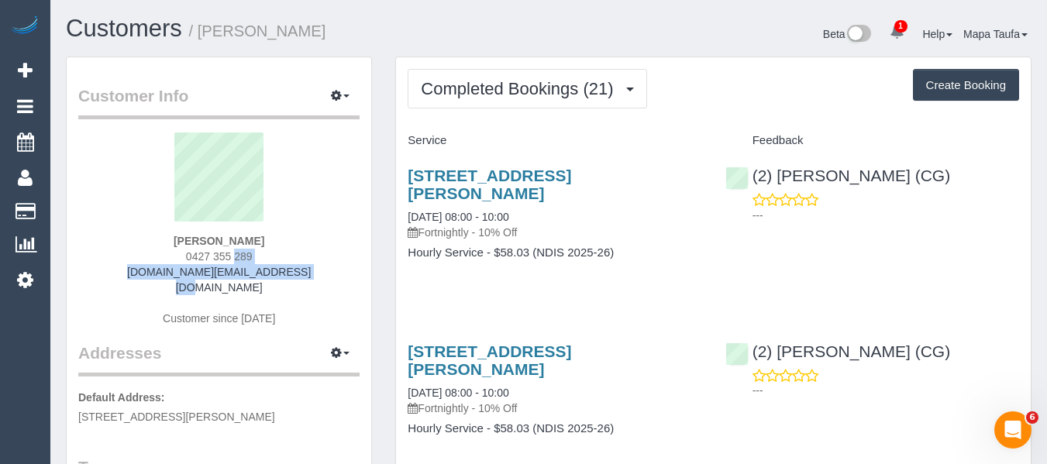
drag, startPoint x: 303, startPoint y: 266, endPoint x: 151, endPoint y: 262, distance: 152.0
click at [151, 262] on div "Guozhu Su 0427 355 289 susan.su@melair.com.au Customer since 2025" at bounding box center [218, 237] width 281 height 209
click at [317, 266] on div "Guozhu Su 0427 355 289 susan.su@melair.com.au Customer since 2025" at bounding box center [218, 237] width 281 height 209
click at [305, 271] on div "Guozhu Su 0427 355 289 susan.su@melair.com.au Customer since 2025" at bounding box center [218, 237] width 281 height 209
drag, startPoint x: 233, startPoint y: 269, endPoint x: 154, endPoint y: 269, distance: 78.3
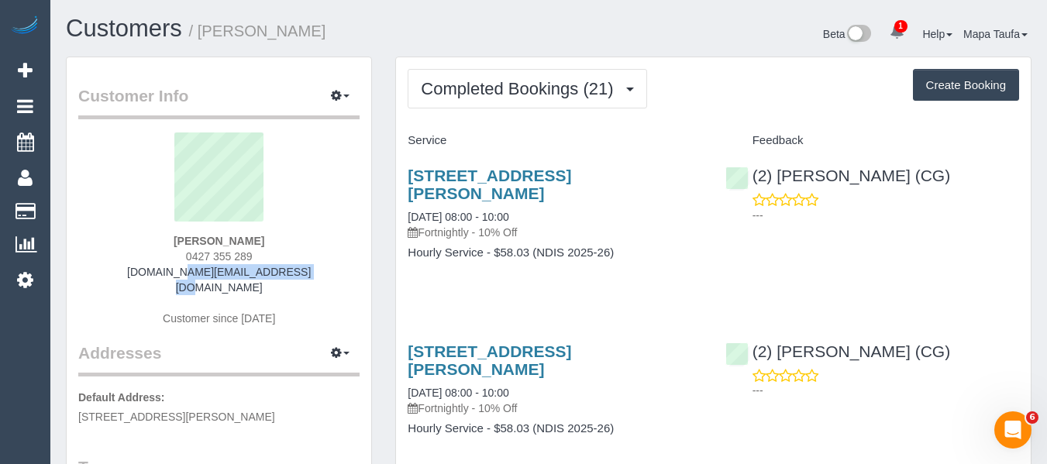
click at [154, 269] on div "Guozhu Su 0427 355 289 susan.su@melair.com.au Customer since 2025" at bounding box center [218, 237] width 281 height 209
copy link "susan.su@melair.com.au"
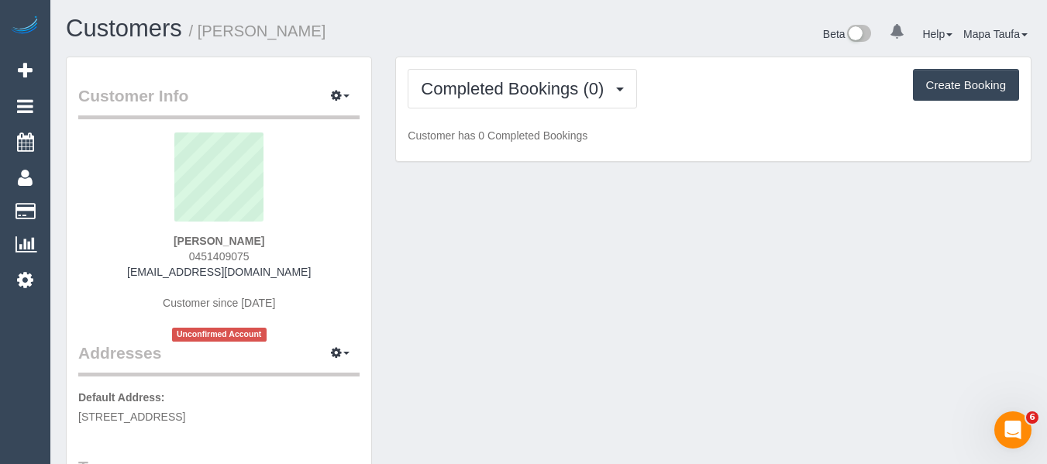
drag, startPoint x: 250, startPoint y: 255, endPoint x: 184, endPoint y: 260, distance: 65.3
click at [186, 258] on div "[PERSON_NAME] 0451409075 [EMAIL_ADDRESS][DOMAIN_NAME] Customer since [DATE] Unc…" at bounding box center [218, 237] width 281 height 209
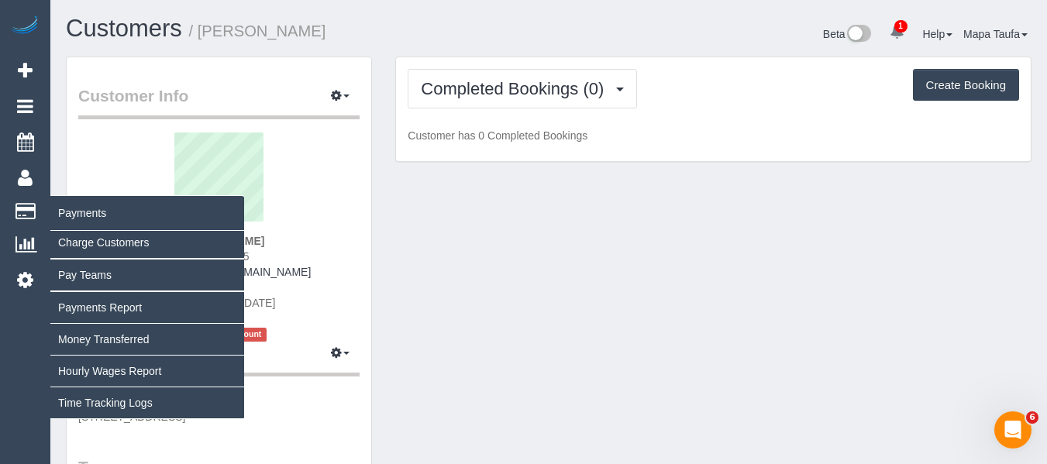
copy span "0451409075"
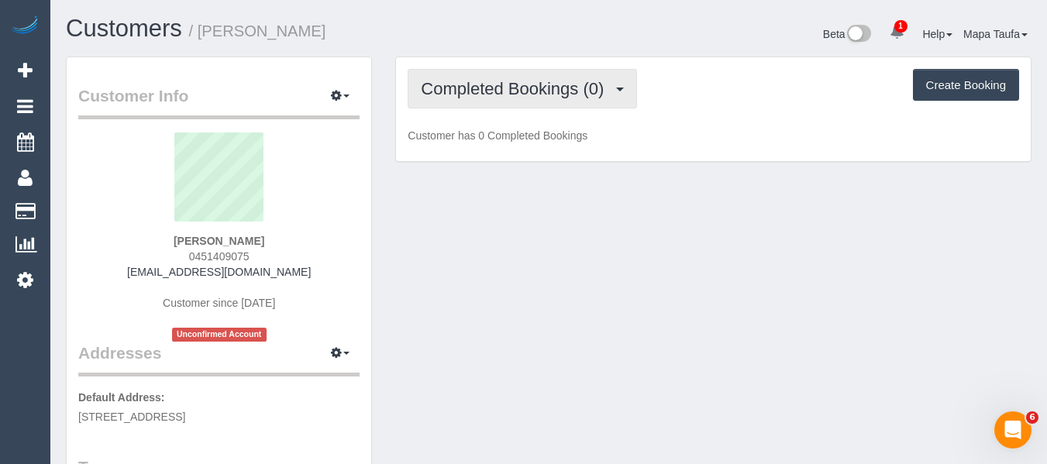
click at [461, 92] on span "Completed Bookings (0)" at bounding box center [516, 88] width 191 height 19
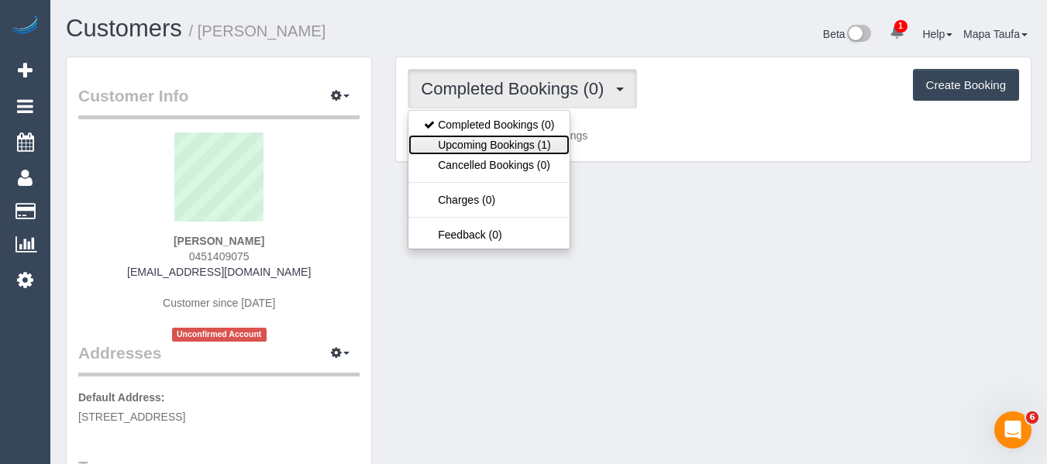
click at [463, 143] on link "Upcoming Bookings (1)" at bounding box center [488, 145] width 161 height 20
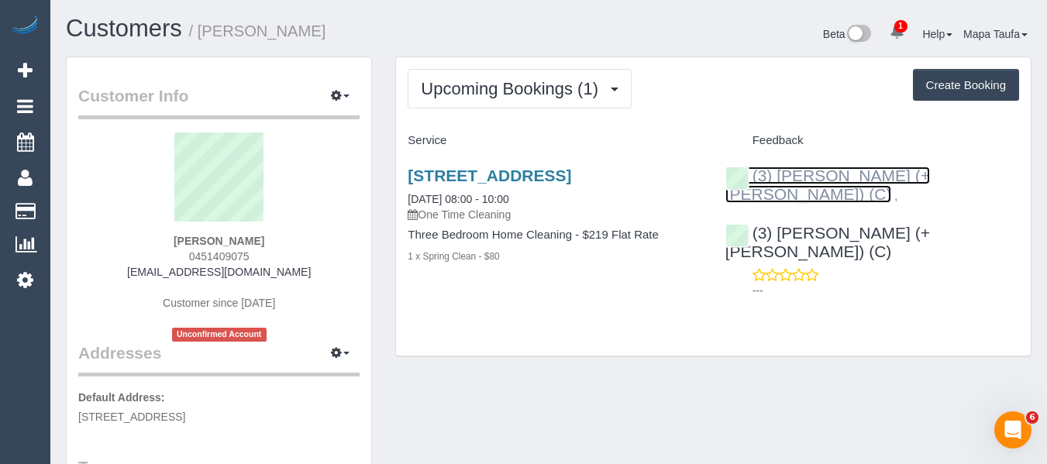
click at [856, 175] on link "(3) [PERSON_NAME] (+ [PERSON_NAME]) (C)" at bounding box center [827, 185] width 205 height 36
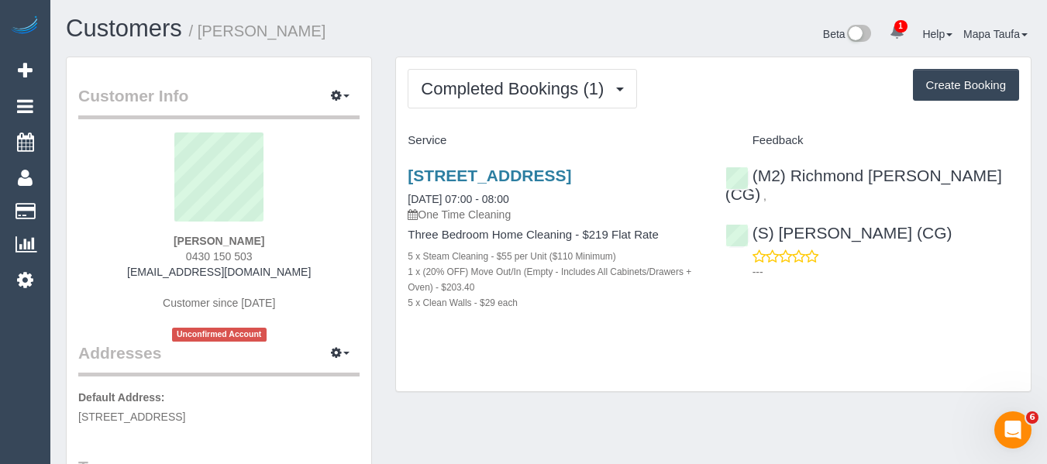
drag, startPoint x: 280, startPoint y: 257, endPoint x: 173, endPoint y: 253, distance: 107.0
click at [173, 253] on div "Rahul Patil 0430 150 503 rahulpatil95@gmail.com Customer since 2025 Unconfirmed…" at bounding box center [218, 237] width 281 height 209
click at [688, 367] on div "Completed Bookings (1) Completed Bookings (1) Upcoming Bookings (0) Cancelled B…" at bounding box center [713, 224] width 635 height 335
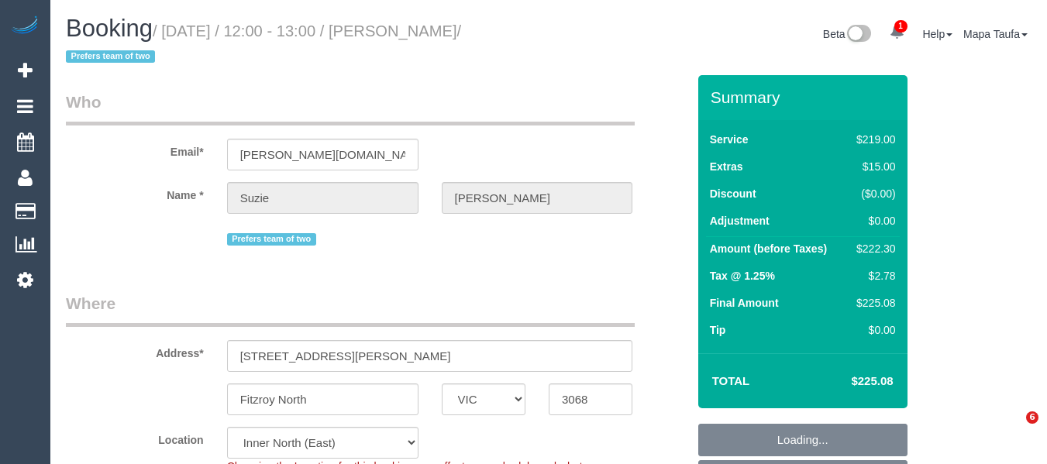
select select "VIC"
select select "number:27"
select select "number:16"
select select "number:19"
select select "number:24"
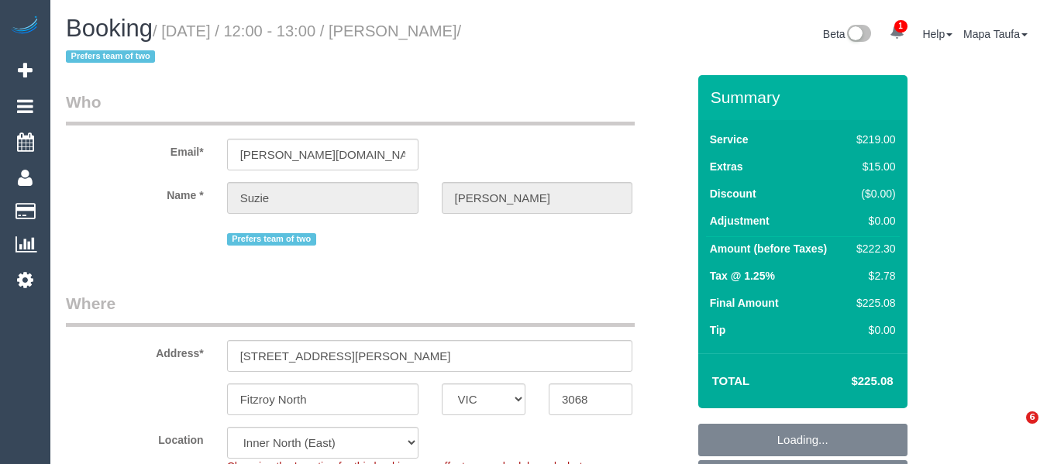
select select "number:33"
select select "number:11"
click at [318, 144] on input "crossland.sm@gmail.com" at bounding box center [322, 155] width 191 height 32
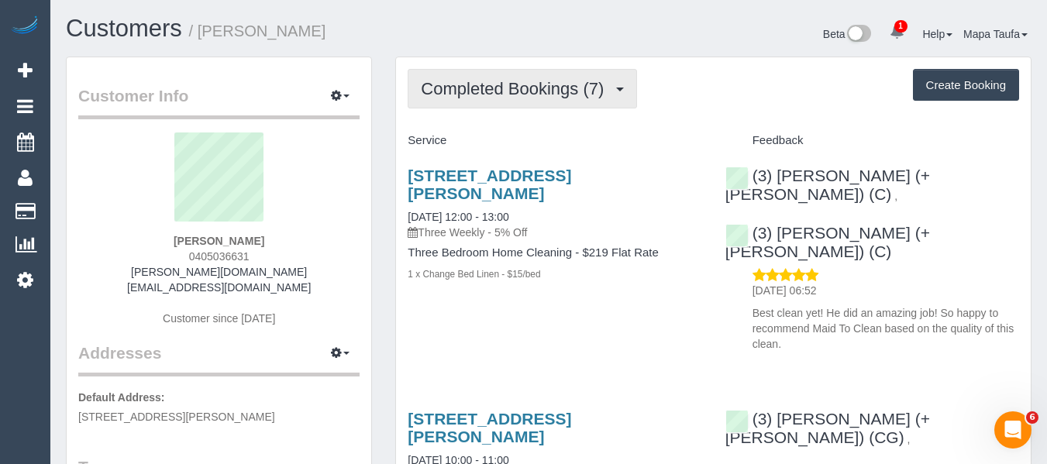
click at [458, 77] on button "Completed Bookings (7)" at bounding box center [522, 89] width 229 height 40
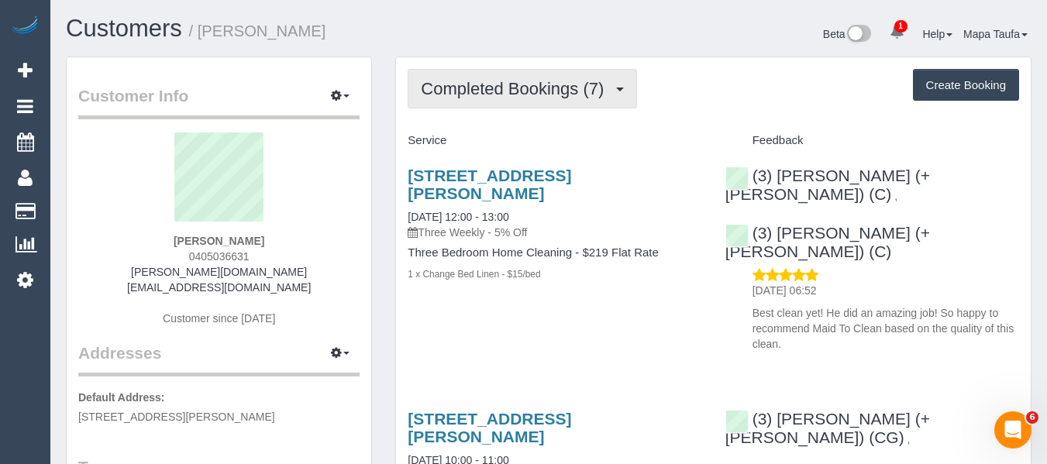
drag, startPoint x: 530, startPoint y: 72, endPoint x: 507, endPoint y: 108, distance: 42.6
click at [529, 72] on button "Completed Bookings (7)" at bounding box center [522, 89] width 229 height 40
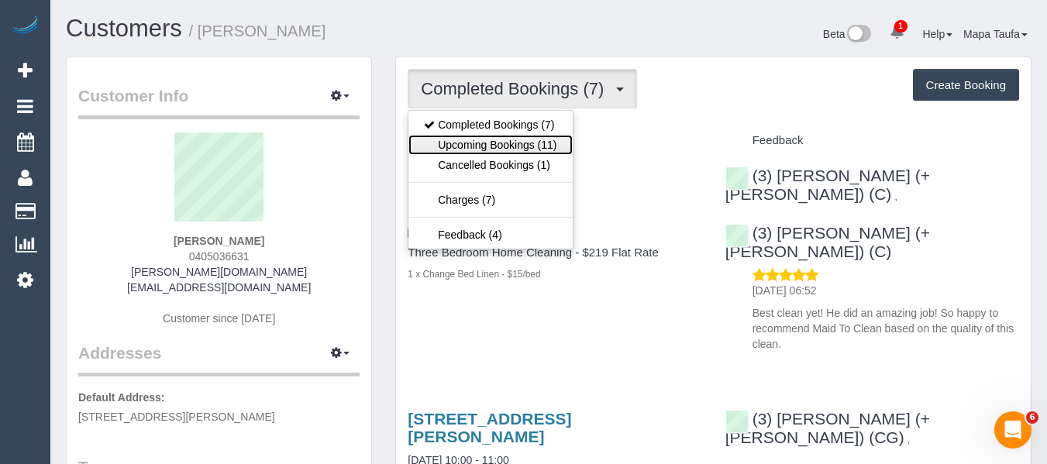
click at [501, 137] on link "Upcoming Bookings (11)" at bounding box center [490, 145] width 164 height 20
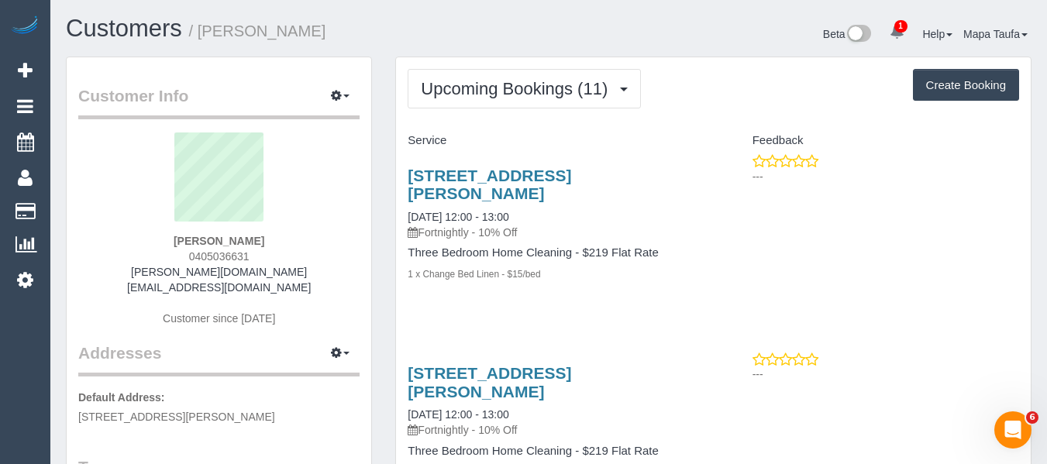
drag, startPoint x: 275, startPoint y: 255, endPoint x: 168, endPoint y: 262, distance: 107.2
click at [155, 256] on div "Suzie Crossland 0405036631 crossland.sm@gmail.com Customer since 2025" at bounding box center [218, 237] width 281 height 209
copy span "0405036631"
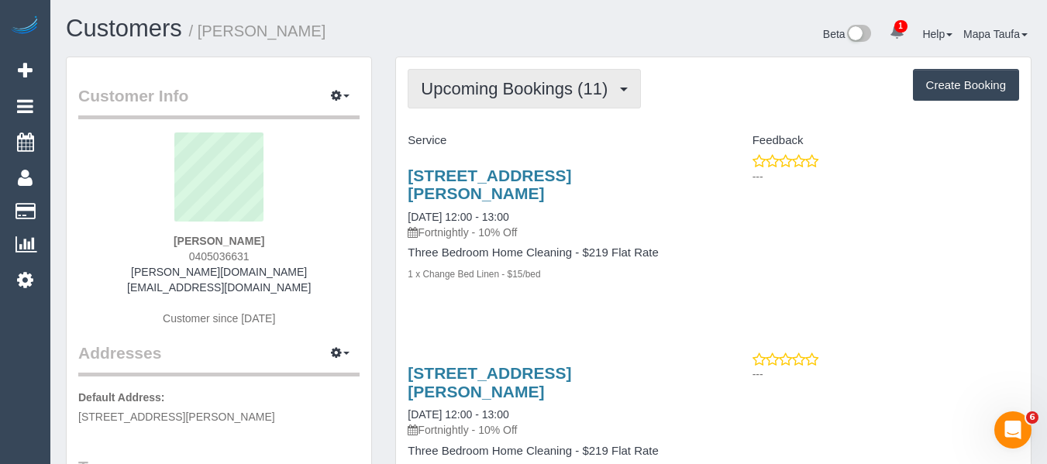
click at [460, 90] on span "Upcoming Bookings (11)" at bounding box center [518, 88] width 195 height 19
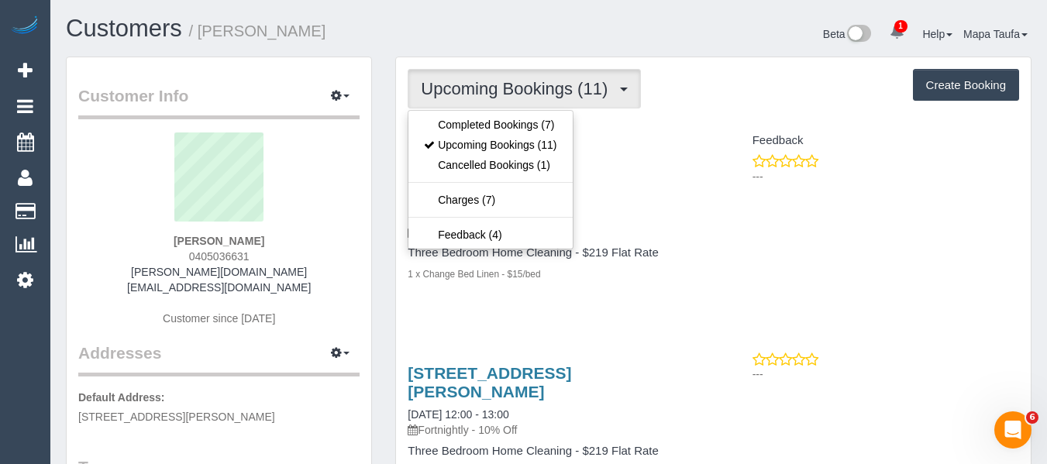
click at [460, 112] on ul "Completed Bookings (7) Upcoming Bookings (11) Cancelled Bookings (1) Charges (7…" at bounding box center [490, 180] width 165 height 140
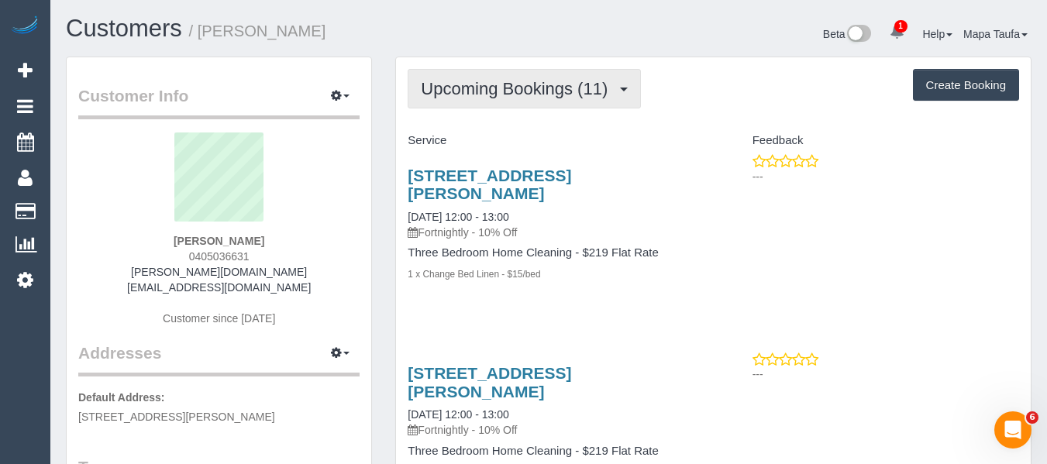
click at [460, 105] on button "Upcoming Bookings (11)" at bounding box center [524, 89] width 233 height 40
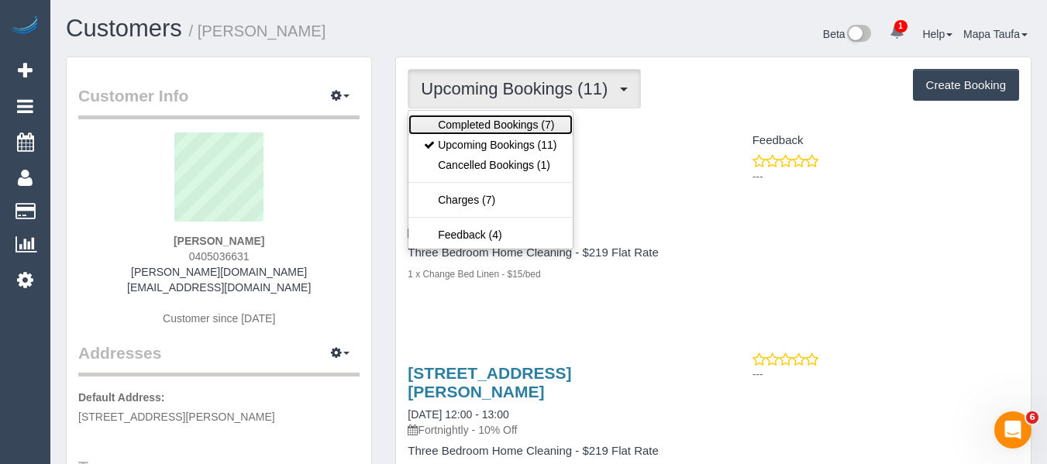
click at [454, 129] on link "Completed Bookings (7)" at bounding box center [490, 125] width 164 height 20
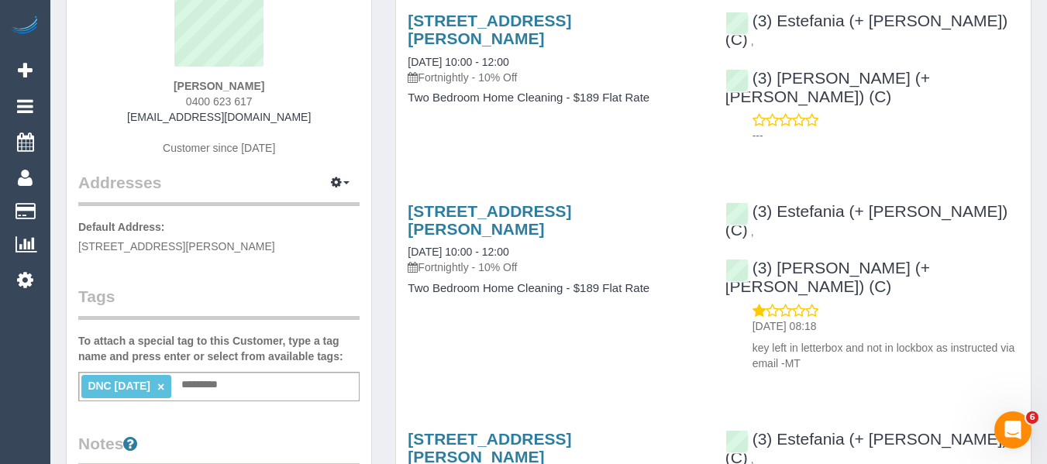
scroll to position [78, 0]
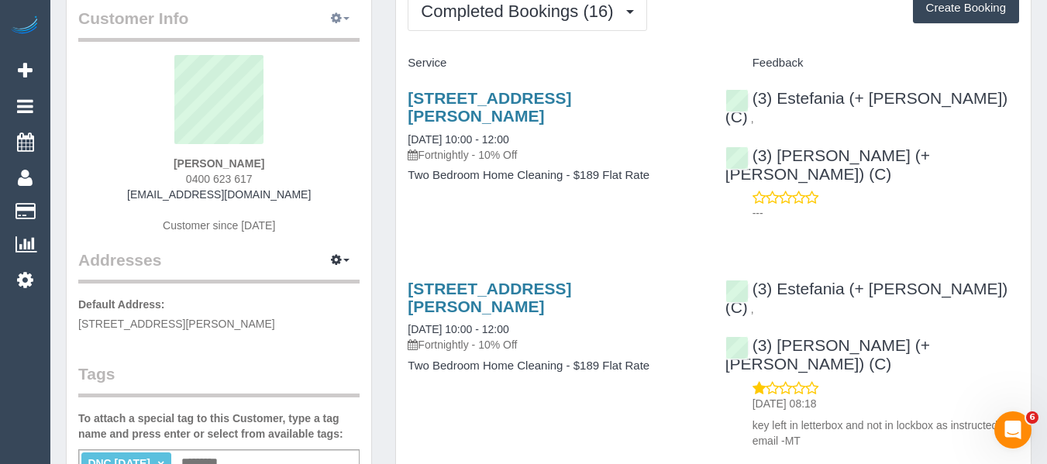
click at [343, 26] on button "button" at bounding box center [340, 19] width 39 height 24
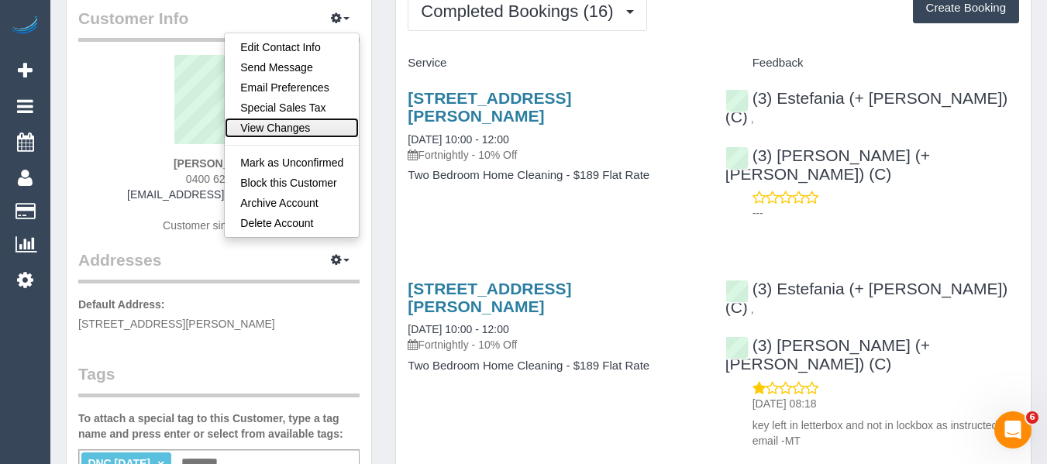
click at [298, 129] on link "View Changes" at bounding box center [292, 128] width 134 height 20
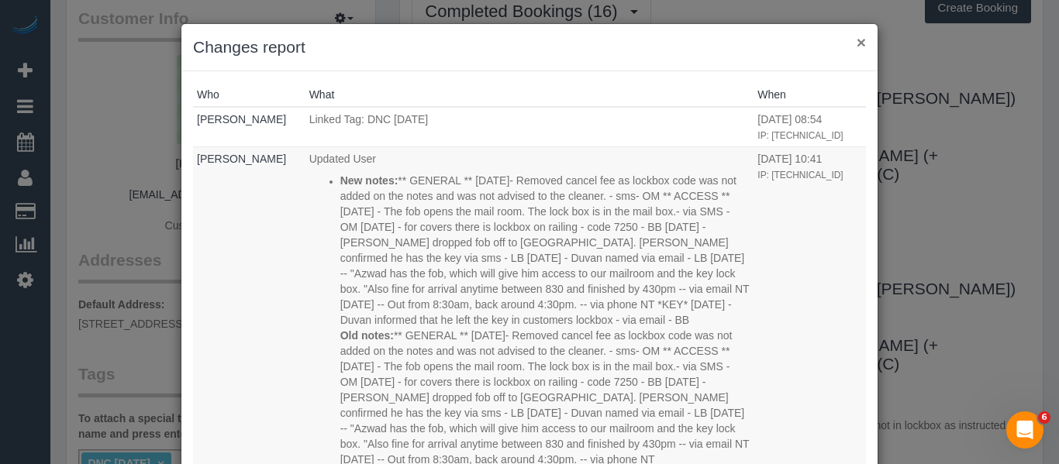
click at [856, 49] on button "×" at bounding box center [860, 42] width 9 height 16
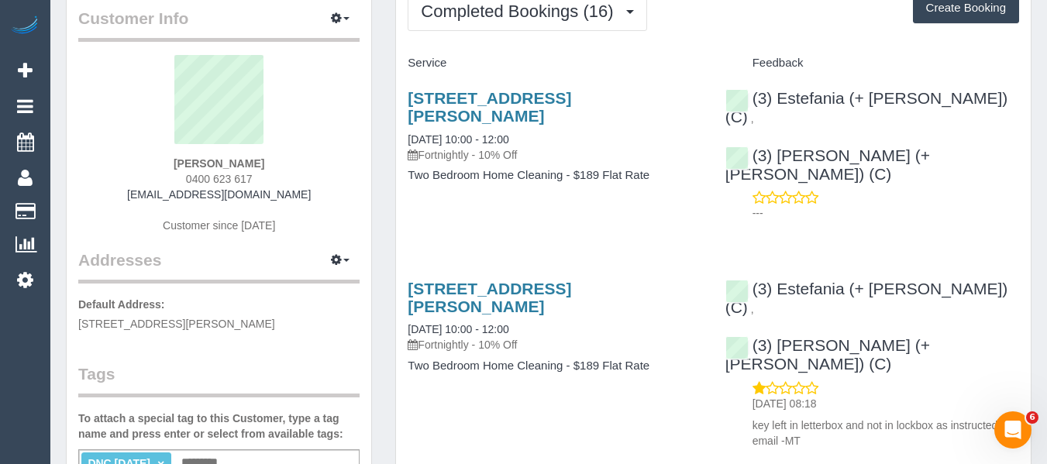
drag, startPoint x: 290, startPoint y: 193, endPoint x: 138, endPoint y: 198, distance: 152.0
click at [138, 198] on div "rohan kan 0400 623 617 rohan.kan@hotmail.com Customer since 2024" at bounding box center [218, 152] width 281 height 194
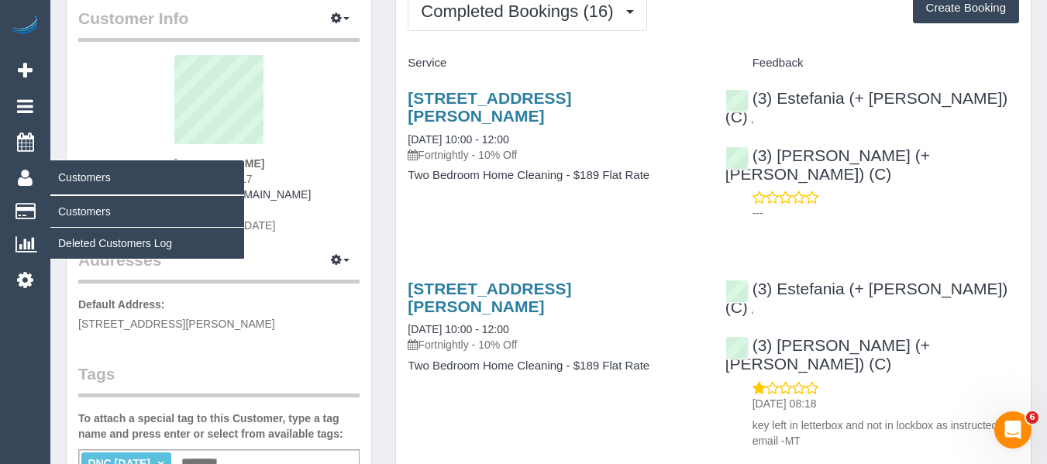
copy link "rohan.kan@hotmail.com"
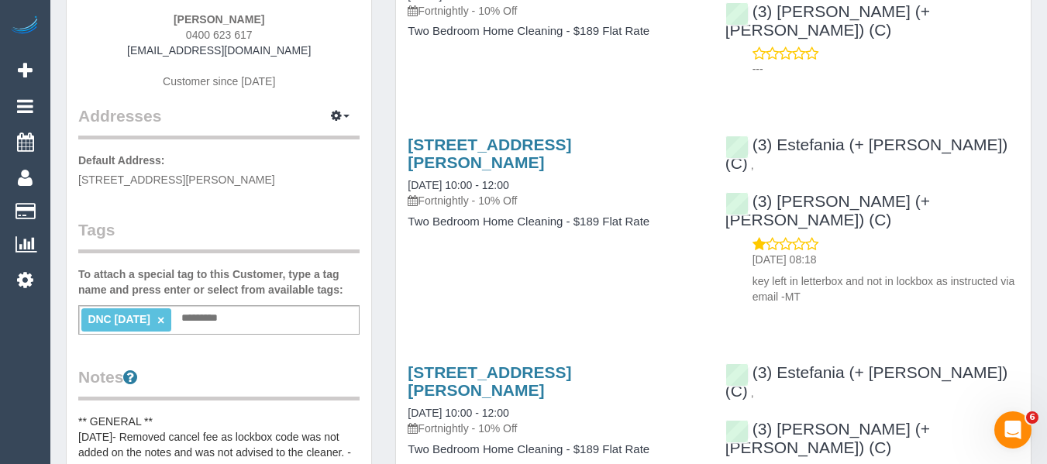
scroll to position [233, 0]
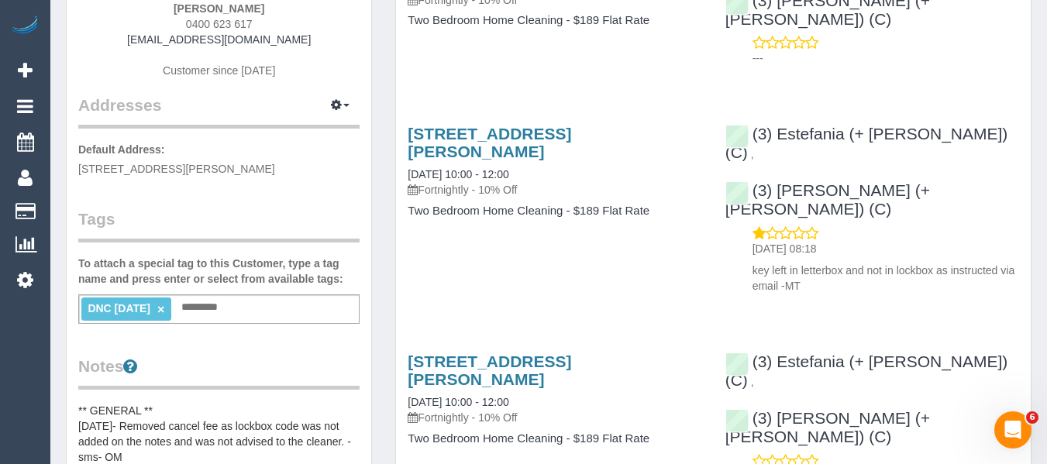
click at [164, 314] on link "×" at bounding box center [160, 309] width 7 height 13
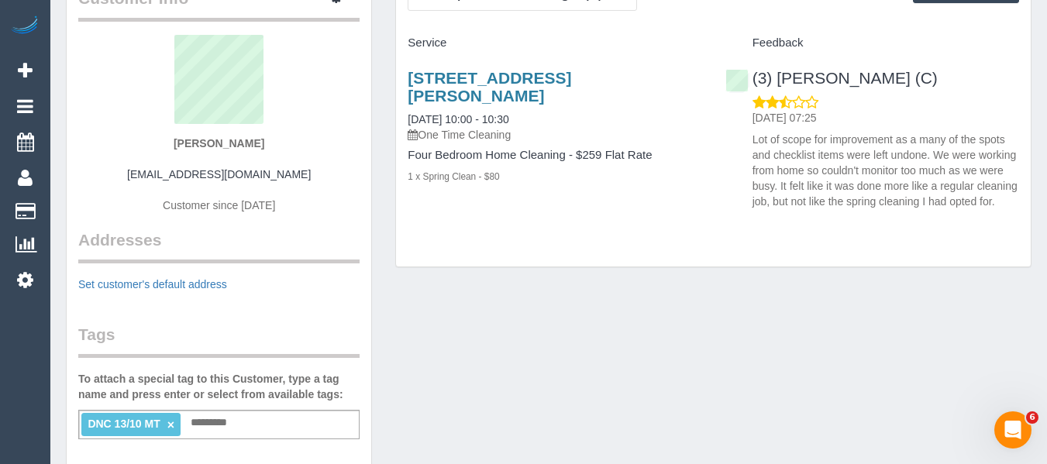
scroll to position [78, 0]
